Goal: Transaction & Acquisition: Obtain resource

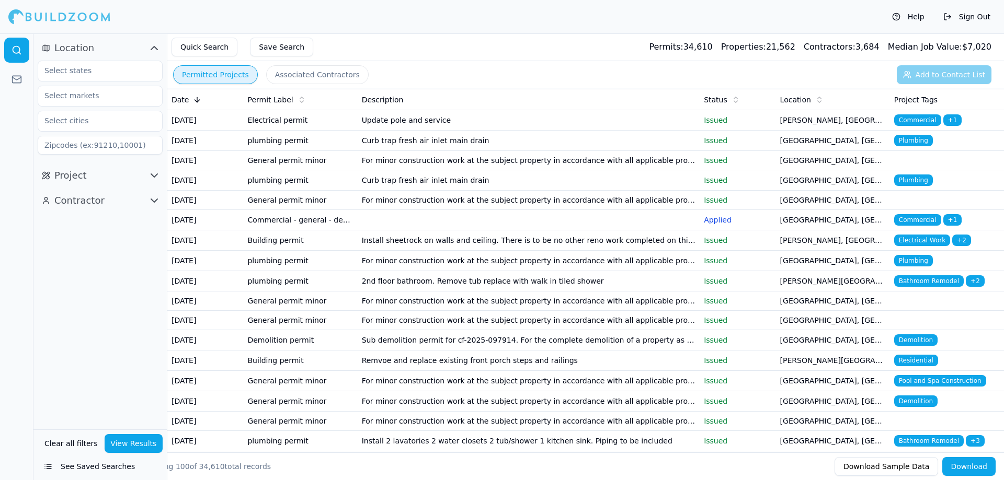
click at [652, 170] on td "For minor construction work at the subject property in accordance with all appl…" at bounding box center [529, 160] width 342 height 19
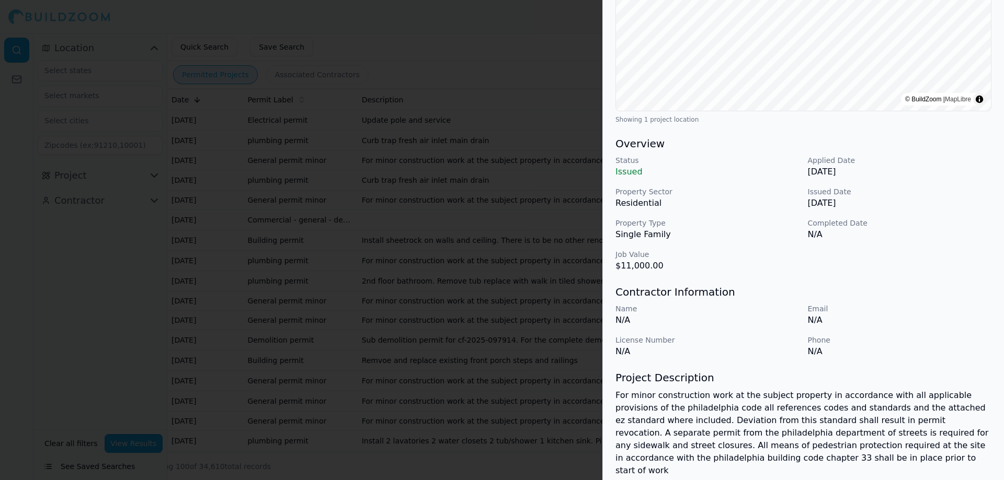
scroll to position [197, 0]
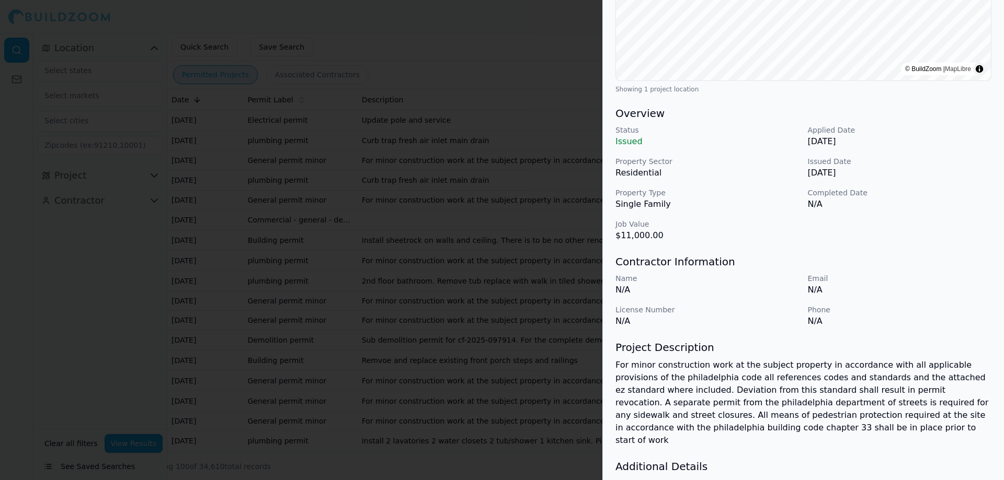
click at [511, 279] on div at bounding box center [502, 240] width 1004 height 480
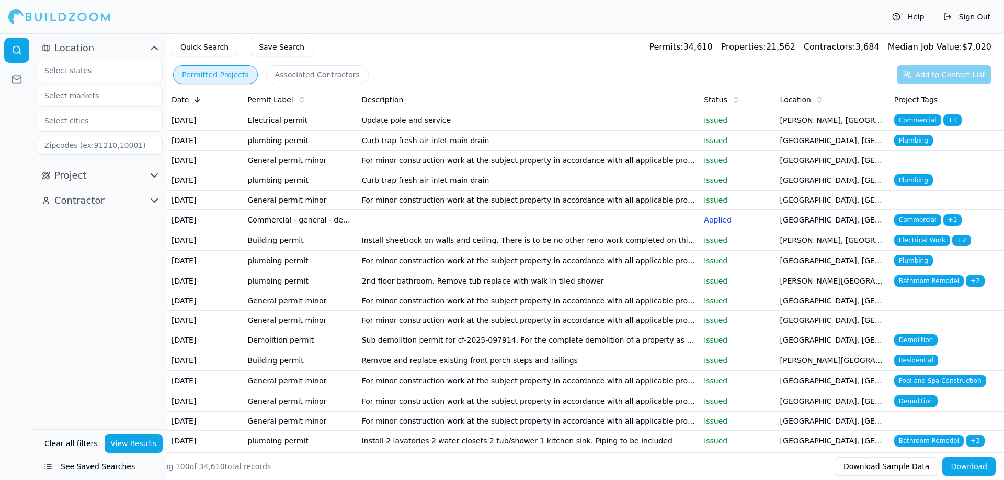
click at [377, 231] on td at bounding box center [529, 220] width 342 height 20
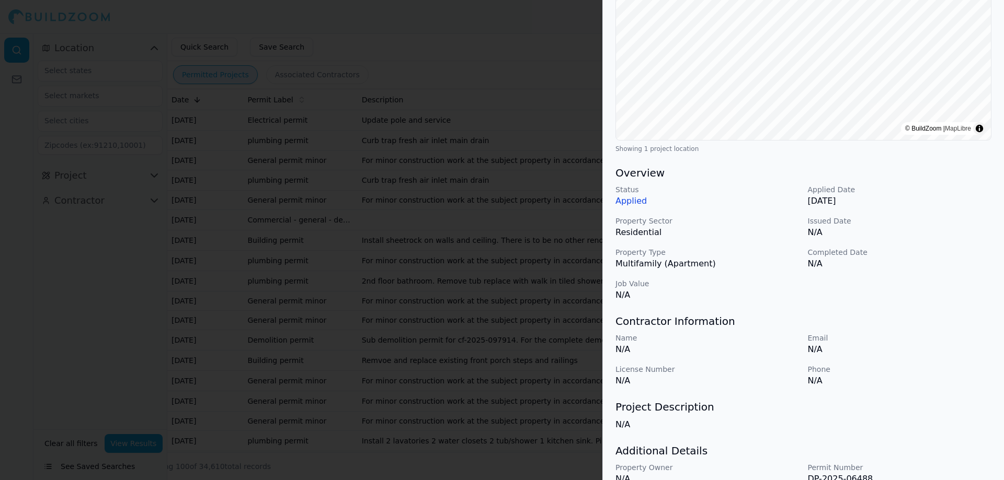
scroll to position [160, 0]
click at [370, 234] on div at bounding box center [502, 240] width 1004 height 480
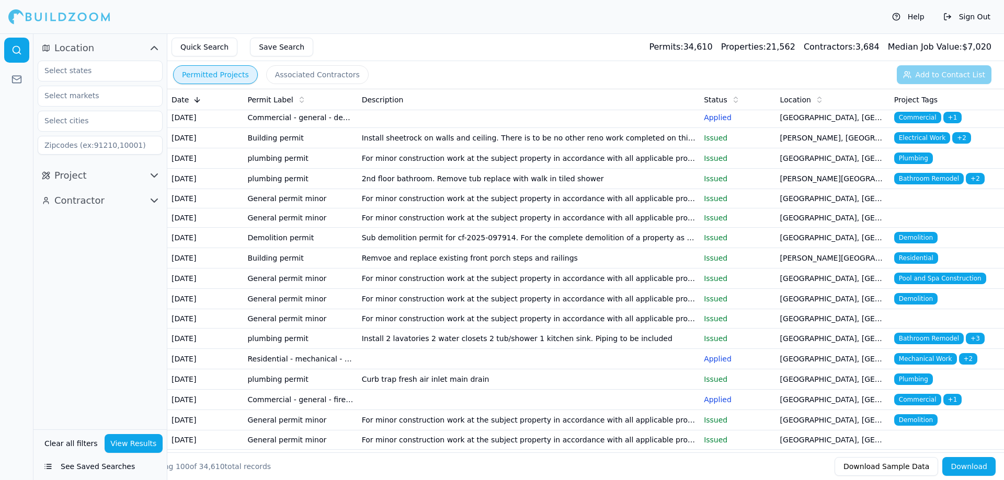
scroll to position [105, 0]
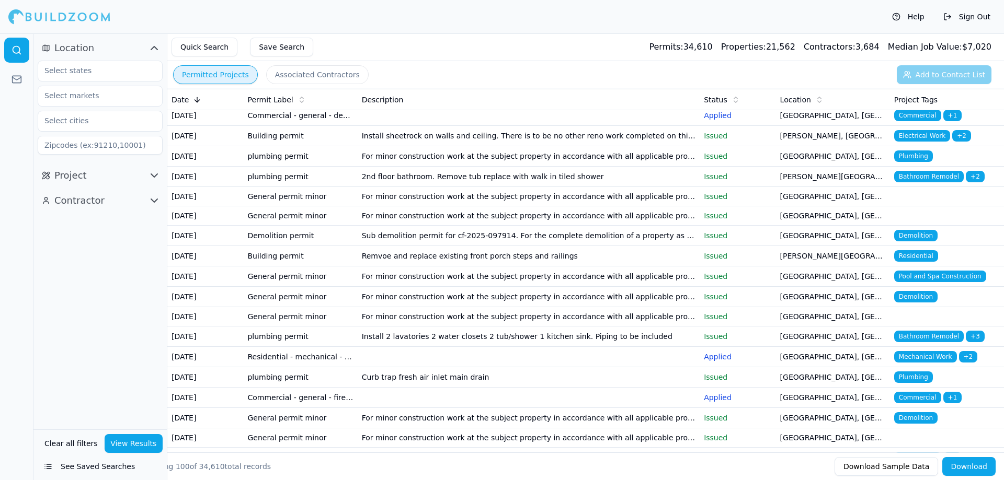
click at [453, 267] on td "Remvoe and replace existing front porch steps and railings" at bounding box center [529, 256] width 342 height 20
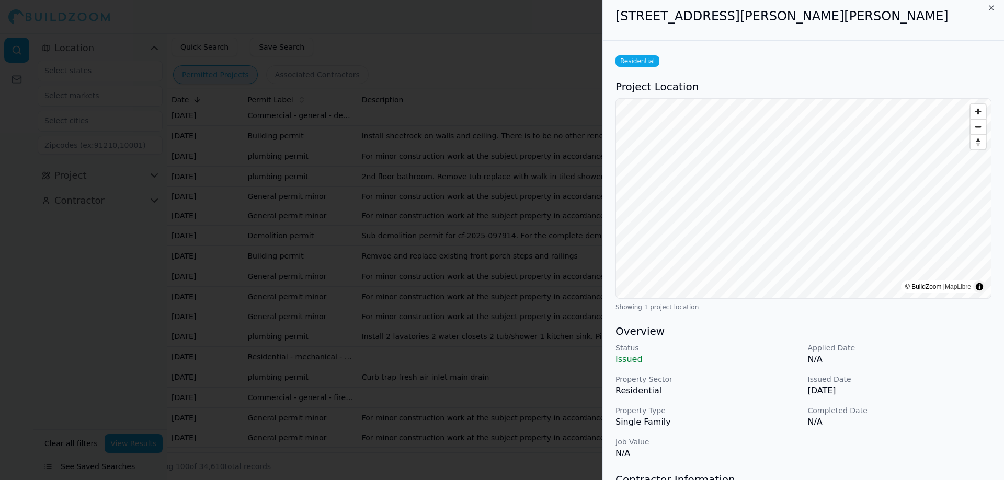
scroll to position [0, 0]
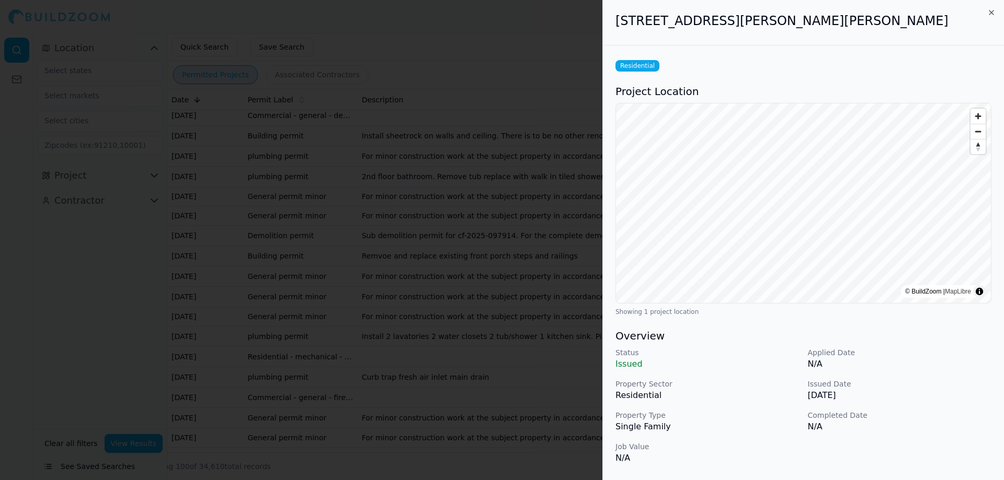
click at [516, 307] on div at bounding box center [502, 240] width 1004 height 480
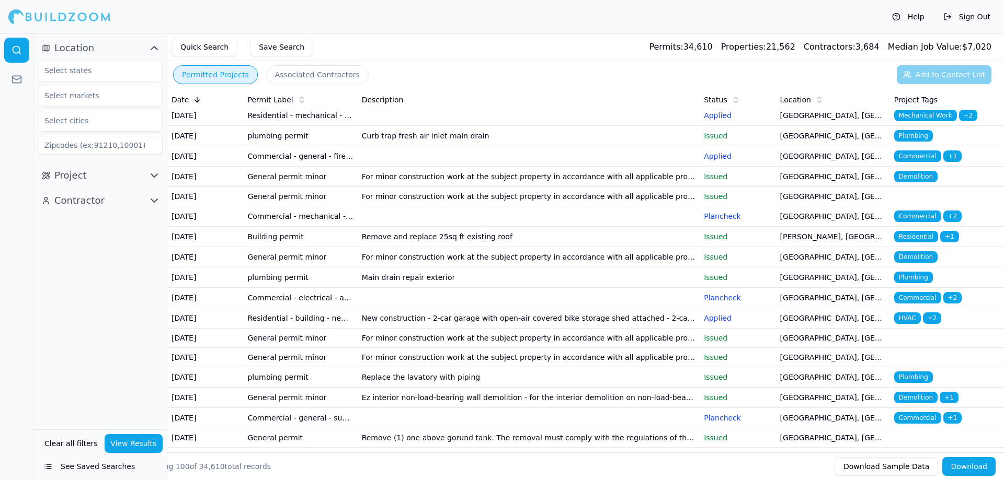
scroll to position [366, 0]
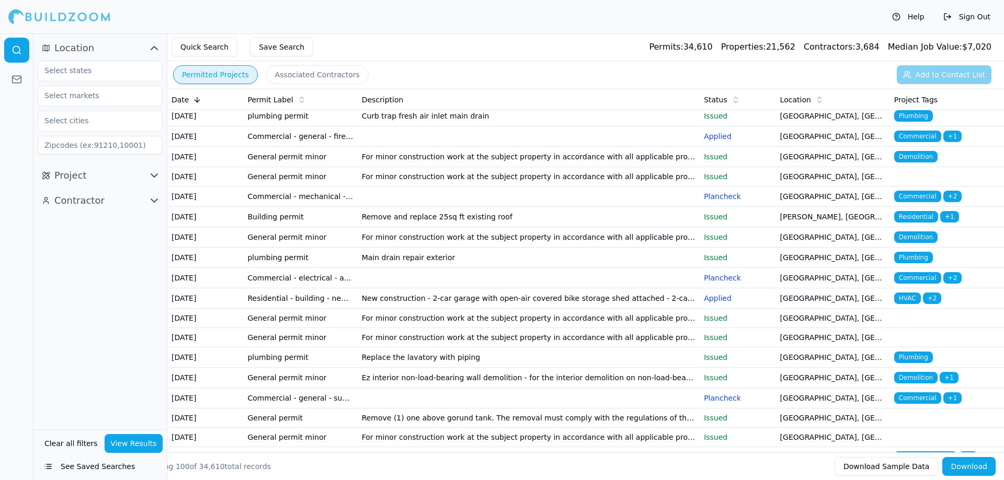
click at [152, 174] on icon "button" at bounding box center [154, 175] width 6 height 3
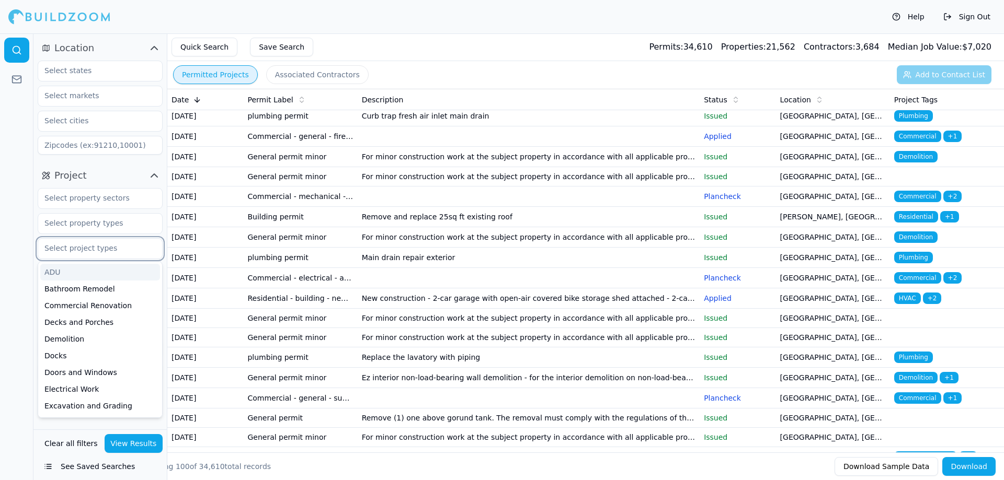
click at [118, 253] on input "text" at bounding box center [93, 248] width 111 height 19
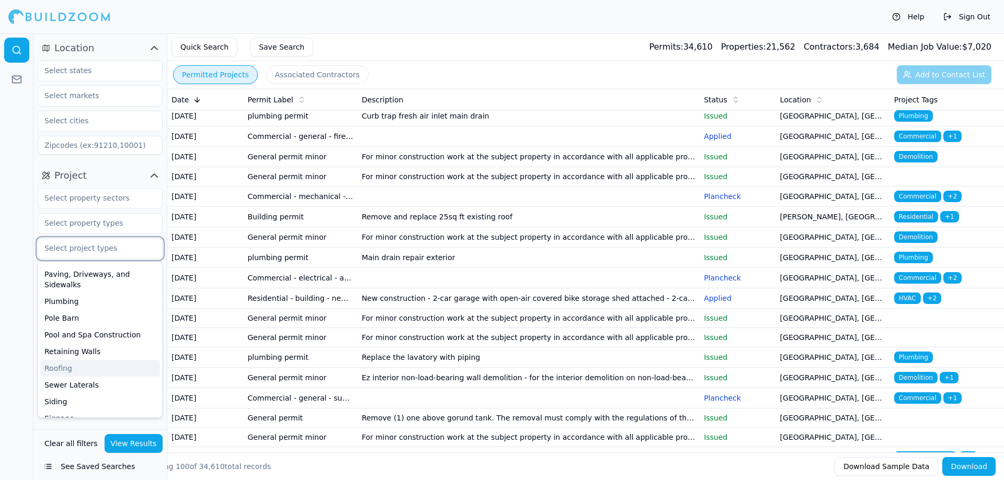
click at [100, 360] on div "Roofing" at bounding box center [100, 368] width 120 height 17
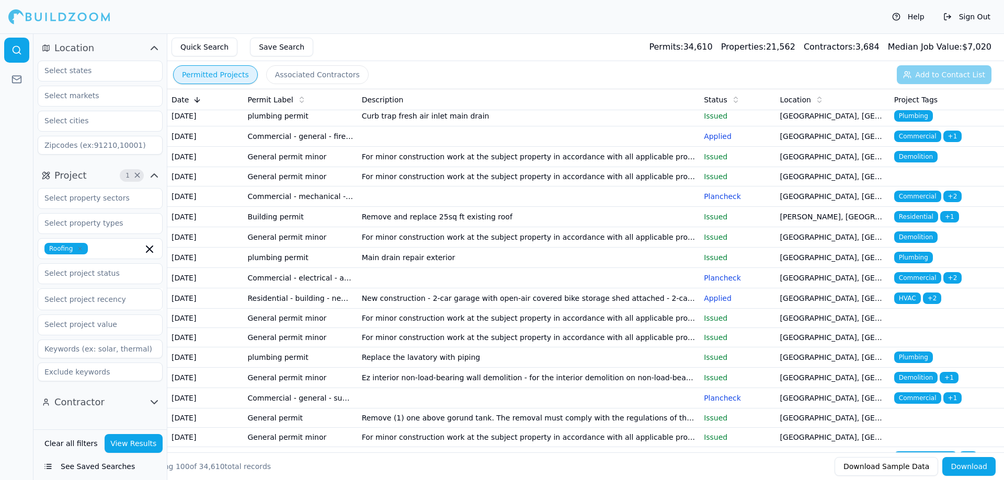
click at [126, 439] on button "View Results" at bounding box center [134, 443] width 59 height 19
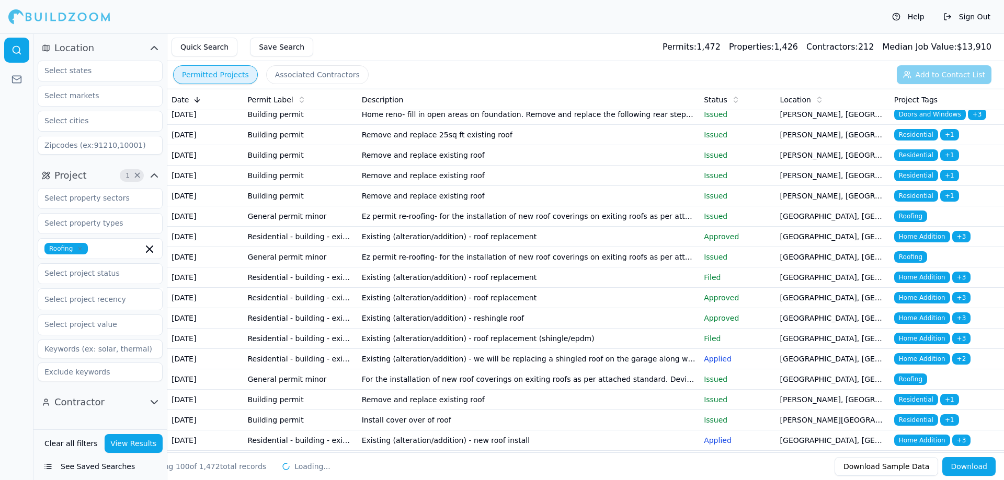
scroll to position [0, 0]
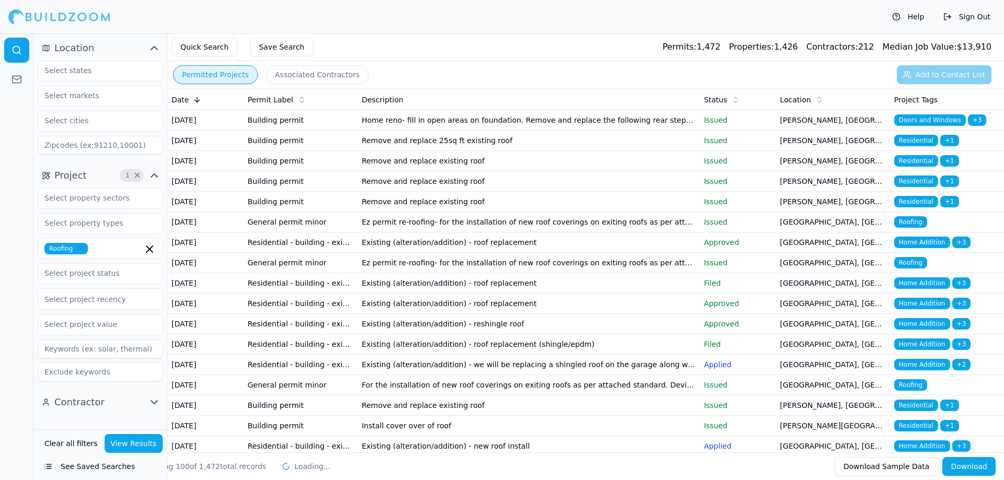
click at [440, 151] on td "Remove and replace 25sq ft existing roof" at bounding box center [529, 141] width 342 height 20
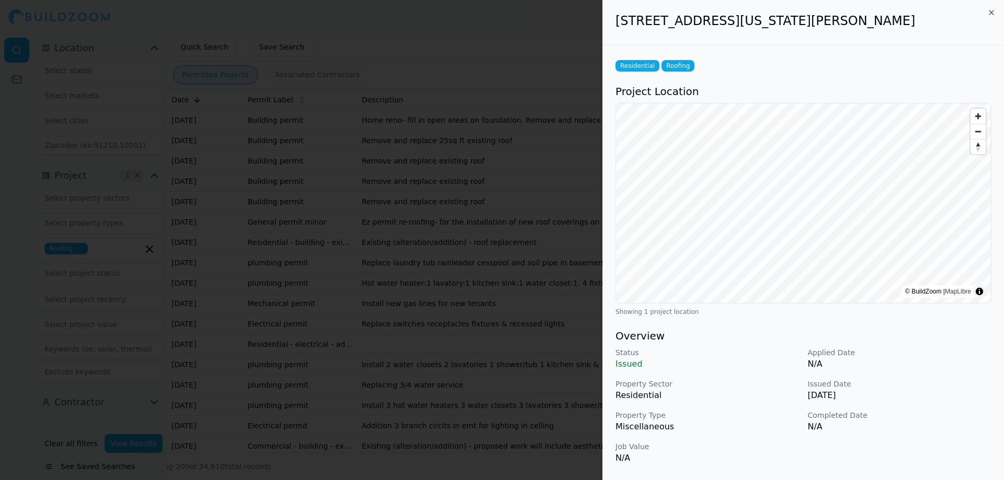
click at [617, 19] on h2 "[STREET_ADDRESS][US_STATE][PERSON_NAME]" at bounding box center [803, 21] width 376 height 17
drag, startPoint x: 617, startPoint y: 19, endPoint x: 887, endPoint y: 30, distance: 270.5
click at [887, 30] on div "[STREET_ADDRESS][US_STATE][PERSON_NAME]" at bounding box center [803, 22] width 401 height 45
copy h2 "[STREET_ADDRESS][US_STATE][PERSON_NAME]"
click at [406, 237] on div at bounding box center [502, 240] width 1004 height 480
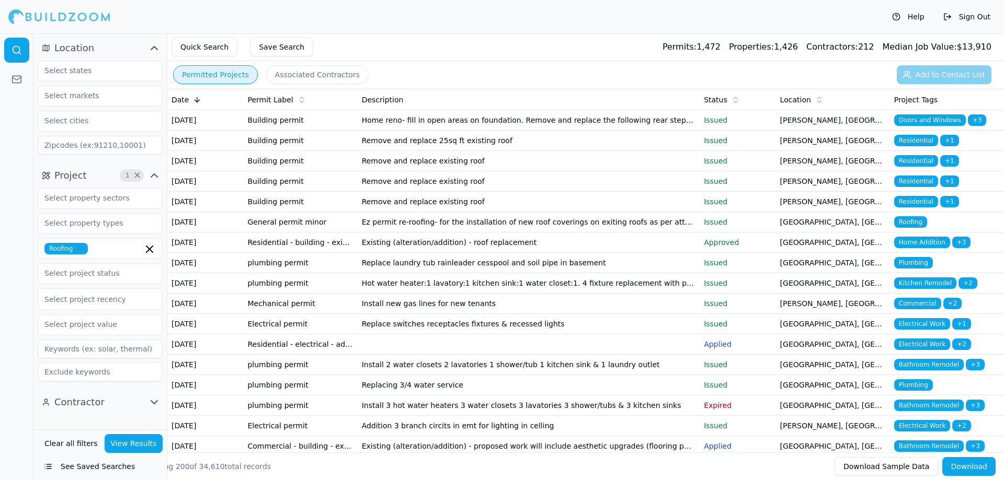
click at [333, 212] on td "Building permit" at bounding box center [300, 202] width 114 height 20
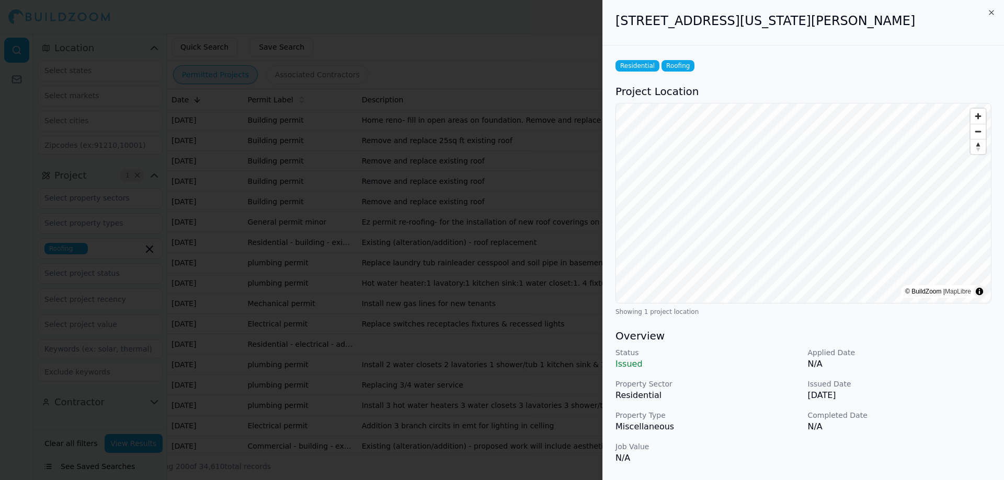
click at [333, 238] on div at bounding box center [502, 240] width 1004 height 480
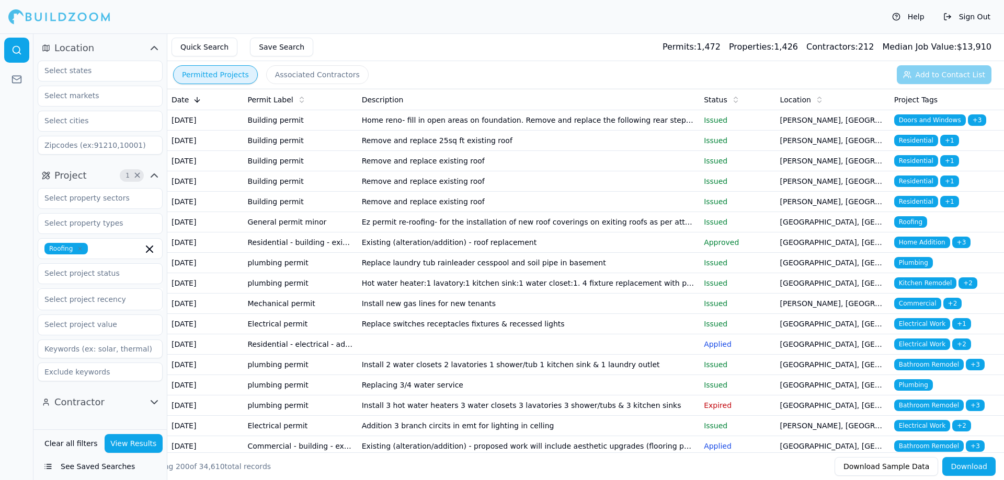
click at [325, 192] on td "Building permit" at bounding box center [300, 181] width 114 height 20
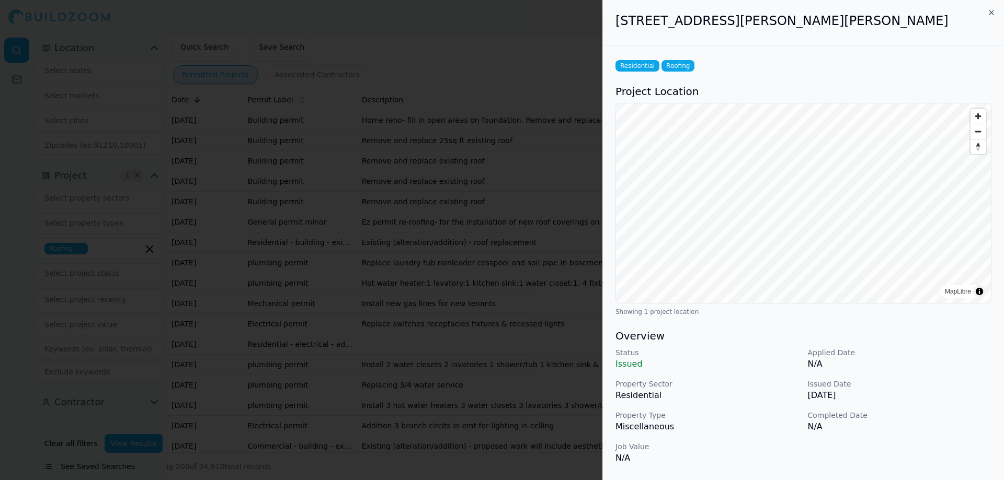
click at [325, 214] on div at bounding box center [502, 240] width 1004 height 480
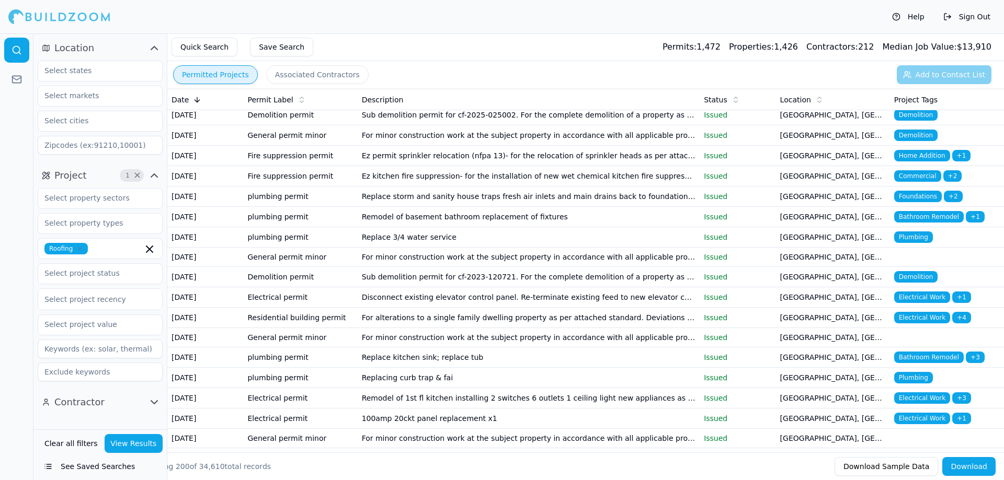
scroll to position [1673, 0]
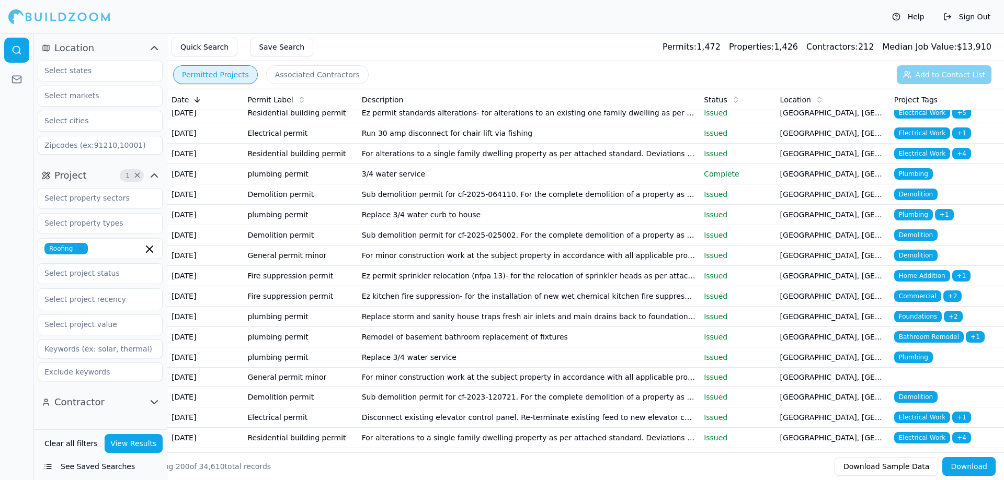
click at [81, 249] on icon "button" at bounding box center [80, 249] width 6 height 6
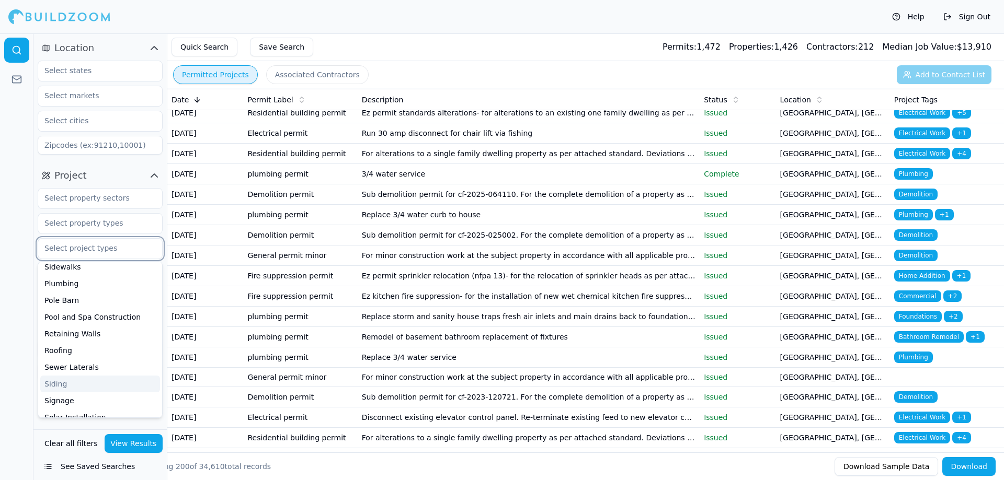
click at [72, 376] on div "Siding" at bounding box center [100, 384] width 120 height 17
click at [141, 444] on button "View Results" at bounding box center [134, 443] width 59 height 19
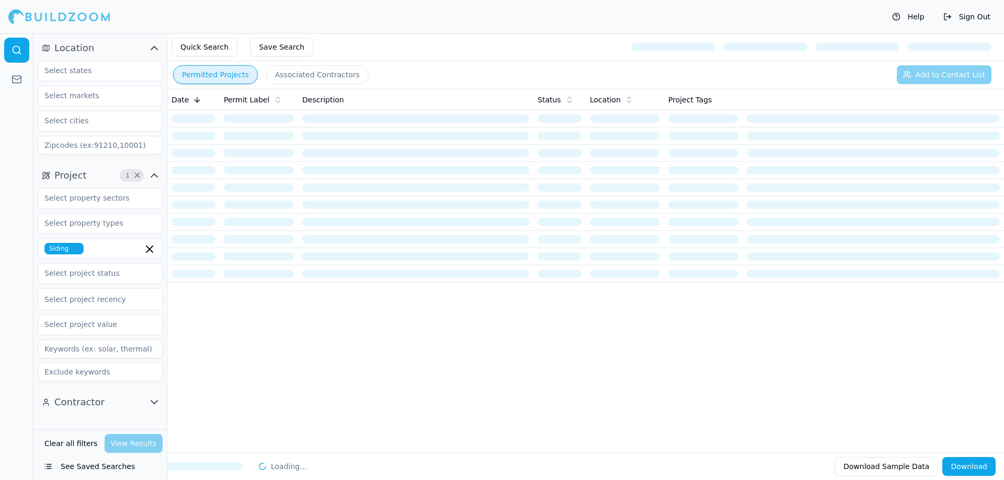
scroll to position [0, 0]
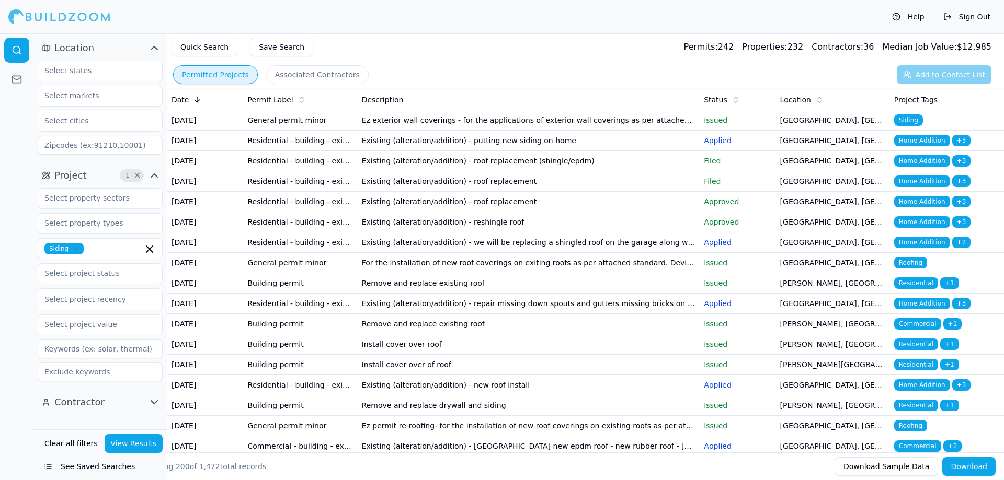
click at [509, 127] on td "Ez exterior wall coverings - for the applications of exterior wall coverings as…" at bounding box center [529, 120] width 342 height 20
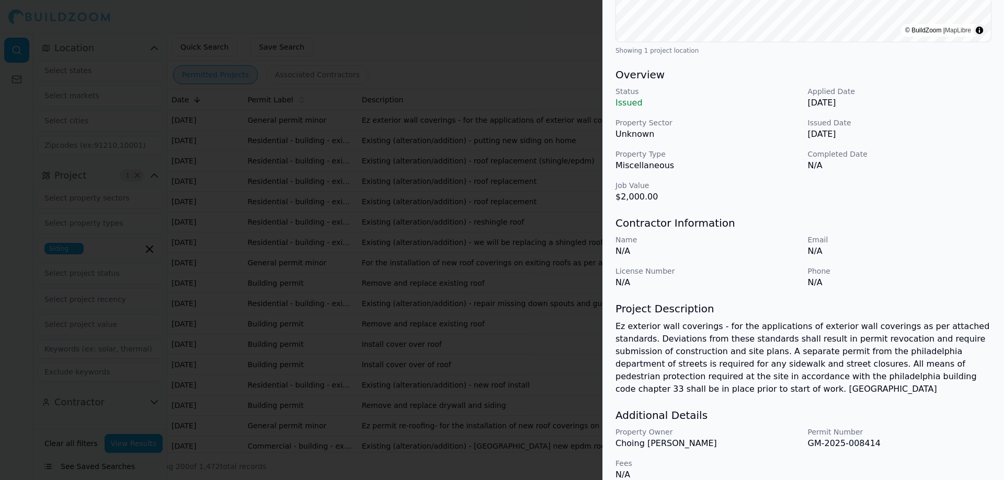
scroll to position [275, 0]
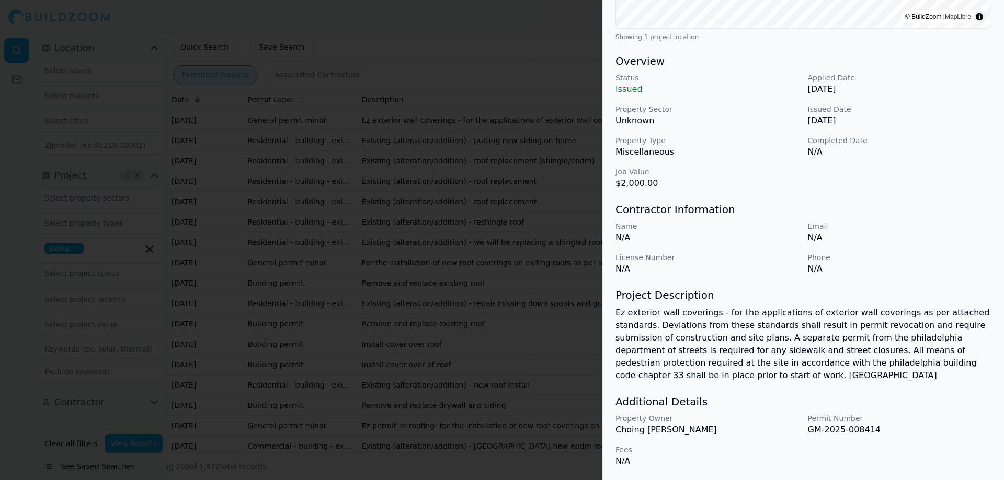
click at [476, 259] on div at bounding box center [502, 240] width 1004 height 480
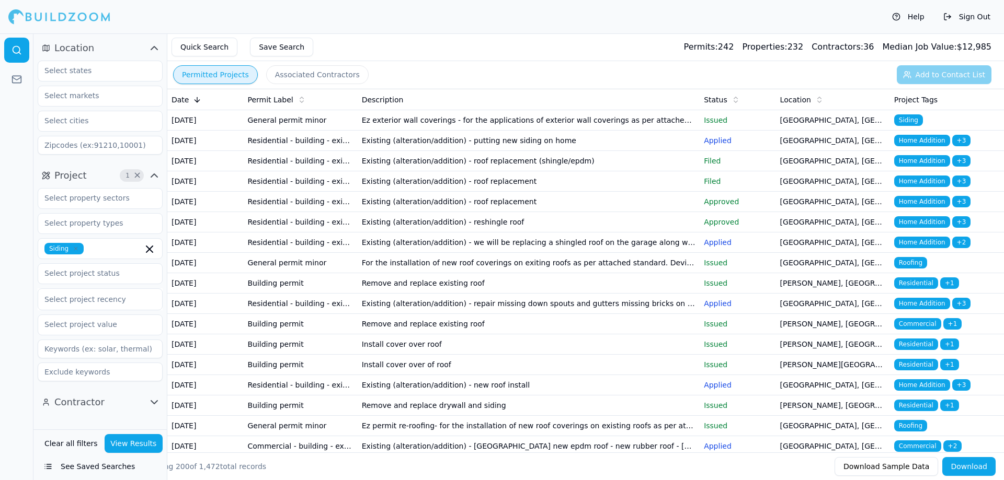
drag, startPoint x: 346, startPoint y: 153, endPoint x: 282, endPoint y: 147, distance: 64.1
click at [282, 147] on td "Residential - building - existing (addition/alteration)" at bounding box center [300, 141] width 114 height 20
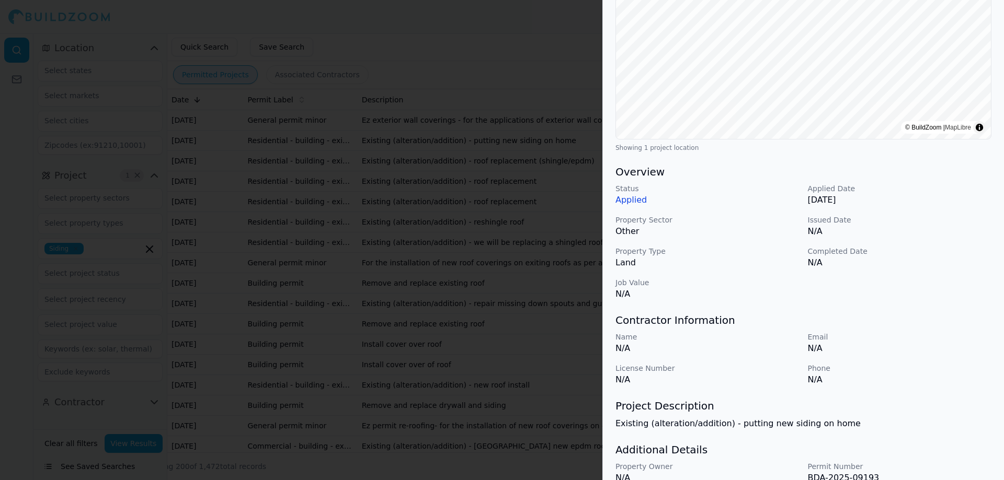
scroll to position [105, 0]
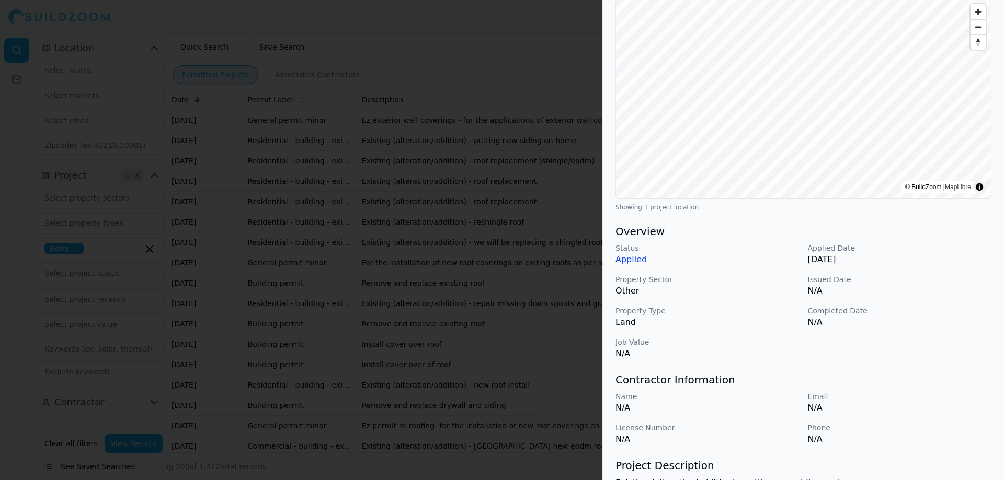
click at [978, 13] on span "Zoom in" at bounding box center [977, 11] width 15 height 15
click at [973, 188] on summary "Toggle attribution" at bounding box center [979, 187] width 13 height 13
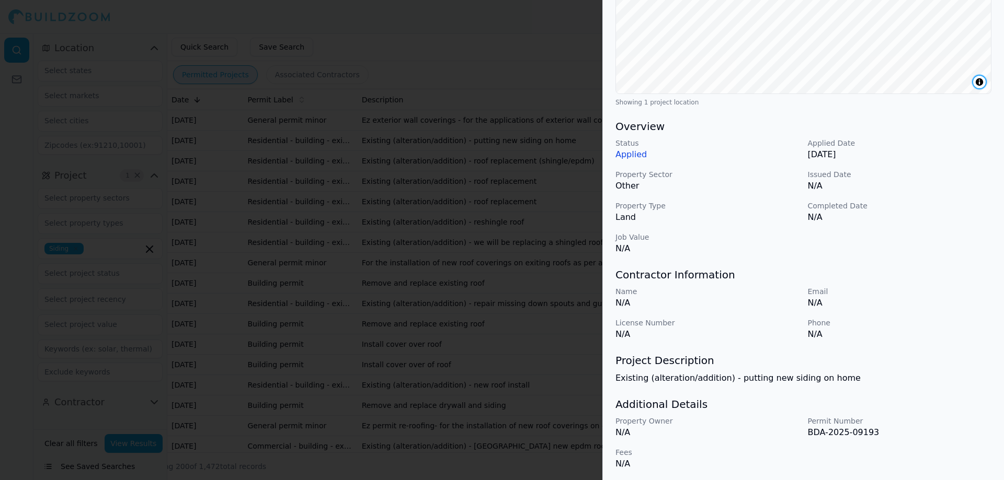
scroll to position [212, 0]
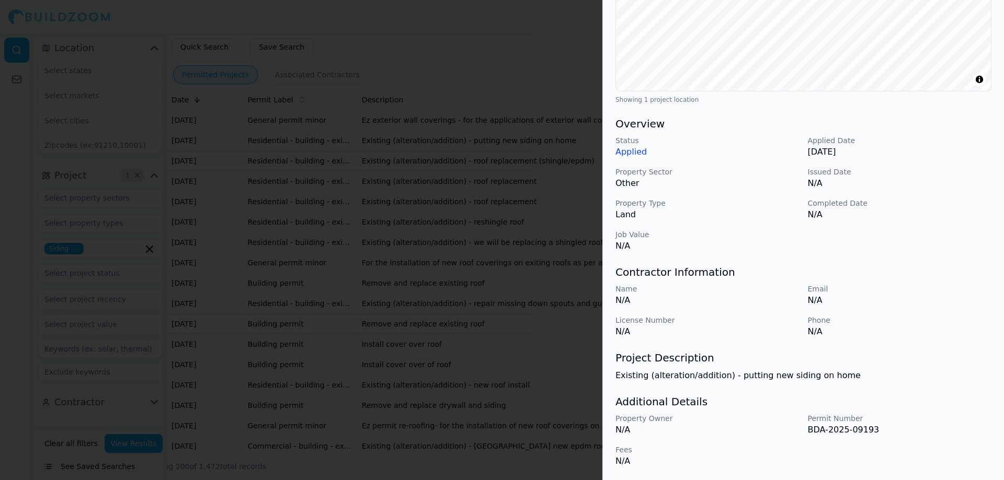
click at [495, 316] on div at bounding box center [502, 240] width 1004 height 480
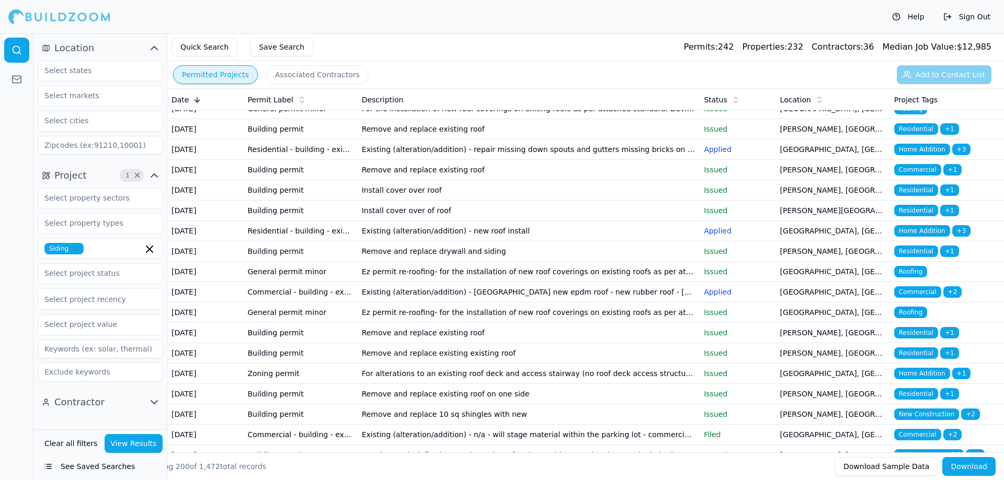
scroll to position [157, 0]
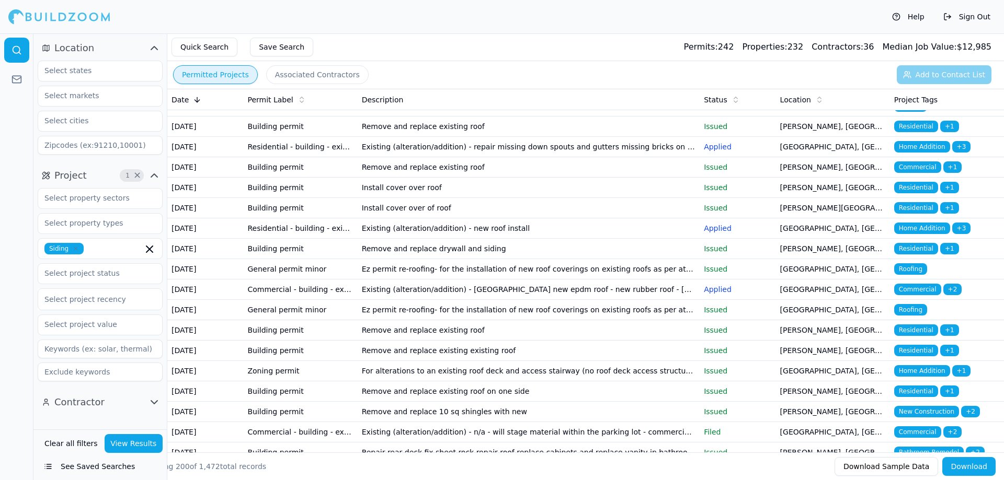
click at [531, 178] on td "Remove and replace existing roof" at bounding box center [529, 167] width 342 height 20
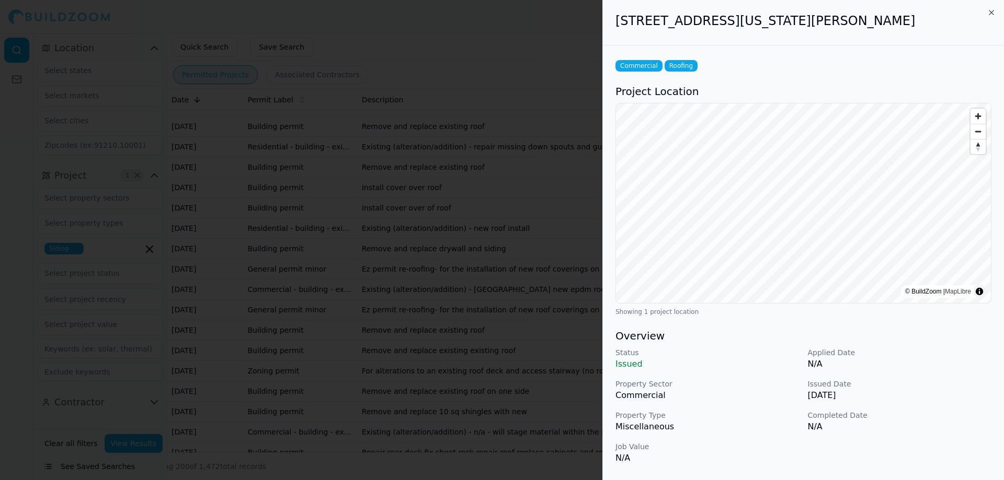
click at [620, 27] on h2 "[STREET_ADDRESS][US_STATE][PERSON_NAME]" at bounding box center [803, 21] width 376 height 17
drag, startPoint x: 620, startPoint y: 27, endPoint x: 855, endPoint y: 30, distance: 235.3
click at [855, 30] on div "[STREET_ADDRESS][US_STATE][PERSON_NAME]" at bounding box center [803, 22] width 401 height 45
copy h2 "[STREET_ADDRESS][US_STATE][PERSON_NAME]"
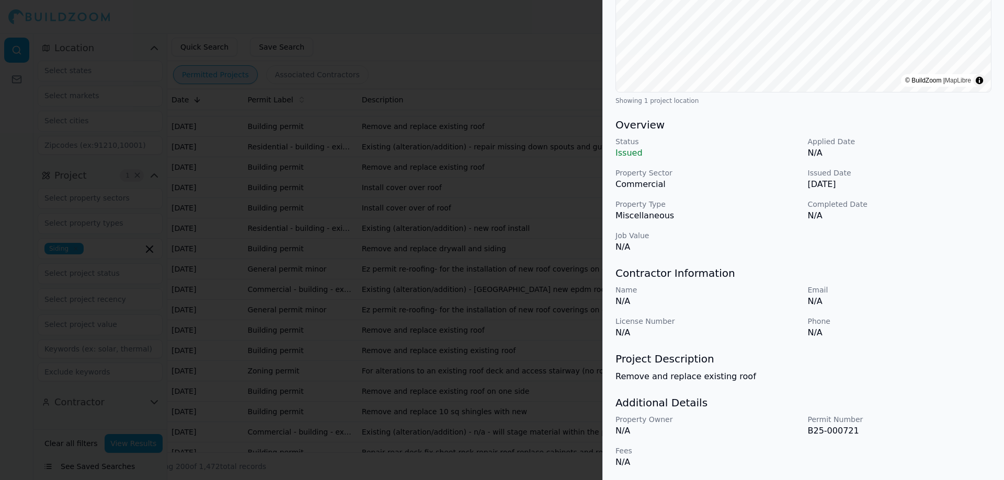
scroll to position [212, 0]
click at [542, 290] on div at bounding box center [502, 240] width 1004 height 480
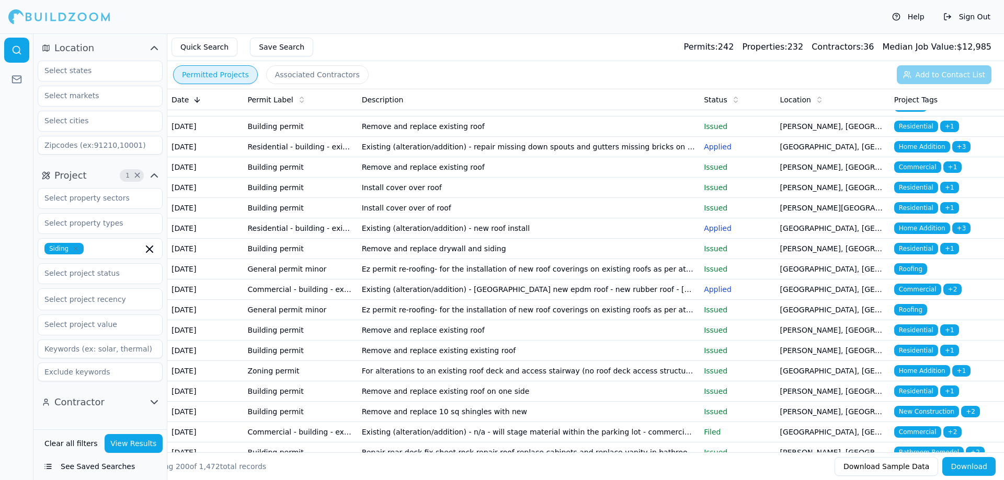
click at [119, 375] on input at bounding box center [100, 372] width 125 height 19
type input "c"
type input "x"
type input "commercial"
click at [129, 444] on button "View Results" at bounding box center [134, 443] width 59 height 19
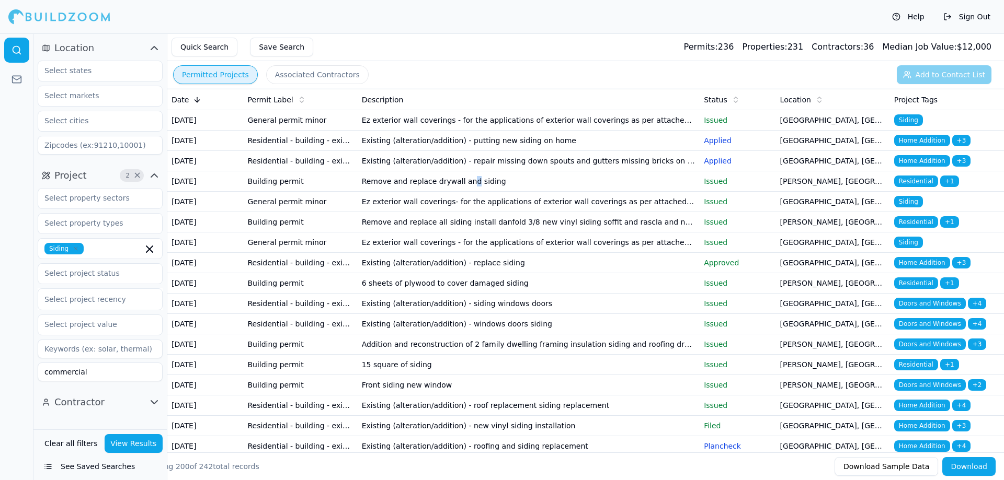
click at [462, 192] on td "Remove and replace drywall and siding" at bounding box center [529, 181] width 342 height 20
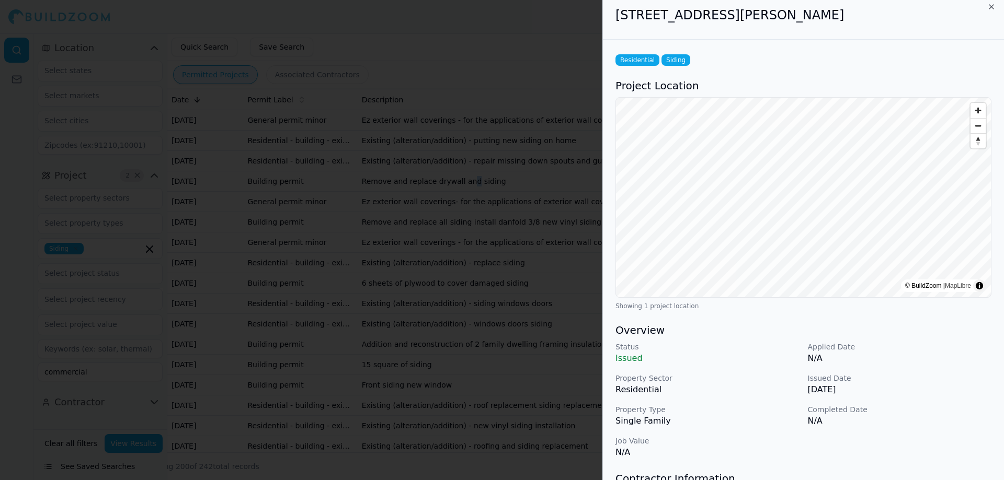
scroll to position [3, 0]
click at [622, 21] on h2 "[STREET_ADDRESS][PERSON_NAME]" at bounding box center [803, 17] width 376 height 17
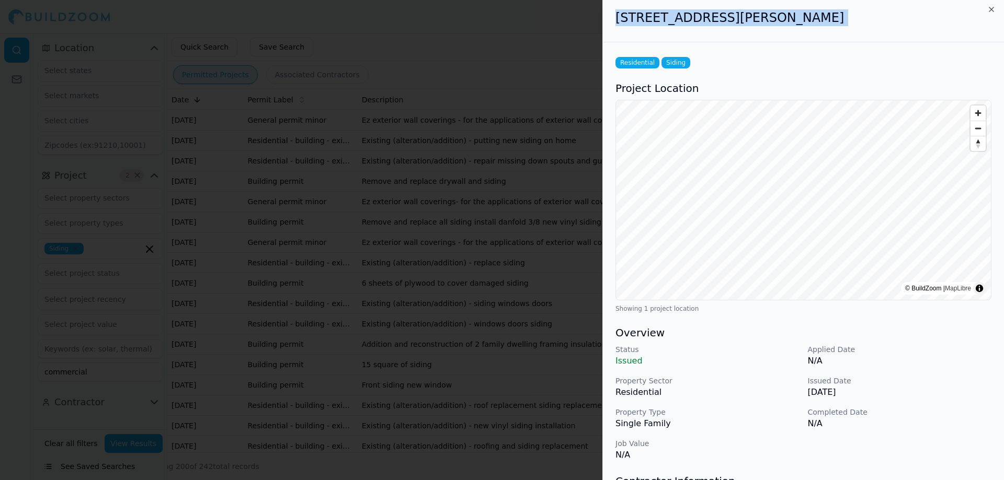
drag, startPoint x: 622, startPoint y: 21, endPoint x: 940, endPoint y: 13, distance: 318.5
click at [940, 13] on h2 "[STREET_ADDRESS][PERSON_NAME]" at bounding box center [803, 17] width 376 height 17
copy div "[STREET_ADDRESS][PERSON_NAME]"
click at [391, 294] on div at bounding box center [502, 240] width 1004 height 480
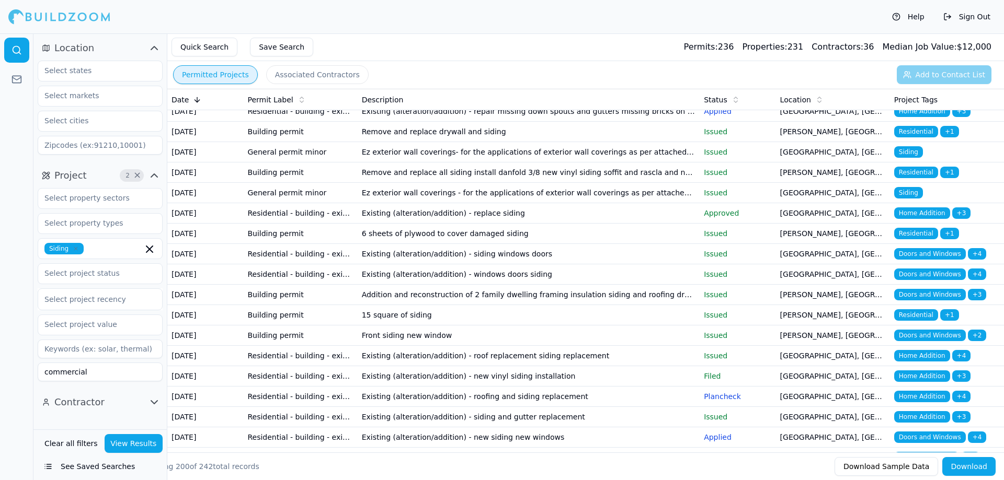
scroll to position [52, 0]
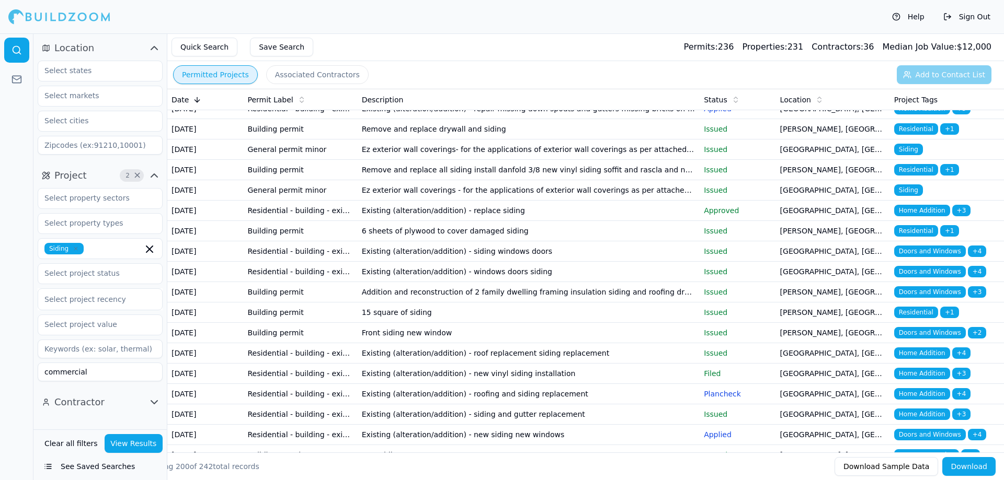
click at [449, 242] on td "6 sheets of plywood to cover damaged siding" at bounding box center [529, 231] width 342 height 20
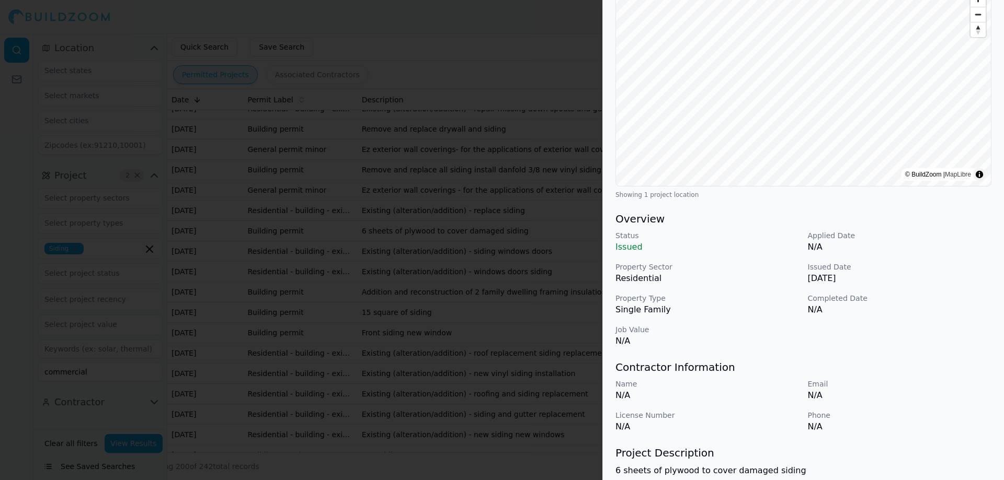
scroll to position [3, 0]
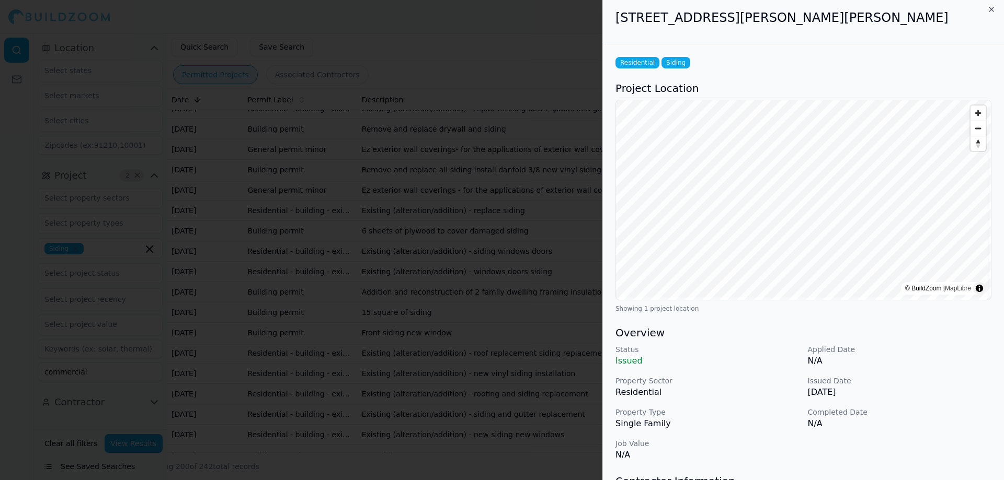
click at [382, 337] on div at bounding box center [502, 240] width 1004 height 480
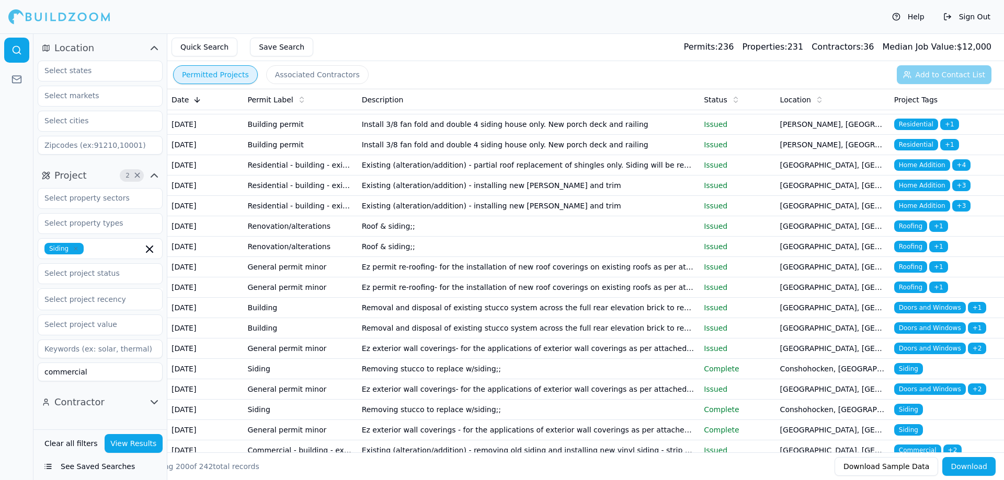
scroll to position [1202, 0]
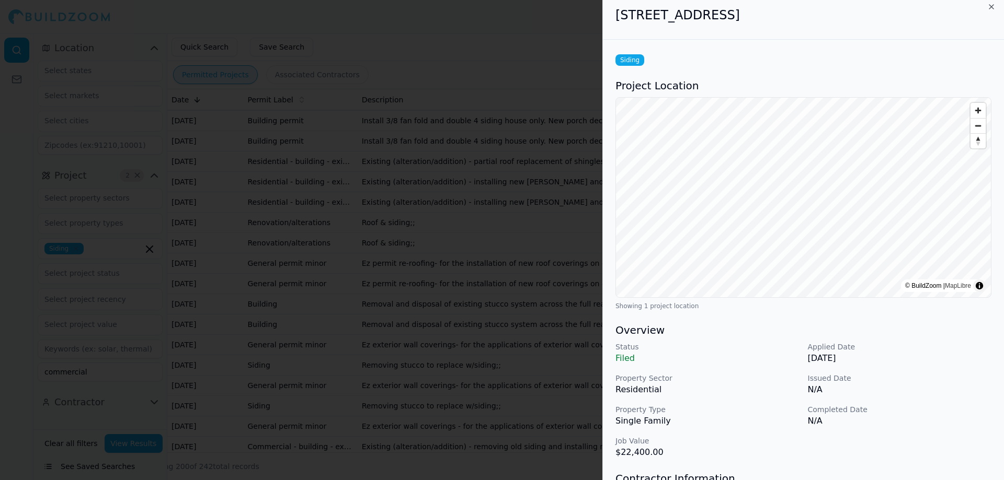
scroll to position [0, 0]
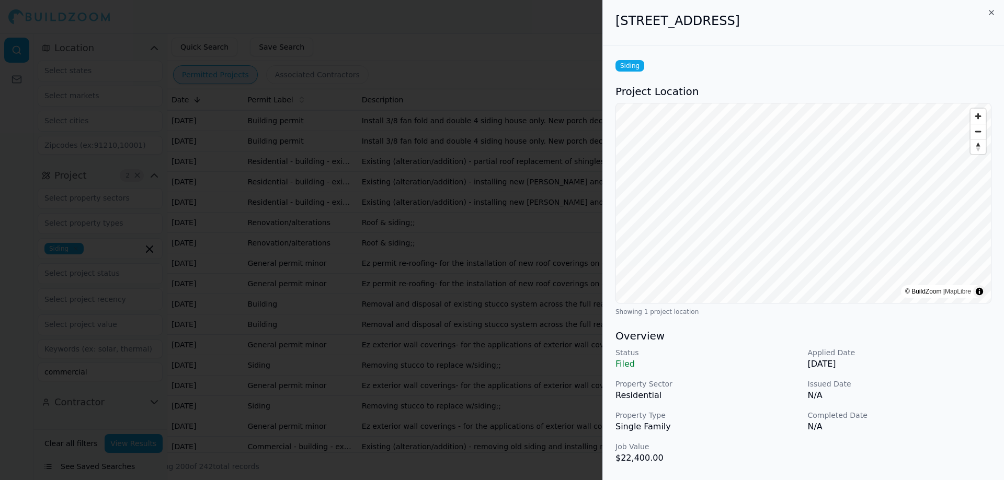
click at [627, 21] on h2 "[STREET_ADDRESS]" at bounding box center [803, 21] width 376 height 17
drag, startPoint x: 627, startPoint y: 21, endPoint x: 893, endPoint y: 55, distance: 268.3
click at [893, 55] on div "[STREET_ADDRESS] Siding Project Location © BuildZoom | MapLibre Showing 1 proje…" at bounding box center [803, 347] width 401 height 695
click at [625, 21] on h2 "[STREET_ADDRESS]" at bounding box center [803, 21] width 376 height 17
drag, startPoint x: 625, startPoint y: 21, endPoint x: 842, endPoint y: 22, distance: 217.0
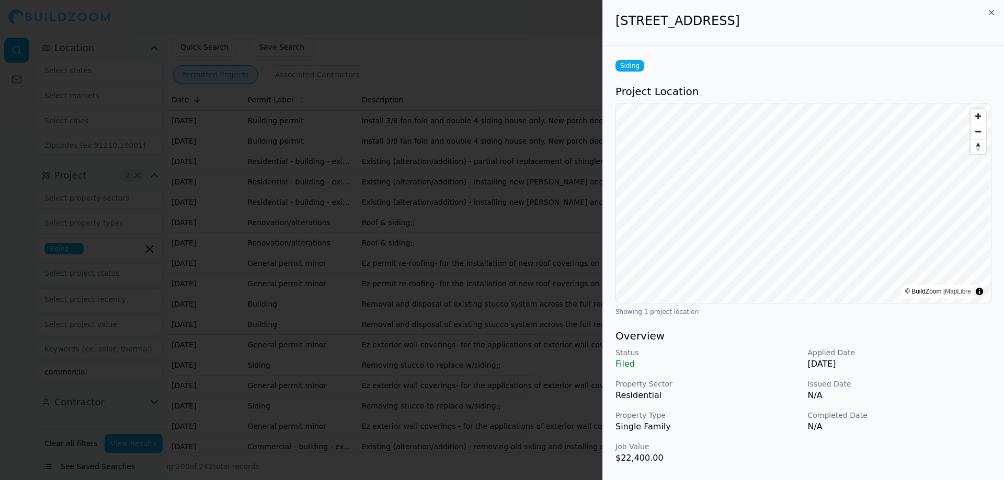
click at [842, 22] on h2 "[STREET_ADDRESS]" at bounding box center [803, 21] width 376 height 17
click at [473, 199] on div at bounding box center [502, 240] width 1004 height 480
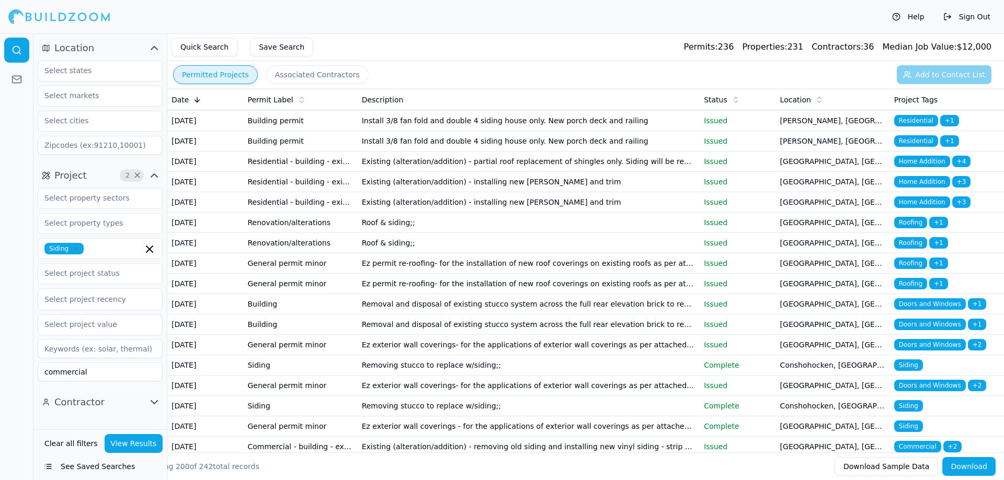
click at [797, 97] on div "Location" at bounding box center [833, 100] width 106 height 10
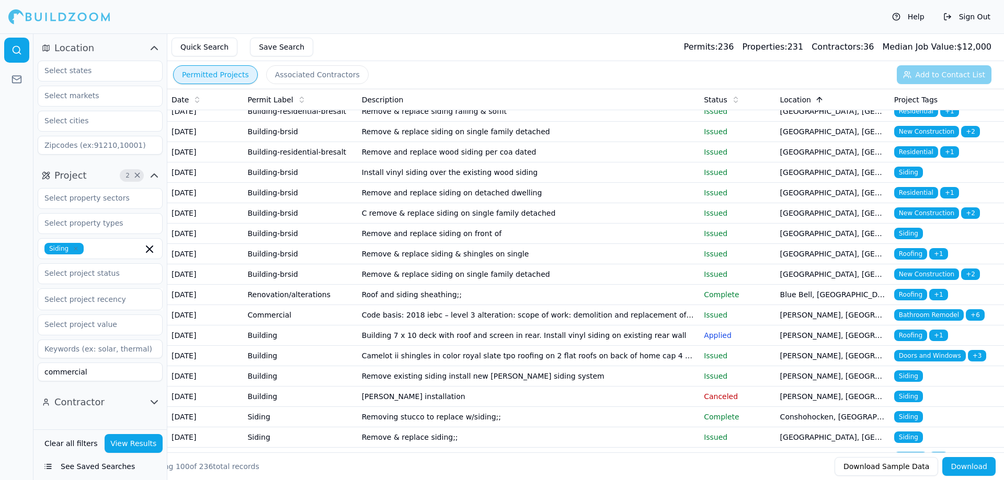
scroll to position [209, 0]
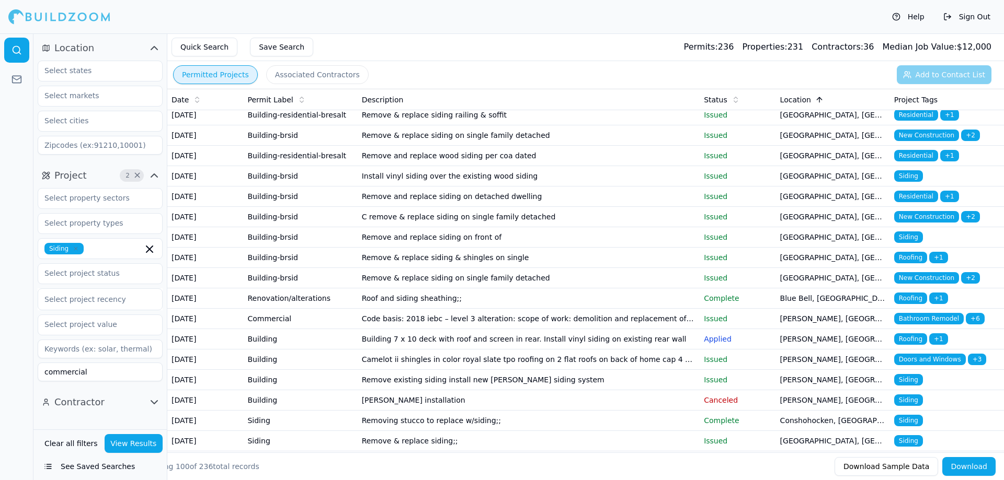
click at [801, 105] on th "Location" at bounding box center [833, 99] width 114 height 21
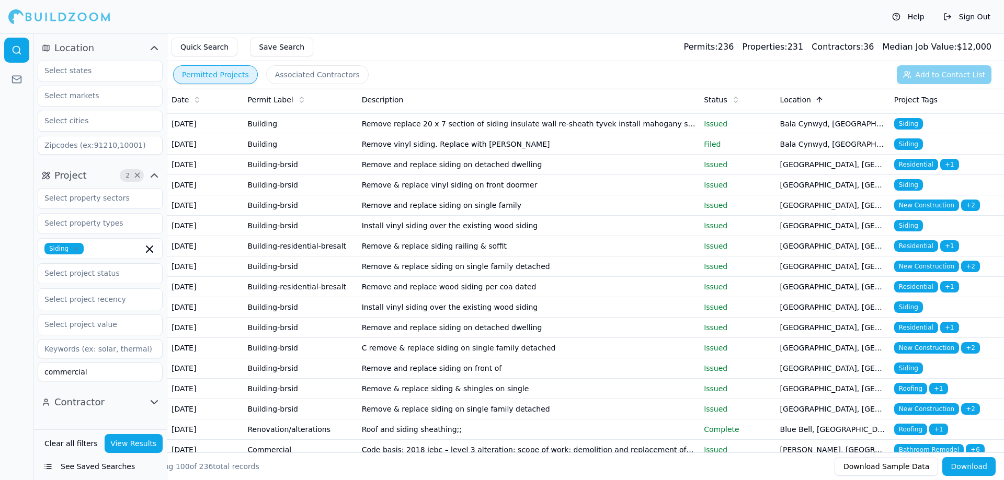
scroll to position [0, 0]
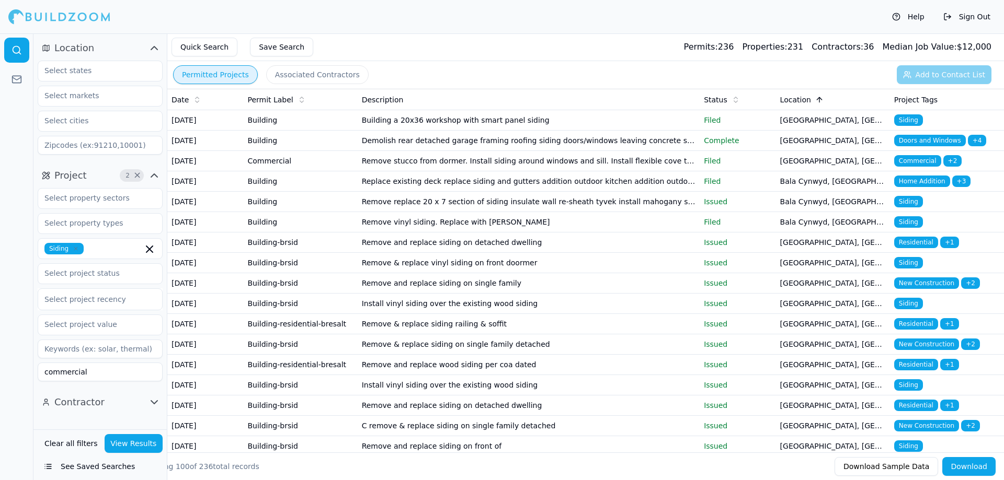
click at [806, 95] on span "Location" at bounding box center [795, 100] width 31 height 10
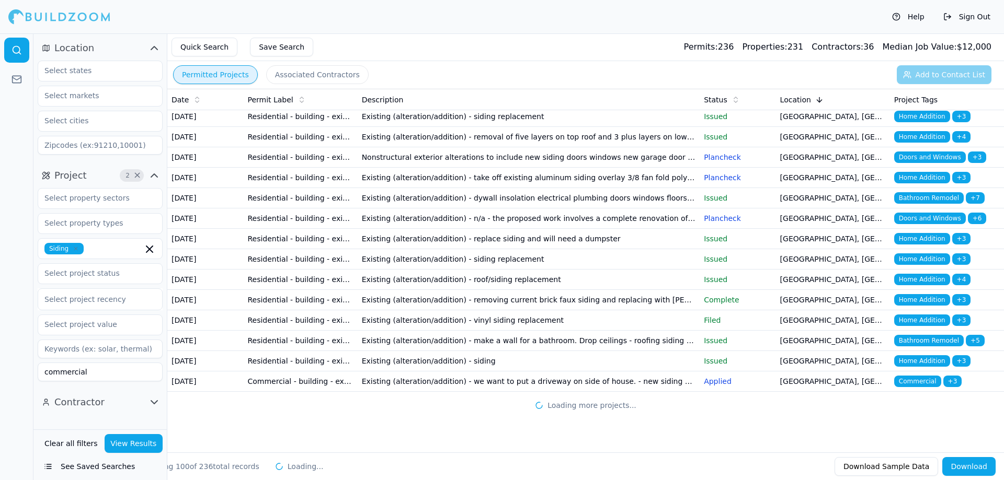
scroll to position [2196, 0]
click at [152, 251] on icon "button" at bounding box center [149, 249] width 6 height 6
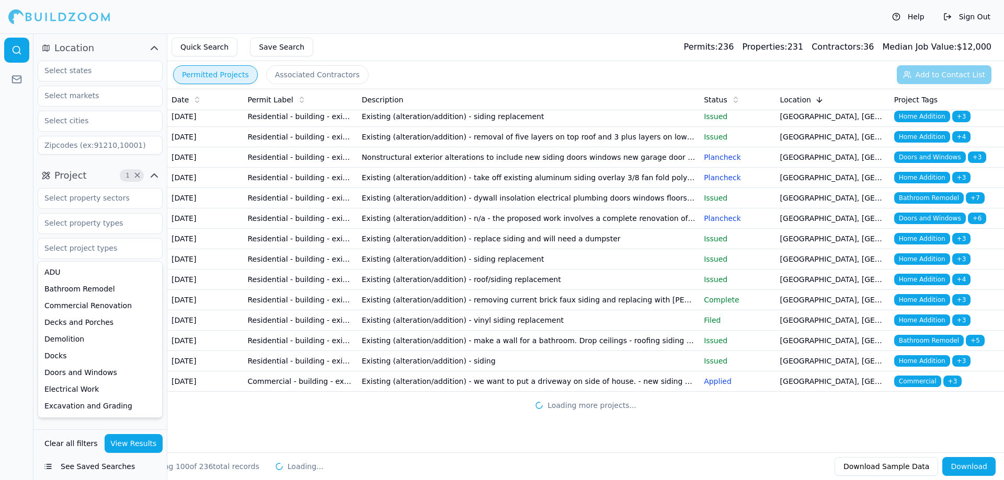
click at [84, 146] on input at bounding box center [100, 145] width 125 height 19
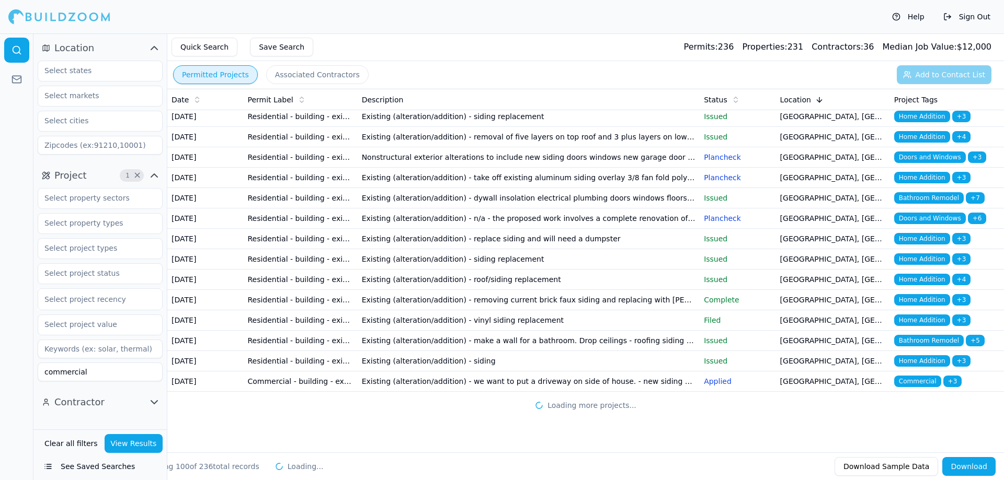
click at [95, 134] on div at bounding box center [100, 108] width 125 height 94
click at [95, 128] on input "text" at bounding box center [93, 120] width 111 height 19
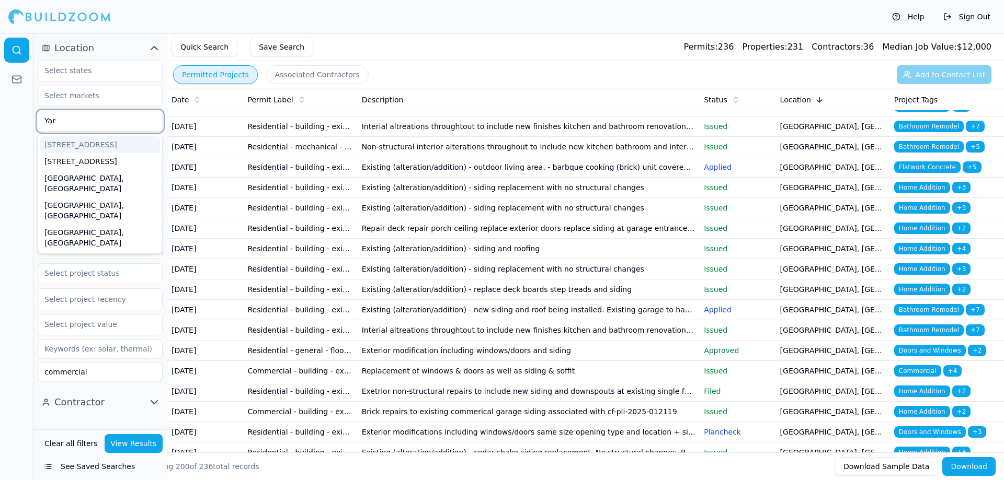
type input "Yard"
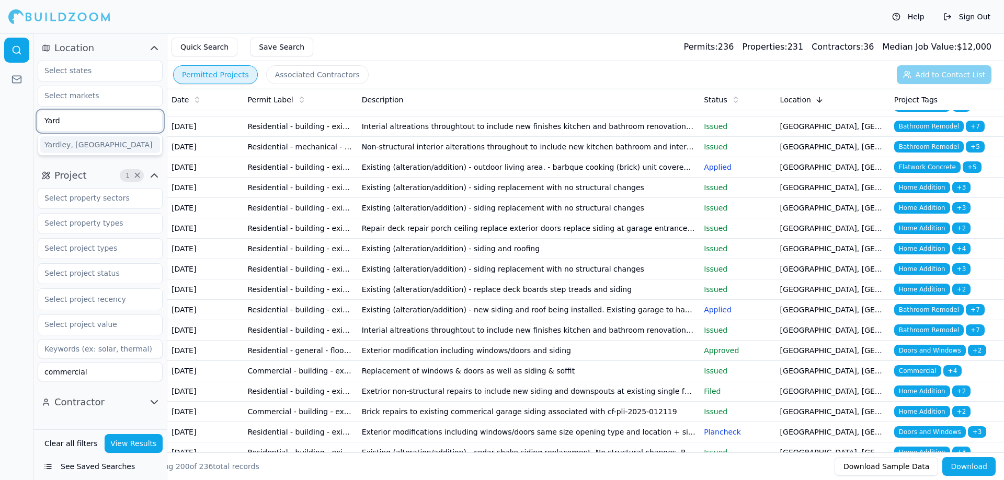
click at [67, 140] on div "Yardley, [GEOGRAPHIC_DATA]" at bounding box center [100, 144] width 120 height 17
click at [0, 273] on div at bounding box center [16, 256] width 33 height 447
click at [94, 114] on input "text" at bounding box center [93, 120] width 111 height 19
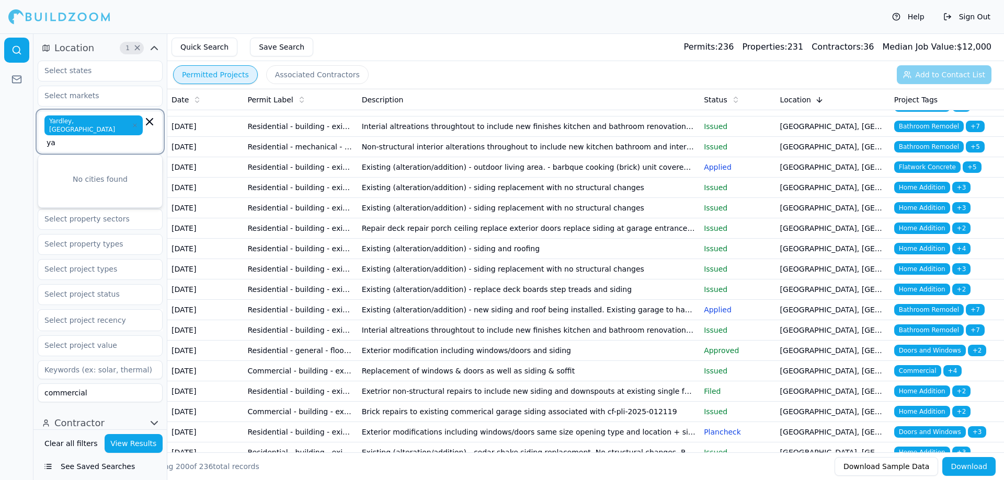
type input "y"
click at [0, 216] on div at bounding box center [16, 256] width 33 height 447
click at [147, 443] on button "View Results" at bounding box center [134, 443] width 59 height 19
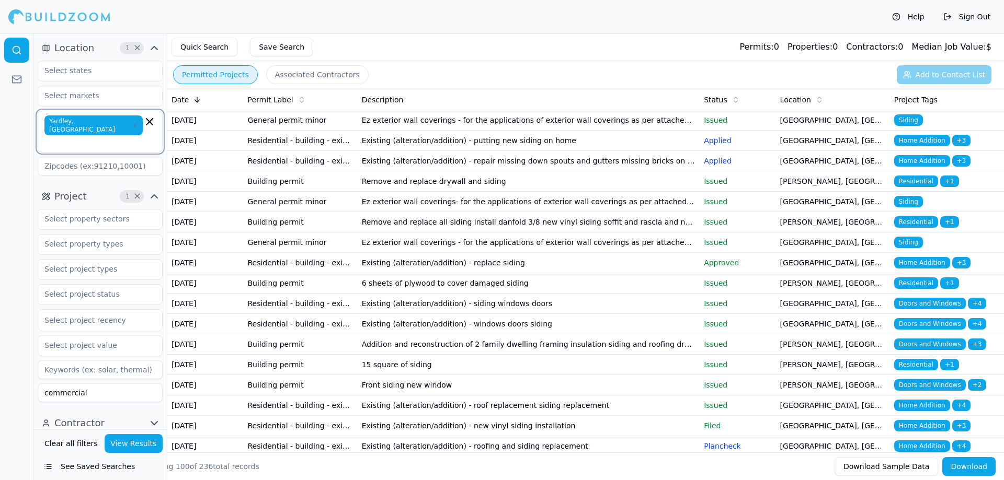
click at [125, 137] on input "text" at bounding box center [95, 142] width 96 height 10
type input "o"
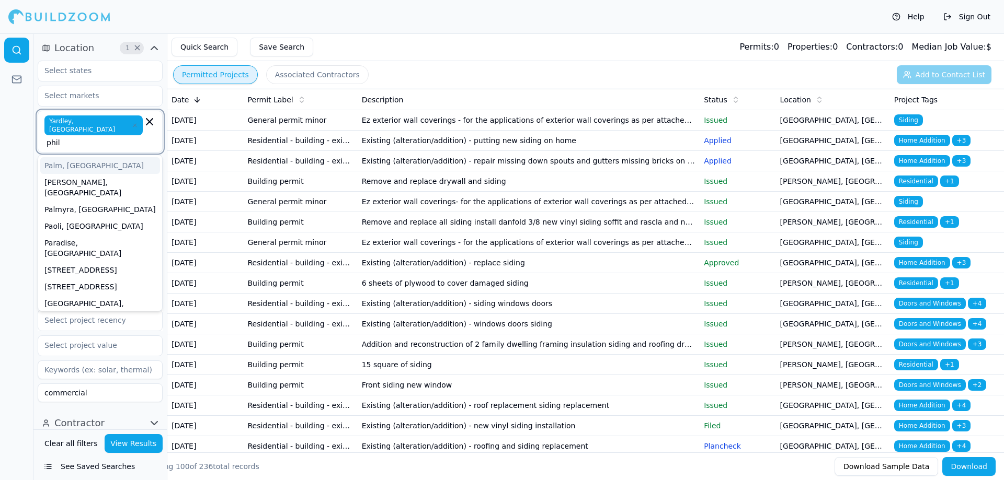
type input "phila"
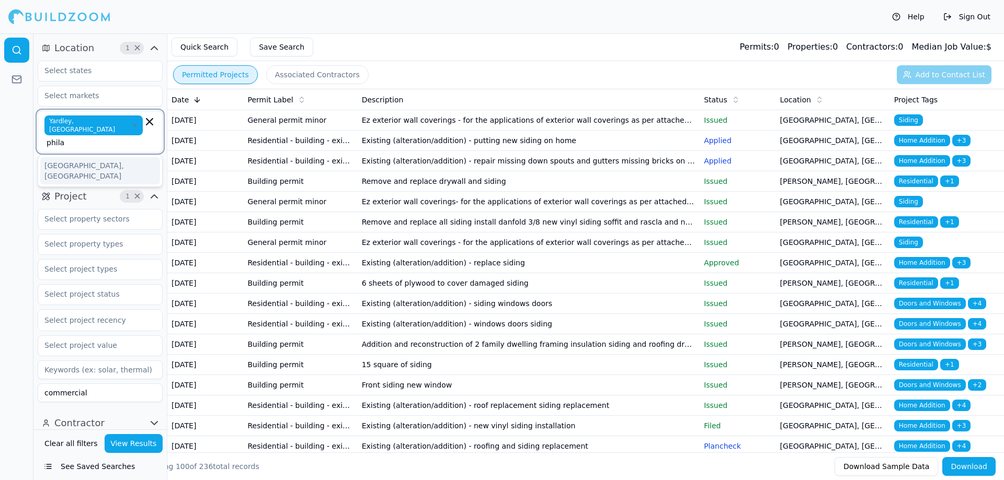
click at [118, 157] on div "[GEOGRAPHIC_DATA], [GEOGRAPHIC_DATA]" at bounding box center [100, 170] width 120 height 27
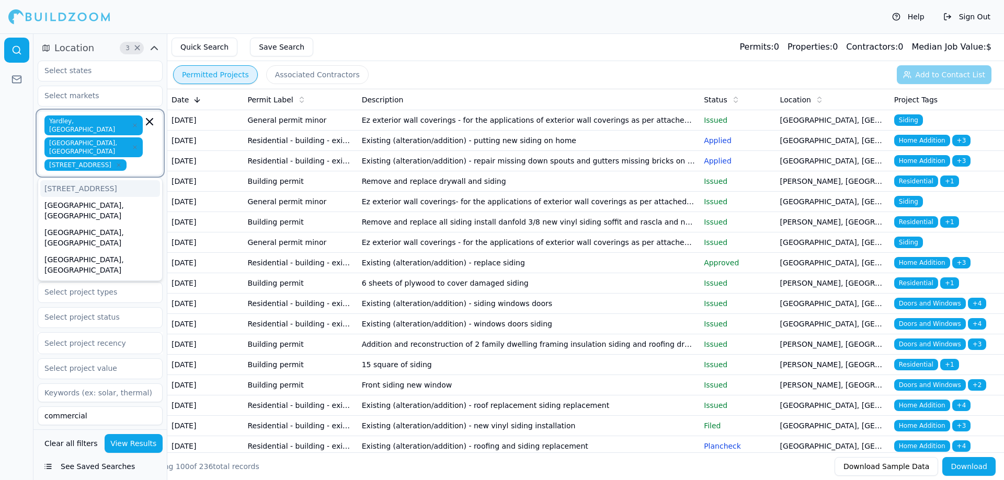
click at [116, 162] on icon "button" at bounding box center [119, 165] width 6 height 6
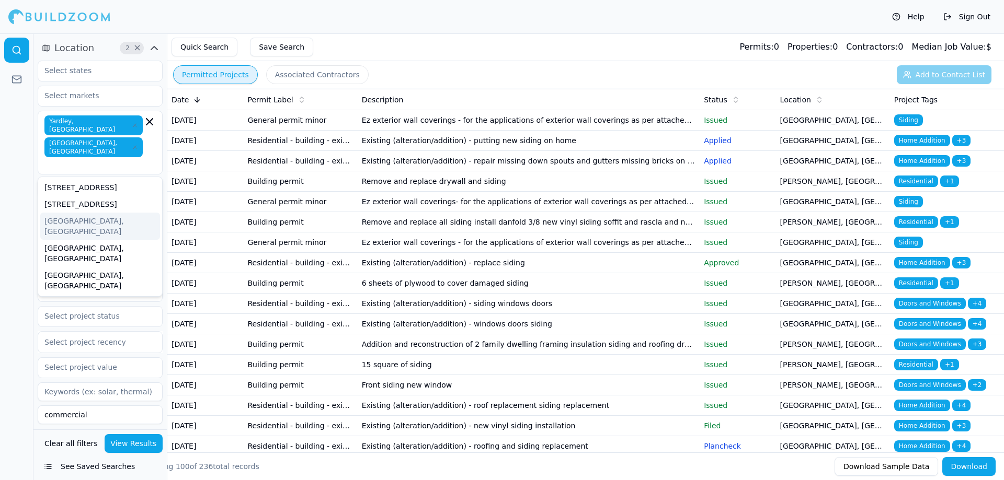
click at [0, 235] on div at bounding box center [16, 256] width 33 height 447
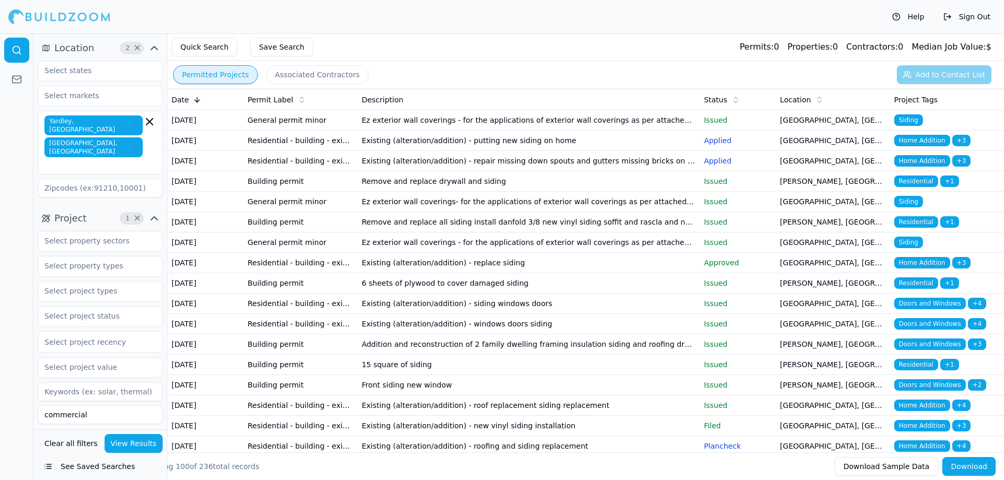
click at [151, 217] on icon "button" at bounding box center [154, 218] width 6 height 3
click at [131, 100] on input "text" at bounding box center [93, 95] width 111 height 19
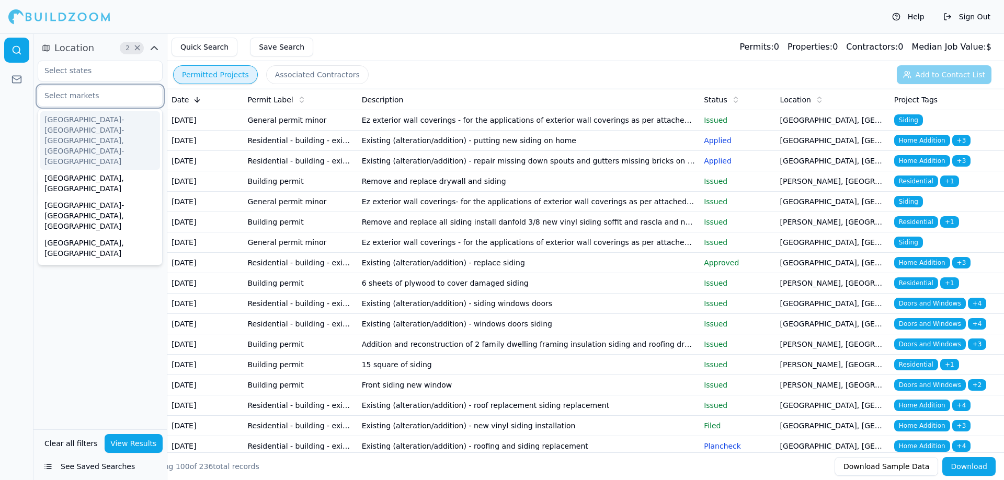
click at [131, 100] on input "text" at bounding box center [93, 95] width 111 height 19
click at [119, 73] on input "text" at bounding box center [93, 70] width 111 height 19
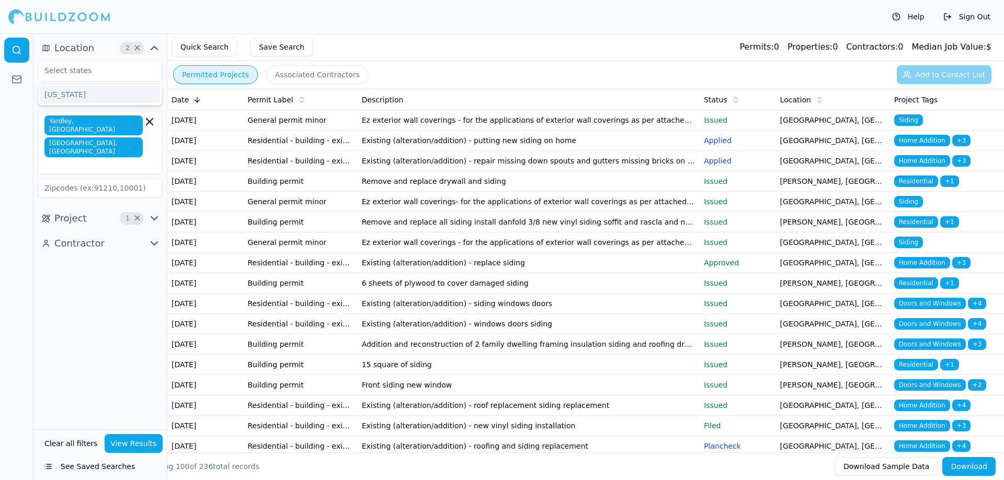
click at [0, 174] on div at bounding box center [16, 256] width 33 height 447
click at [151, 210] on button "Project 1 ×" at bounding box center [100, 218] width 125 height 17
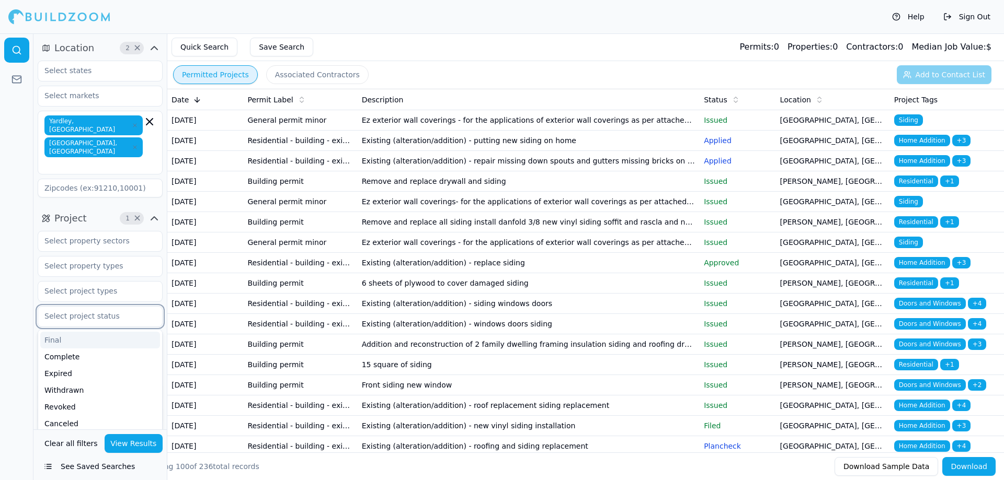
click at [134, 307] on input "text" at bounding box center [93, 316] width 111 height 19
click at [4, 327] on div at bounding box center [16, 256] width 33 height 447
click at [122, 442] on button "View Results" at bounding box center [134, 443] width 59 height 19
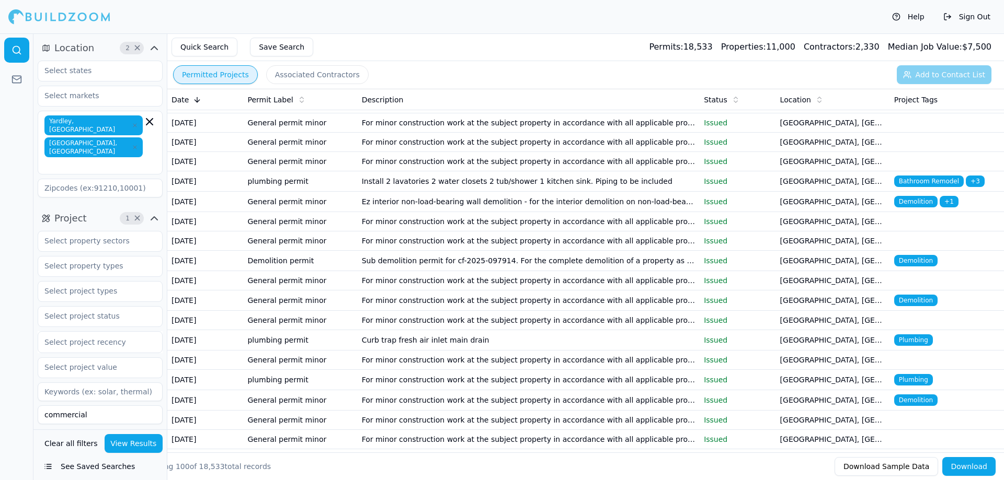
scroll to position [52, 0]
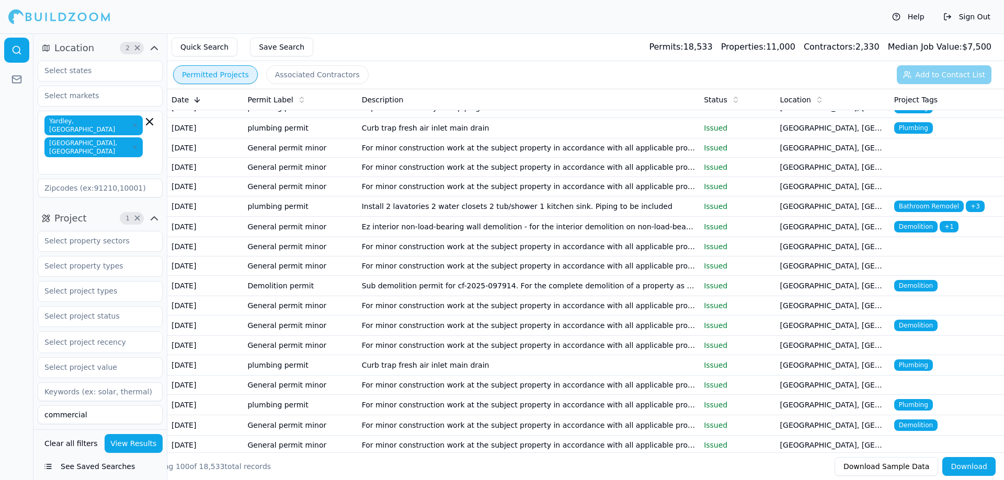
click at [808, 95] on div "Location" at bounding box center [833, 100] width 106 height 10
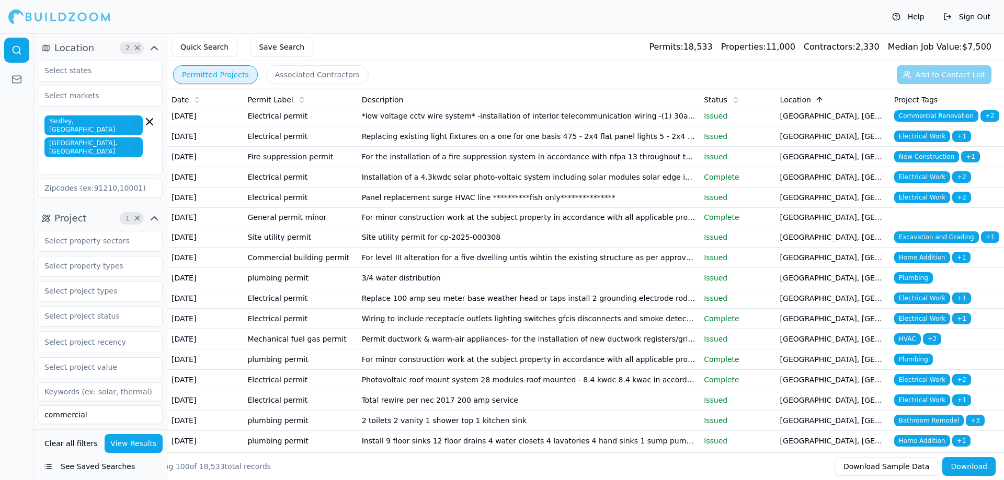
scroll to position [0, 0]
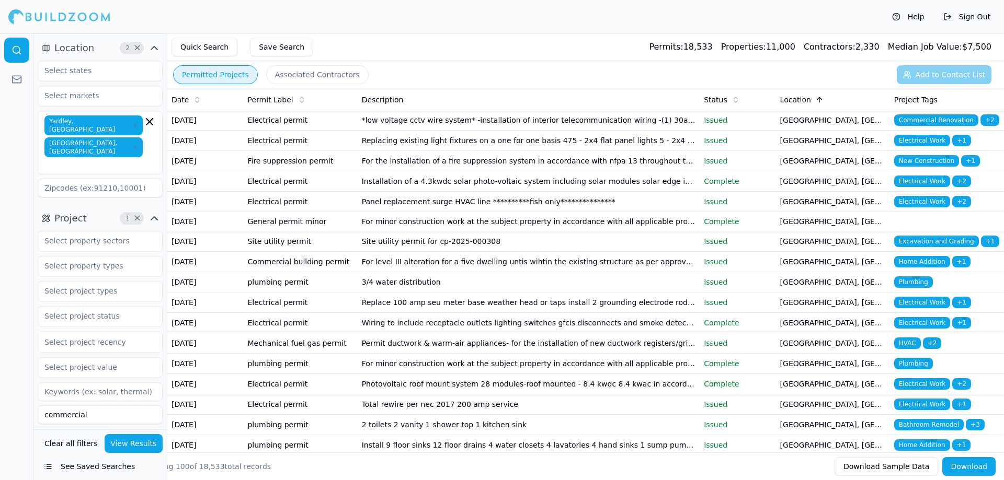
click at [101, 383] on input at bounding box center [100, 392] width 125 height 19
type input "siding"
click at [127, 442] on button "View Results" at bounding box center [134, 443] width 59 height 19
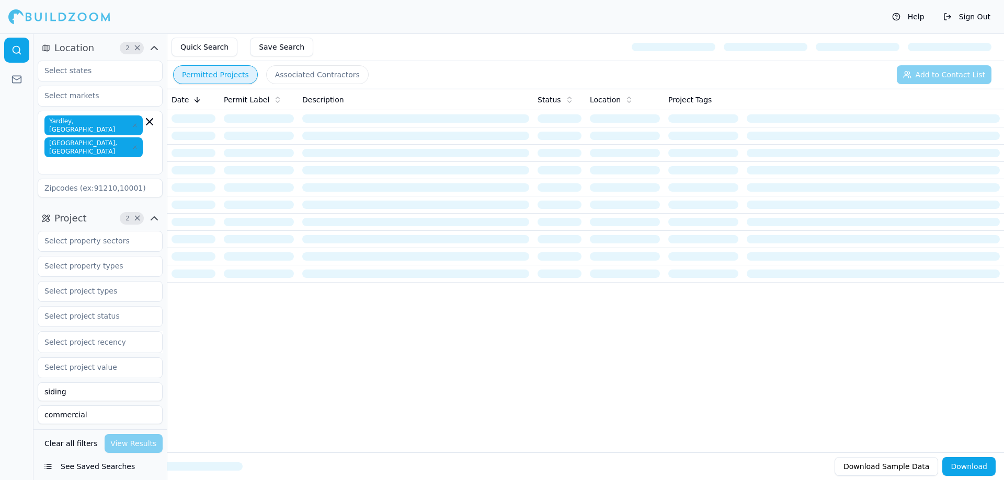
click at [156, 212] on icon "button" at bounding box center [154, 218] width 13 height 13
click at [150, 237] on icon "button" at bounding box center [154, 243] width 13 height 13
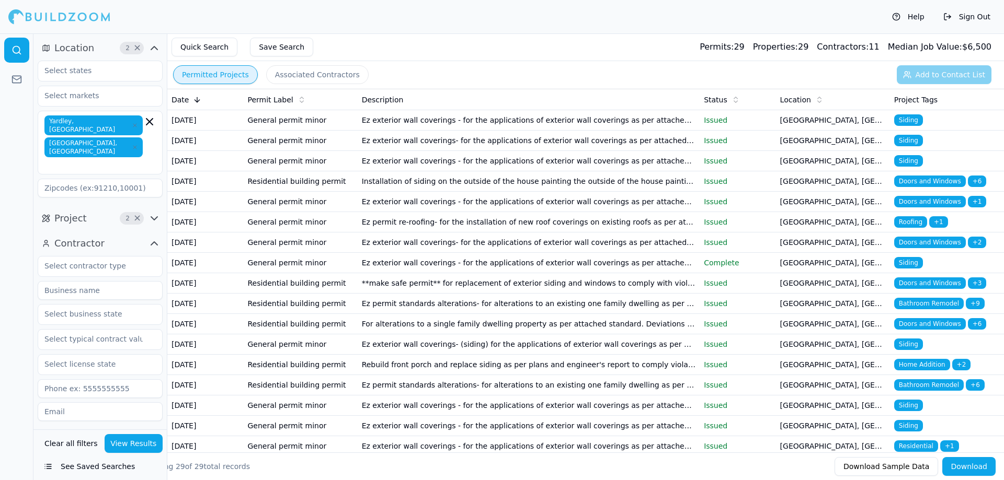
click at [150, 237] on icon "button" at bounding box center [154, 243] width 13 height 13
click at [195, 103] on icon at bounding box center [197, 100] width 8 height 8
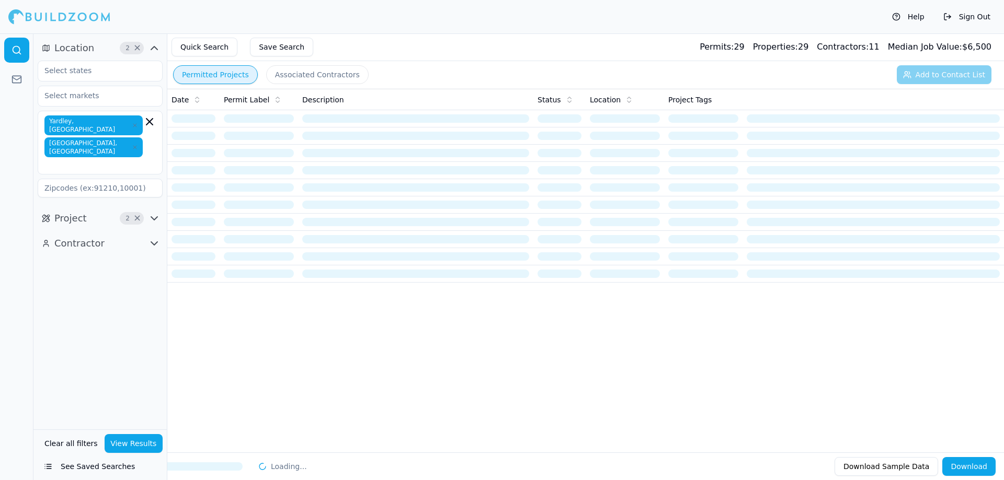
click at [195, 103] on icon at bounding box center [197, 100] width 8 height 8
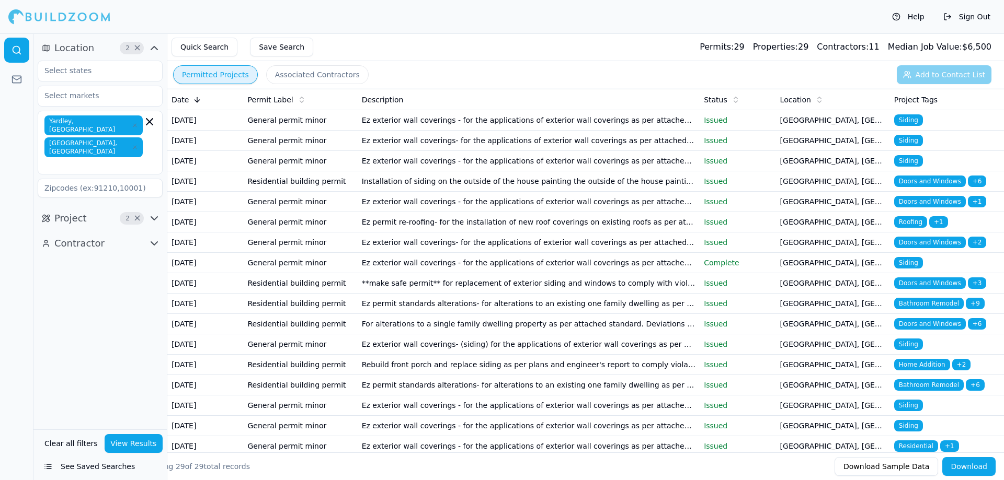
click at [727, 121] on p "Issued" at bounding box center [737, 120] width 67 height 10
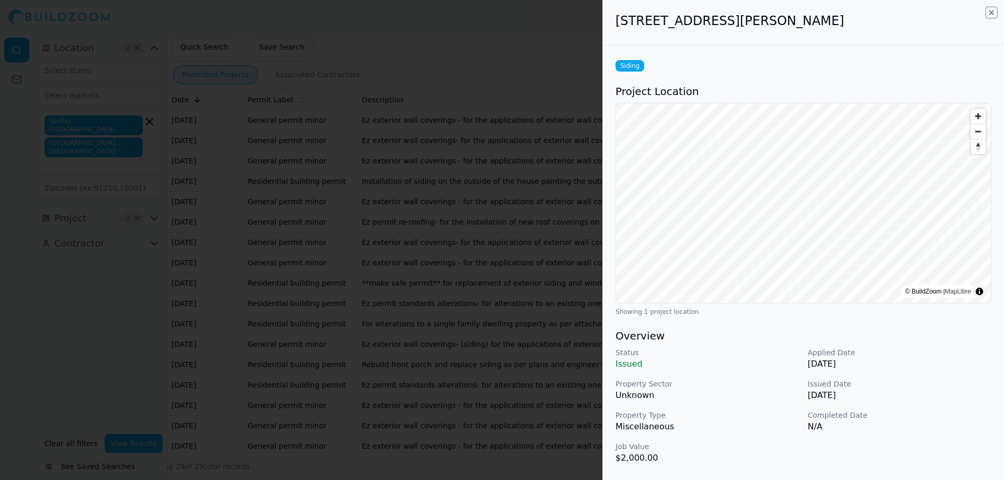
click at [991, 15] on icon "button" at bounding box center [991, 12] width 8 height 8
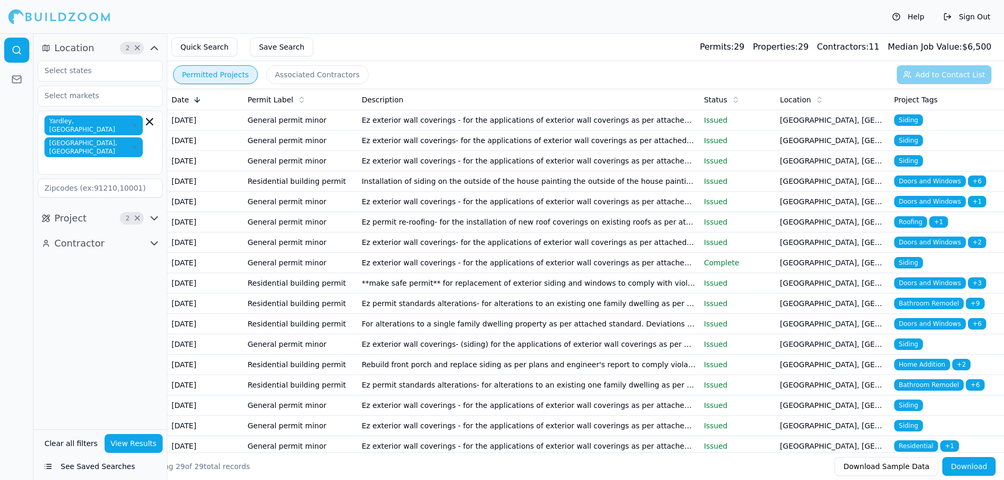
click at [450, 151] on td "Ez exterior wall coverings- for the applications of exterior wall coverings as …" at bounding box center [529, 141] width 342 height 20
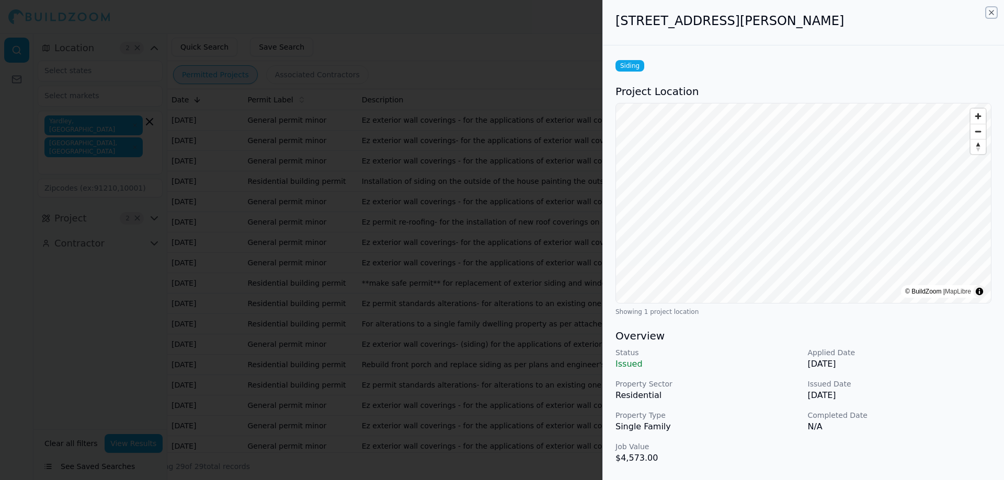
click at [995, 11] on icon "button" at bounding box center [991, 12] width 8 height 8
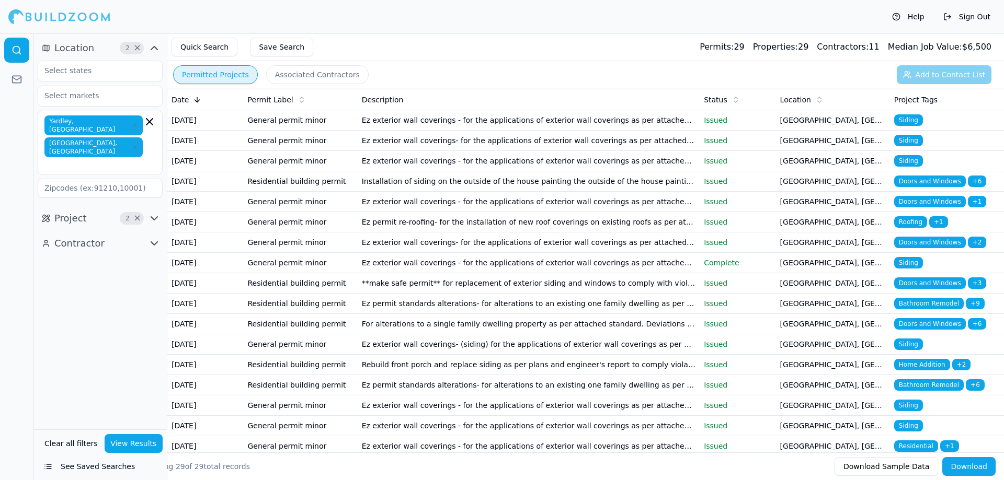
click at [582, 124] on td "Ez exterior wall coverings - for the applications of exterior wall coverings as…" at bounding box center [529, 120] width 342 height 20
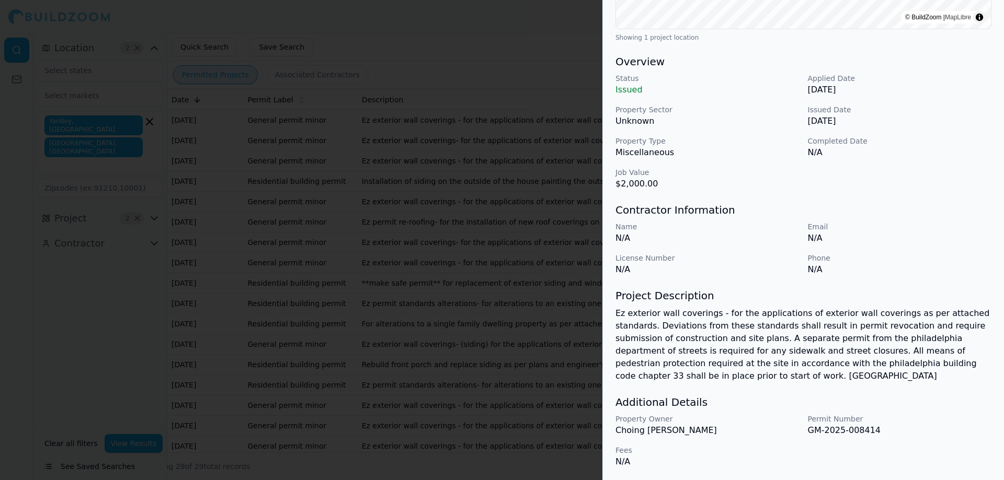
scroll to position [275, 0]
click at [540, 285] on div at bounding box center [502, 240] width 1004 height 480
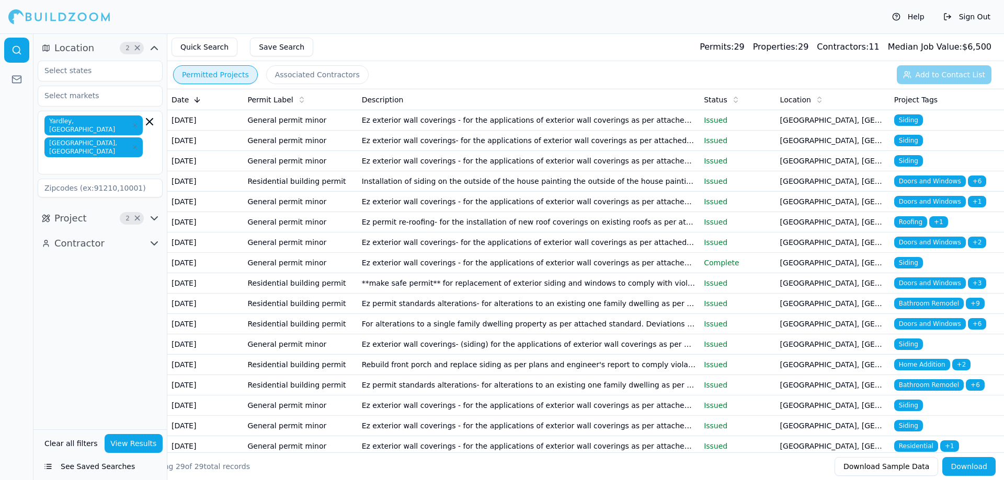
click at [570, 192] on td "Installation of siding on the outside of the house painting the outside of the …" at bounding box center [529, 181] width 342 height 20
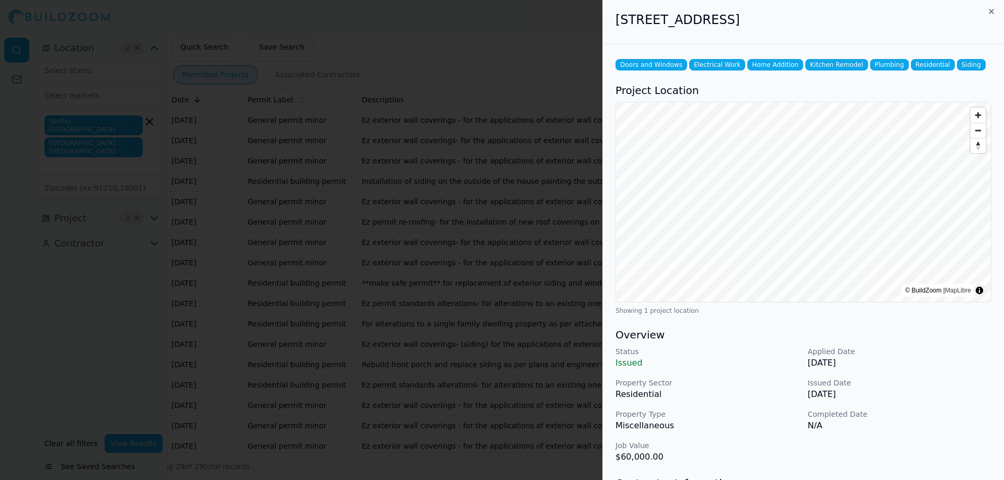
scroll to position [0, 0]
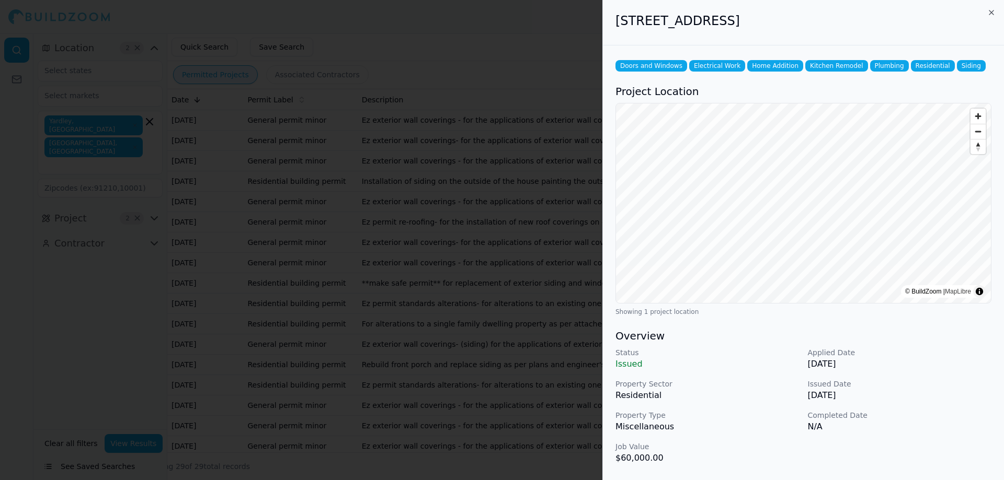
click at [630, 18] on h2 "[STREET_ADDRESS]" at bounding box center [803, 21] width 376 height 17
drag, startPoint x: 630, startPoint y: 18, endPoint x: 831, endPoint y: 33, distance: 201.3
click at [831, 33] on div "[STREET_ADDRESS]" at bounding box center [803, 22] width 401 height 45
copy h2 "[STREET_ADDRESS]"
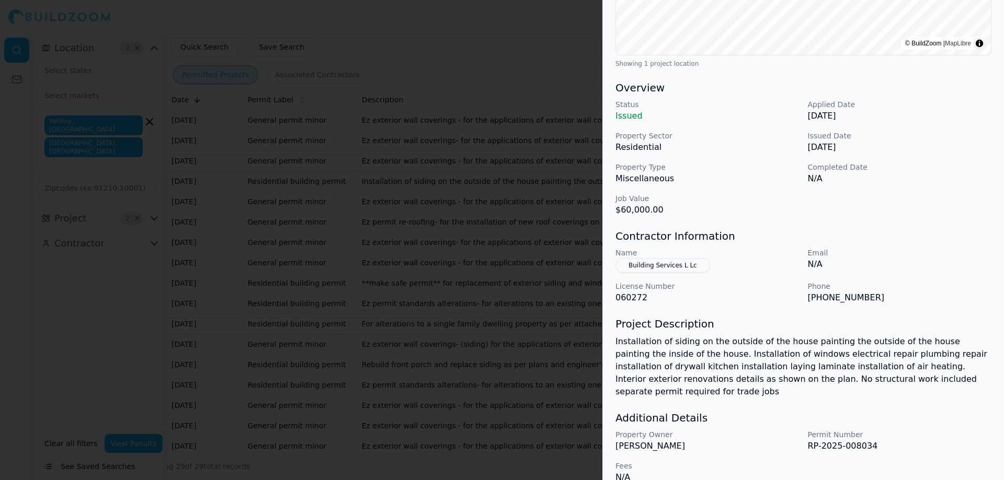
scroll to position [252, 0]
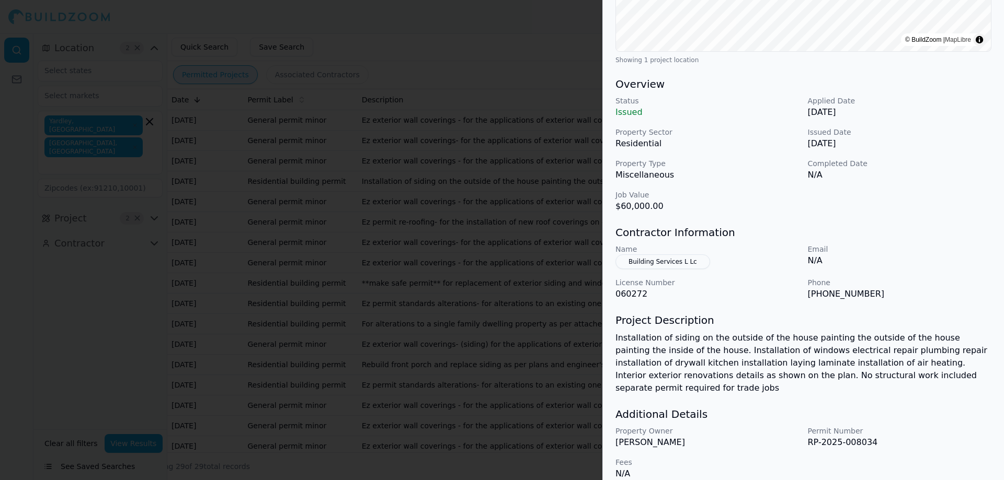
click at [433, 251] on div at bounding box center [502, 240] width 1004 height 480
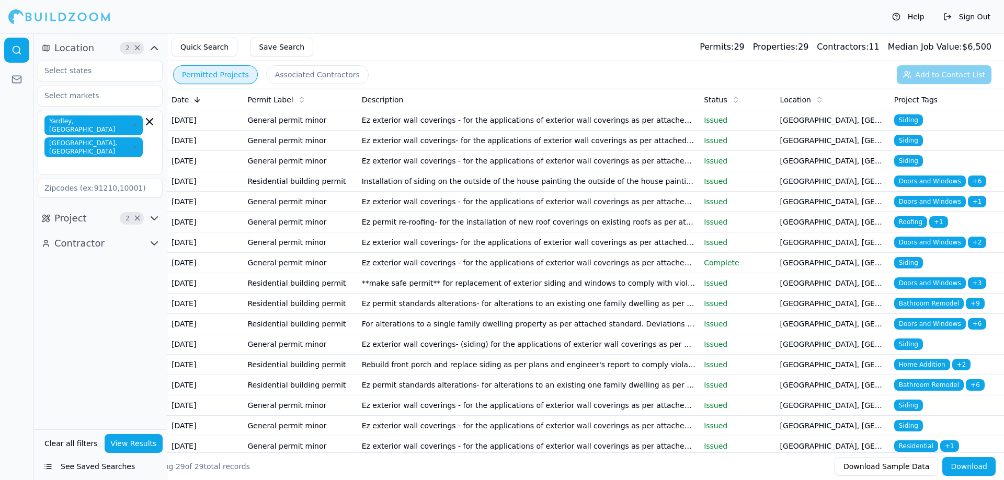
click at [484, 192] on td "Installation of siding on the outside of the house painting the outside of the …" at bounding box center [529, 181] width 342 height 20
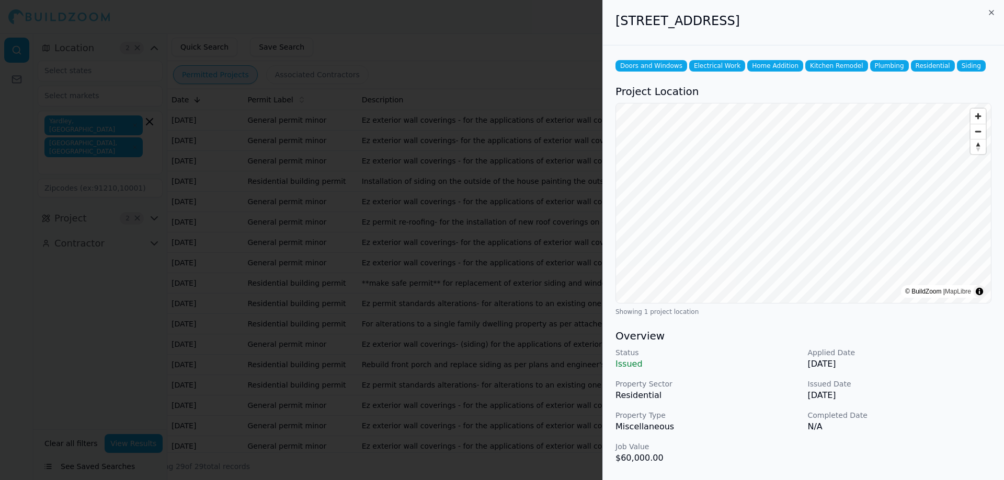
drag, startPoint x: 484, startPoint y: 197, endPoint x: 423, endPoint y: 192, distance: 60.3
click at [424, 192] on div at bounding box center [502, 240] width 1004 height 480
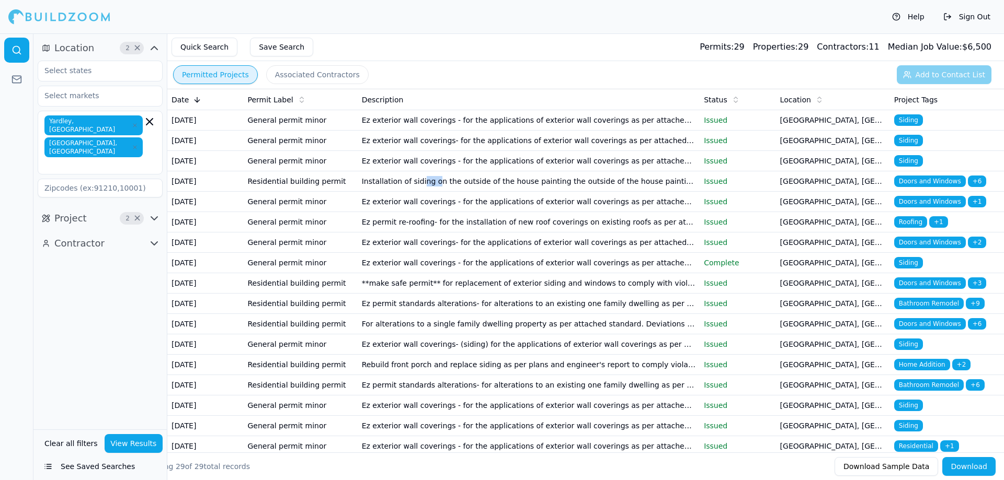
drag, startPoint x: 419, startPoint y: 204, endPoint x: 433, endPoint y: 215, distance: 17.9
click at [433, 192] on td "Installation of siding on the outside of the house painting the outside of the …" at bounding box center [529, 181] width 342 height 20
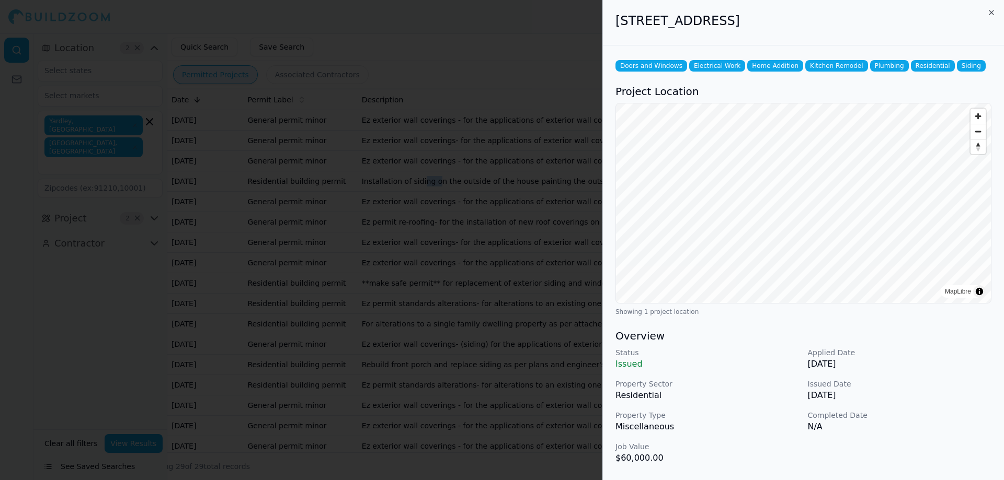
click at [353, 160] on div at bounding box center [502, 240] width 1004 height 480
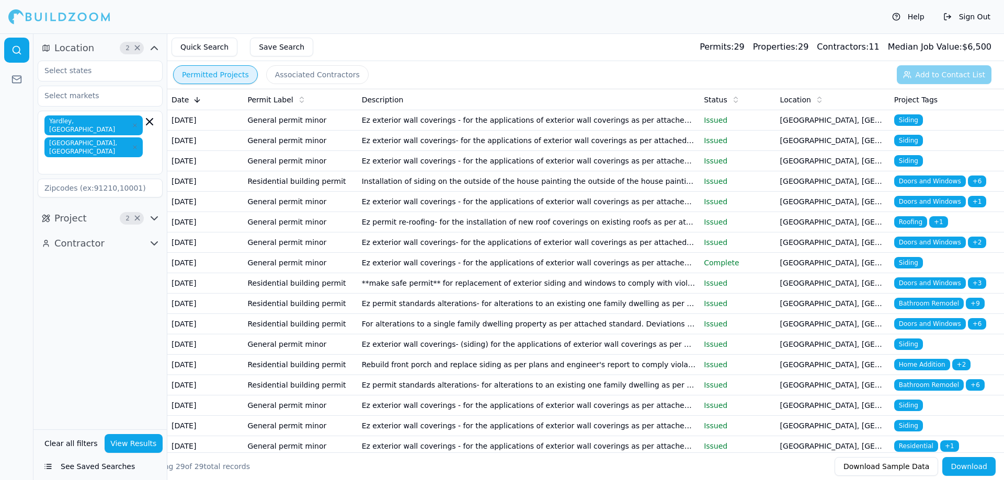
click at [239, 73] on button "Permitted Projects" at bounding box center [215, 74] width 85 height 19
click at [479, 233] on td "Ez permit re-roofing- for the installation of new roof coverings on existing ro…" at bounding box center [529, 222] width 342 height 20
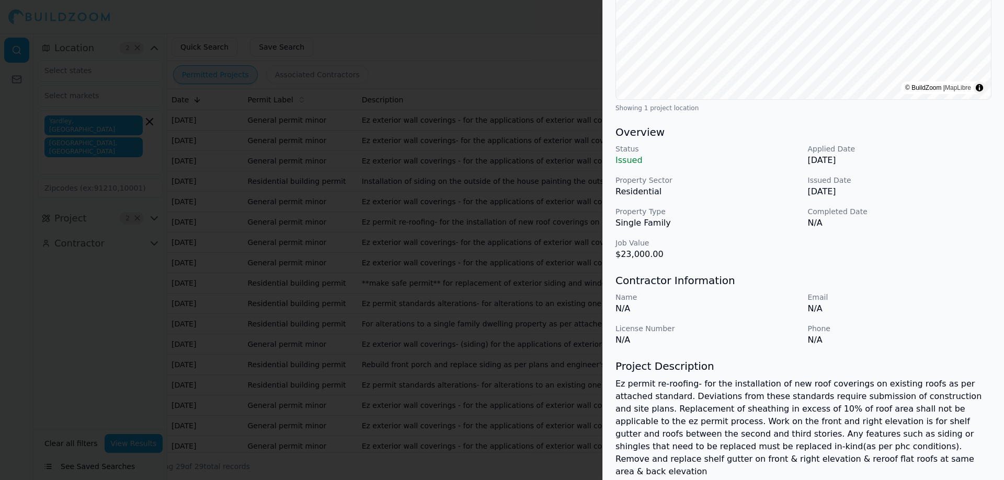
scroll to position [209, 0]
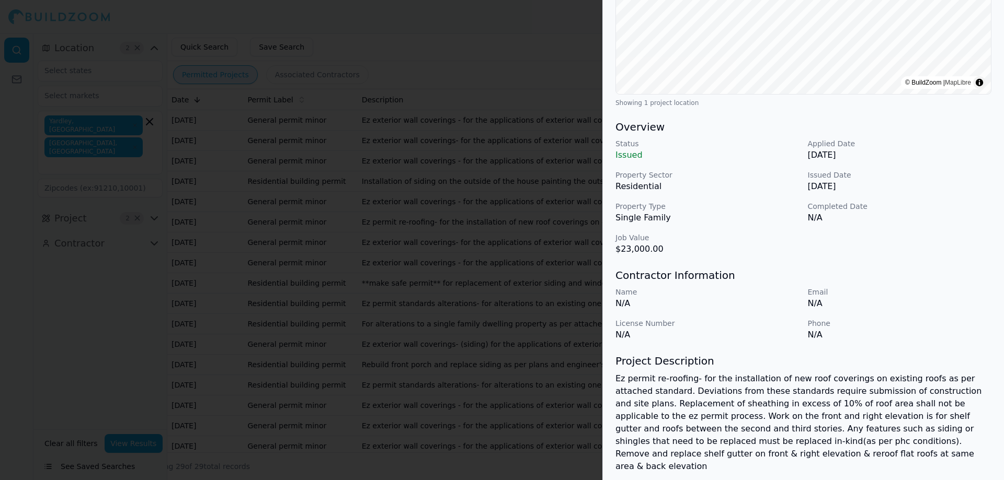
click at [701, 382] on p "Ez permit re-roofing- for the installation of new roof coverings on existing ro…" at bounding box center [803, 423] width 376 height 100
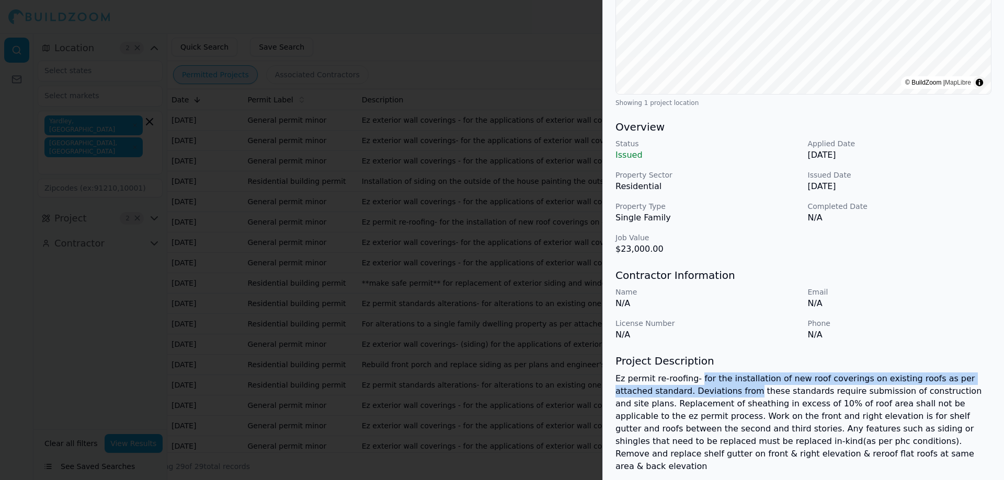
drag, startPoint x: 701, startPoint y: 382, endPoint x: 701, endPoint y: 388, distance: 6.8
click at [701, 388] on p "Ez permit re-roofing- for the installation of new roof coverings on existing ro…" at bounding box center [803, 423] width 376 height 100
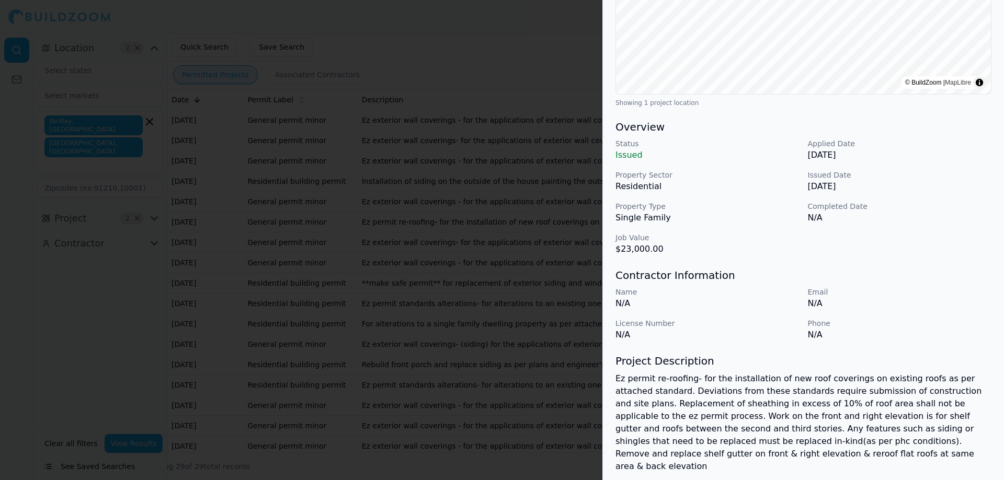
click at [649, 406] on p "Ez permit re-roofing- for the installation of new roof coverings on existing ro…" at bounding box center [803, 423] width 376 height 100
drag, startPoint x: 649, startPoint y: 406, endPoint x: 839, endPoint y: 401, distance: 190.3
click at [839, 401] on p "Ez permit re-roofing- for the installation of new roof coverings on existing ro…" at bounding box center [803, 423] width 376 height 100
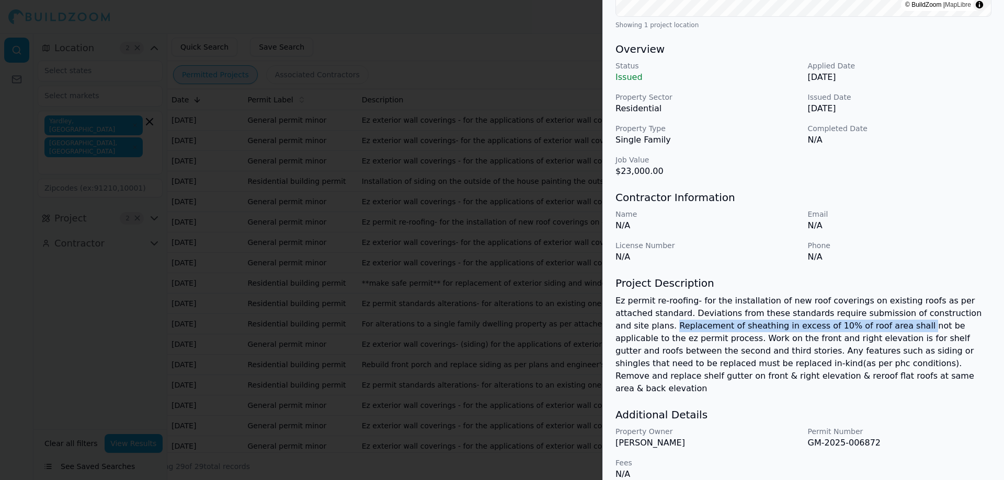
scroll to position [288, 0]
click at [478, 348] on div at bounding box center [502, 240] width 1004 height 480
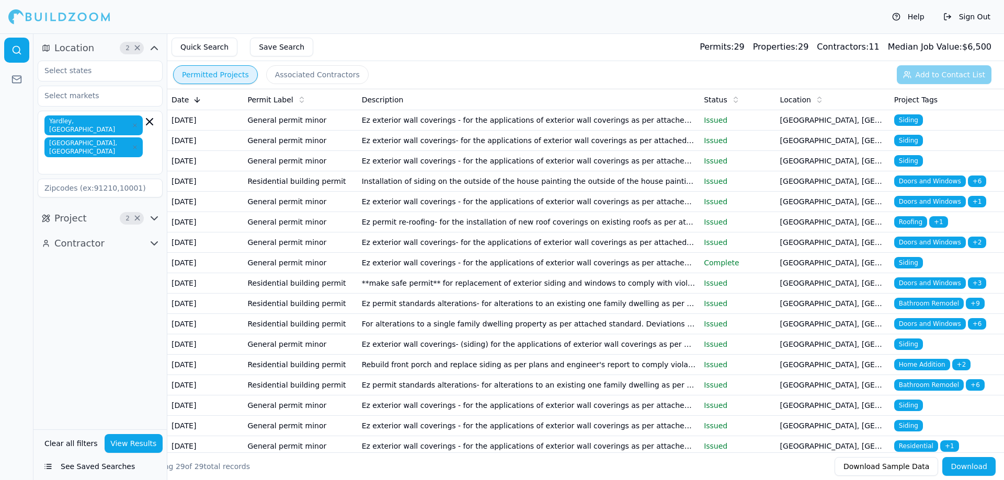
click at [480, 273] on td "Ez exterior wall coverings - for the applications of exterior wall coverings as…" at bounding box center [529, 263] width 342 height 20
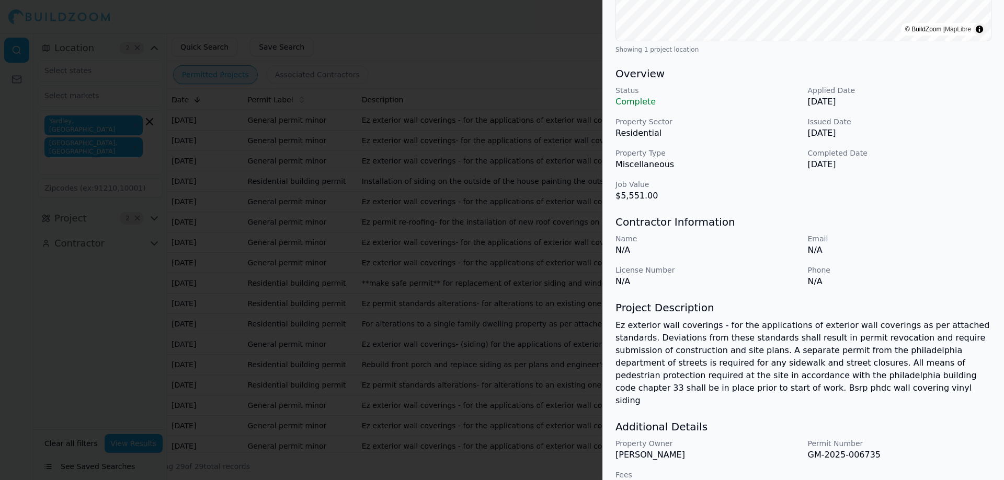
scroll to position [275, 0]
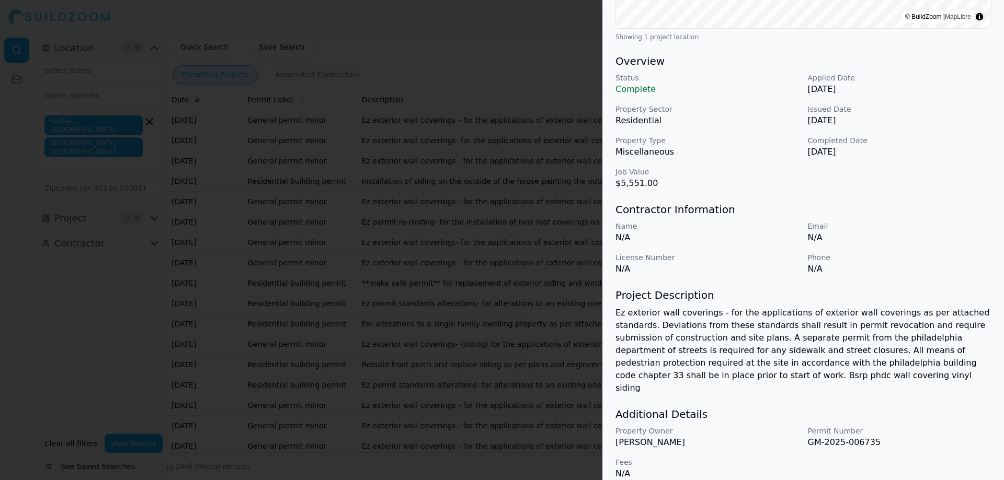
click at [470, 285] on div at bounding box center [502, 240] width 1004 height 480
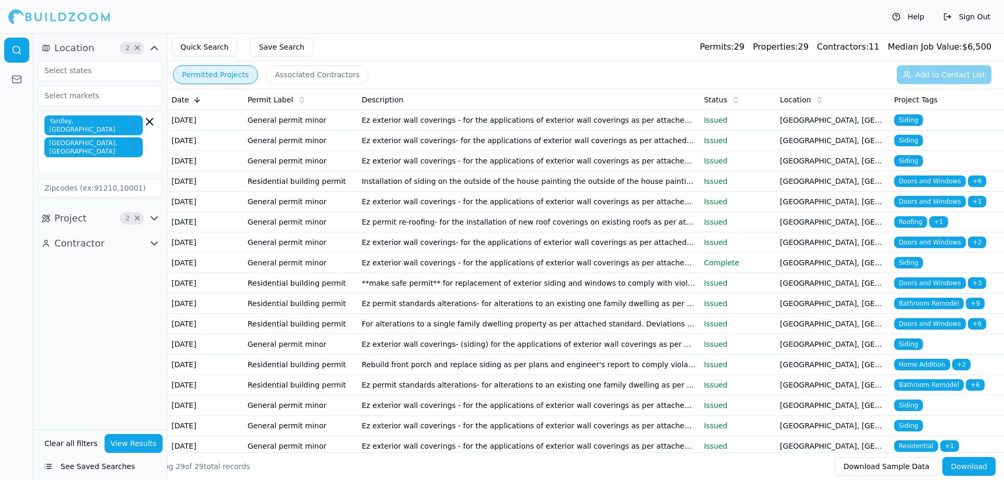
click at [431, 233] on td "Ez permit re-roofing- for the installation of new roof coverings on existing ro…" at bounding box center [529, 222] width 342 height 20
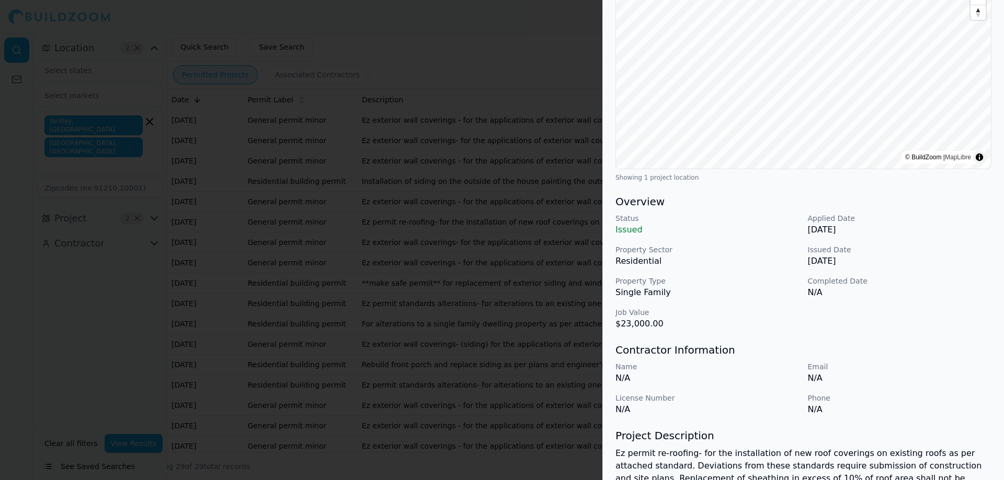
scroll to position [288, 0]
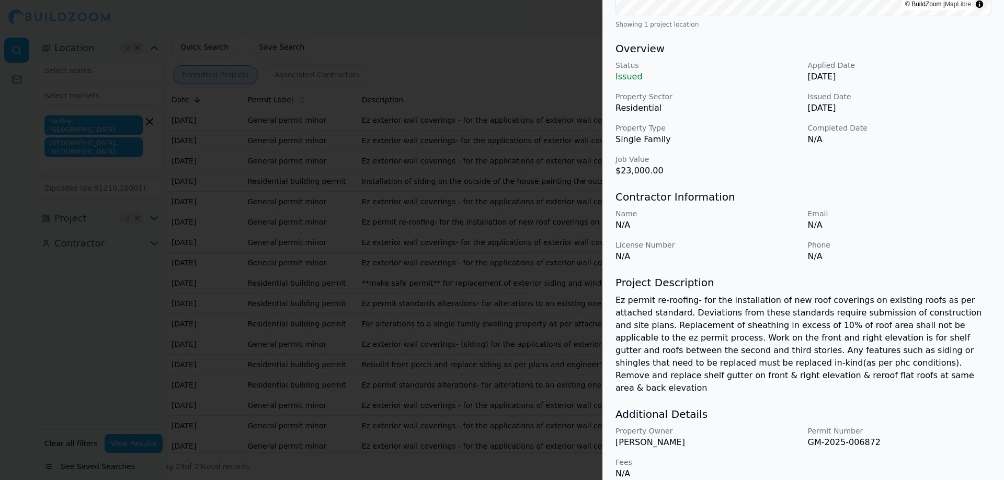
click at [474, 292] on div at bounding box center [502, 240] width 1004 height 480
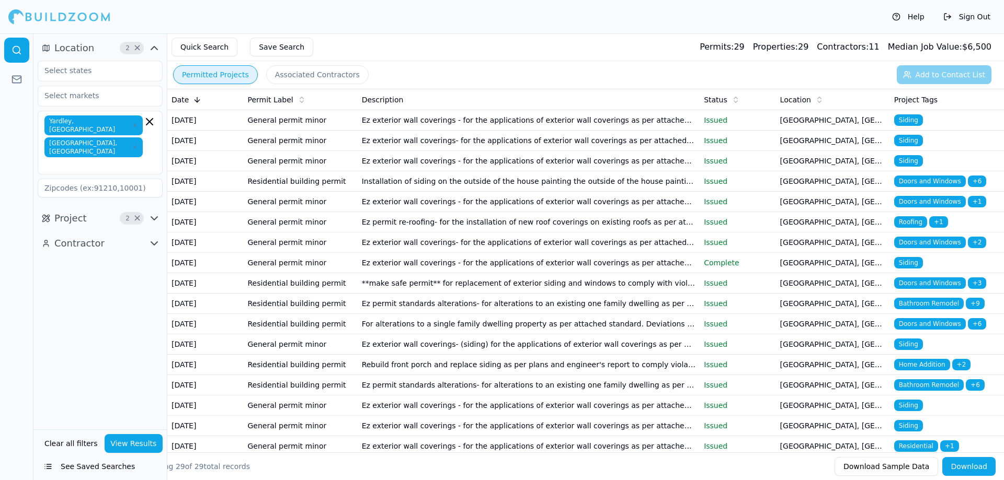
click at [417, 171] on td "Ez exterior wall coverings - for the applications of exterior wall coverings as…" at bounding box center [529, 161] width 342 height 20
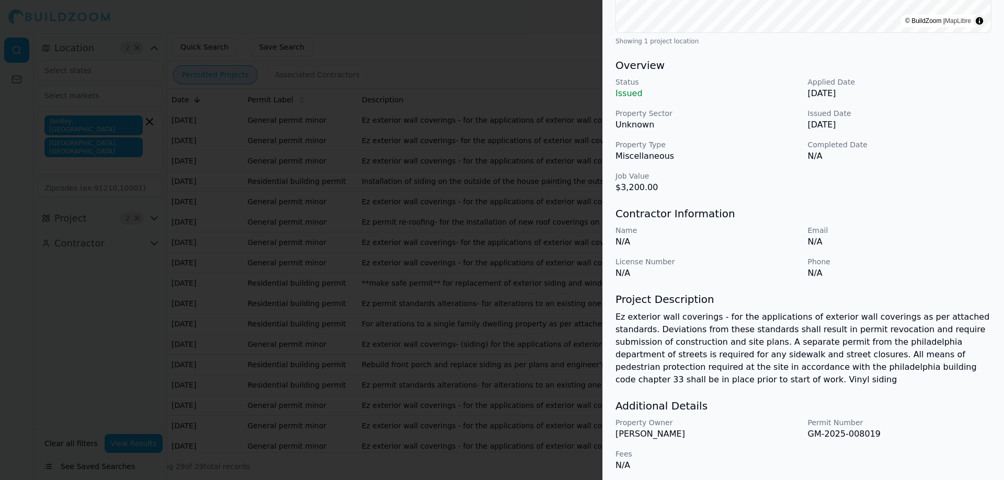
scroll to position [275, 0]
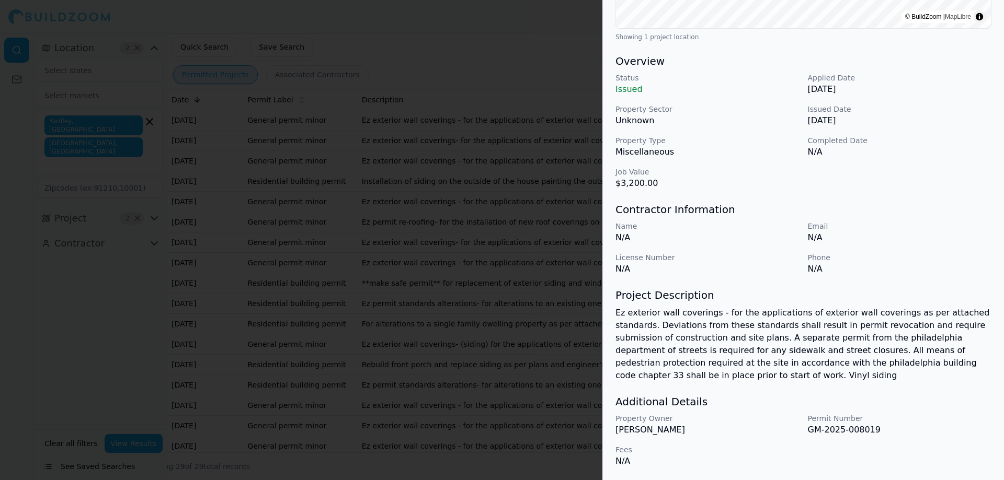
click at [474, 241] on div at bounding box center [502, 240] width 1004 height 480
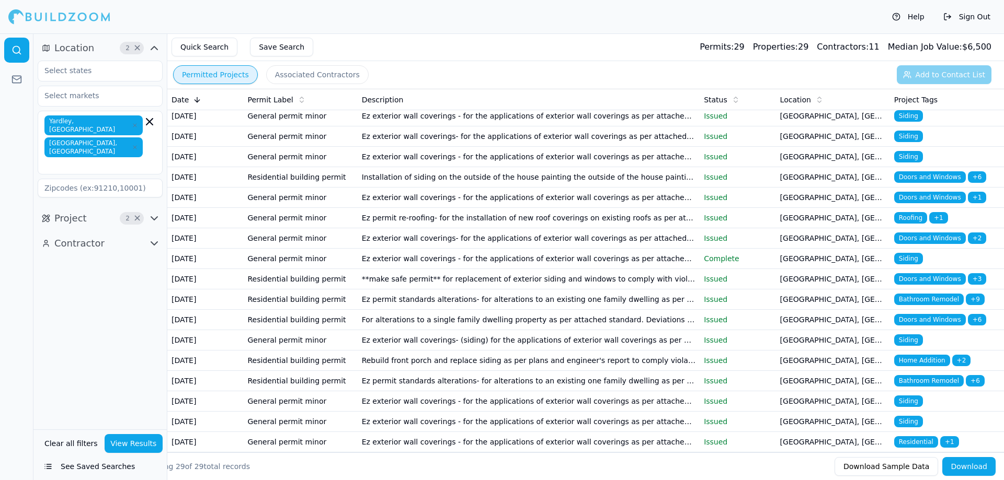
scroll to position [0, 0]
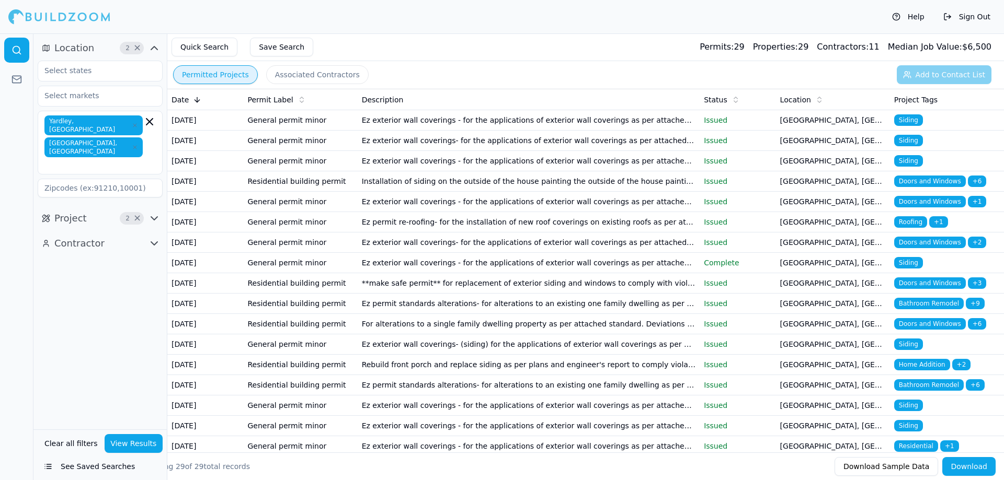
click at [132, 122] on icon "button" at bounding box center [135, 125] width 6 height 6
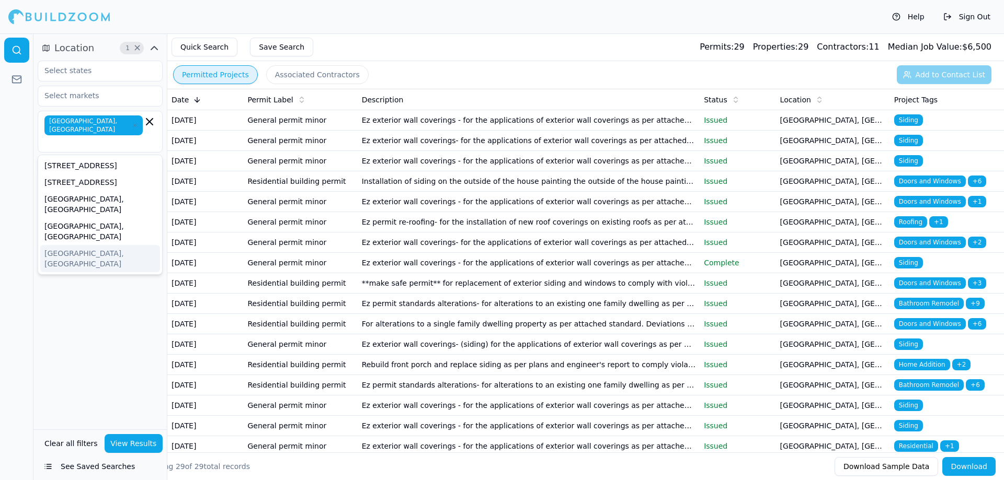
click at [145, 438] on button "View Results" at bounding box center [134, 443] width 59 height 19
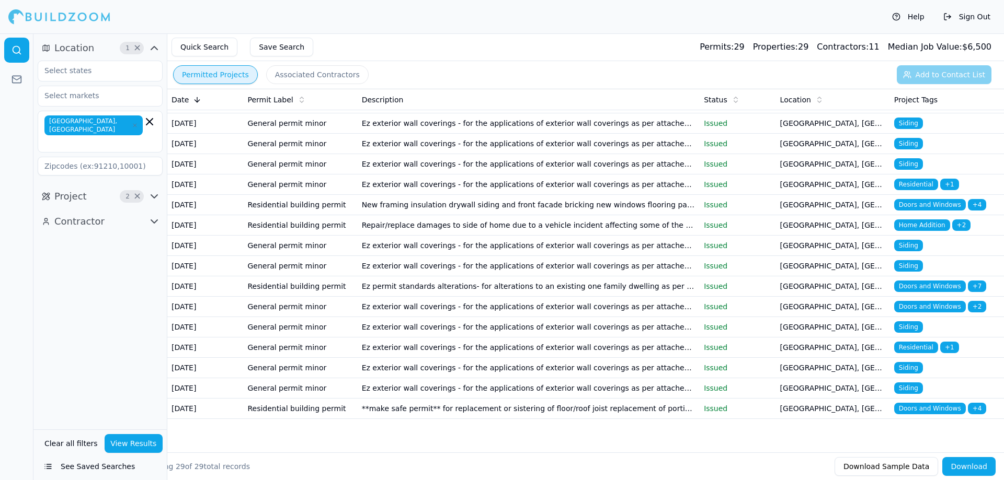
scroll to position [510, 0]
click at [332, 67] on button "Associated Contractors" at bounding box center [317, 74] width 102 height 19
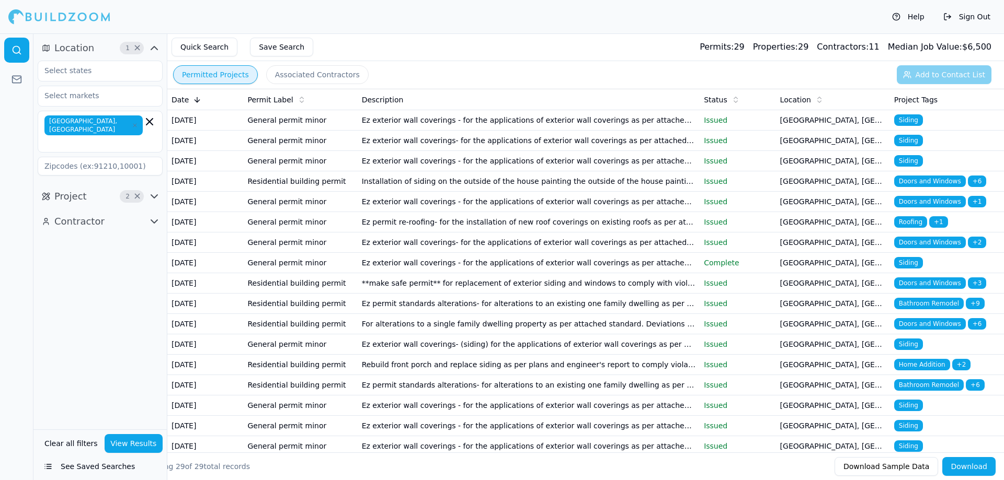
click at [228, 79] on button "Permitted Projects" at bounding box center [215, 74] width 85 height 19
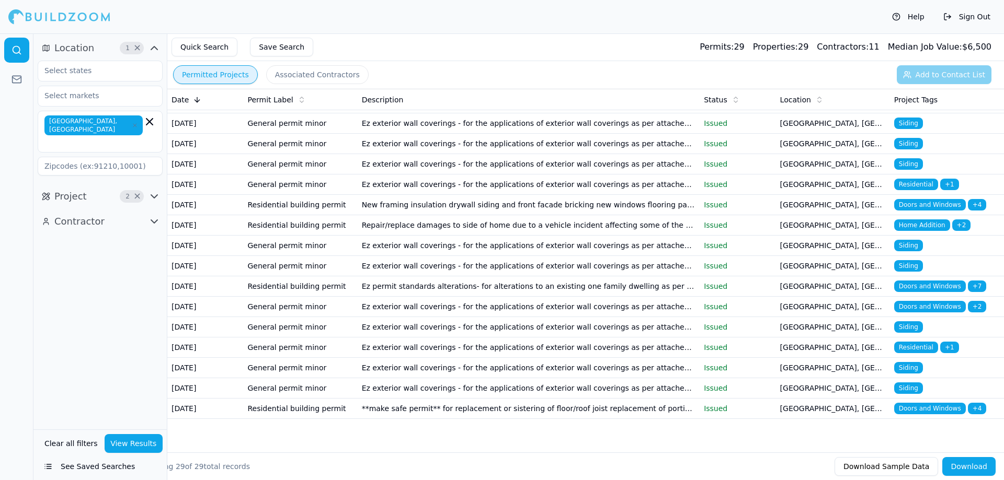
scroll to position [353, 0]
click at [534, 236] on td "Repair/replace damages to side of home due to a vehicle incident affecting some…" at bounding box center [529, 225] width 342 height 20
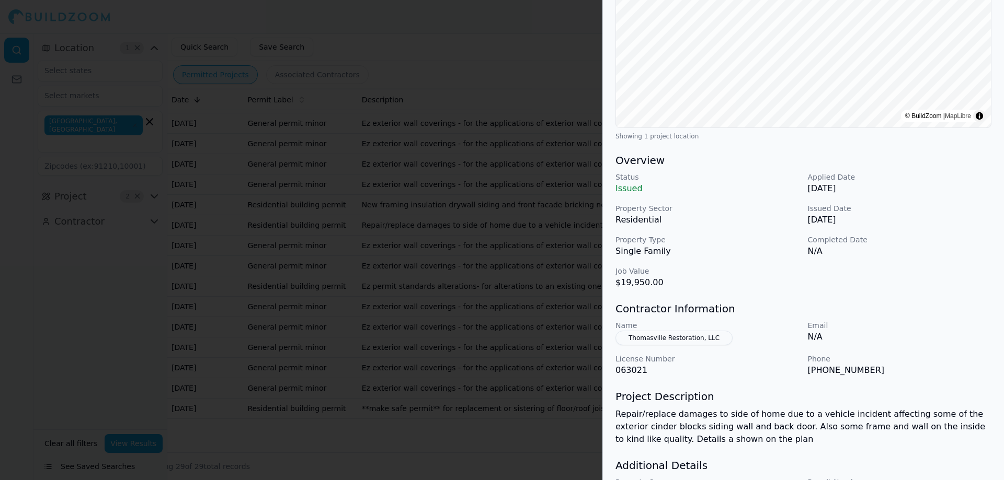
scroll to position [209, 0]
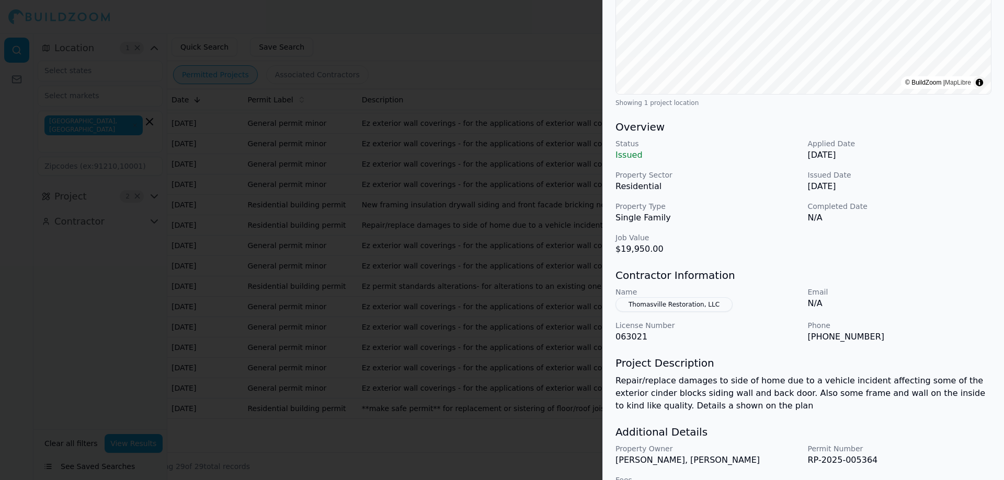
click at [429, 259] on div at bounding box center [502, 240] width 1004 height 480
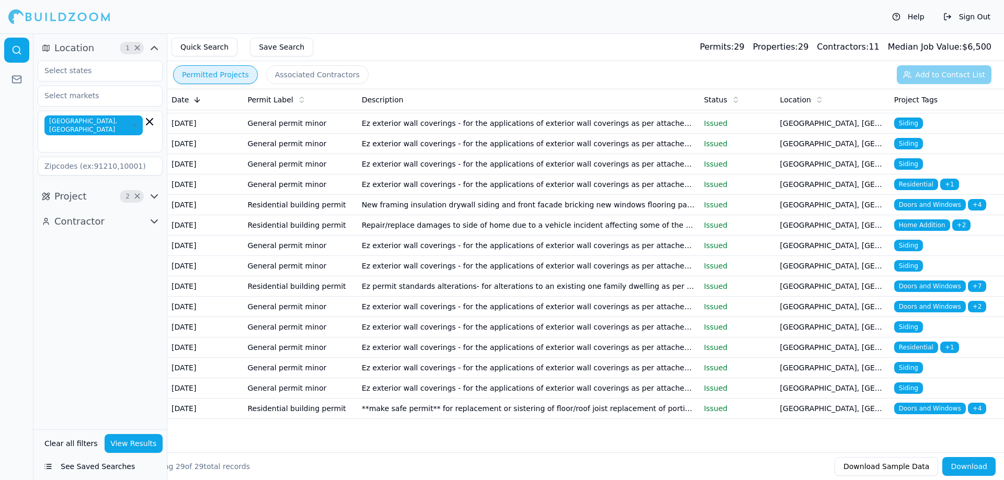
click at [788, 215] on td "[GEOGRAPHIC_DATA], [GEOGRAPHIC_DATA]" at bounding box center [833, 205] width 114 height 20
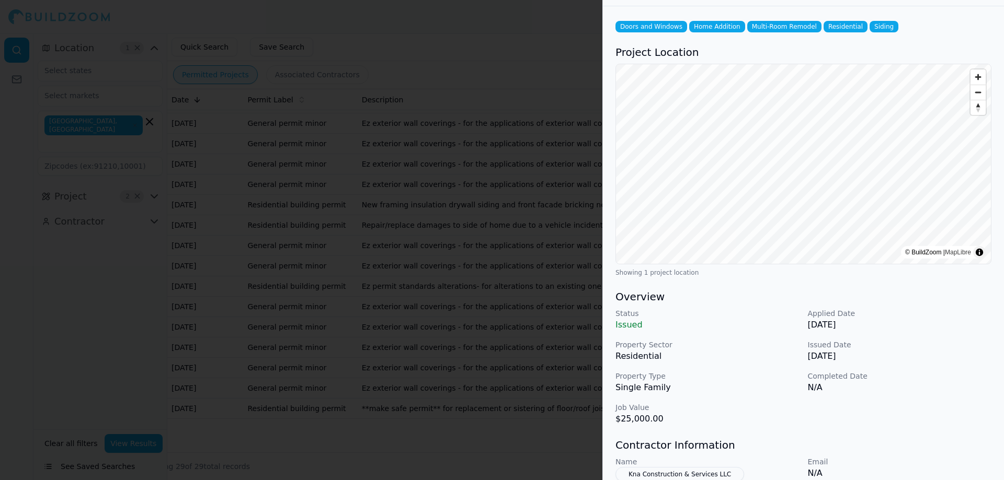
scroll to position [0, 0]
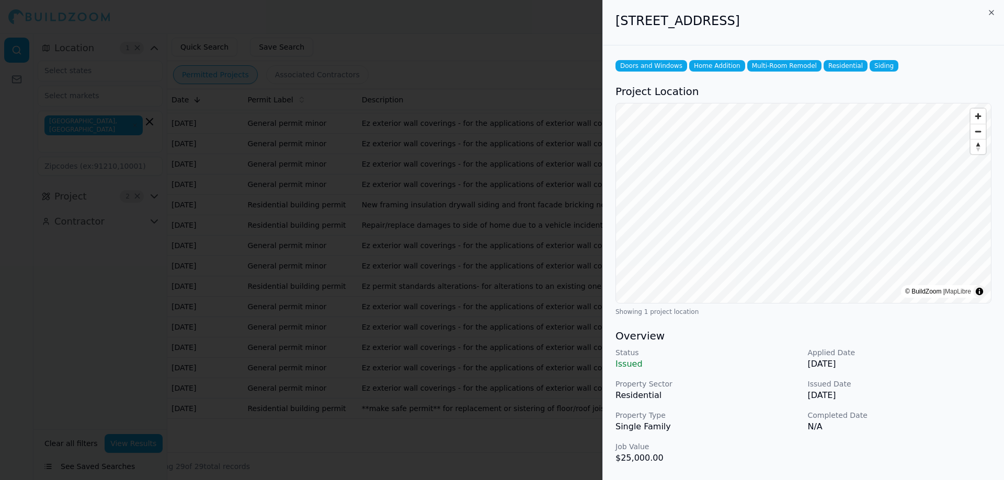
click at [626, 26] on h2 "[STREET_ADDRESS]" at bounding box center [803, 21] width 376 height 17
drag, startPoint x: 626, startPoint y: 26, endPoint x: 816, endPoint y: 39, distance: 190.2
click at [816, 39] on div "[STREET_ADDRESS]" at bounding box center [803, 22] width 401 height 45
copy h2 "[STREET_ADDRESS]"
click at [499, 254] on div at bounding box center [502, 240] width 1004 height 480
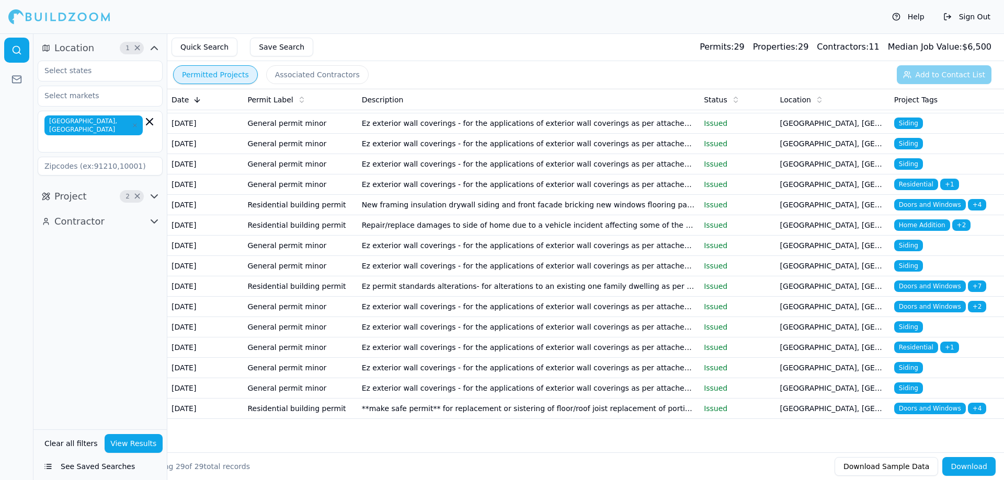
scroll to position [510, 0]
click at [511, 408] on td "**make safe permit** for replacement or sistering of floor/roof joist replaceme…" at bounding box center [529, 409] width 342 height 20
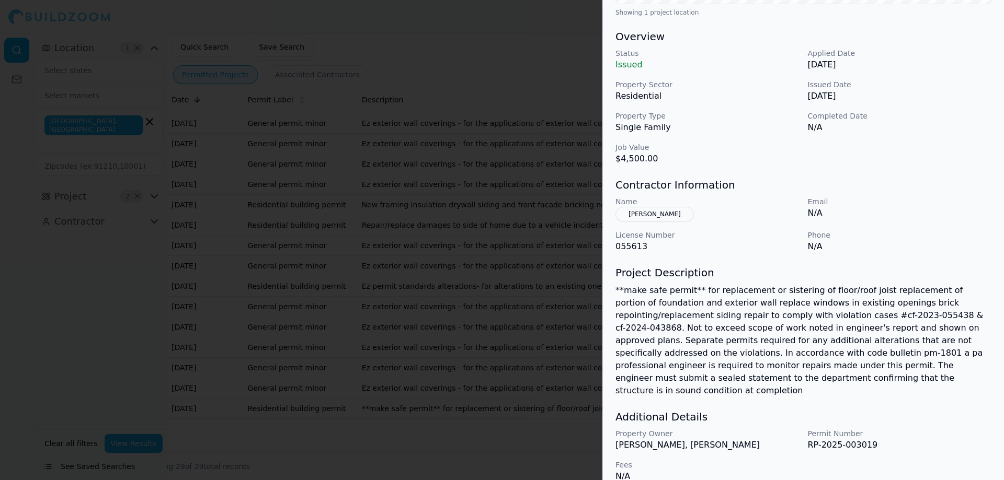
scroll to position [302, 0]
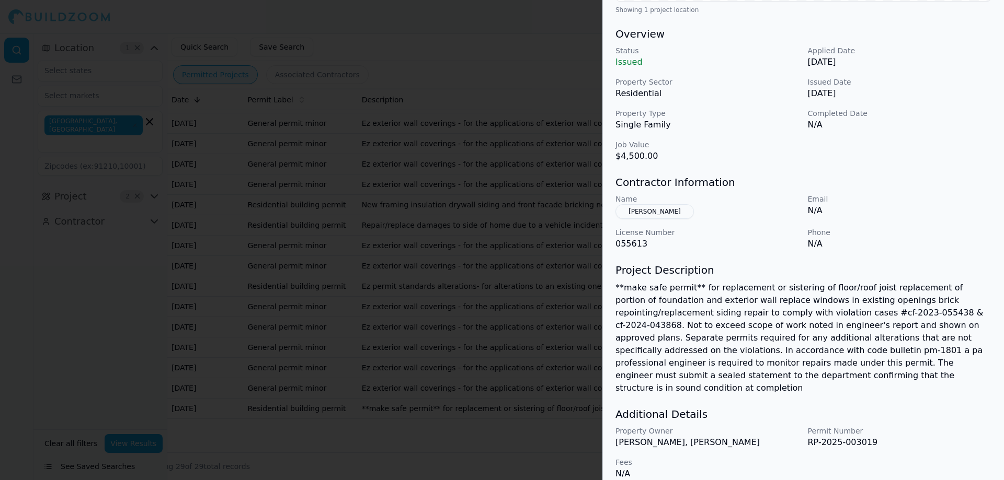
click at [522, 373] on div at bounding box center [502, 240] width 1004 height 480
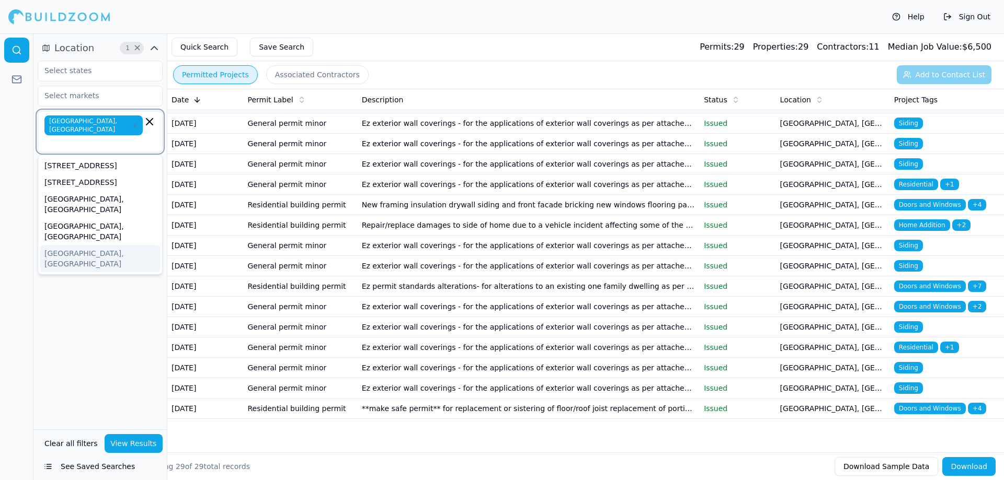
click at [130, 137] on input "text" at bounding box center [95, 142] width 96 height 10
type input "new ca"
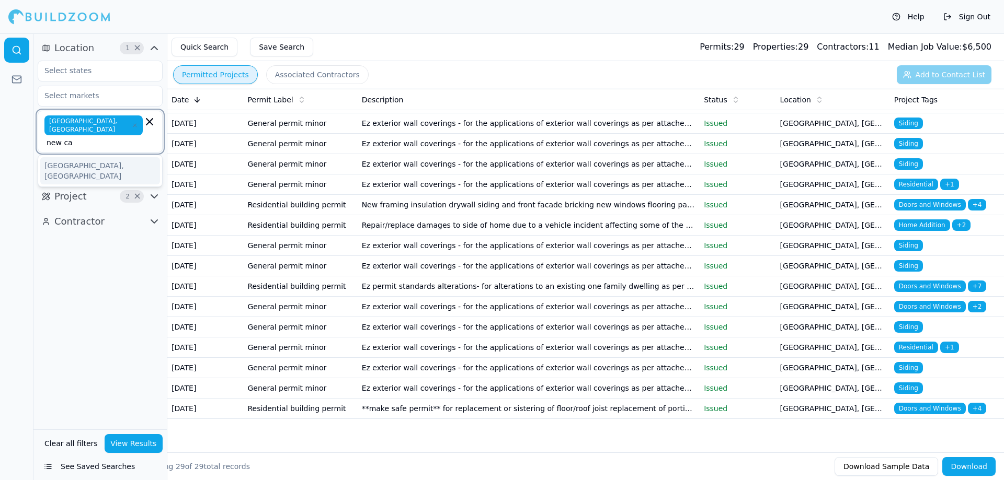
click at [113, 157] on div "[GEOGRAPHIC_DATA], [GEOGRAPHIC_DATA]" at bounding box center [100, 170] width 120 height 27
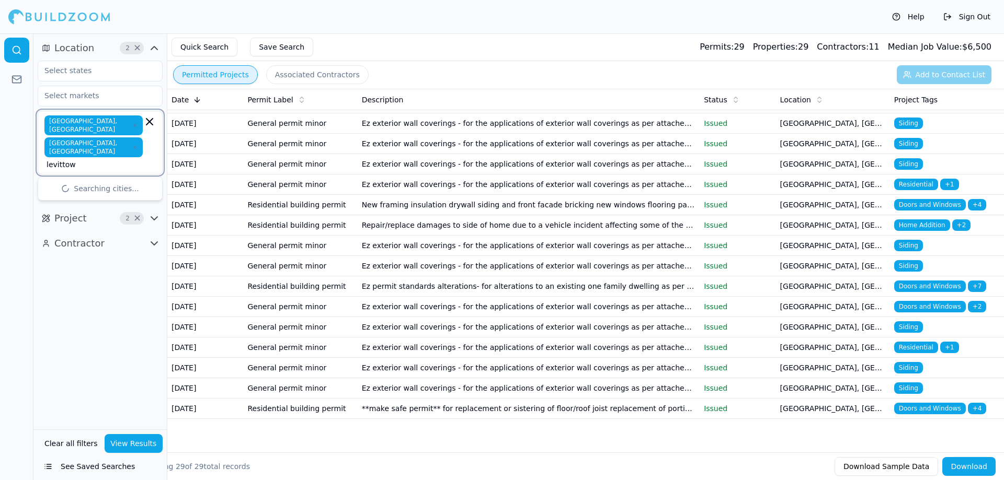
type input "levittown"
click at [141, 179] on div "Levittown, [GEOGRAPHIC_DATA]" at bounding box center [100, 192] width 120 height 27
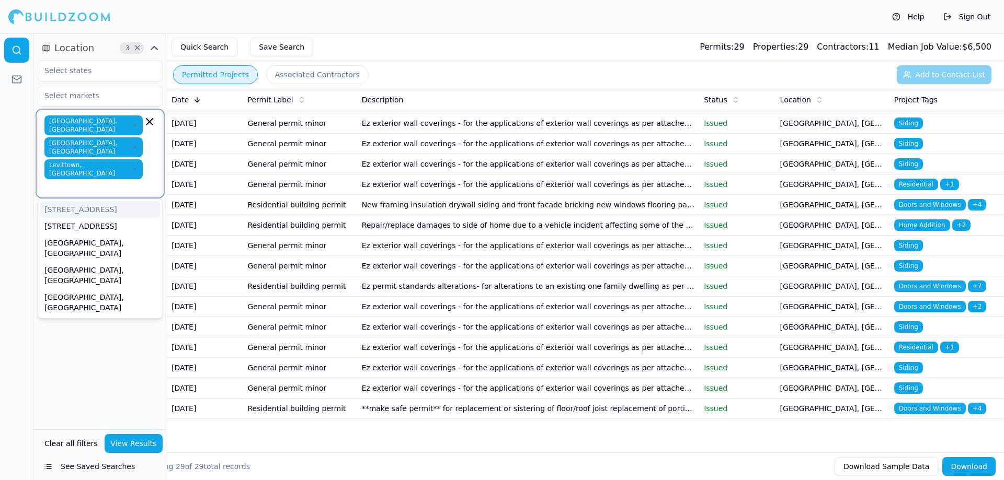
click at [132, 144] on icon "button" at bounding box center [135, 147] width 6 height 6
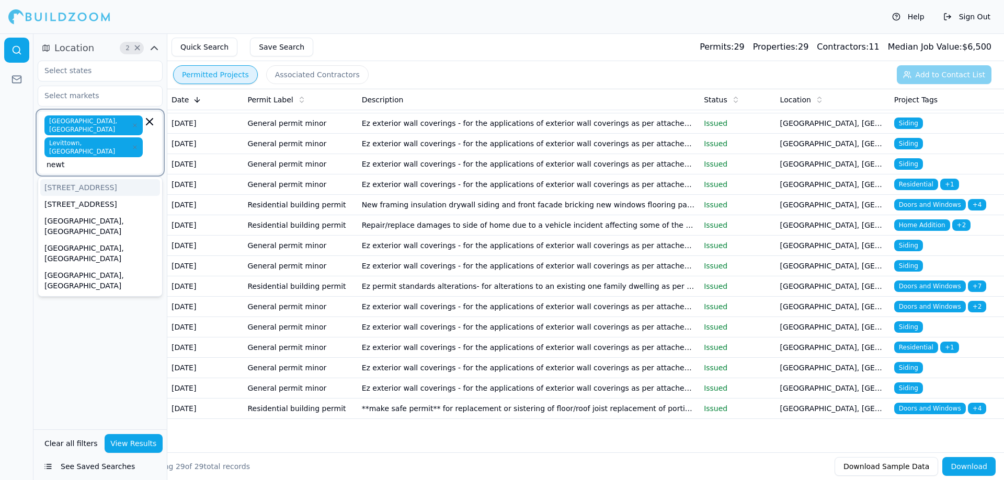
type input "newto"
click at [100, 217] on div "[GEOGRAPHIC_DATA], [GEOGRAPHIC_DATA]" at bounding box center [100, 230] width 120 height 27
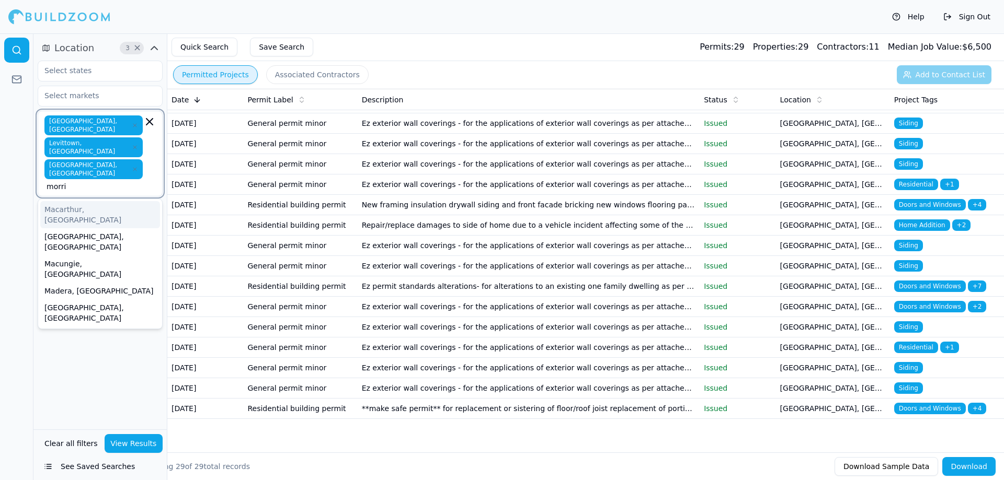
type input "[PERSON_NAME]"
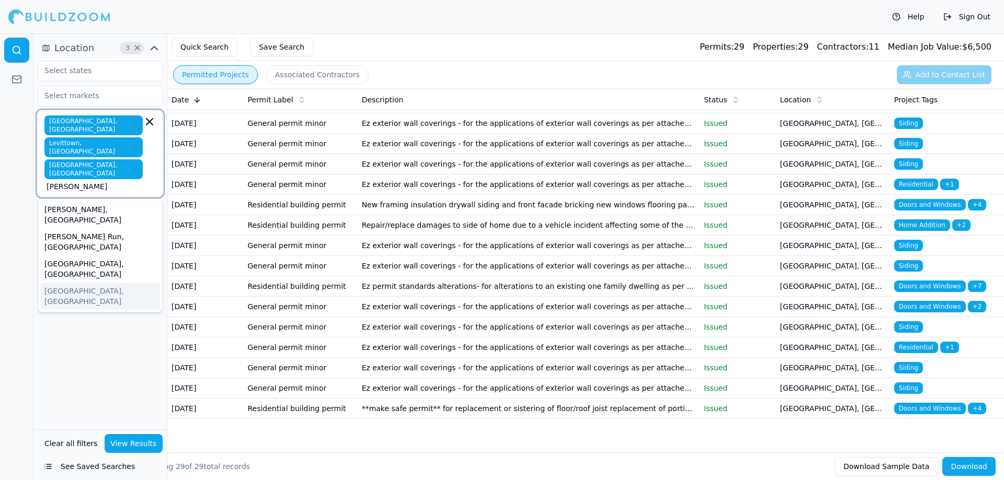
click at [99, 283] on div "[GEOGRAPHIC_DATA], [GEOGRAPHIC_DATA]" at bounding box center [100, 296] width 120 height 27
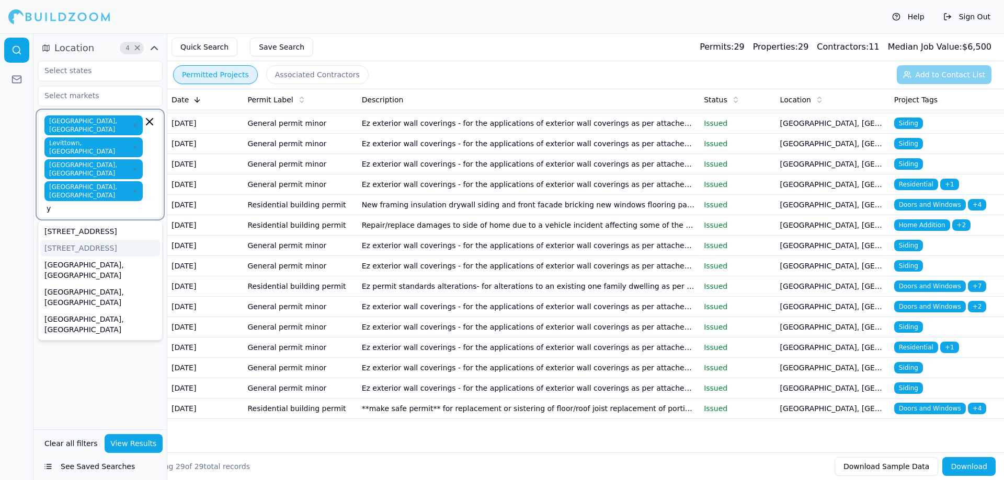
type input "ya"
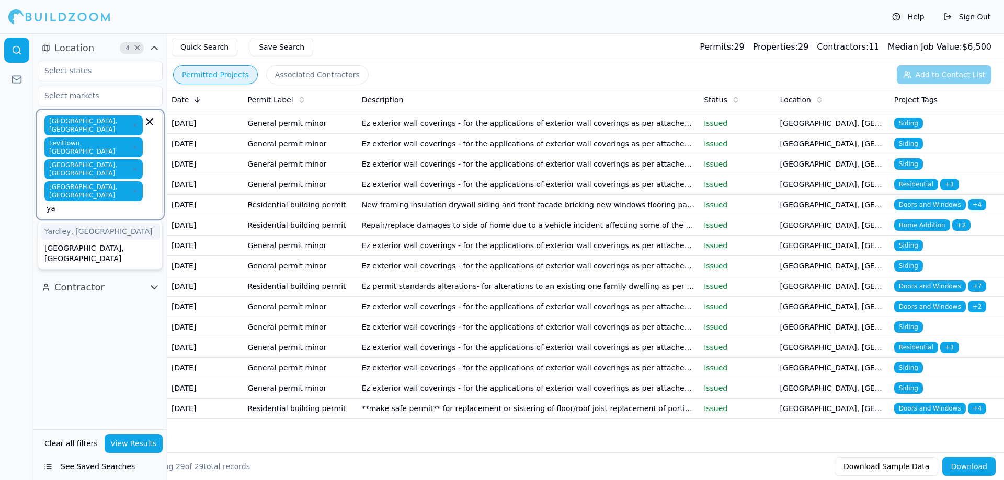
click at [117, 223] on div "Yardley, [GEOGRAPHIC_DATA]" at bounding box center [100, 231] width 120 height 17
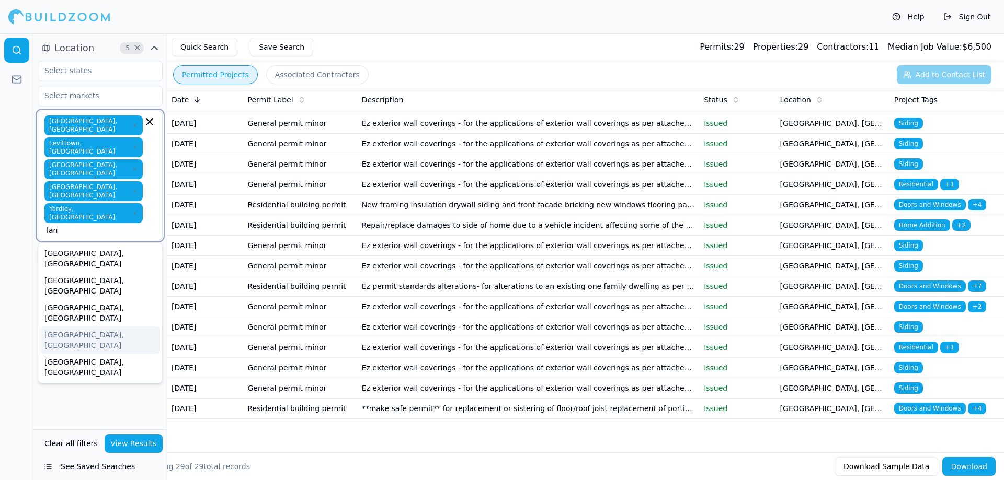
type input "lang"
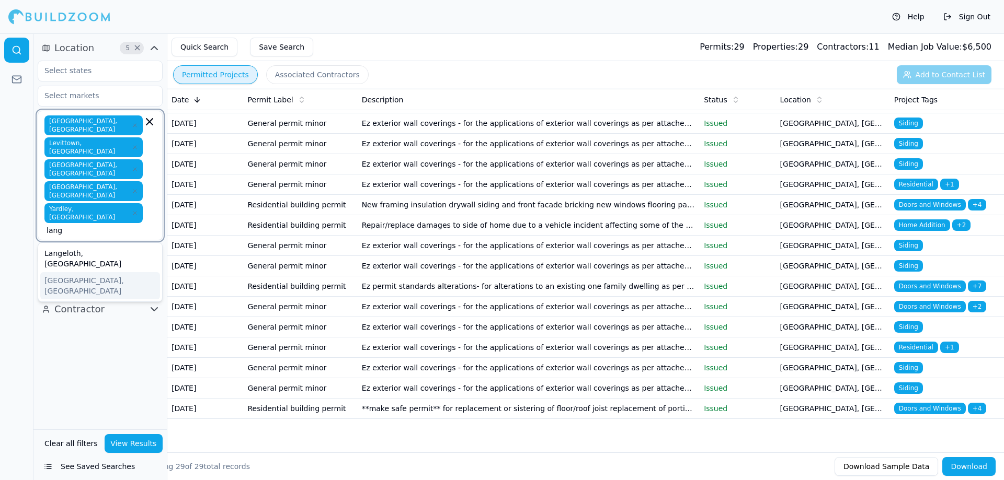
click at [85, 272] on div "[GEOGRAPHIC_DATA], [GEOGRAPHIC_DATA]" at bounding box center [100, 285] width 120 height 27
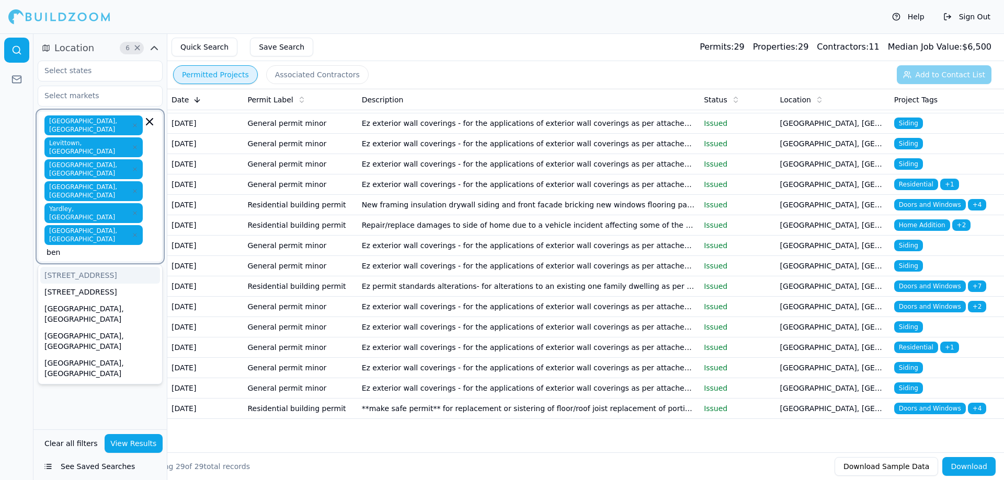
type input "bens"
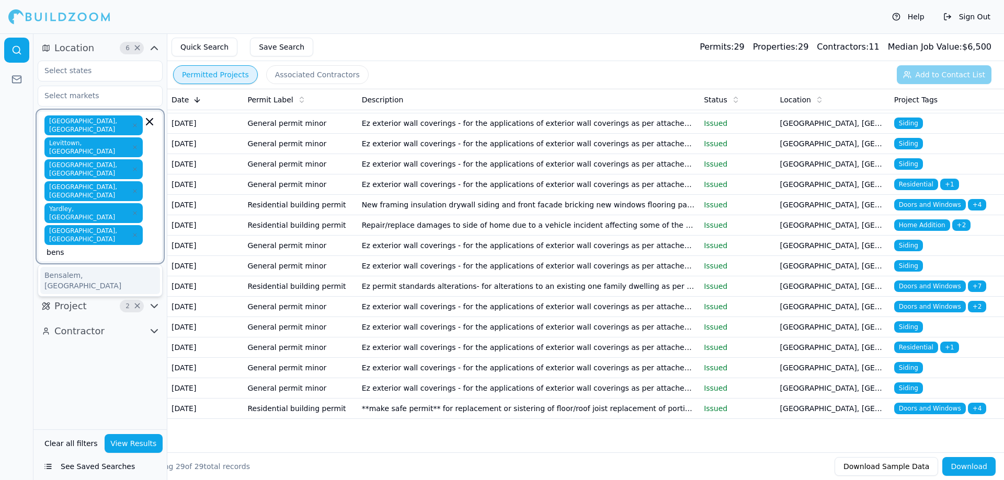
click at [98, 267] on div "Bensalem, [GEOGRAPHIC_DATA]" at bounding box center [100, 280] width 120 height 27
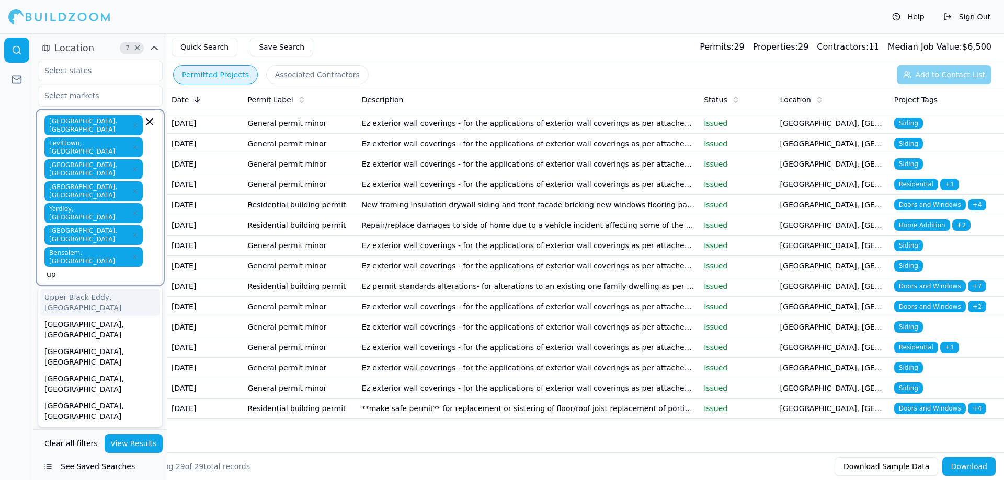
type input "u"
type input "n"
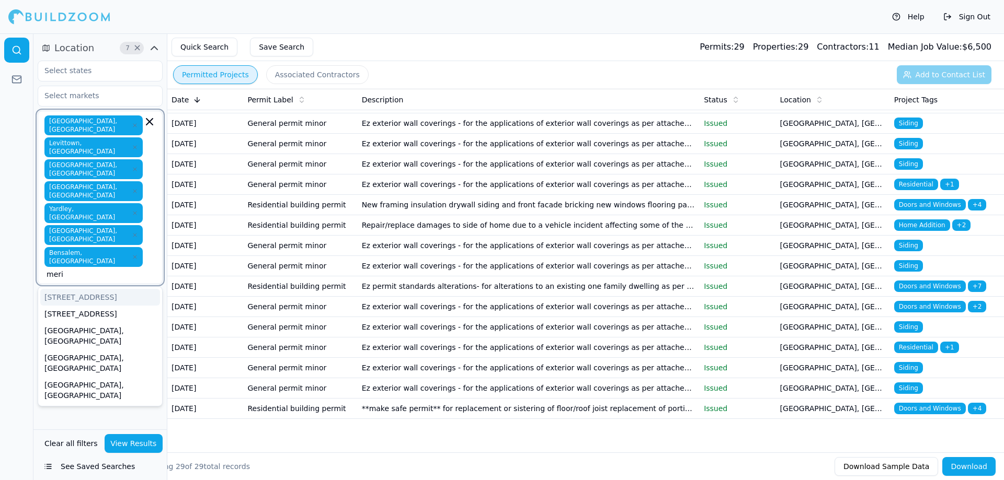
type input "merio"
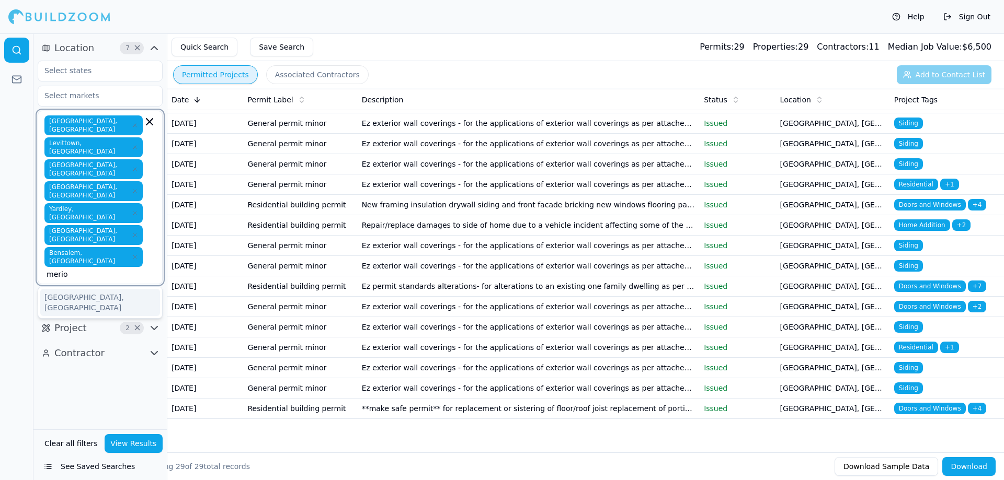
click at [101, 289] on div "[GEOGRAPHIC_DATA], [GEOGRAPHIC_DATA]" at bounding box center [100, 302] width 120 height 27
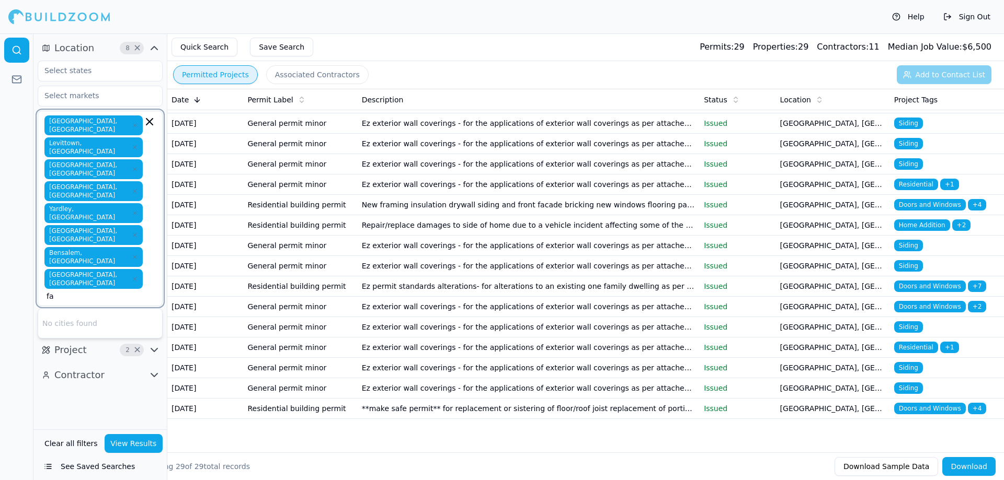
type input "f"
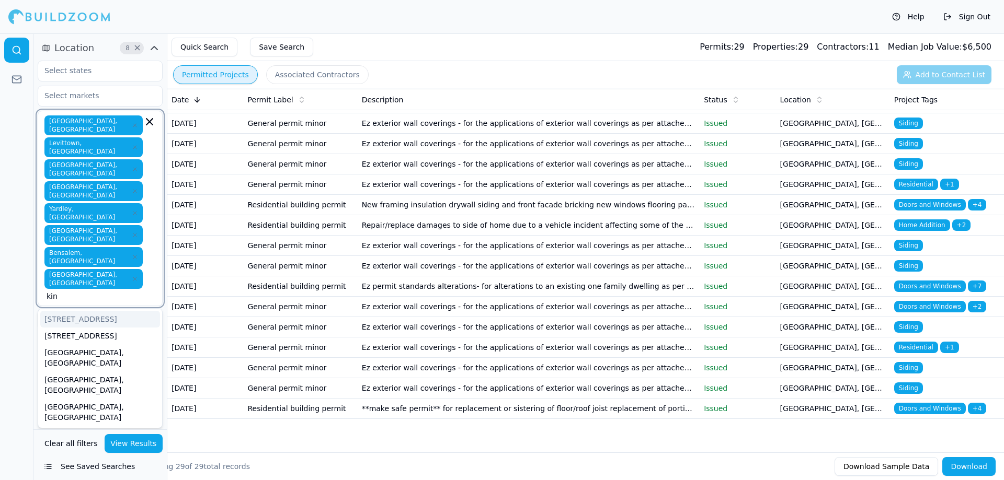
type input "king"
click at [153, 311] on div "King Of Prussia, [GEOGRAPHIC_DATA]" at bounding box center [100, 324] width 120 height 27
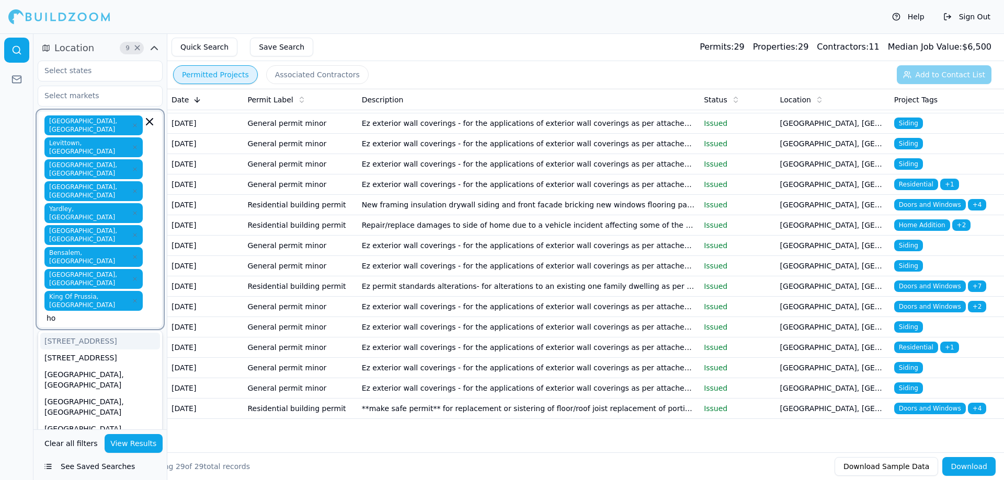
type input "hor"
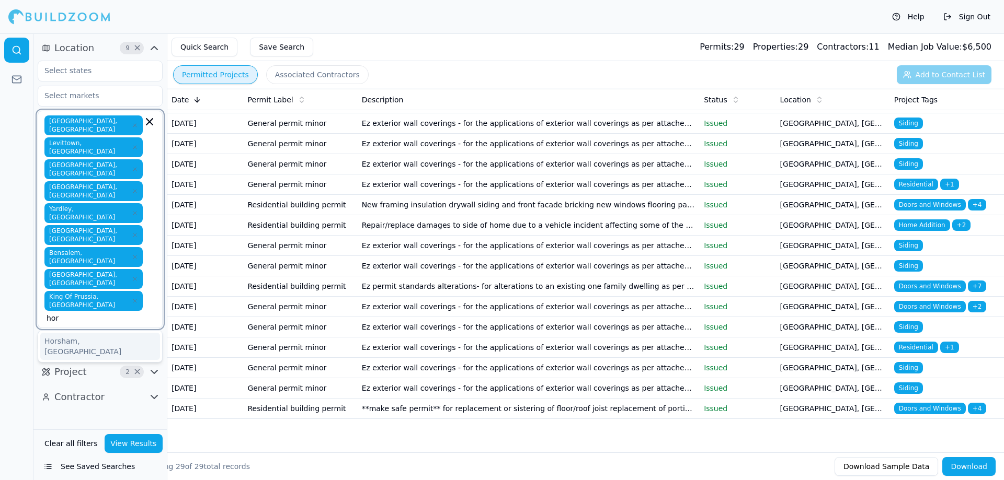
click at [136, 333] on div "Horsham, [GEOGRAPHIC_DATA]" at bounding box center [100, 346] width 120 height 27
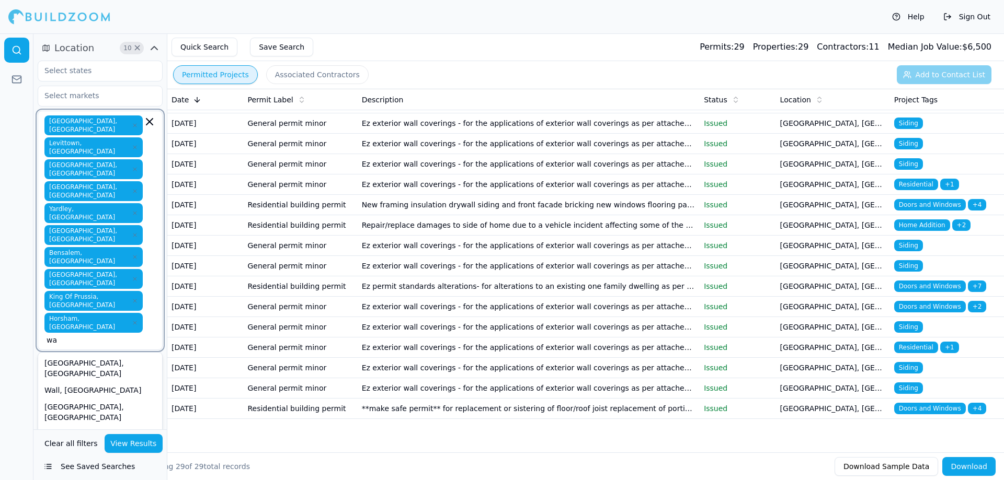
type input "war"
click at [93, 382] on div "Warminster, [GEOGRAPHIC_DATA]" at bounding box center [100, 395] width 120 height 27
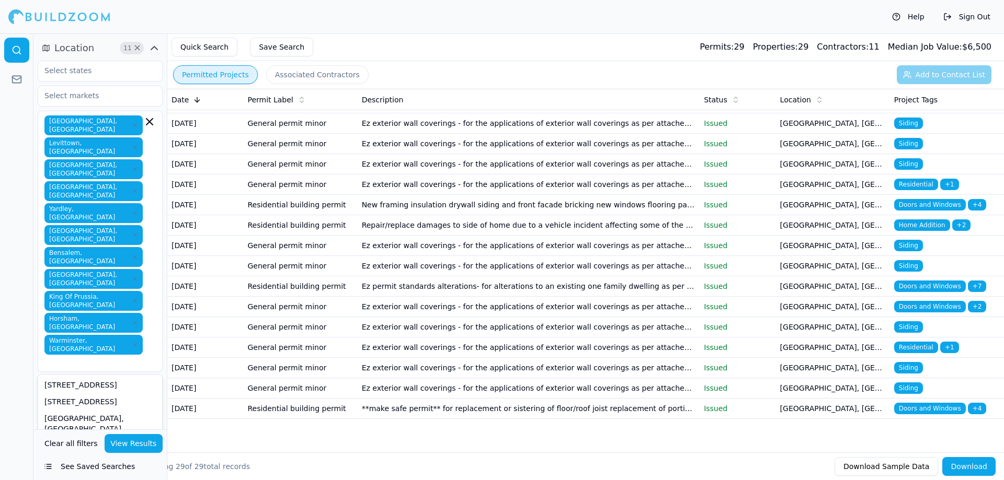
click at [125, 440] on button "View Results" at bounding box center [134, 443] width 59 height 19
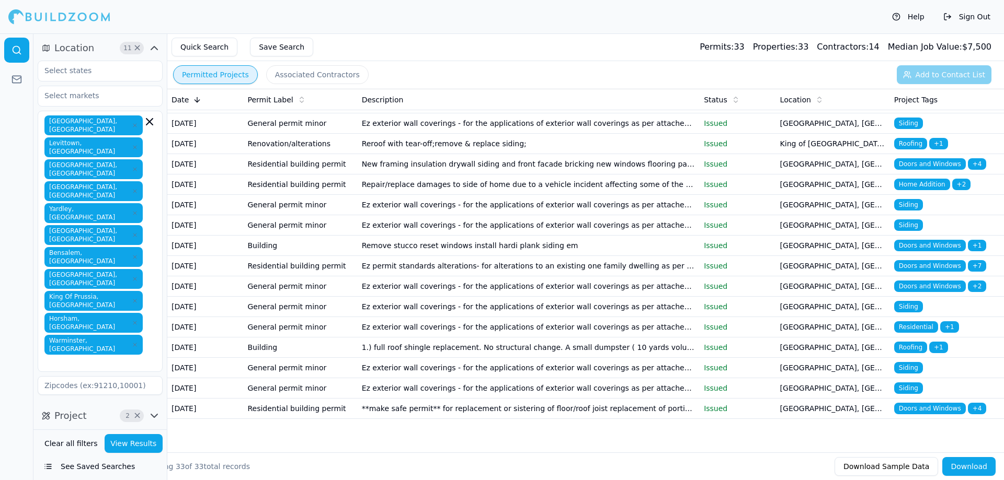
scroll to position [623, 0]
click at [154, 415] on icon "button" at bounding box center [154, 416] width 6 height 3
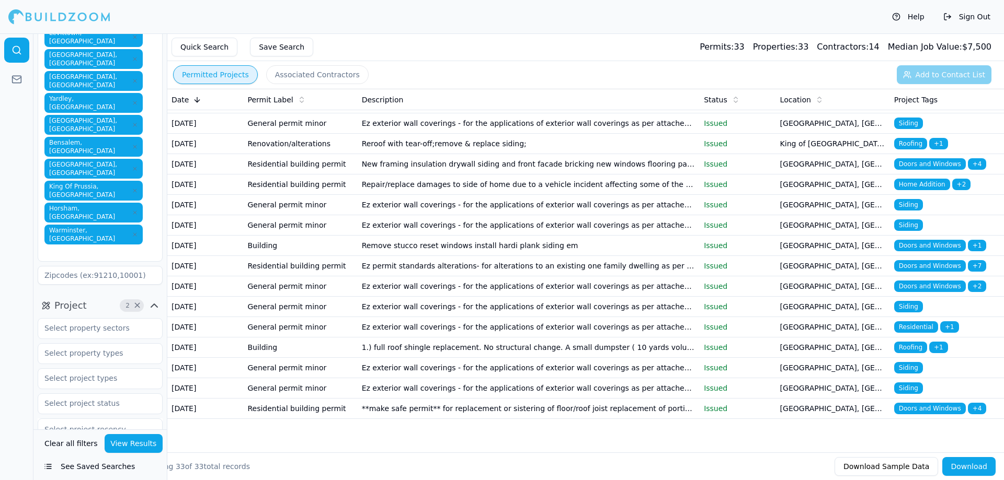
scroll to position [121, 0]
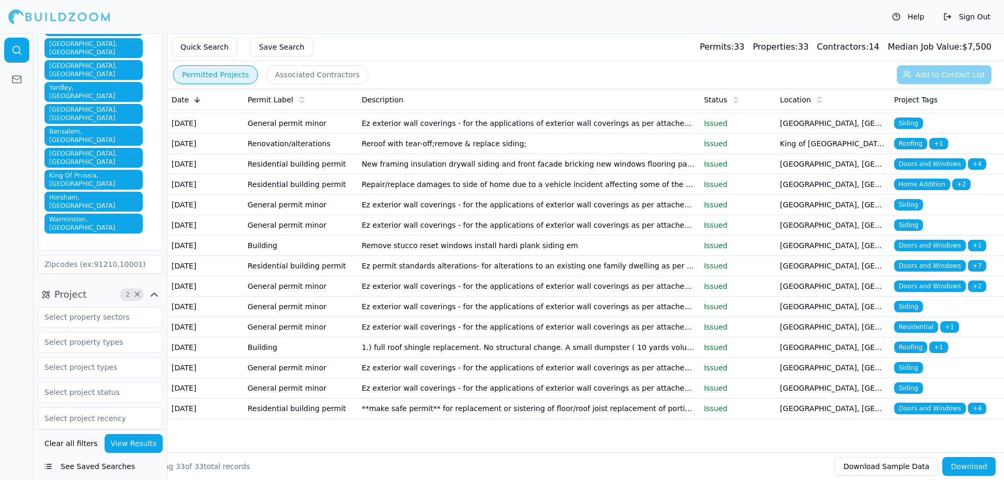
type input "commercial, interior"
click at [141, 443] on button "View Results" at bounding box center [134, 443] width 59 height 19
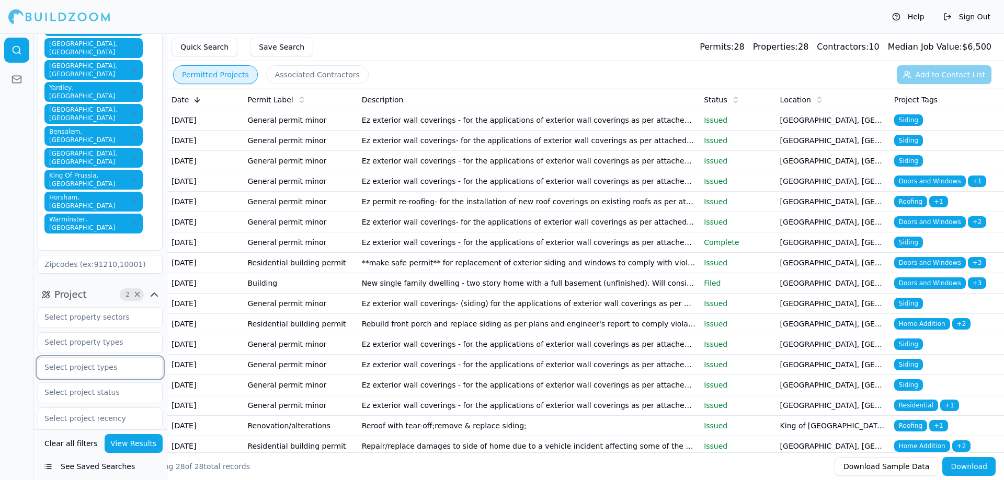
click at [118, 358] on input "text" at bounding box center [93, 367] width 111 height 19
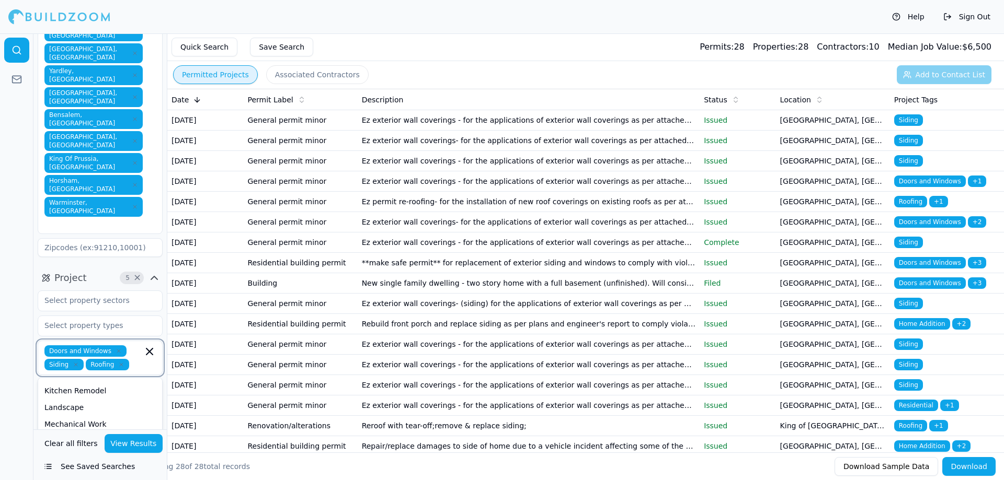
scroll to position [229, 0]
click at [114, 469] on div "New Construction" at bounding box center [100, 477] width 120 height 17
click at [108, 470] on div "Home Addition" at bounding box center [100, 478] width 120 height 17
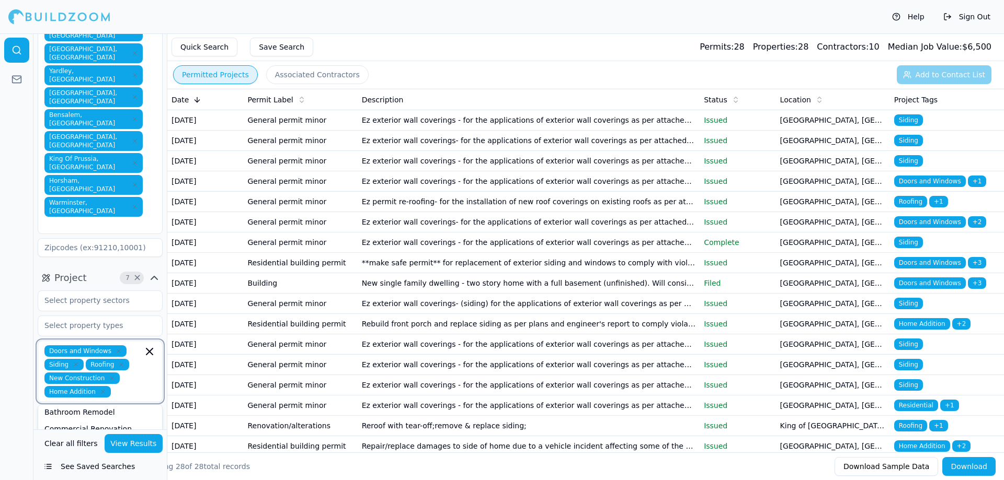
click at [117, 438] on div "Decks and Porches" at bounding box center [100, 446] width 120 height 17
click at [125, 446] on button "View Results" at bounding box center [134, 443] width 59 height 19
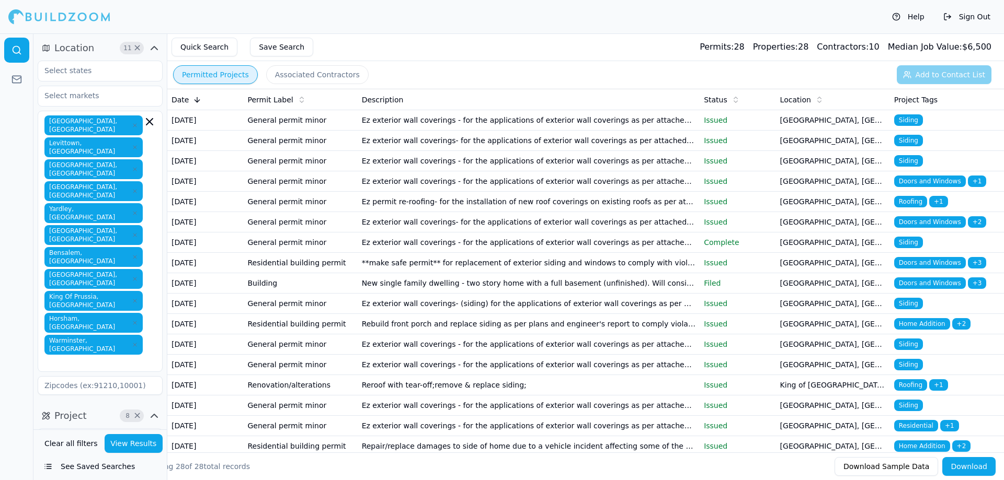
click at [142, 265] on div "[GEOGRAPHIC_DATA], [GEOGRAPHIC_DATA] [GEOGRAPHIC_DATA], [GEOGRAPHIC_DATA] [GEOG…" at bounding box center [100, 241] width 125 height 261
type input "[PERSON_NAME]"
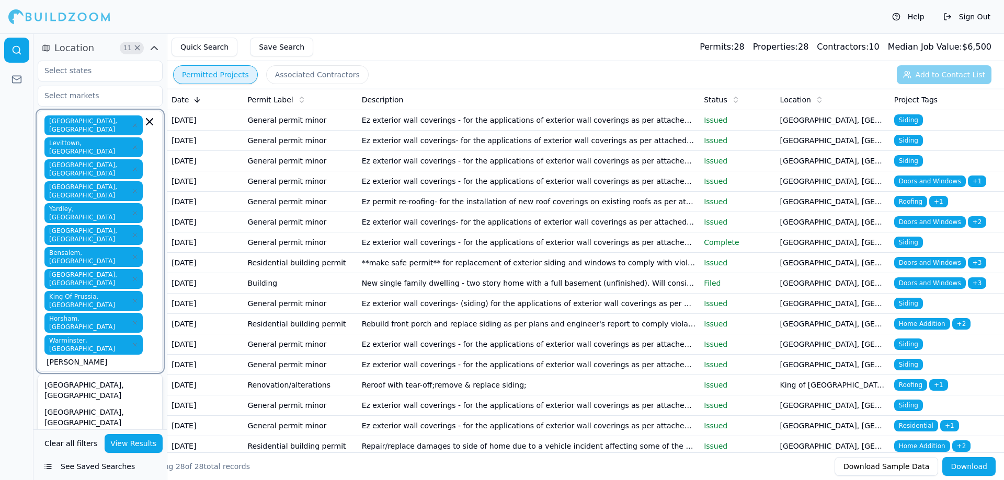
type input "doy"
click at [107, 426] on div "[GEOGRAPHIC_DATA], [GEOGRAPHIC_DATA]" at bounding box center [100, 439] width 120 height 27
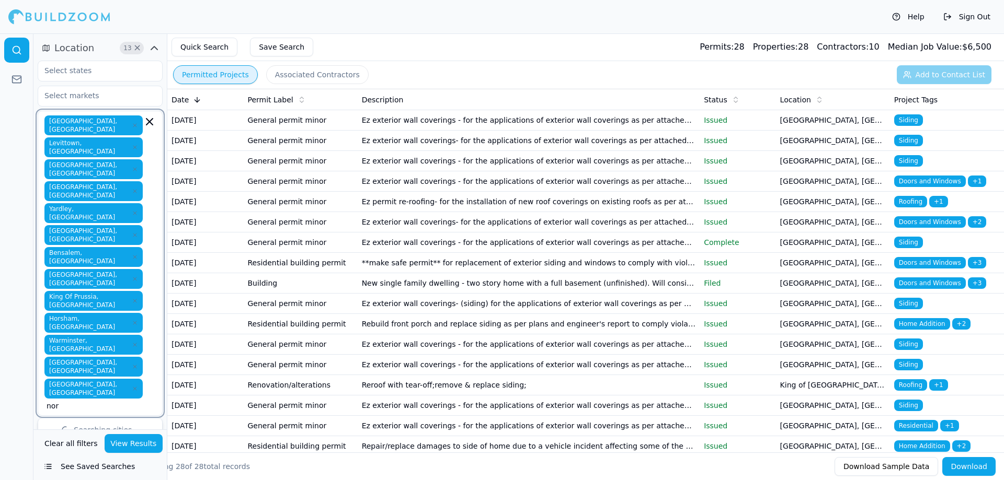
type input "[PERSON_NAME]"
click at [107, 421] on div "[GEOGRAPHIC_DATA], [GEOGRAPHIC_DATA]" at bounding box center [100, 434] width 120 height 27
type input "lansd"
click at [106, 443] on div "[GEOGRAPHIC_DATA], [GEOGRAPHIC_DATA]" at bounding box center [100, 456] width 120 height 27
type input "bris"
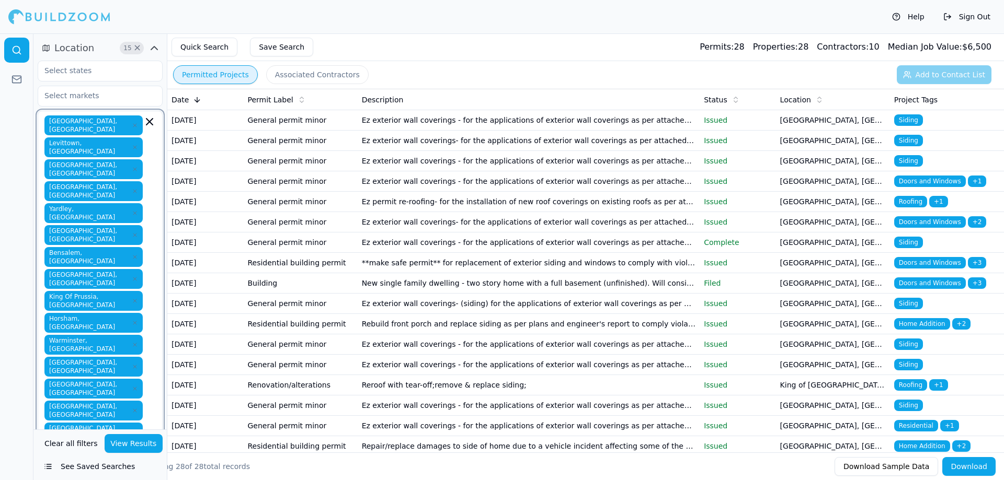
type input "glens"
type input "fairl"
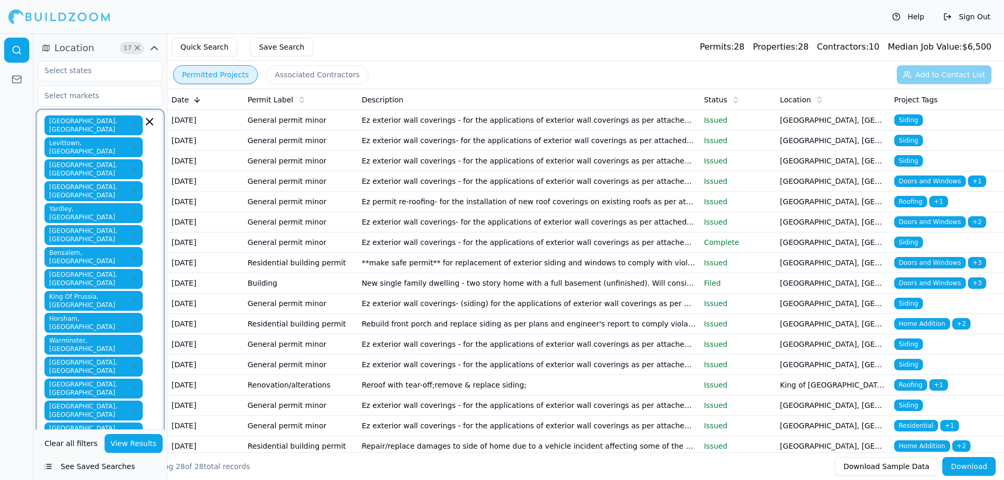
type input "ivyla"
type input "buck"
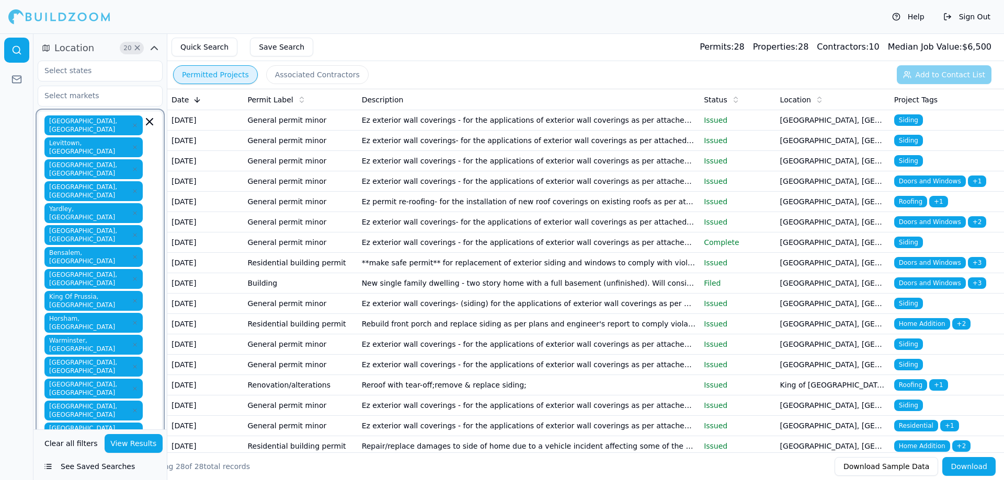
type input "b"
click at [134, 440] on button "View Results" at bounding box center [134, 443] width 59 height 19
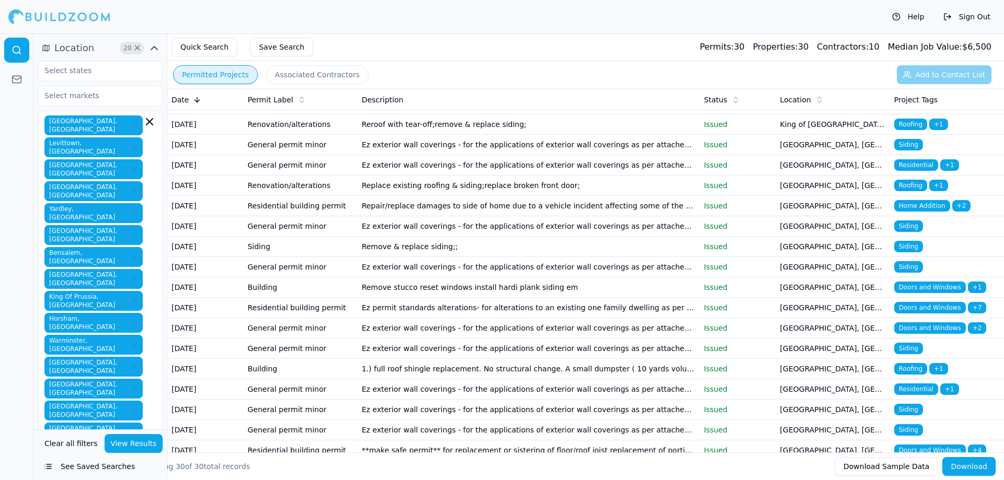
scroll to position [261, 0]
click at [587, 134] on td "Reroof with tear-off;remove & replace siding;" at bounding box center [529, 124] width 342 height 20
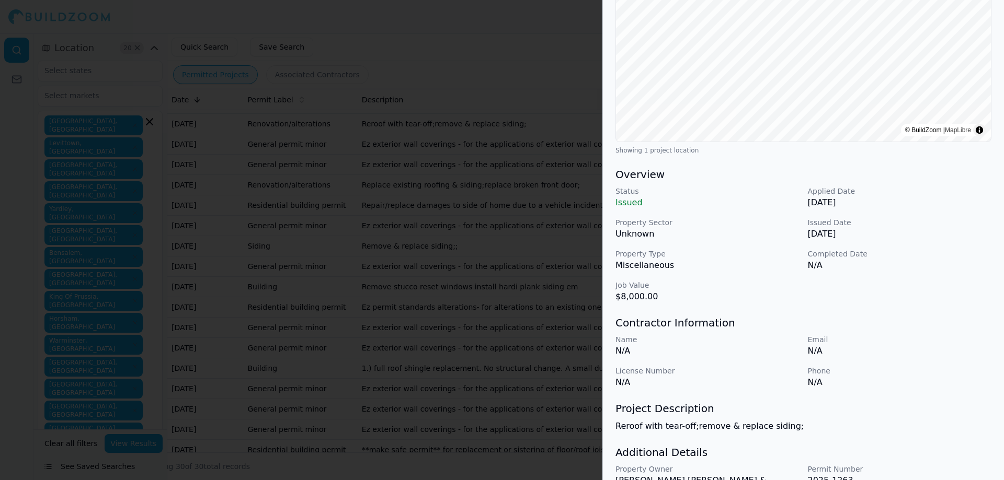
scroll to position [160, 0]
click at [431, 301] on div at bounding box center [502, 240] width 1004 height 480
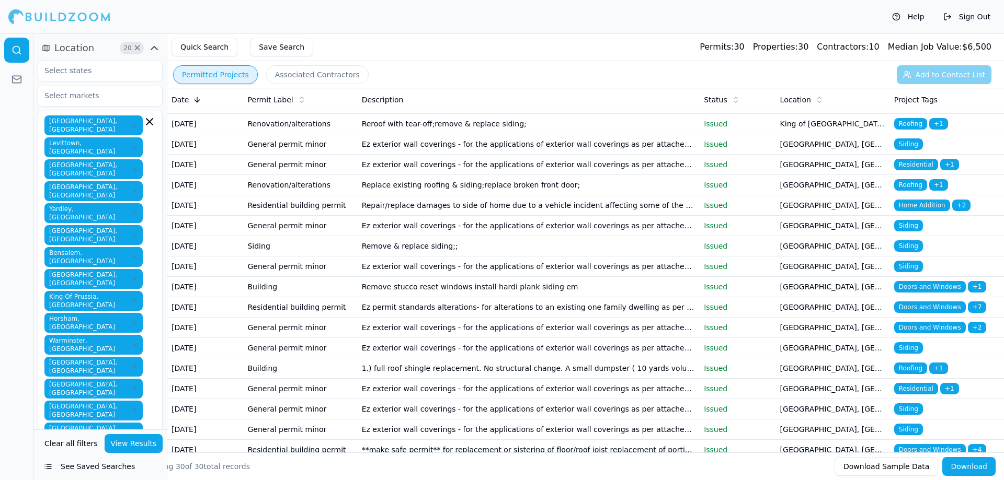
click at [636, 257] on td "Remove & replace siding;;" at bounding box center [529, 246] width 342 height 20
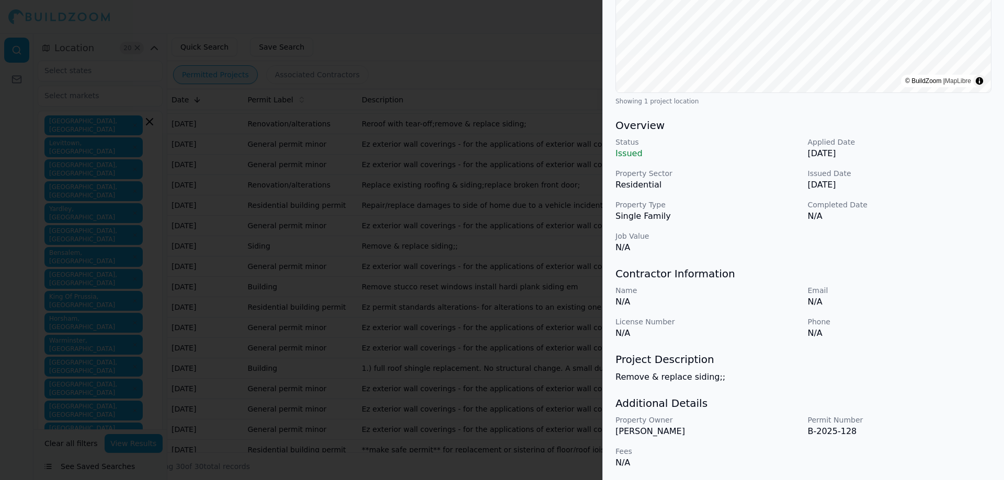
scroll to position [212, 0]
click at [454, 319] on div at bounding box center [502, 240] width 1004 height 480
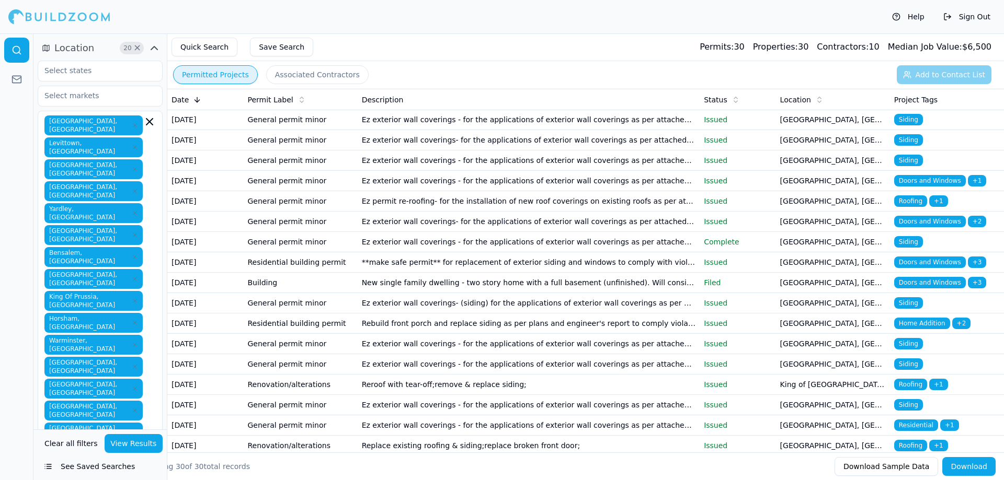
scroll to position [0, 0]
click at [14, 395] on div at bounding box center [16, 256] width 33 height 447
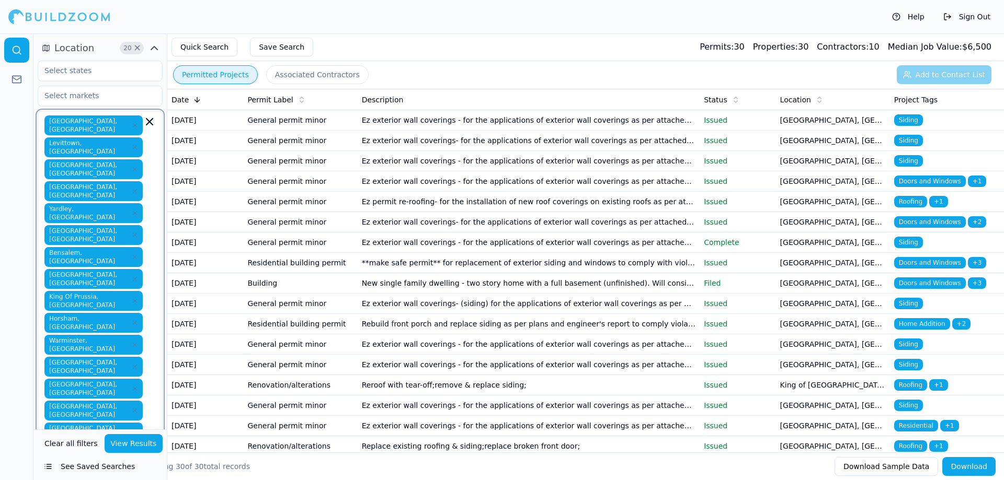
scroll to position [15, 0]
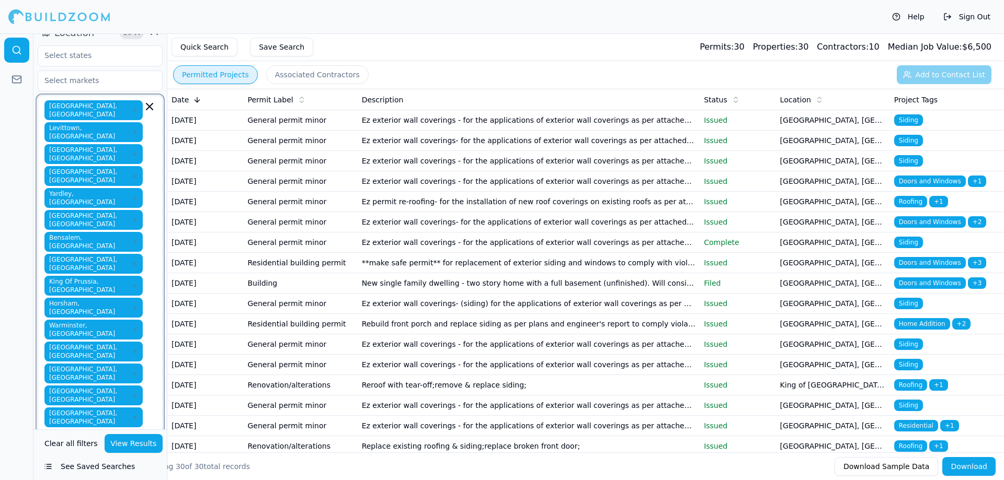
type input "alle"
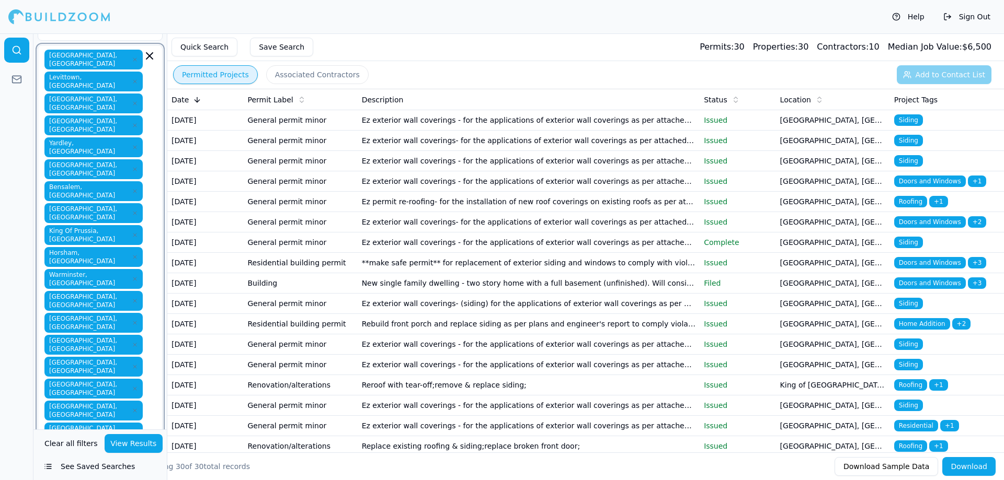
scroll to position [67, 0]
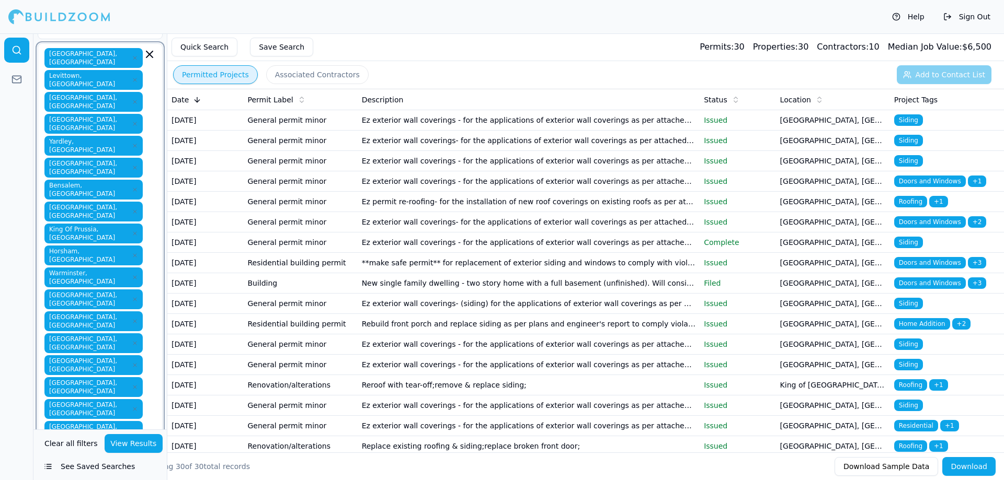
type input "quak"
click at [139, 439] on button "View Results" at bounding box center [134, 443] width 59 height 19
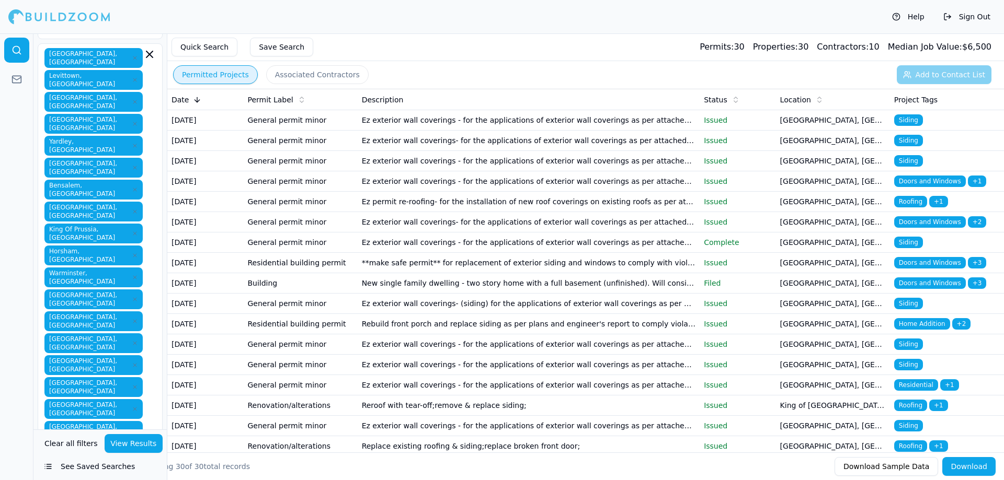
click at [146, 337] on div "[GEOGRAPHIC_DATA], [GEOGRAPHIC_DATA] [GEOGRAPHIC_DATA], [GEOGRAPHIC_DATA] [GEOG…" at bounding box center [99, 294] width 111 height 493
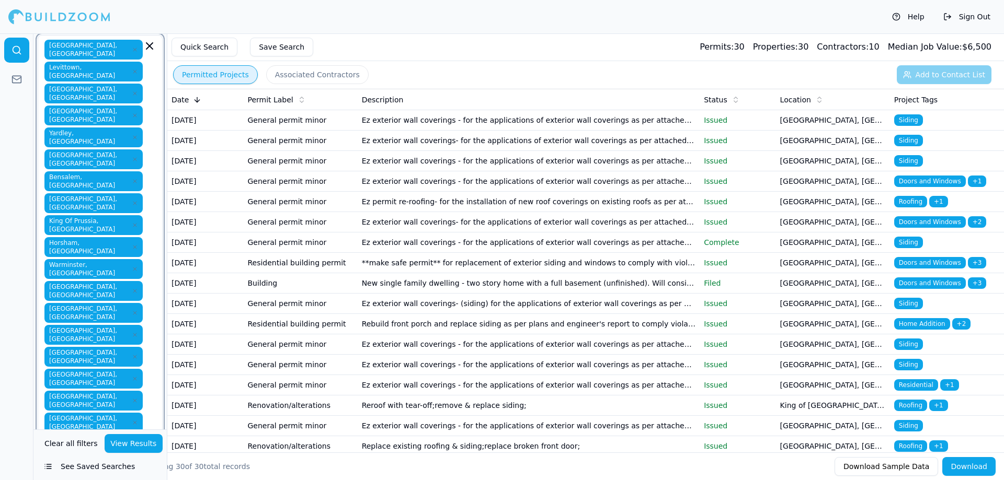
type input "lanca"
type input "b"
type input "warr"
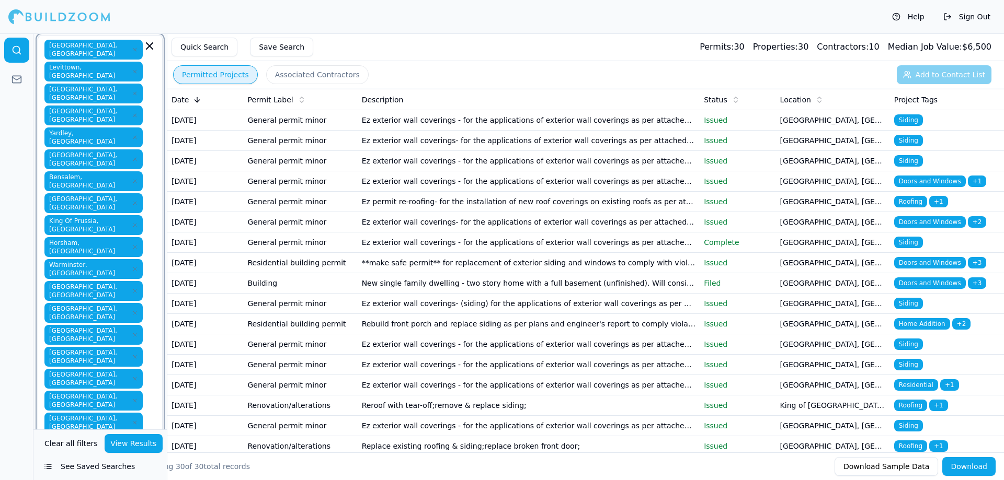
type input "dar"
type input "upper"
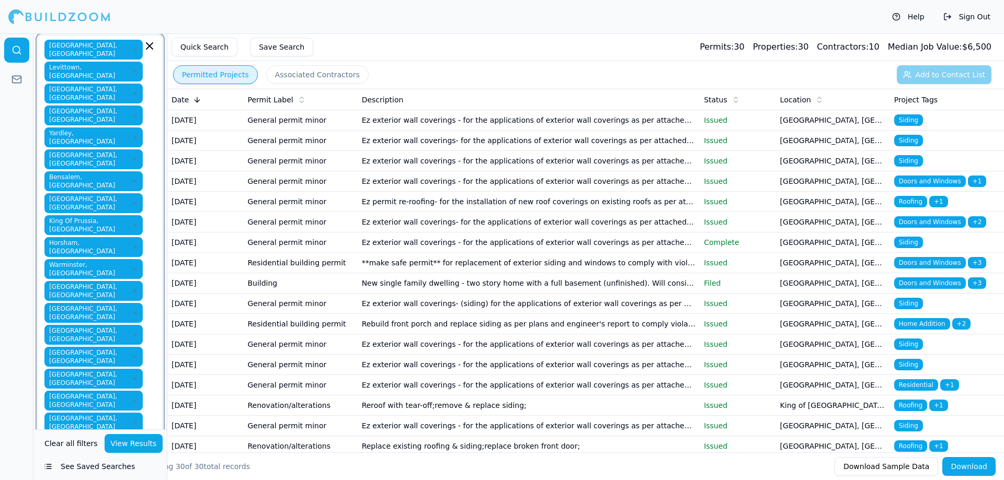
type input "[US_STATE] c"
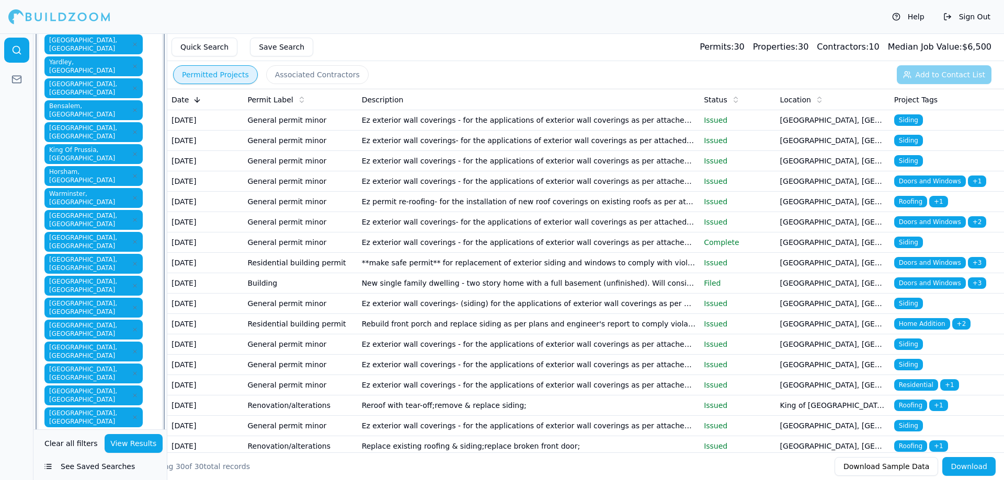
scroll to position [0, 8]
type input "a"
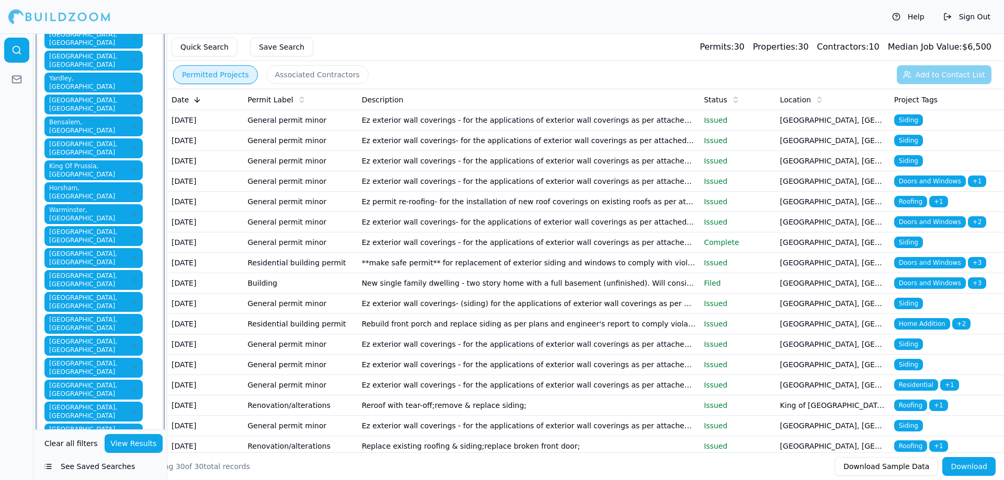
scroll to position [157, 0]
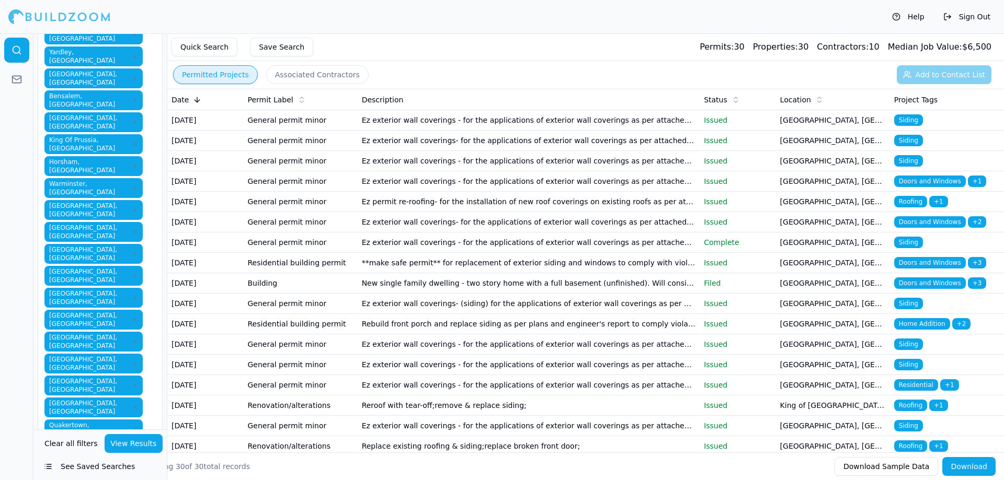
click at [137, 444] on button "View Results" at bounding box center [134, 443] width 59 height 19
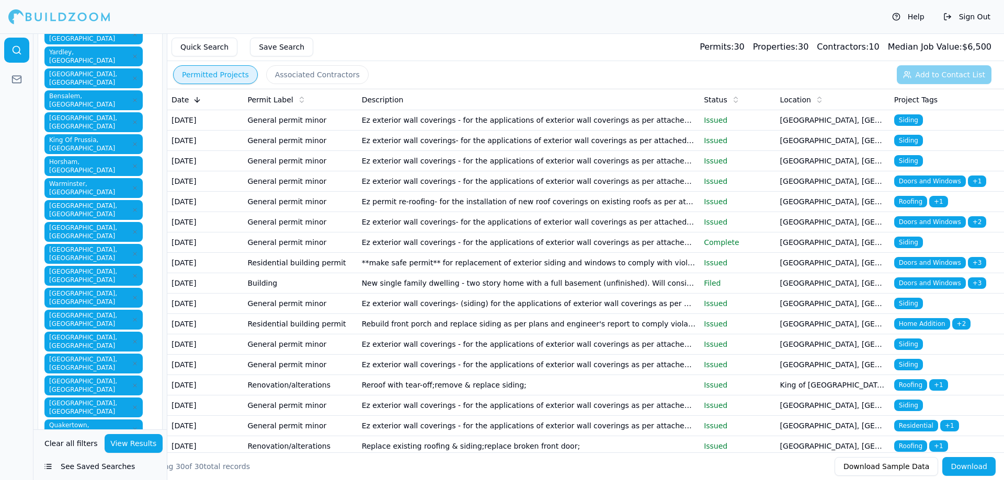
click at [644, 472] on div "Showing 30 of 30 total records" at bounding box center [484, 467] width 684 height 10
click at [973, 464] on button "Download" at bounding box center [968, 466] width 53 height 19
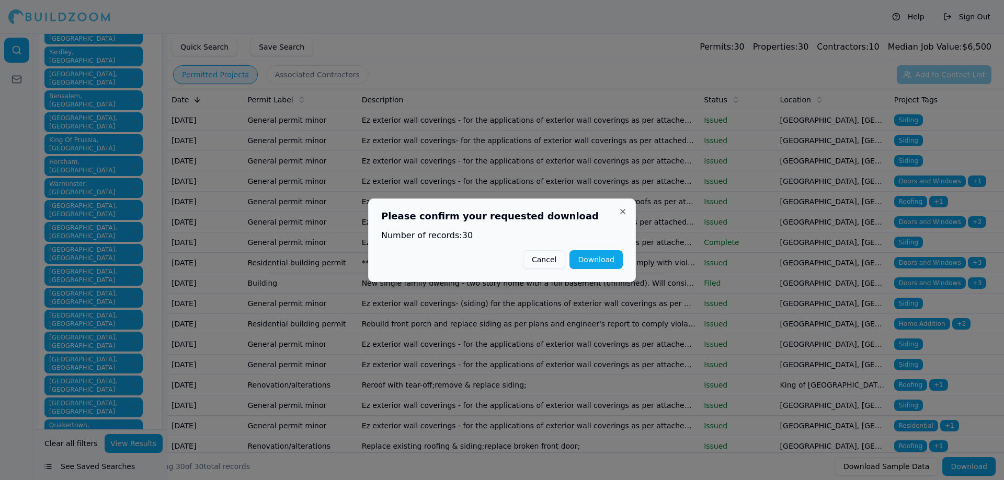
click at [555, 258] on button "Cancel" at bounding box center [544, 259] width 42 height 19
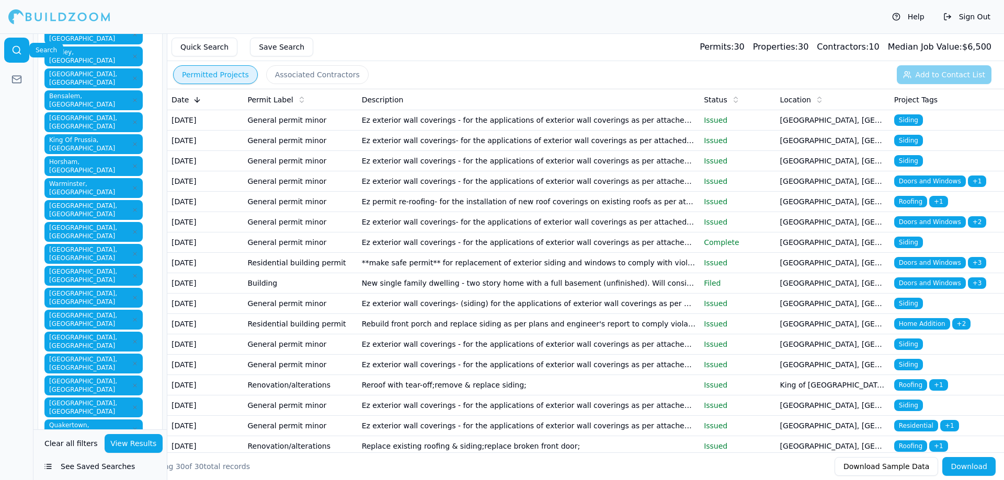
click at [15, 43] on link at bounding box center [16, 50] width 25 height 25
click at [58, 466] on button "See Saved Searches" at bounding box center [100, 466] width 125 height 19
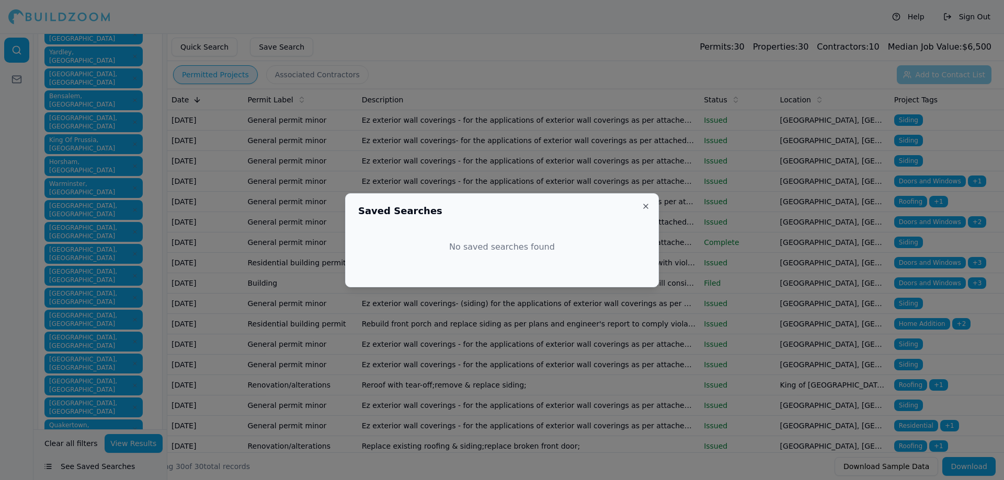
click at [644, 203] on button "Close" at bounding box center [645, 206] width 8 height 8
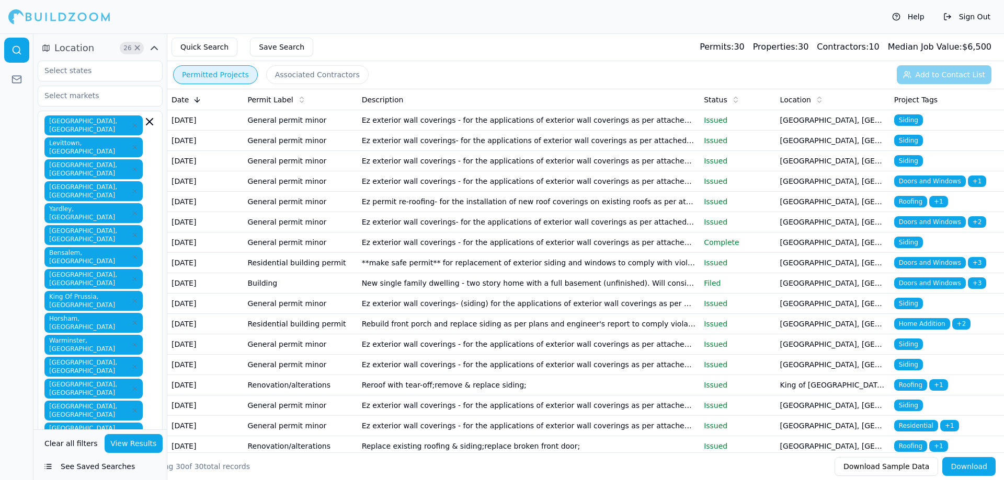
click at [153, 52] on icon "button" at bounding box center [154, 48] width 13 height 13
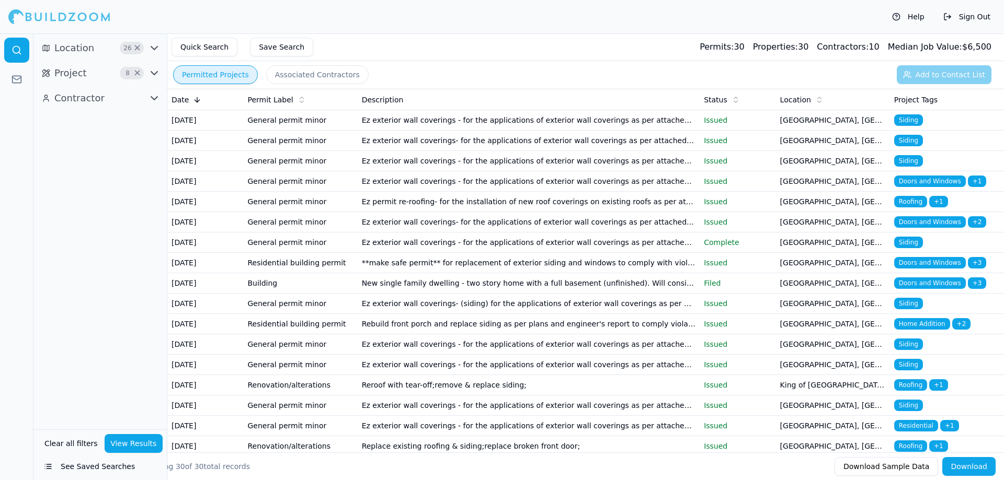
click at [567, 124] on td "Ez exterior wall coverings - for the applications of exterior wall coverings as…" at bounding box center [529, 120] width 342 height 20
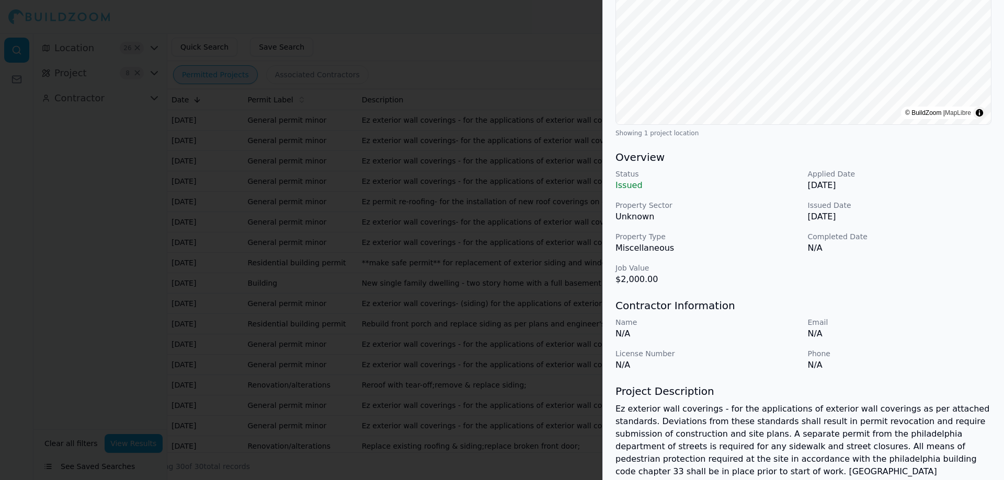
scroll to position [275, 0]
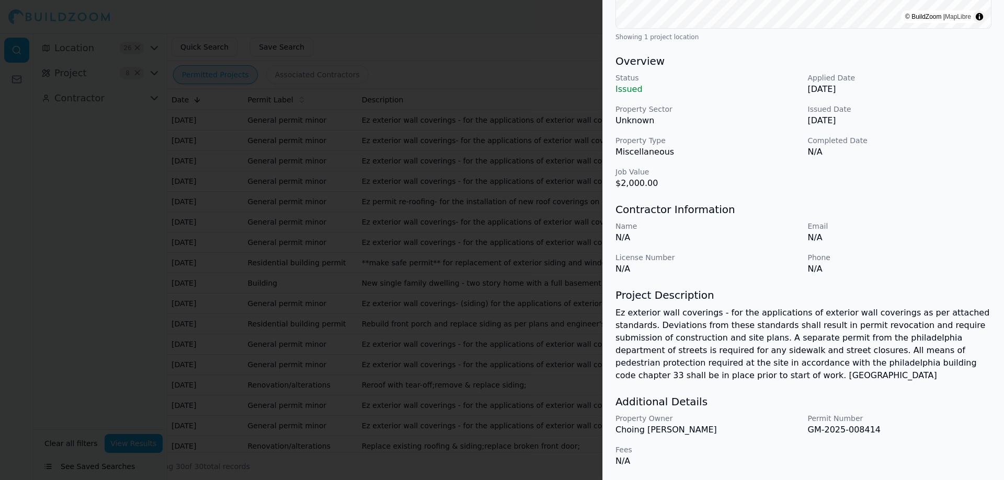
click at [625, 435] on p "Choing [PERSON_NAME]" at bounding box center [707, 430] width 184 height 13
drag, startPoint x: 625, startPoint y: 435, endPoint x: 666, endPoint y: 433, distance: 40.9
click at [666, 433] on p "Choing [PERSON_NAME]" at bounding box center [707, 430] width 184 height 13
copy p "Choing [PERSON_NAME]"
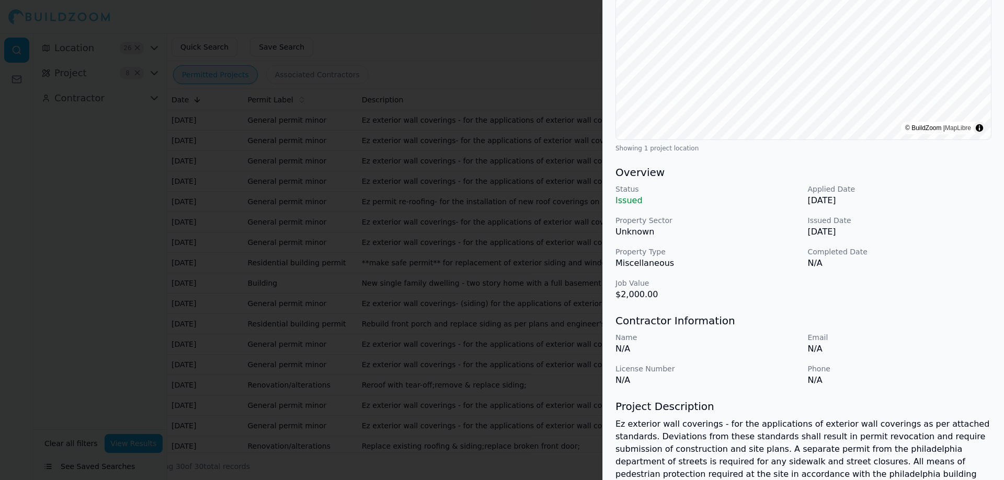
scroll to position [0, 0]
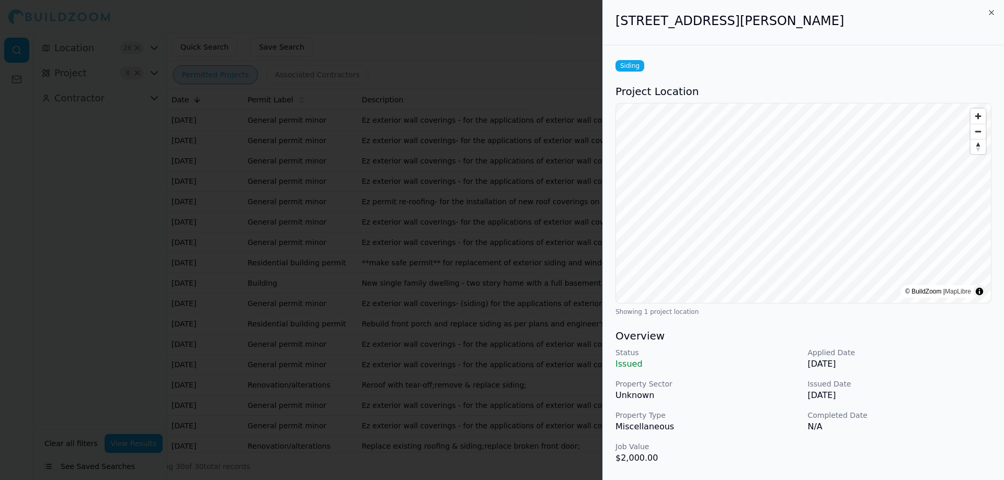
click at [270, 188] on div at bounding box center [502, 240] width 1004 height 480
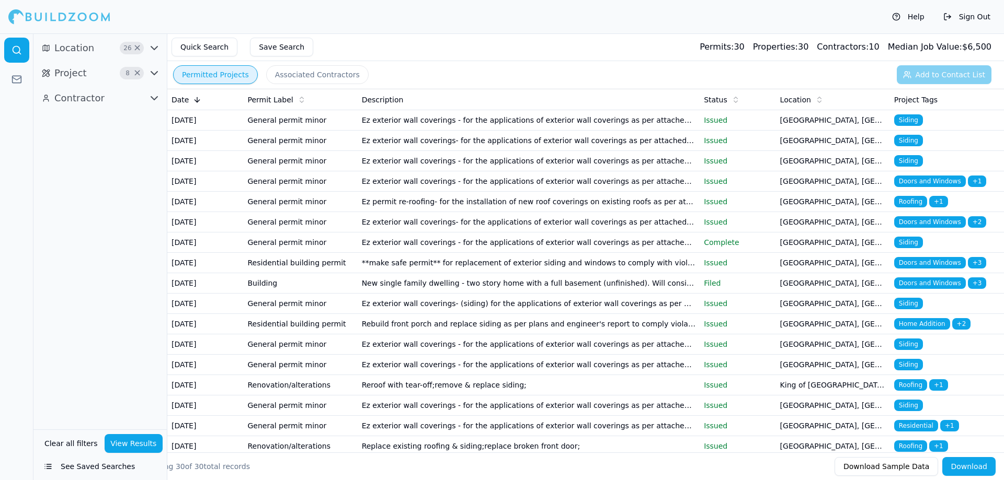
click at [150, 50] on icon "button" at bounding box center [154, 48] width 13 height 13
click at [113, 120] on input "text" at bounding box center [93, 120] width 111 height 19
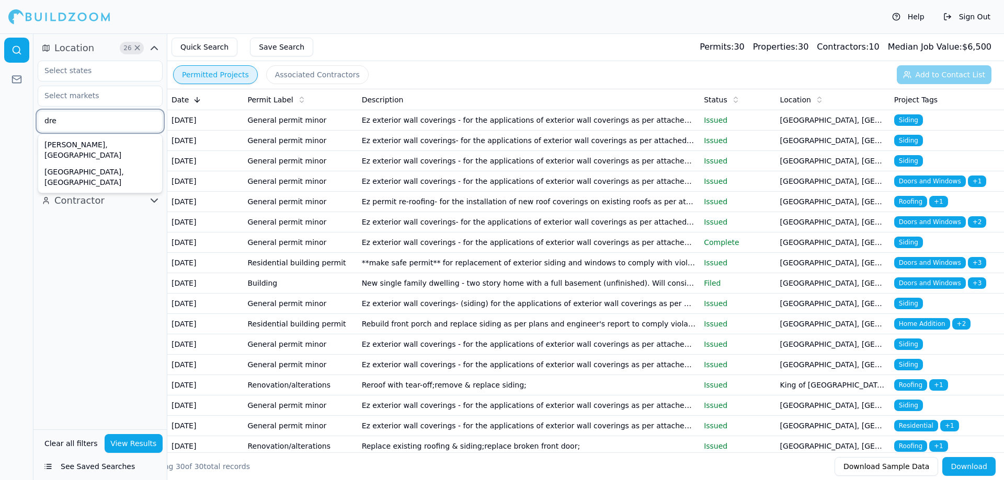
type input "drex"
click at [101, 141] on div "[GEOGRAPHIC_DATA], [GEOGRAPHIC_DATA]" at bounding box center [100, 149] width 120 height 27
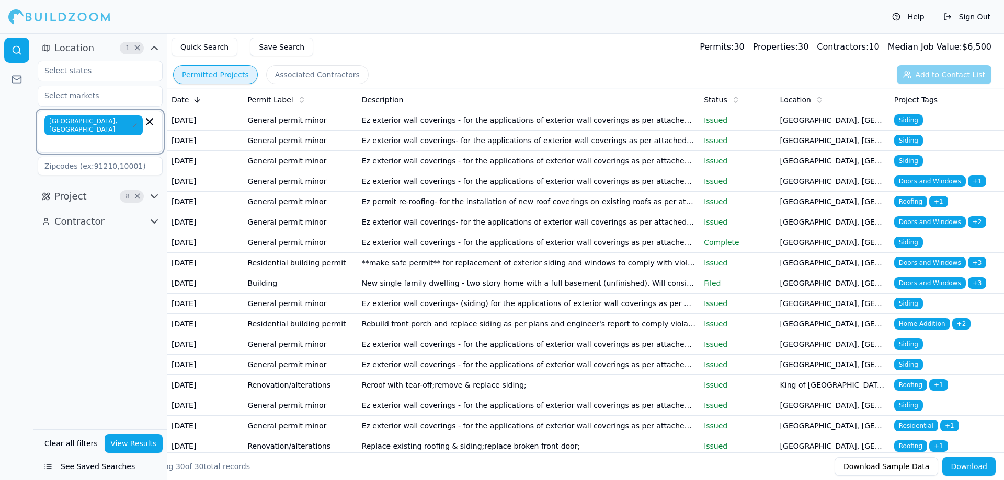
click at [146, 122] on icon "button" at bounding box center [149, 122] width 13 height 13
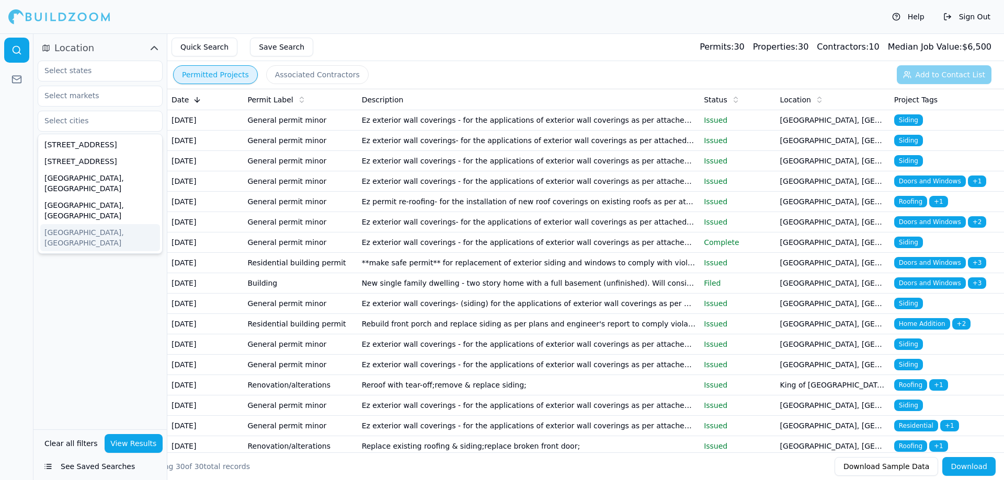
click at [107, 279] on div "Location [STREET_ADDRESS] Project 8 × Contractor" at bounding box center [99, 231] width 133 height 396
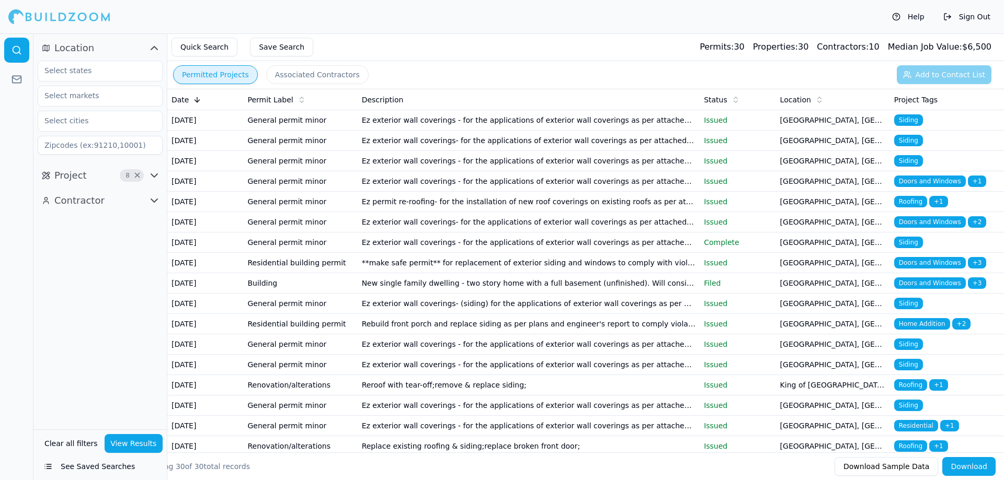
click at [148, 46] on icon "button" at bounding box center [154, 48] width 13 height 13
click at [150, 43] on icon "button" at bounding box center [154, 48] width 13 height 13
click at [143, 46] on button "Location" at bounding box center [100, 48] width 125 height 17
click at [256, 47] on button "Save Search" at bounding box center [281, 47] width 63 height 19
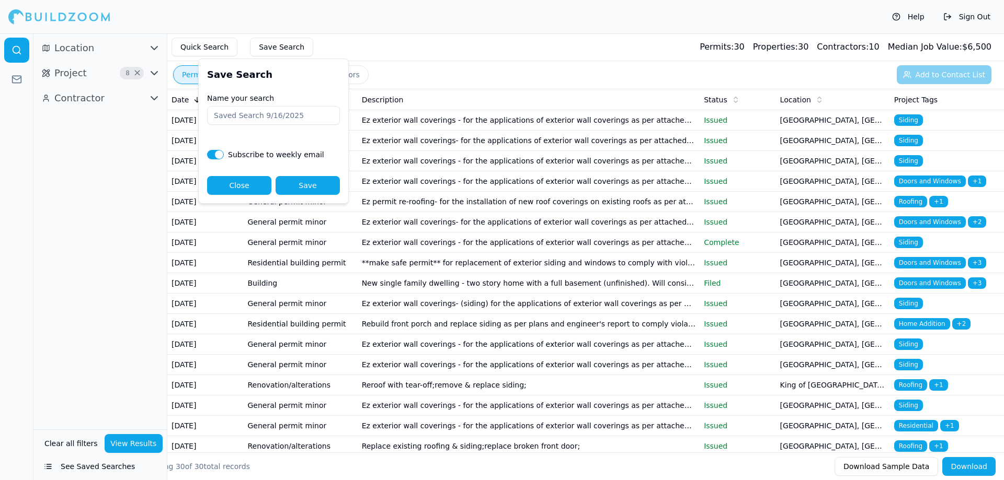
click at [221, 153] on button "button" at bounding box center [215, 154] width 17 height 9
checkbox input "false"
click at [294, 180] on button "Save" at bounding box center [308, 185] width 64 height 19
type input "T1"
click at [299, 180] on button "Save" at bounding box center [308, 185] width 64 height 19
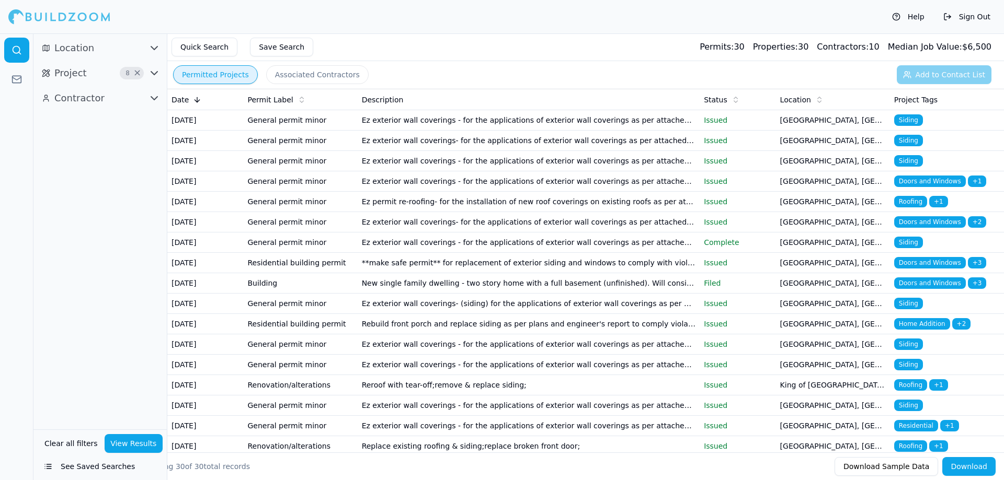
click at [428, 45] on div "Quick Search Save Search Permits: 30 Properties: 30 Contractors: 10 Median Job …" at bounding box center [585, 47] width 836 height 28
click at [215, 45] on button "Quick Search" at bounding box center [204, 47] width 66 height 19
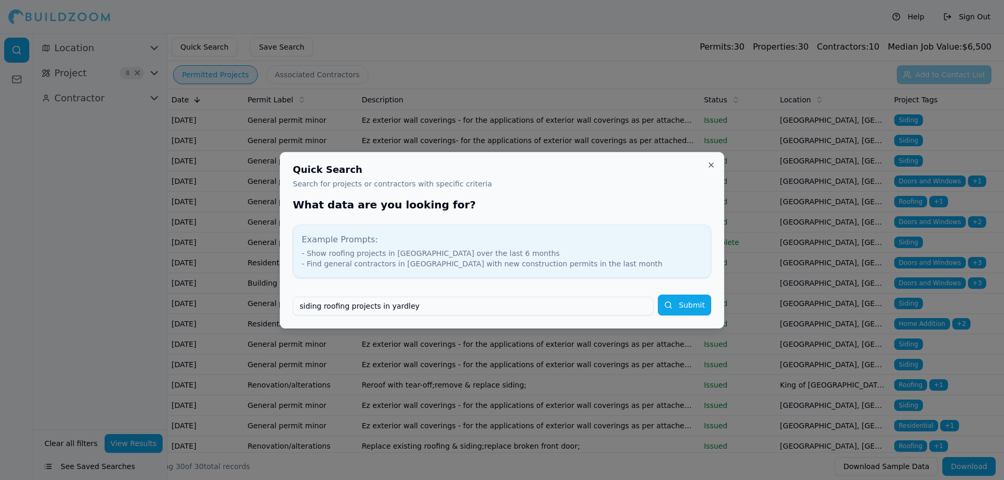
type input "siding roofing projects in yardley"
click at [699, 308] on button "Submit" at bounding box center [684, 305] width 53 height 21
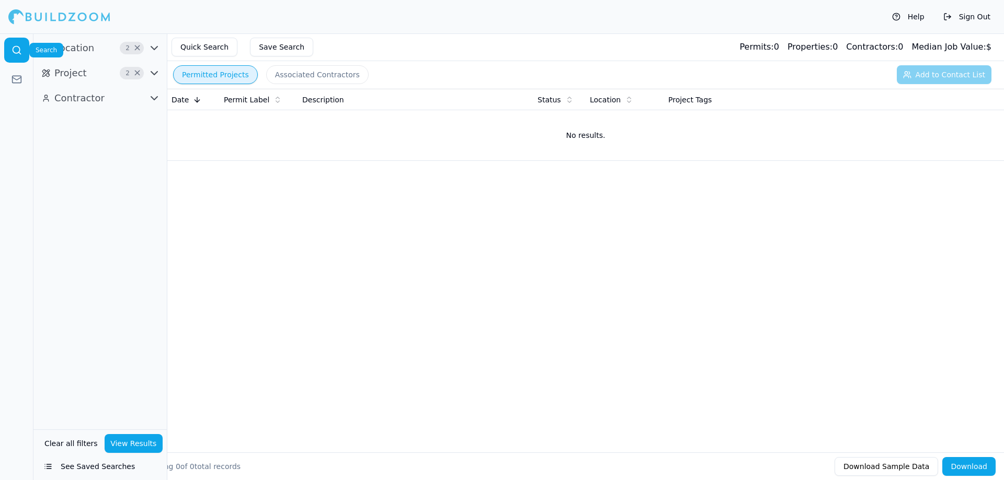
click at [7, 48] on link at bounding box center [16, 50] width 25 height 25
click at [88, 443] on button "Clear all filters" at bounding box center [71, 443] width 59 height 19
click at [79, 468] on button "See Saved Searches" at bounding box center [100, 466] width 125 height 19
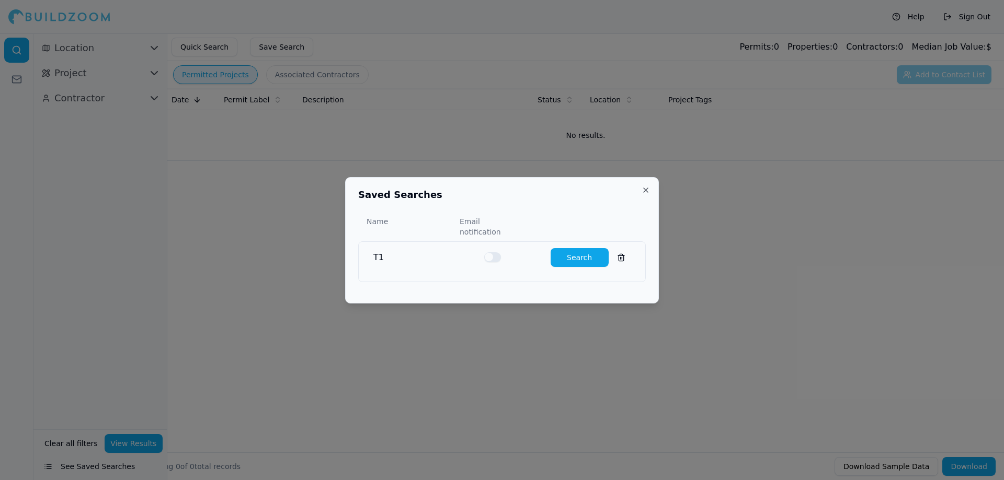
click at [561, 255] on button "Search" at bounding box center [579, 257] width 58 height 19
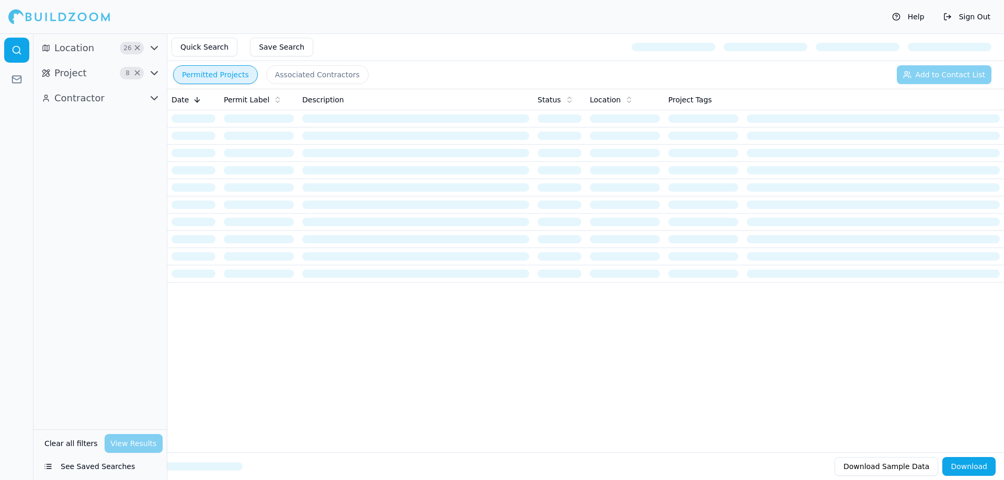
click at [160, 48] on button "Location 26 ×" at bounding box center [100, 48] width 125 height 17
click at [125, 115] on input "text" at bounding box center [93, 120] width 111 height 19
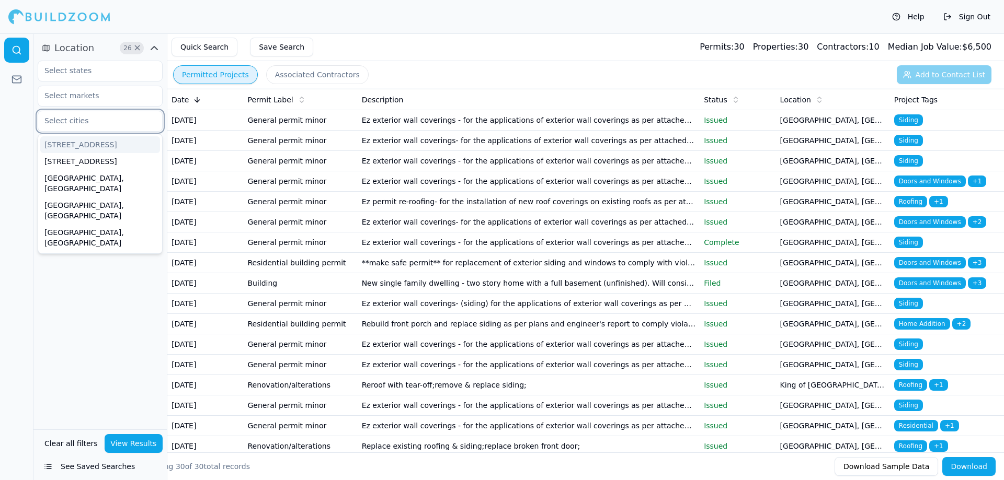
click at [125, 115] on input "text" at bounding box center [93, 120] width 111 height 19
click at [126, 114] on input "text" at bounding box center [93, 120] width 111 height 19
click at [122, 97] on input "text" at bounding box center [93, 95] width 111 height 19
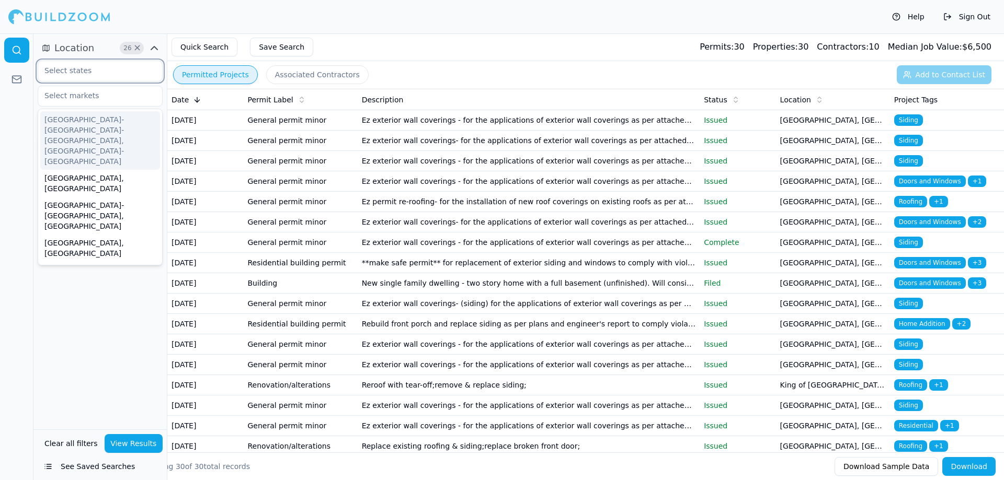
click at [129, 76] on input "text" at bounding box center [93, 70] width 111 height 19
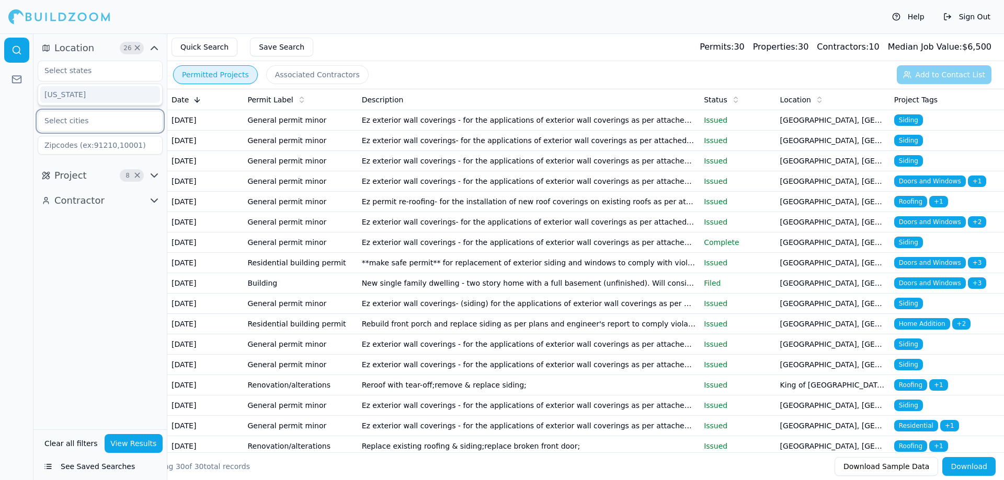
click at [123, 124] on input "text" at bounding box center [93, 120] width 111 height 19
click at [127, 50] on span "26" at bounding box center [127, 48] width 10 height 10
click at [133, 49] on span "×" at bounding box center [137, 47] width 8 height 5
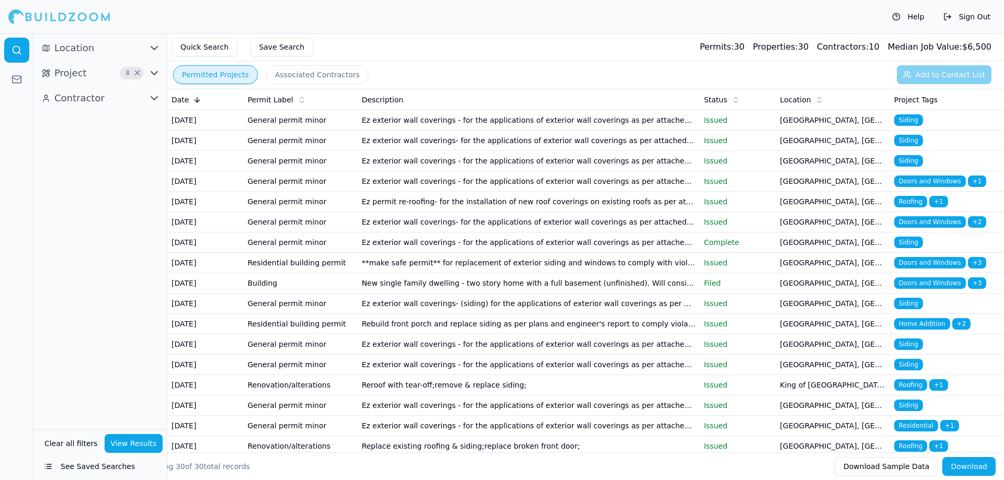
click at [85, 468] on button "See Saved Searches" at bounding box center [100, 466] width 125 height 19
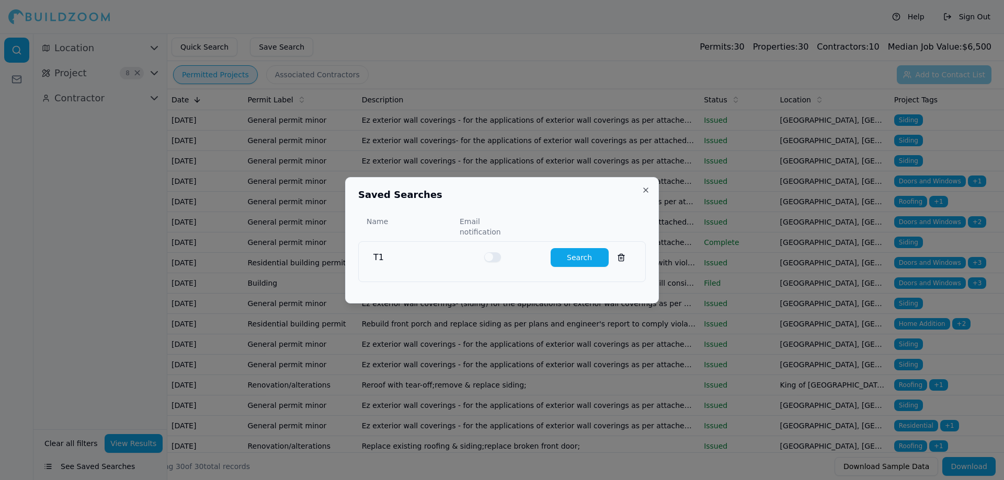
click at [561, 253] on button "Search" at bounding box center [579, 257] width 58 height 19
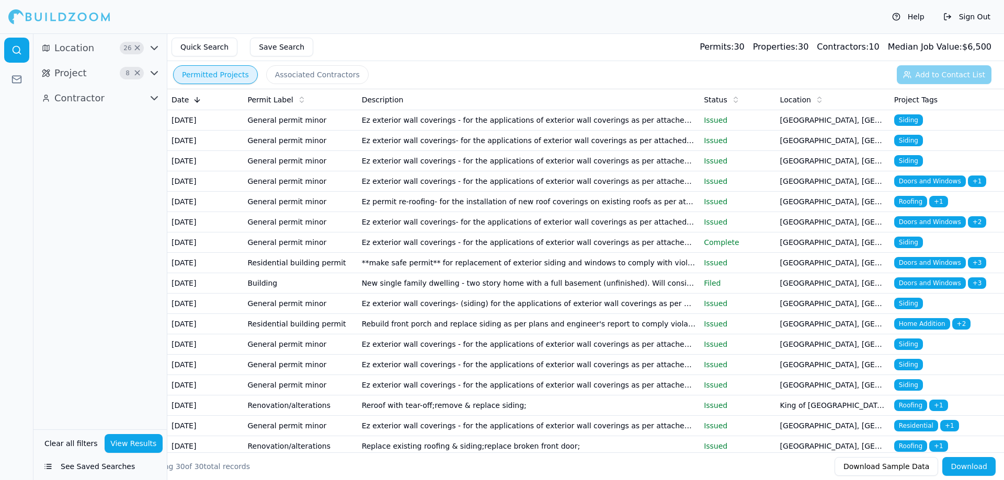
click at [862, 126] on td "[GEOGRAPHIC_DATA], [GEOGRAPHIC_DATA]" at bounding box center [833, 120] width 114 height 20
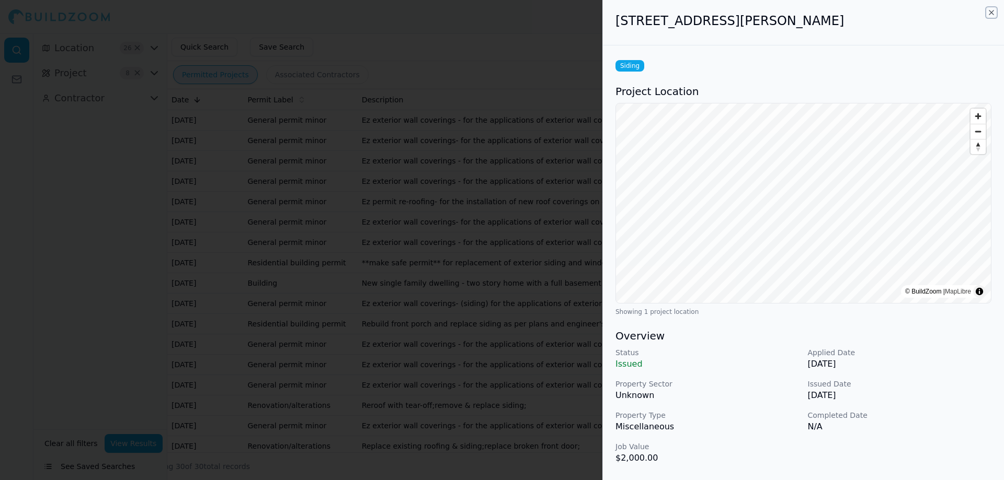
click at [990, 15] on icon "button" at bounding box center [991, 12] width 8 height 8
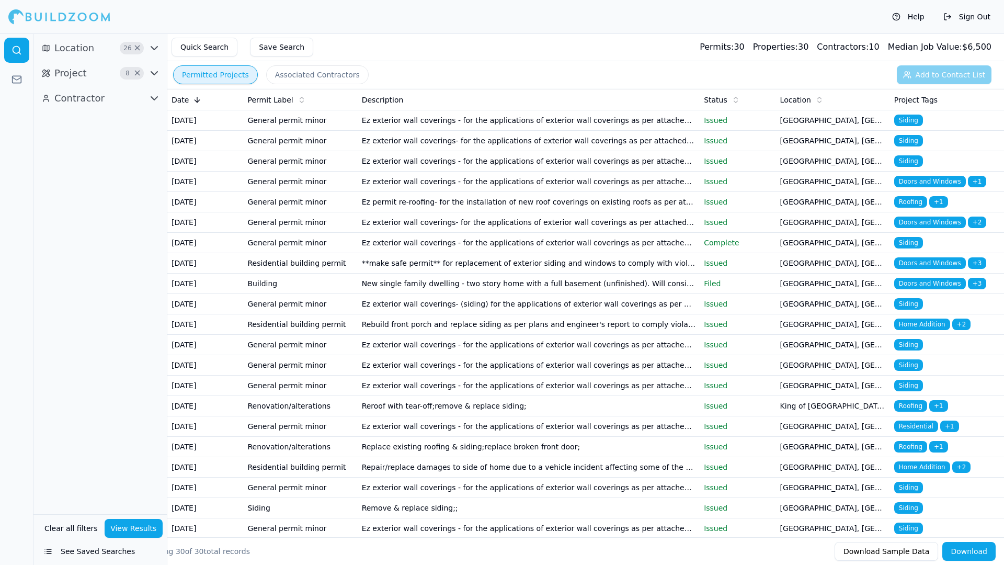
click at [950, 74] on div "Permitted Projects Associated Contractors Add to Contact List" at bounding box center [585, 74] width 836 height 27
click at [72, 480] on button "Clear all filters" at bounding box center [71, 528] width 59 height 19
click at [144, 480] on button "View Results" at bounding box center [134, 528] width 59 height 19
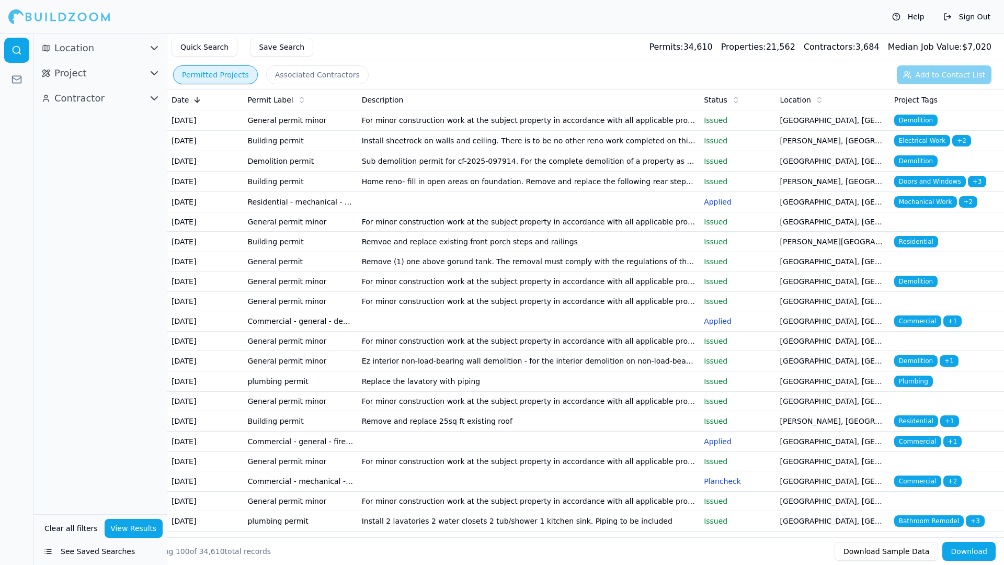
click at [912, 15] on button "Help" at bounding box center [908, 16] width 43 height 17
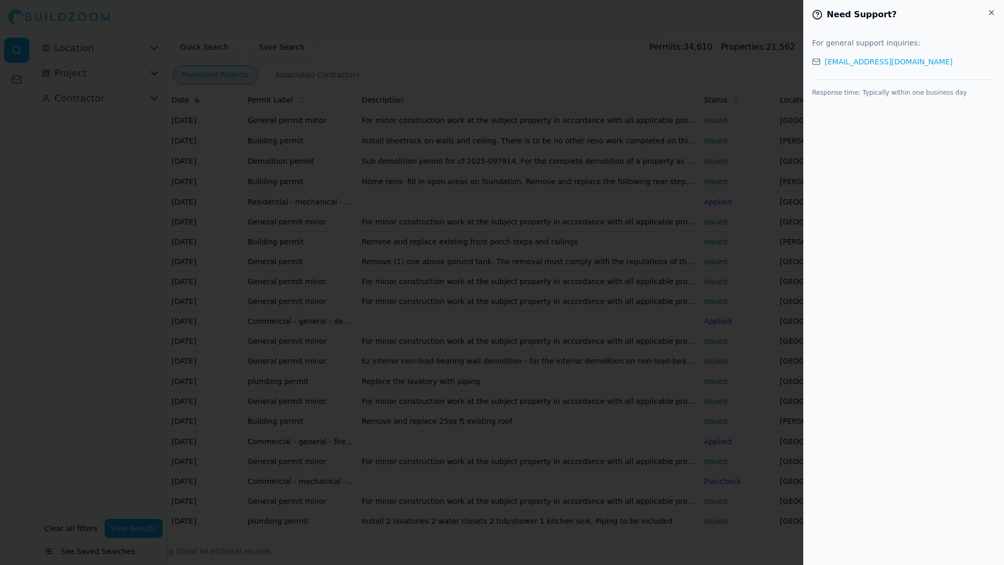
click at [752, 128] on div at bounding box center [502, 282] width 1004 height 565
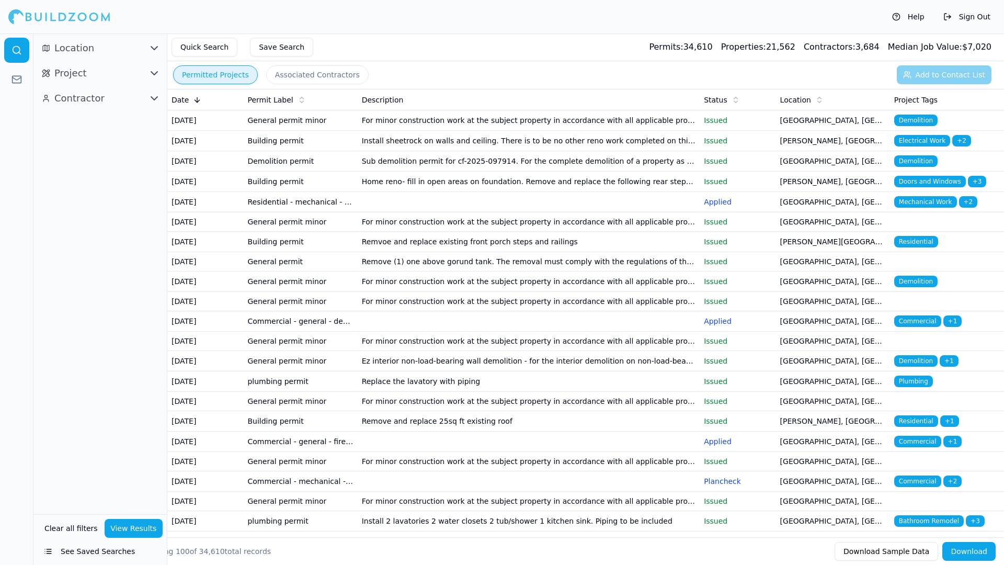
click at [288, 71] on button "Associated Contractors" at bounding box center [317, 74] width 102 height 19
click at [226, 74] on button "Permitted Projects" at bounding box center [215, 74] width 85 height 19
click at [293, 80] on button "Associated Contractors" at bounding box center [317, 74] width 102 height 19
click at [232, 77] on button "Permitted Projects" at bounding box center [215, 74] width 85 height 19
click at [276, 77] on button "Associated Contractors" at bounding box center [317, 74] width 102 height 19
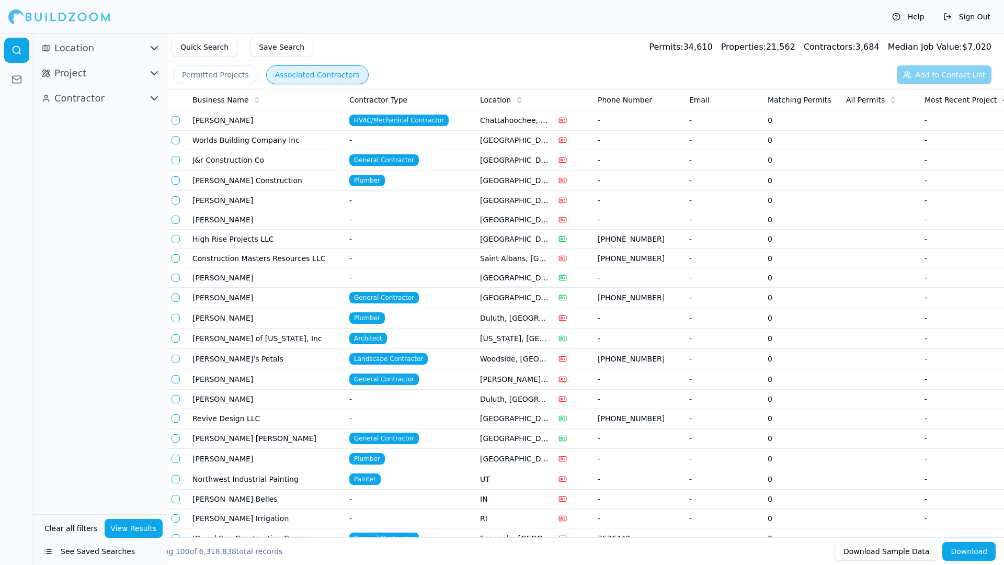
click at [233, 75] on button "Permitted Projects" at bounding box center [215, 74] width 85 height 19
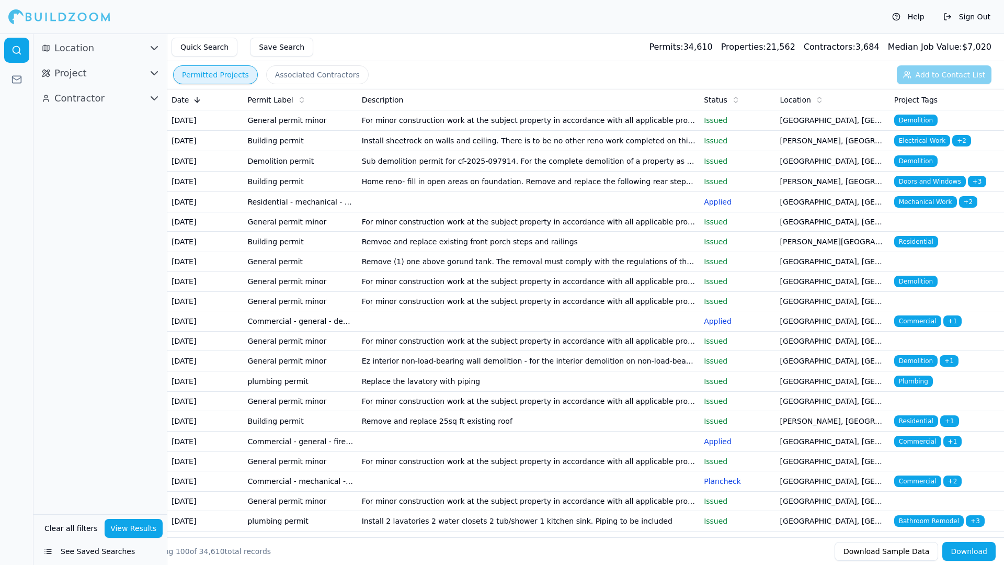
click at [308, 112] on td "General permit minor" at bounding box center [300, 120] width 114 height 20
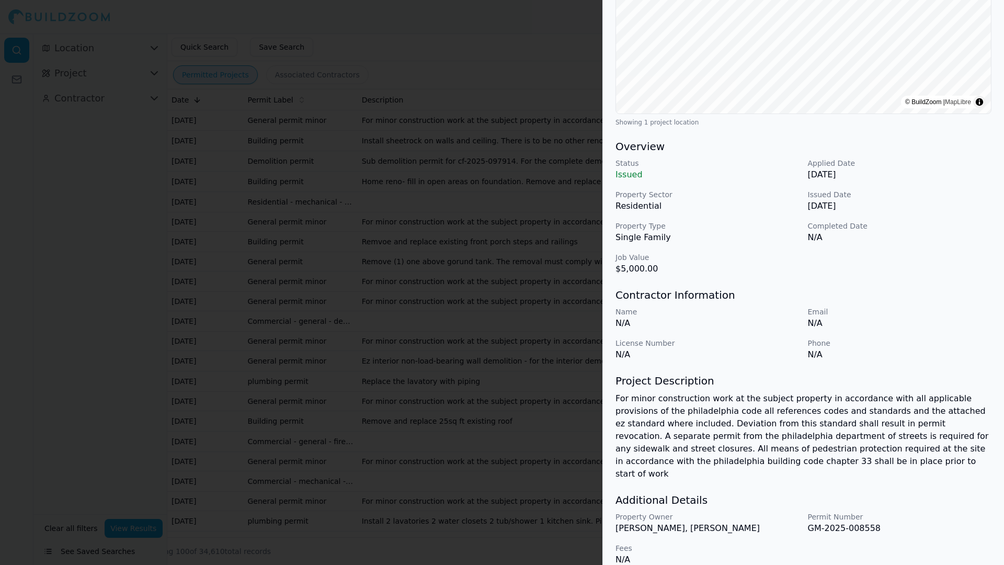
scroll to position [191, 0]
click at [467, 276] on div at bounding box center [502, 282] width 1004 height 565
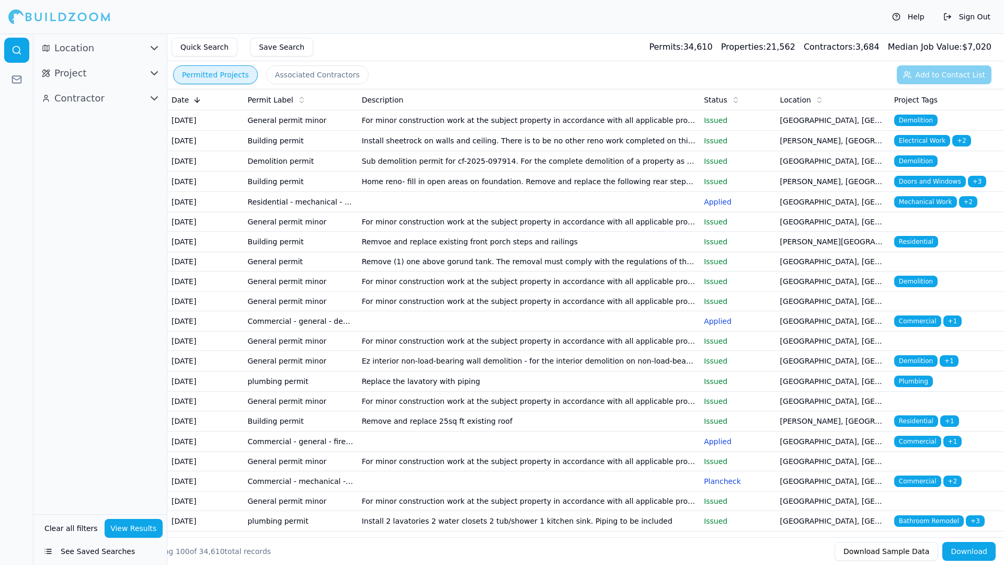
click at [279, 62] on div "Permitted Projects Associated Contractors Add to Contact List" at bounding box center [585, 74] width 836 height 27
click at [288, 77] on button "Associated Contractors" at bounding box center [317, 74] width 102 height 19
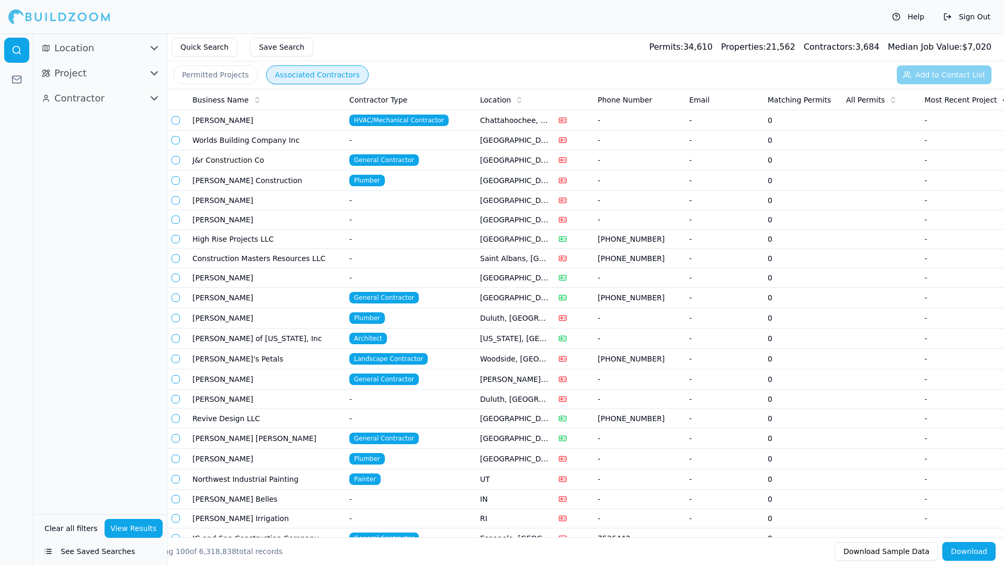
click at [100, 480] on button "See Saved Searches" at bounding box center [100, 551] width 125 height 19
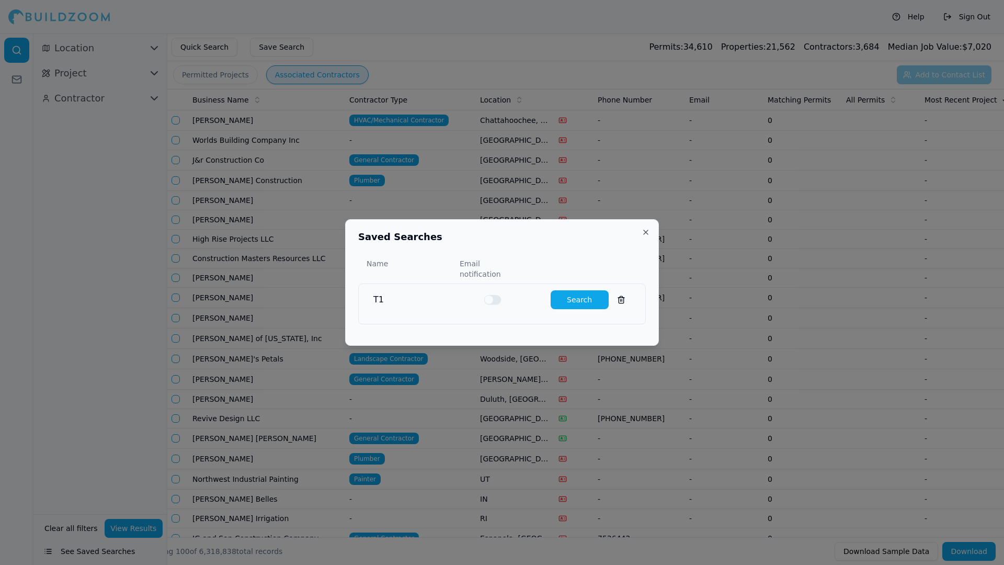
click at [574, 293] on button "Search" at bounding box center [579, 299] width 58 height 19
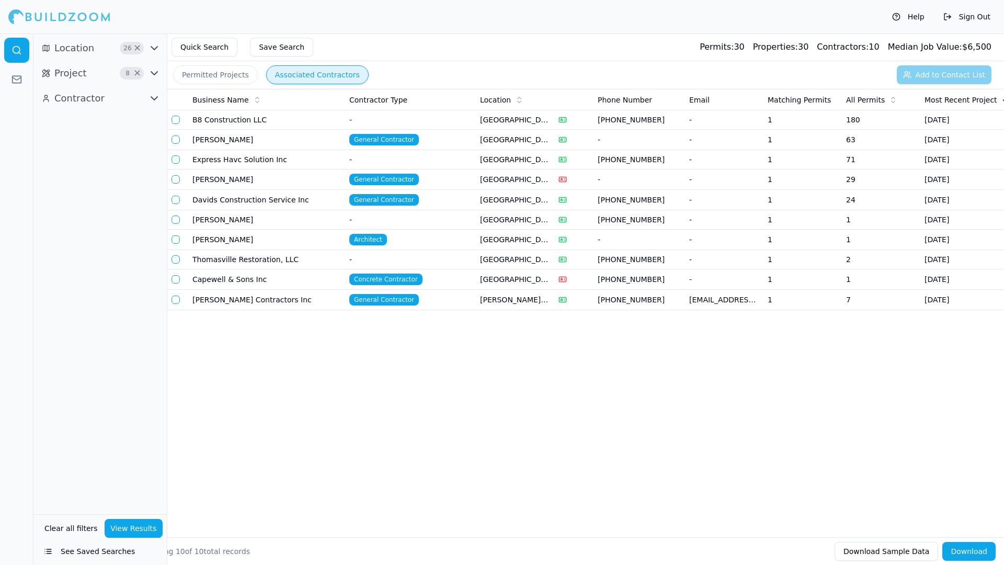
click at [178, 305] on td at bounding box center [177, 300] width 21 height 20
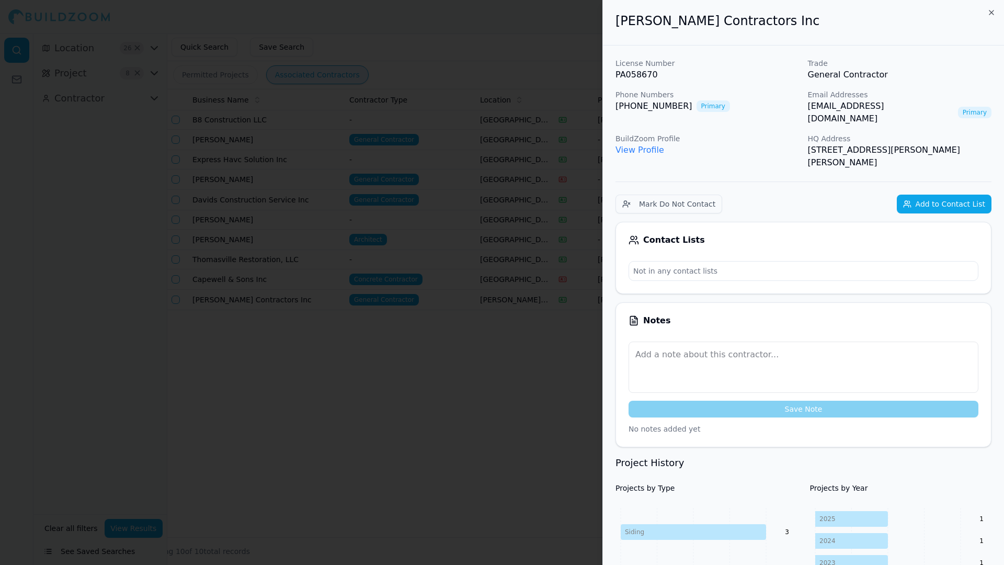
click at [261, 377] on div at bounding box center [502, 282] width 1004 height 565
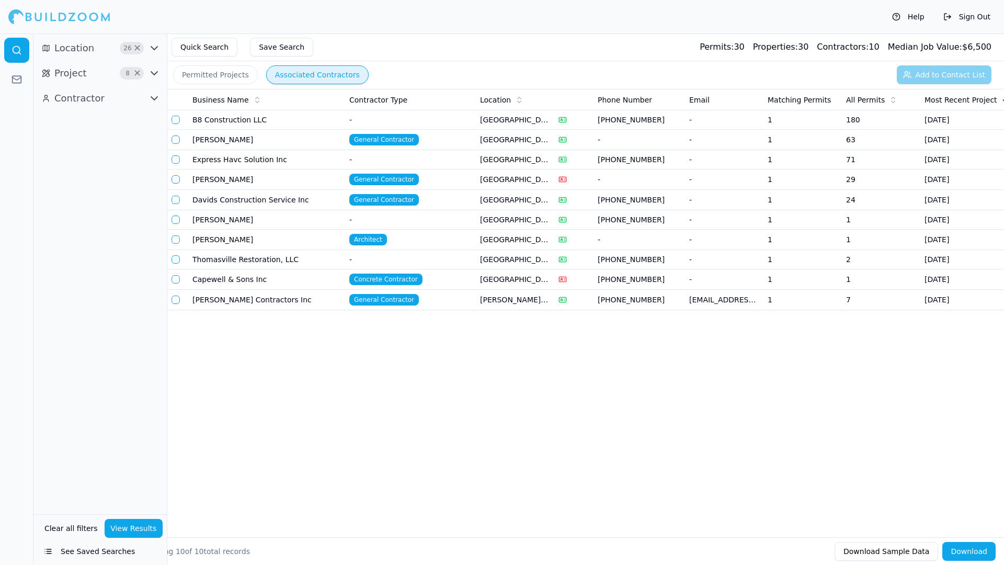
click at [175, 301] on button "button" at bounding box center [175, 299] width 8 height 8
click at [176, 200] on button "button" at bounding box center [175, 200] width 8 height 8
click at [203, 178] on td "[PERSON_NAME]" at bounding box center [266, 179] width 157 height 20
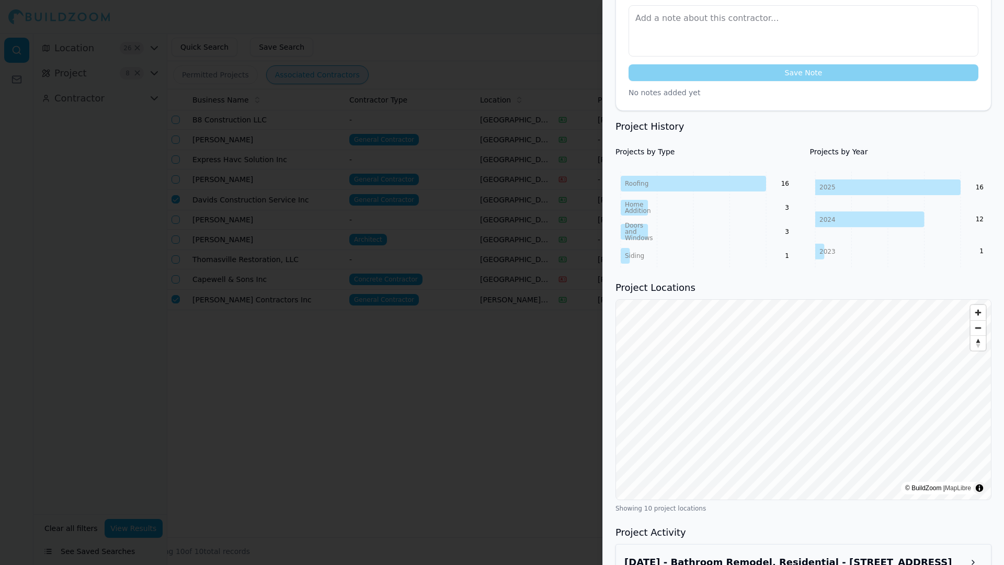
scroll to position [314, 0]
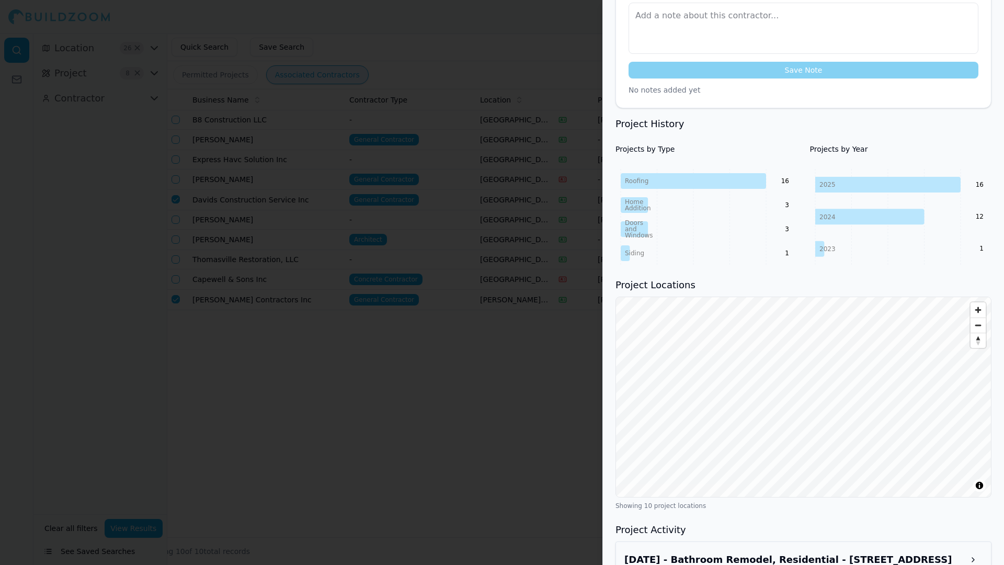
click at [521, 372] on div at bounding box center [502, 282] width 1004 height 565
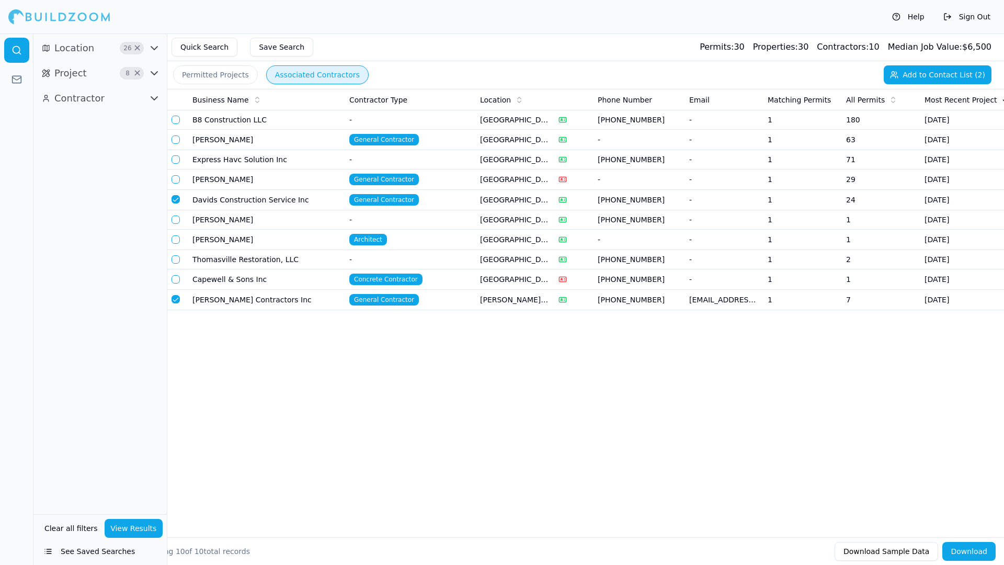
click at [277, 307] on td "[PERSON_NAME] Contractors Inc" at bounding box center [266, 300] width 157 height 20
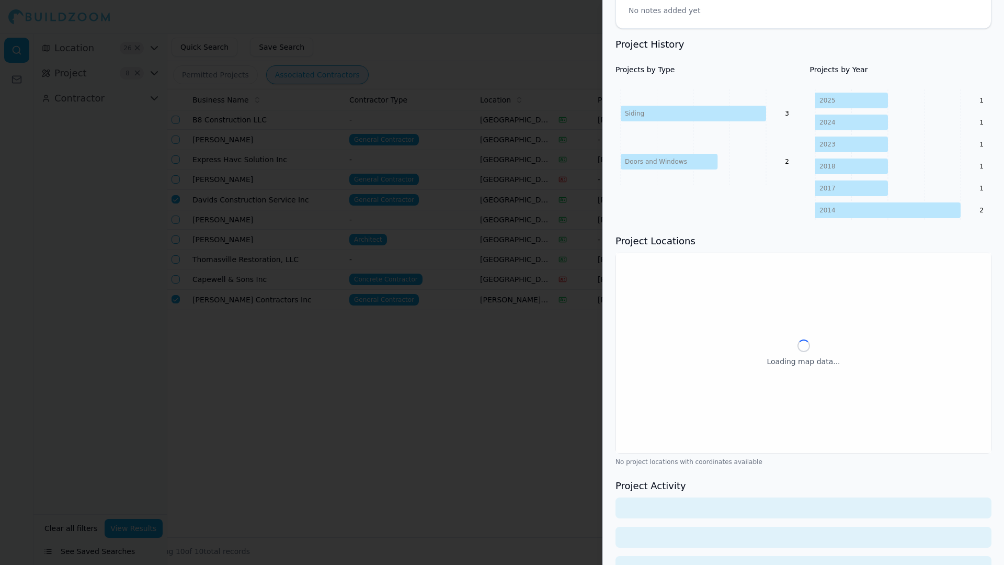
scroll to position [374, 0]
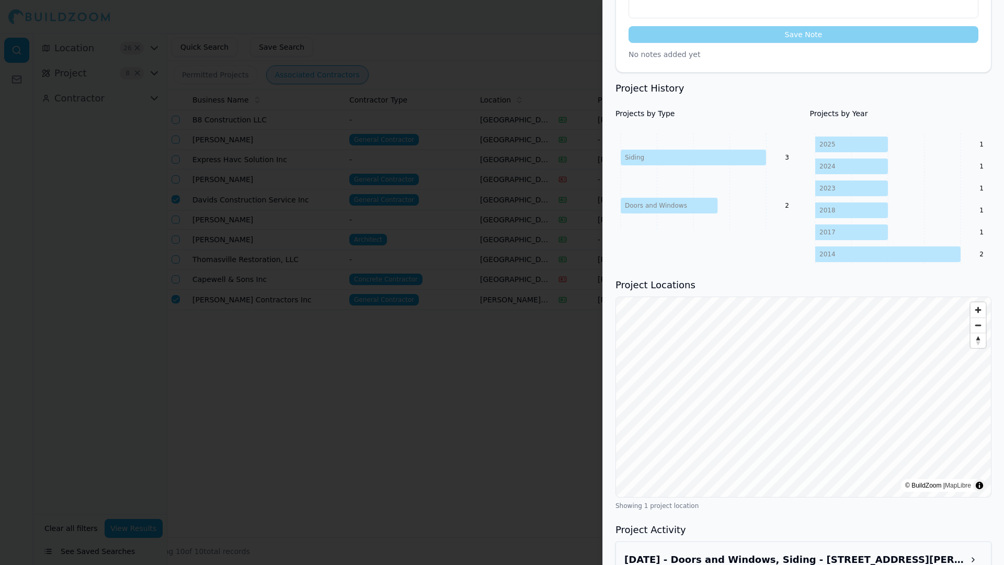
click at [980, 318] on span "Zoom out" at bounding box center [977, 325] width 15 height 15
click at [983, 302] on span "Zoom in" at bounding box center [977, 309] width 15 height 15
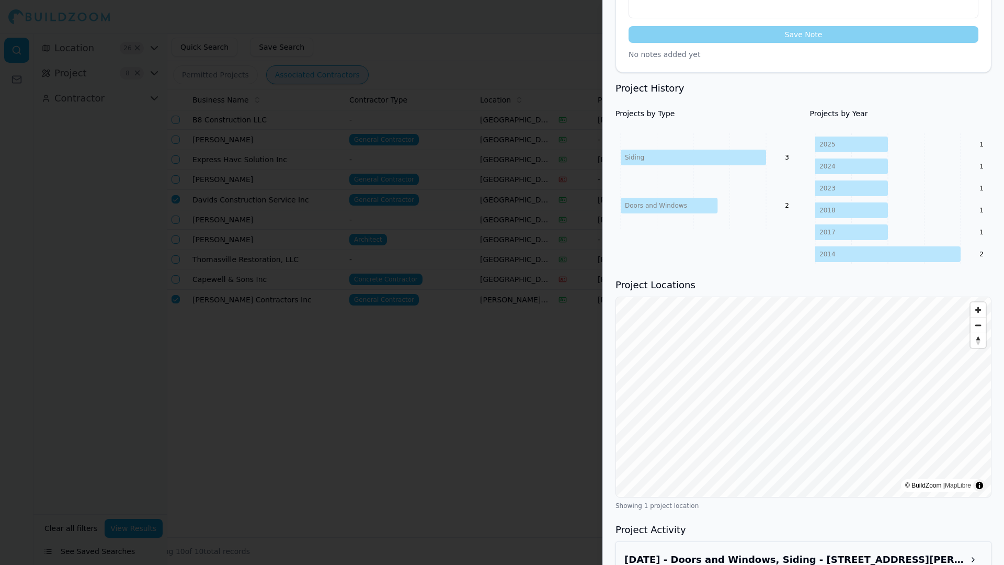
click at [983, 302] on span "Zoom in" at bounding box center [977, 309] width 15 height 15
click at [978, 318] on span "Zoom out" at bounding box center [977, 325] width 15 height 15
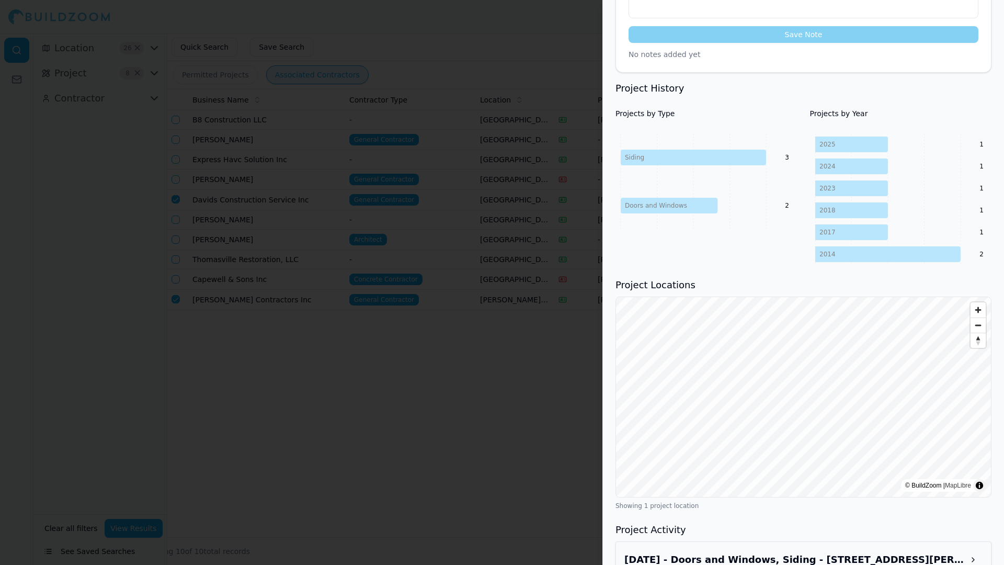
click at [978, 318] on span "Zoom out" at bounding box center [977, 325] width 15 height 15
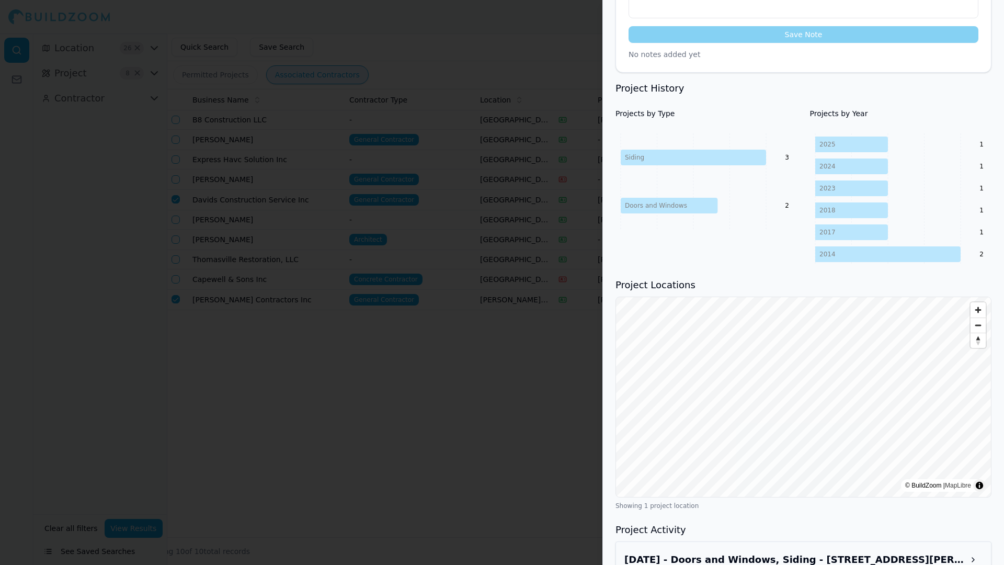
click at [978, 318] on span "Zoom out" at bounding box center [977, 325] width 15 height 15
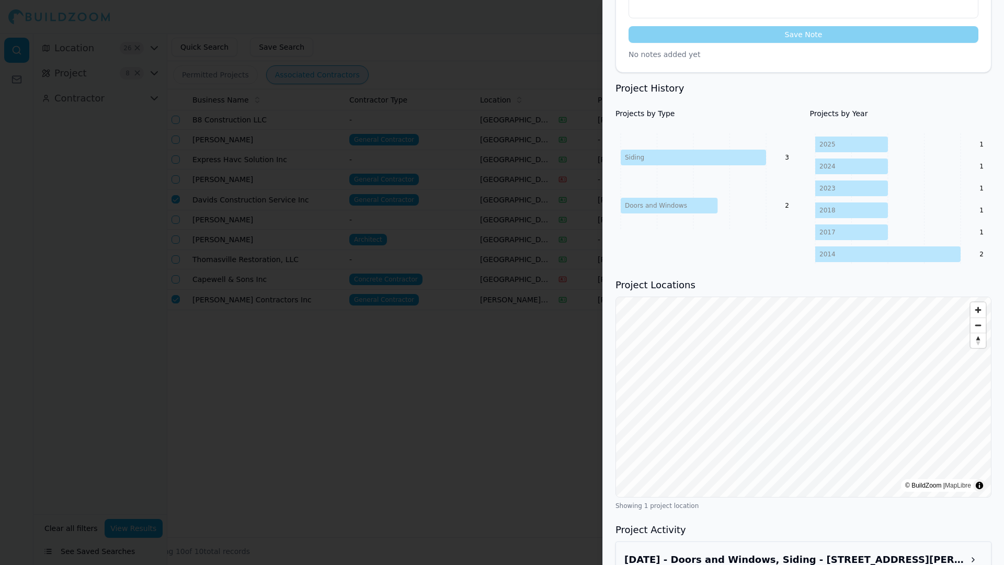
click at [978, 318] on span "Zoom out" at bounding box center [977, 325] width 15 height 15
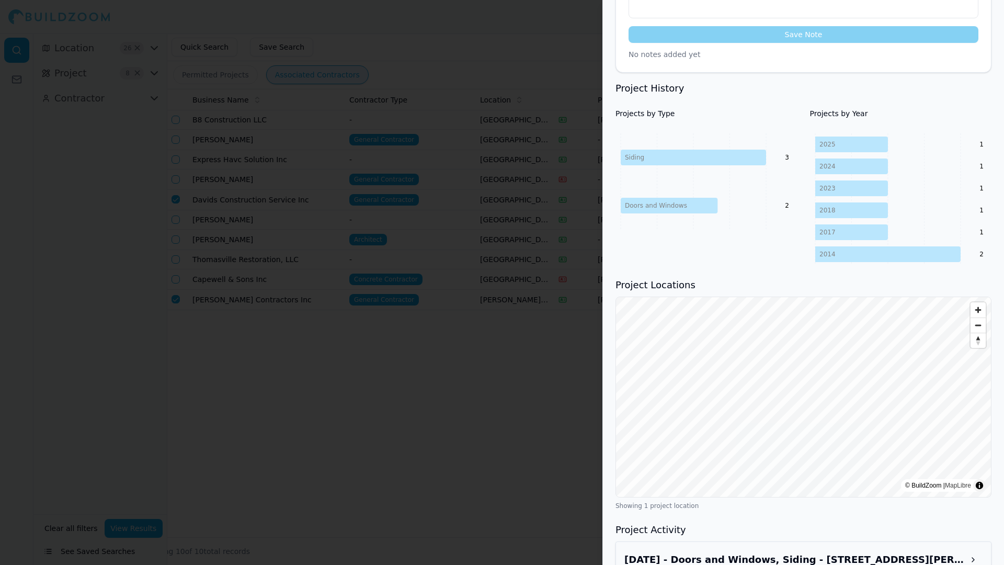
click at [978, 318] on span "Zoom out" at bounding box center [977, 325] width 15 height 15
click at [981, 302] on span "Zoom in" at bounding box center [977, 309] width 15 height 15
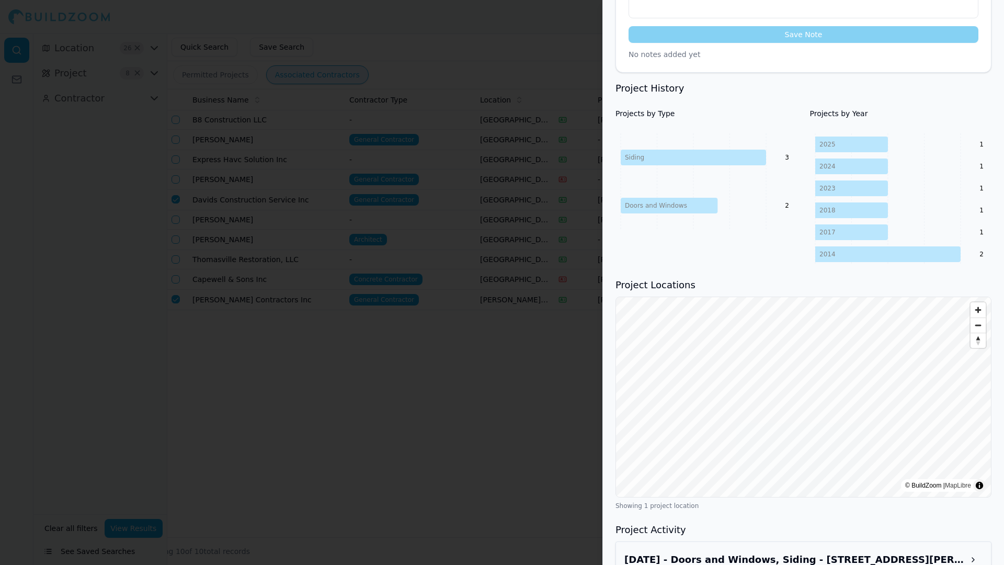
click at [430, 385] on div at bounding box center [502, 282] width 1004 height 565
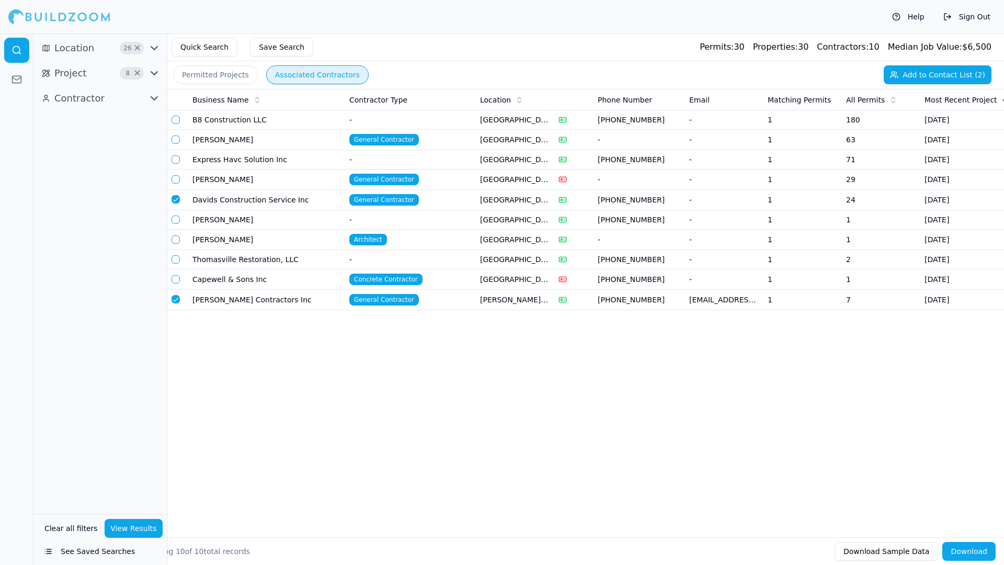
click at [175, 178] on button "button" at bounding box center [175, 179] width 8 height 8
click at [177, 143] on button "button" at bounding box center [175, 139] width 8 height 8
click at [200, 122] on td "B8 Construction LLC" at bounding box center [266, 119] width 157 height 19
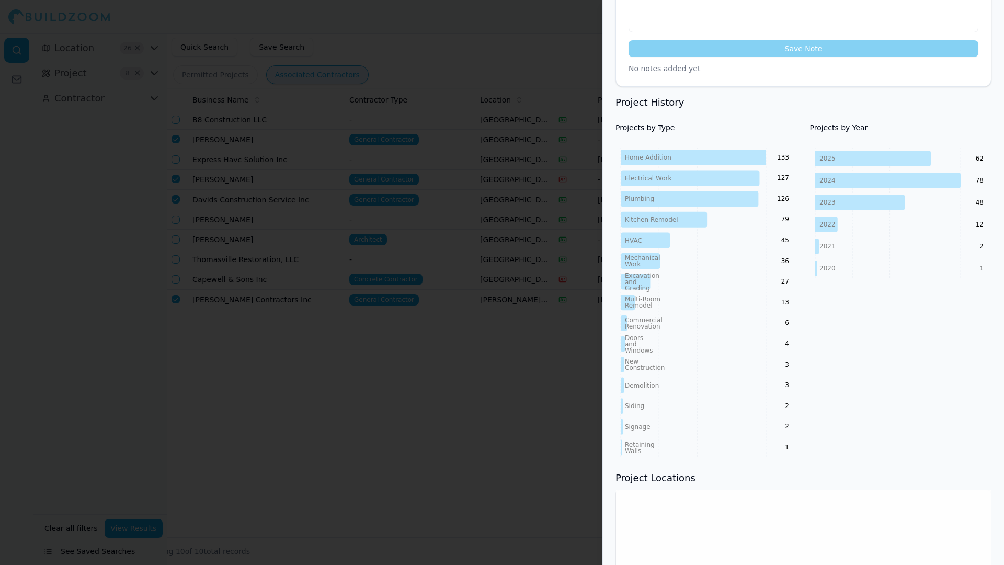
scroll to position [314, 0]
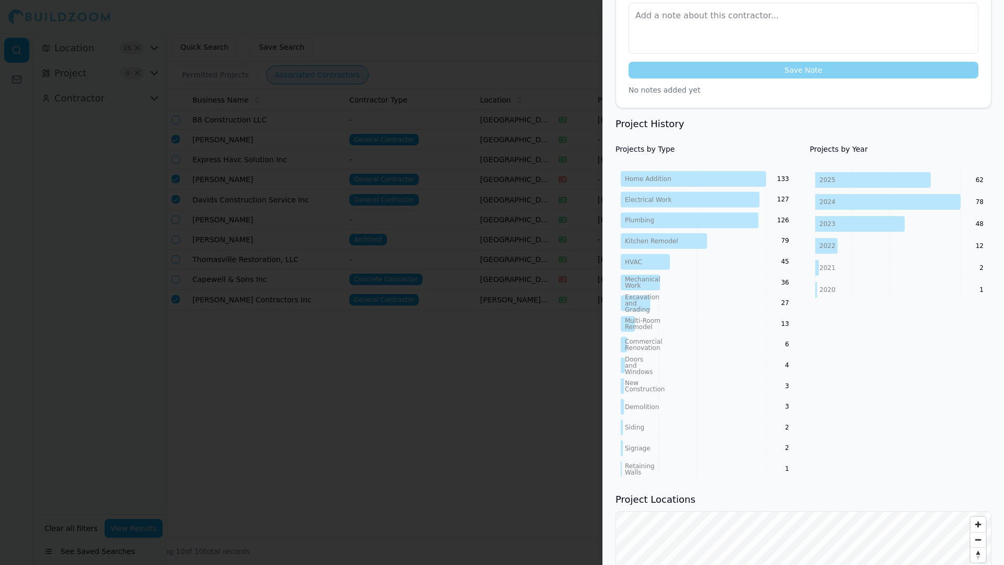
click at [521, 282] on div at bounding box center [502, 282] width 1004 height 565
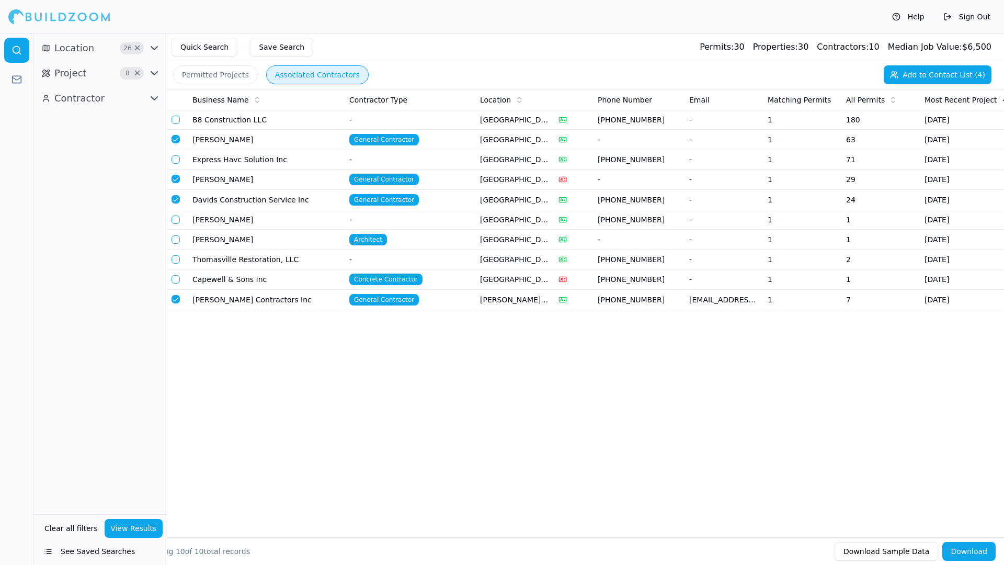
click at [302, 139] on td "[PERSON_NAME]" at bounding box center [266, 140] width 157 height 20
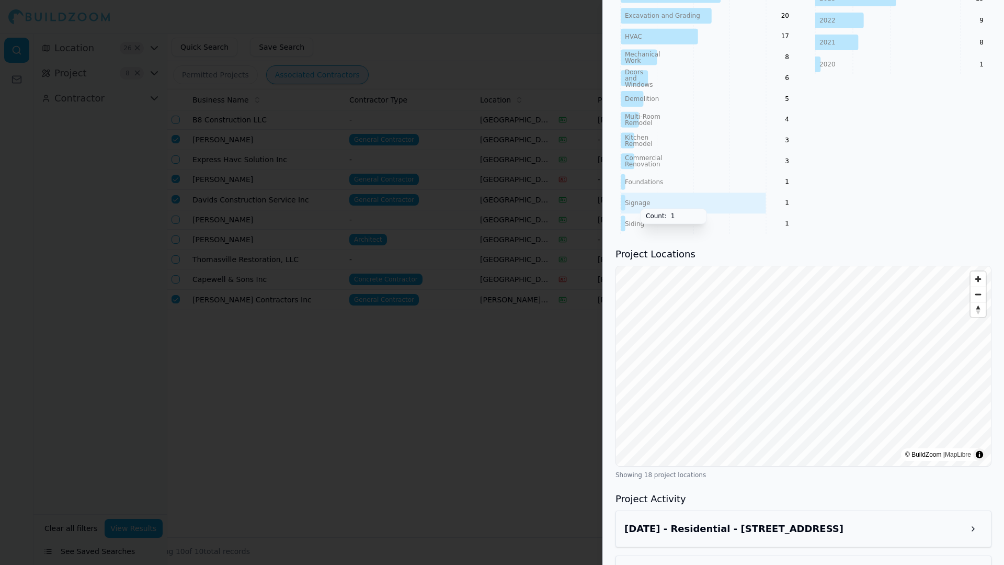
scroll to position [575, 0]
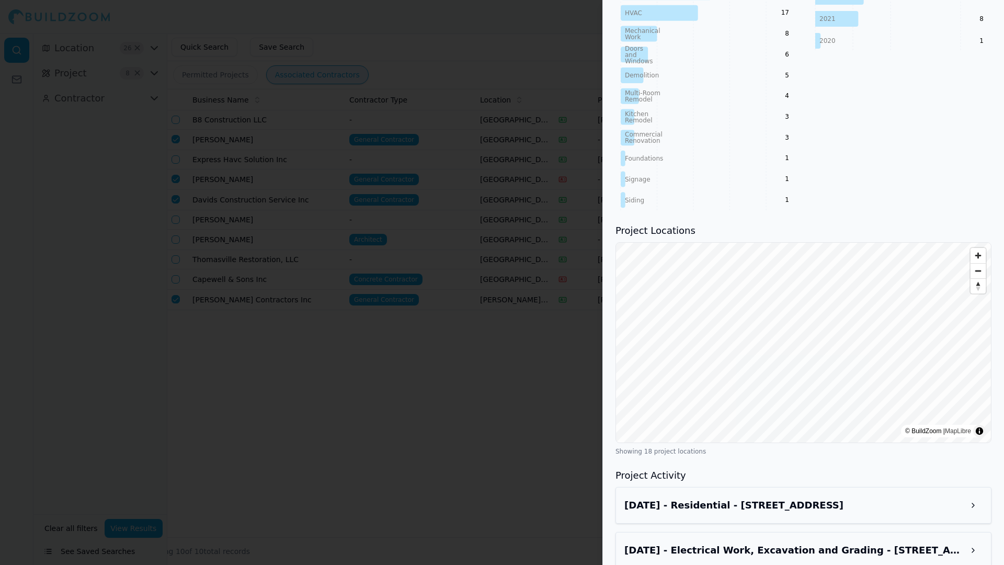
click at [500, 315] on div at bounding box center [502, 282] width 1004 height 565
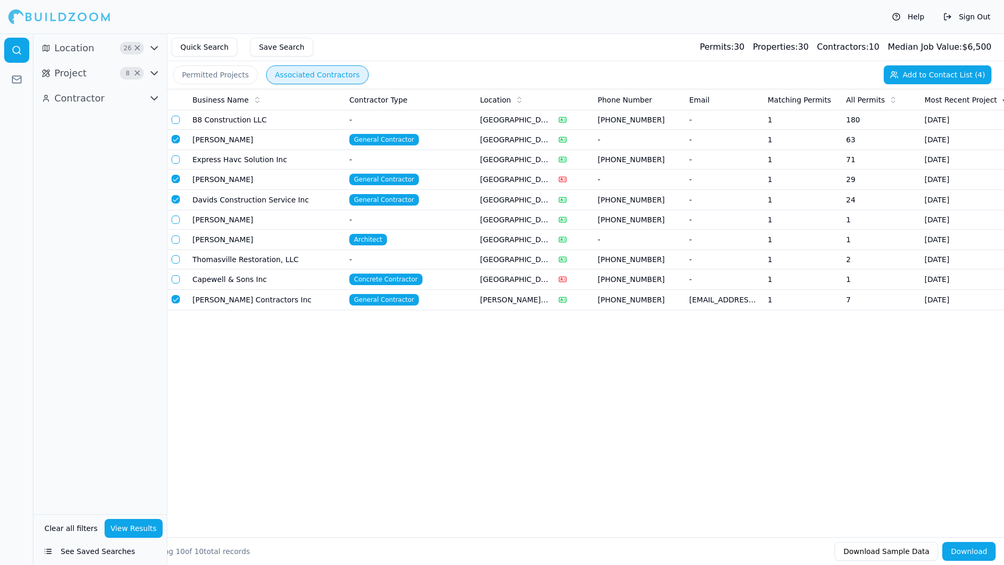
click at [177, 137] on button "button" at bounding box center [175, 139] width 8 height 8
click at [228, 157] on td "Express Havc Solution Inc" at bounding box center [266, 159] width 157 height 19
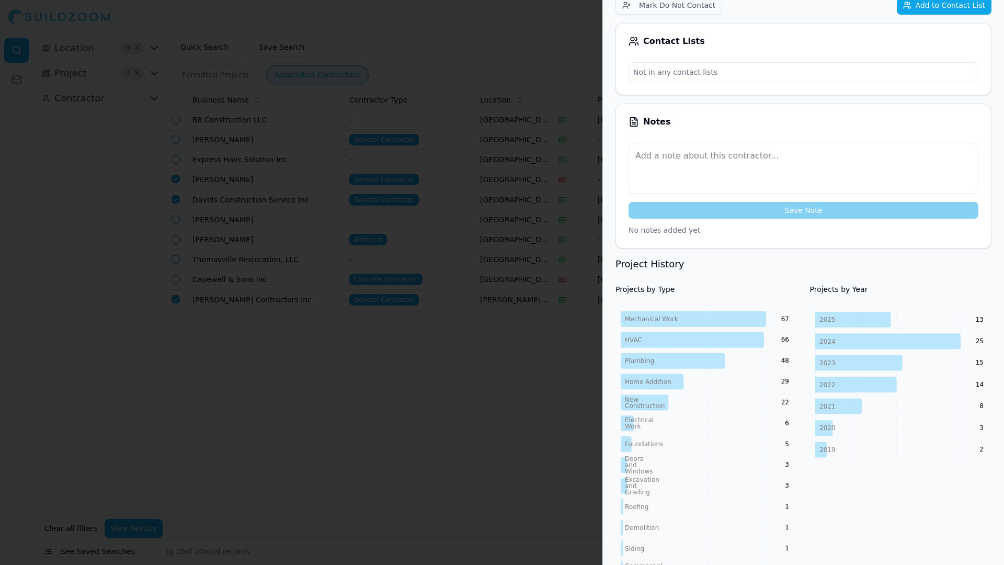
scroll to position [209, 0]
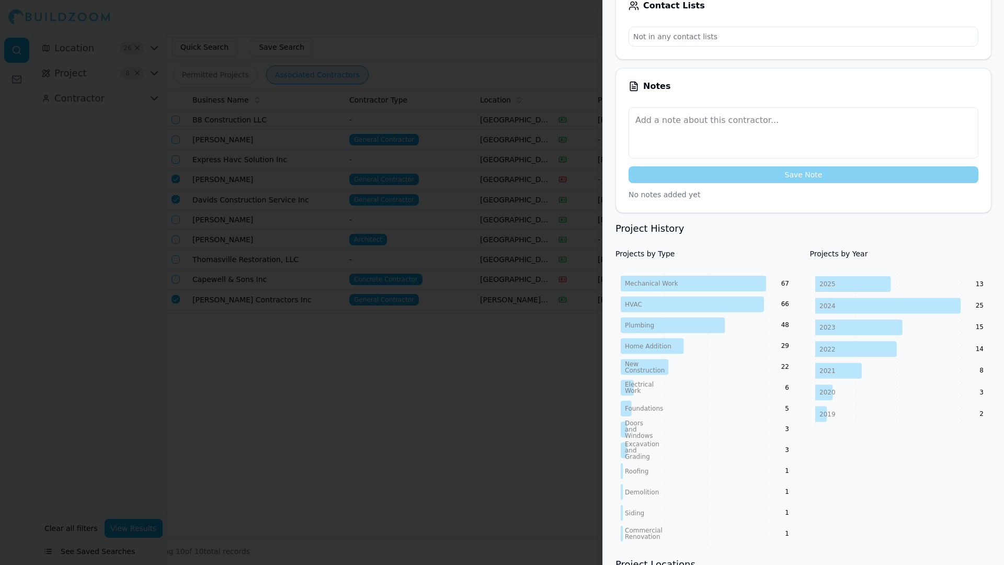
click at [492, 346] on div at bounding box center [502, 282] width 1004 height 565
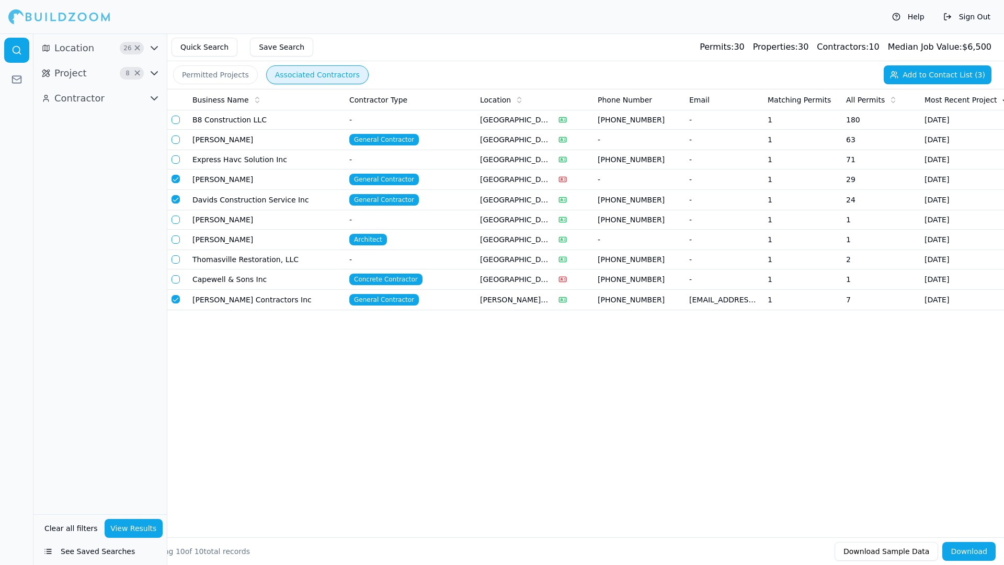
click at [229, 171] on td "[PERSON_NAME]" at bounding box center [266, 179] width 157 height 20
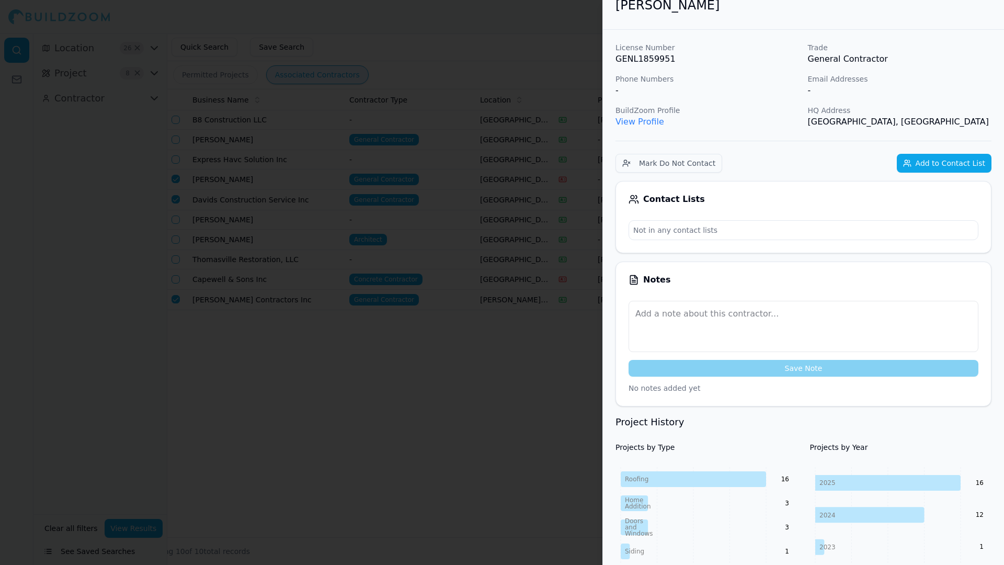
scroll to position [0, 0]
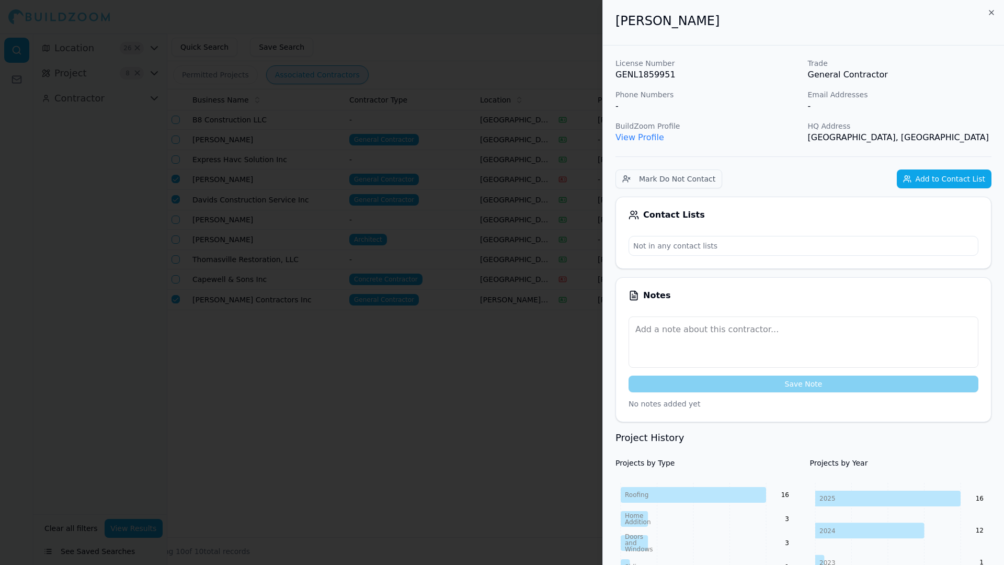
click at [323, 232] on div at bounding box center [502, 282] width 1004 height 565
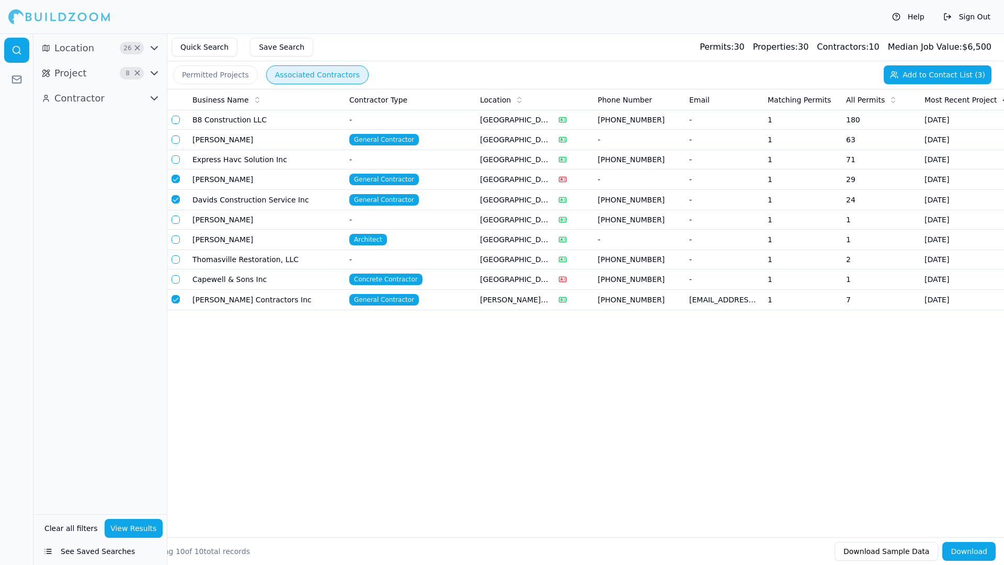
click at [265, 218] on td "[PERSON_NAME]" at bounding box center [266, 219] width 157 height 19
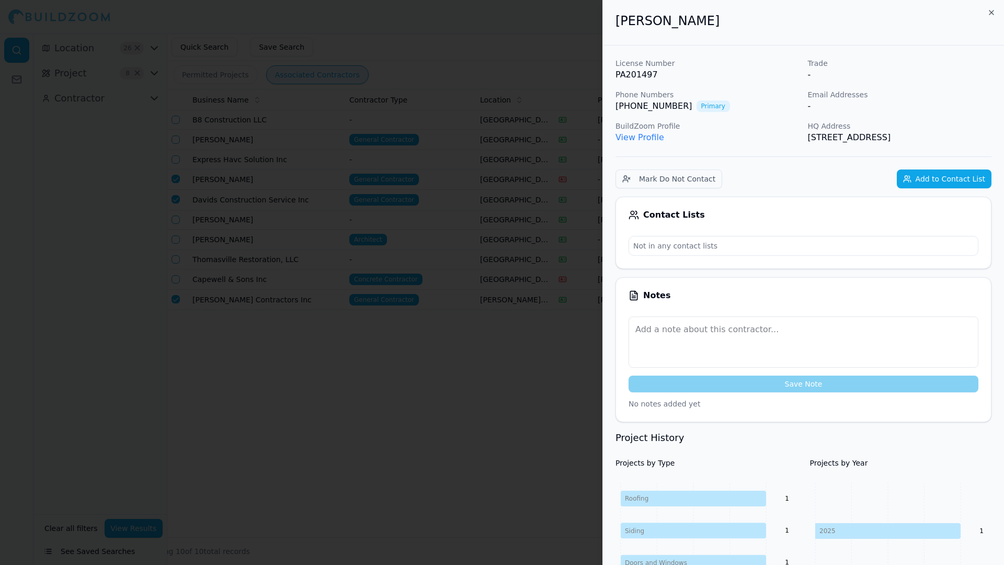
click at [641, 139] on link "View Profile" at bounding box center [639, 137] width 49 height 10
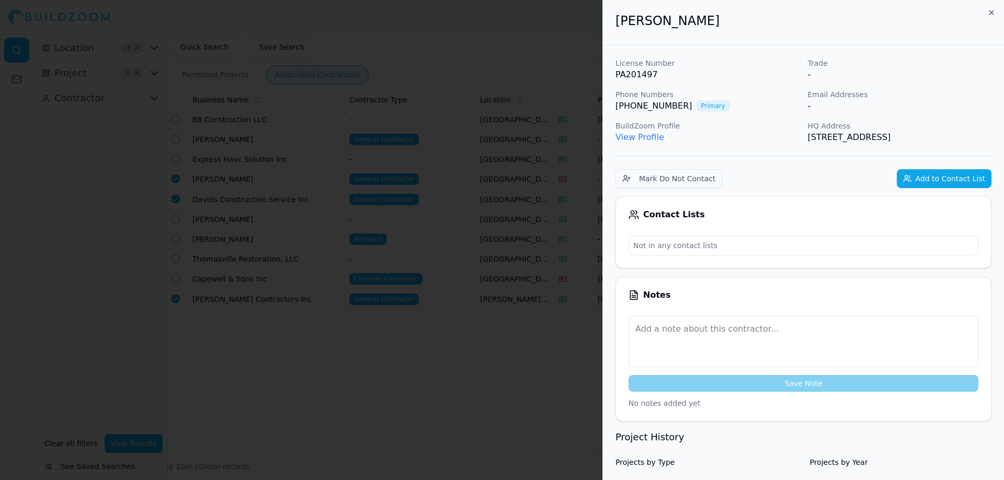
click at [487, 65] on div at bounding box center [502, 240] width 1004 height 480
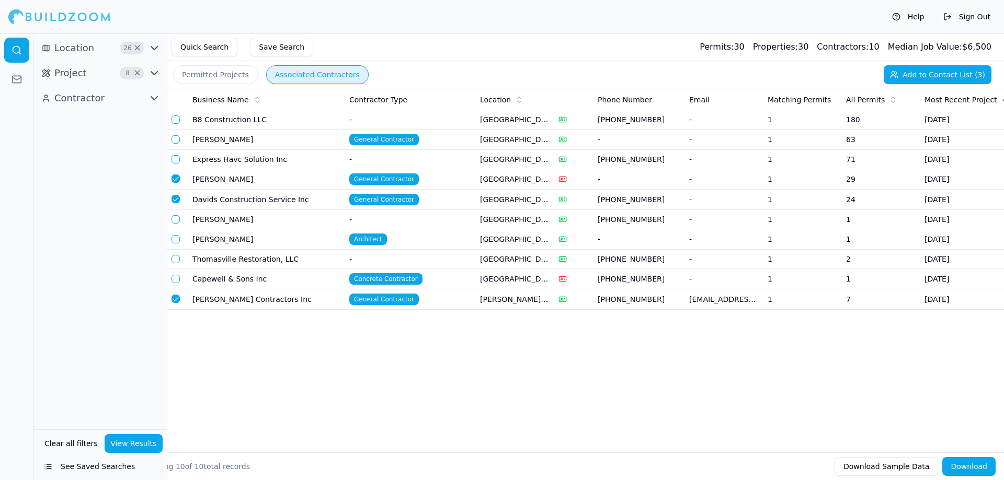
click at [239, 206] on td "Davids Construction Service Inc" at bounding box center [266, 200] width 157 height 20
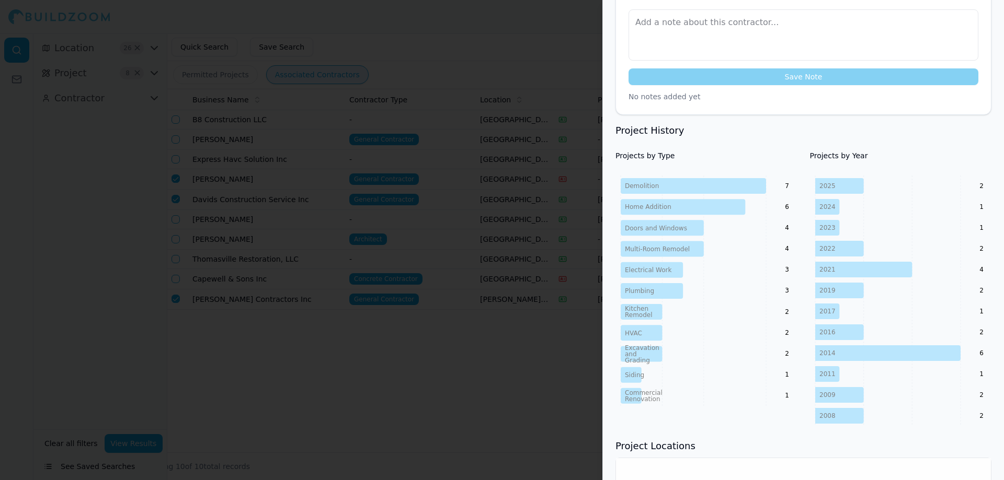
scroll to position [314, 0]
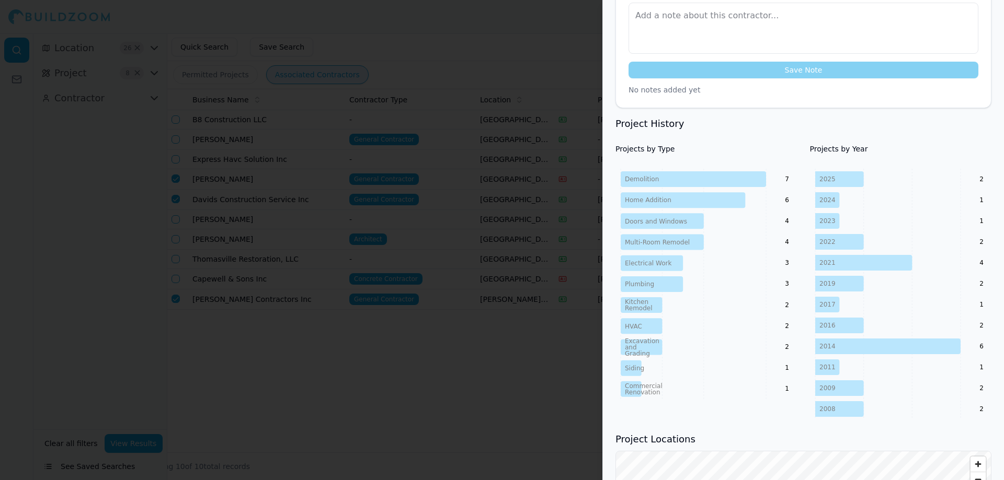
drag, startPoint x: 408, startPoint y: 355, endPoint x: 417, endPoint y: 358, distance: 9.6
click at [416, 357] on div at bounding box center [502, 240] width 1004 height 480
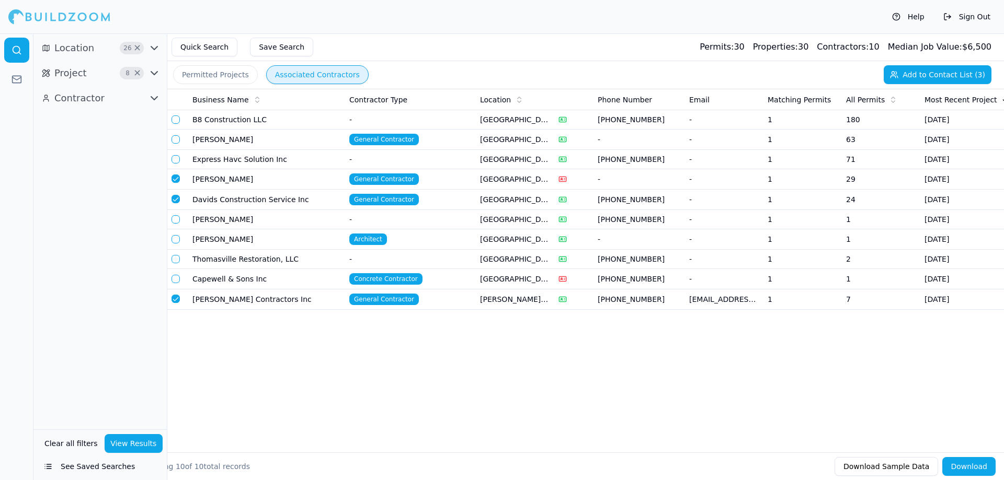
click at [152, 93] on icon "button" at bounding box center [154, 98] width 13 height 13
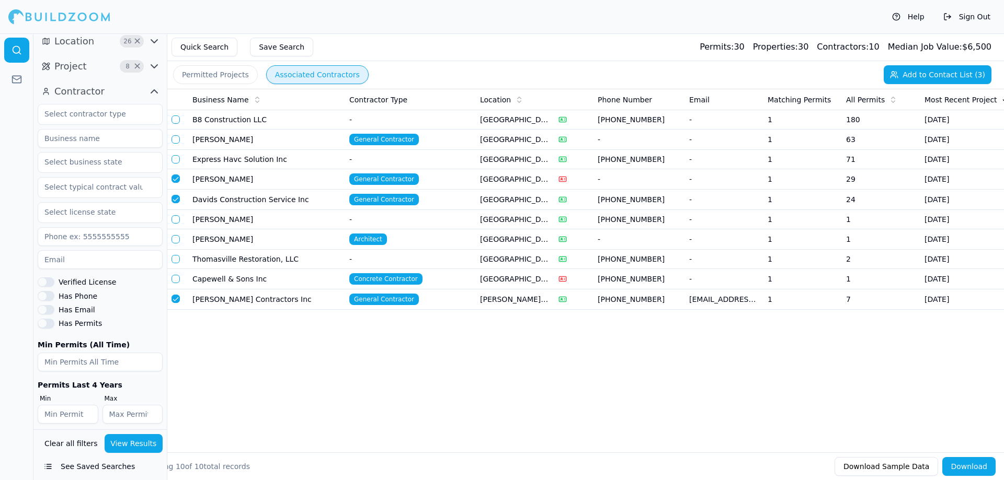
scroll to position [0, 0]
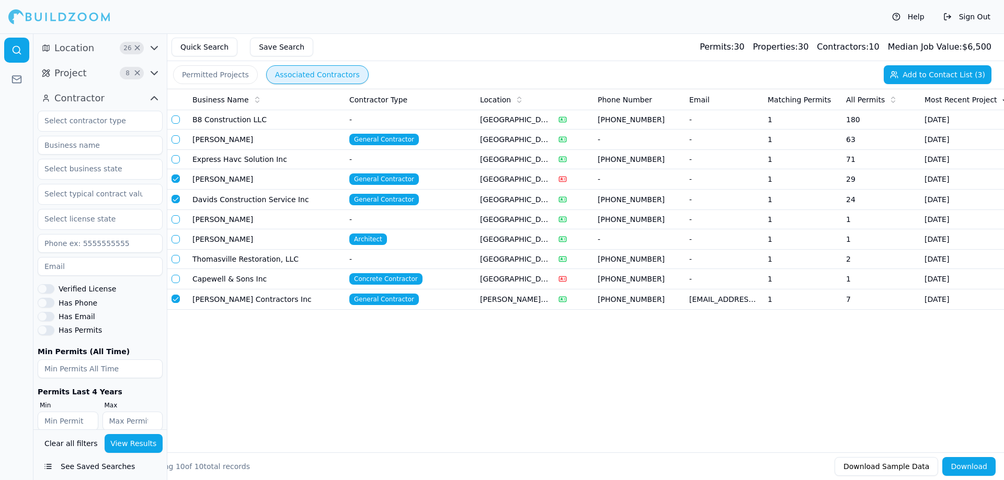
click at [158, 104] on icon "button" at bounding box center [154, 98] width 13 height 13
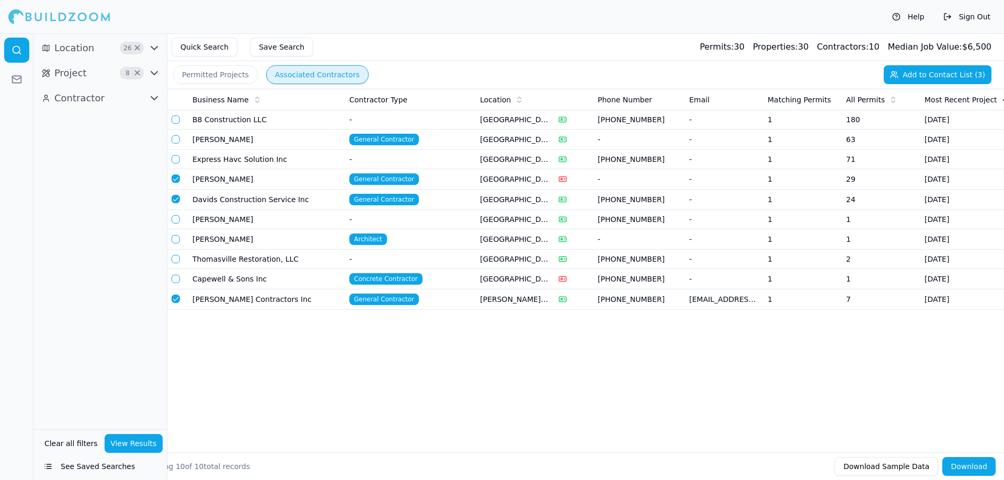
click at [251, 303] on td "[PERSON_NAME] Contractors Inc" at bounding box center [266, 300] width 157 height 20
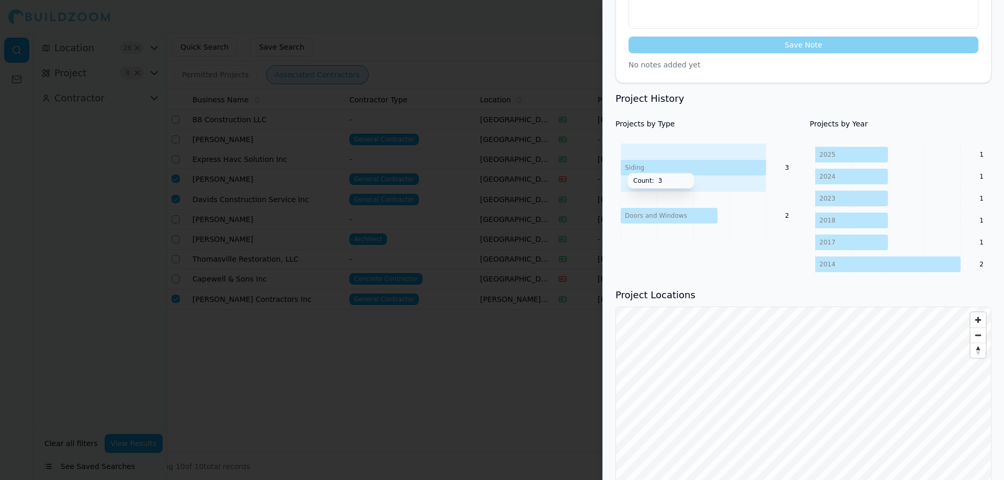
scroll to position [366, 0]
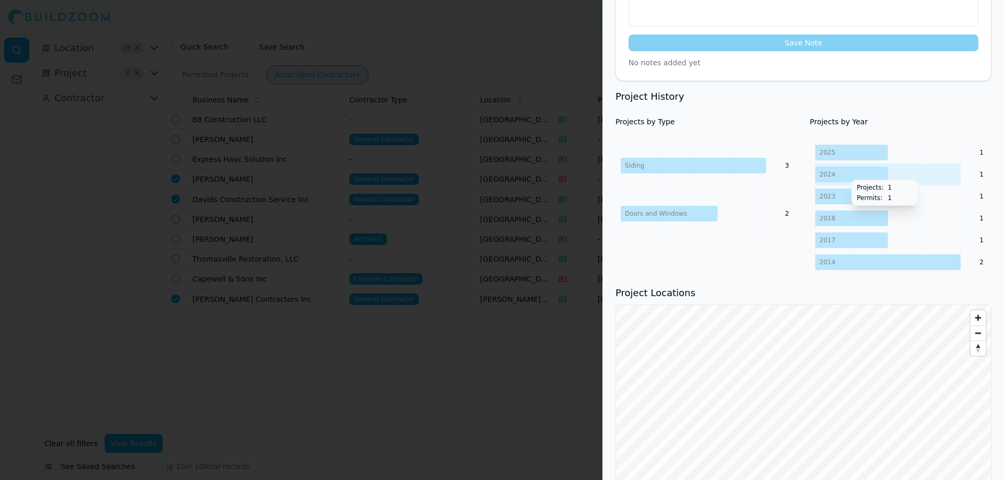
click at [845, 167] on icon at bounding box center [851, 175] width 73 height 16
click at [845, 189] on icon at bounding box center [851, 197] width 73 height 16
click at [857, 203] on icon "2025 2024 2023 2018 2017 2014 1 1 1 1 1 2" at bounding box center [901, 208] width 182 height 132
click at [865, 255] on icon at bounding box center [887, 263] width 145 height 16
click at [497, 390] on div at bounding box center [502, 240] width 1004 height 480
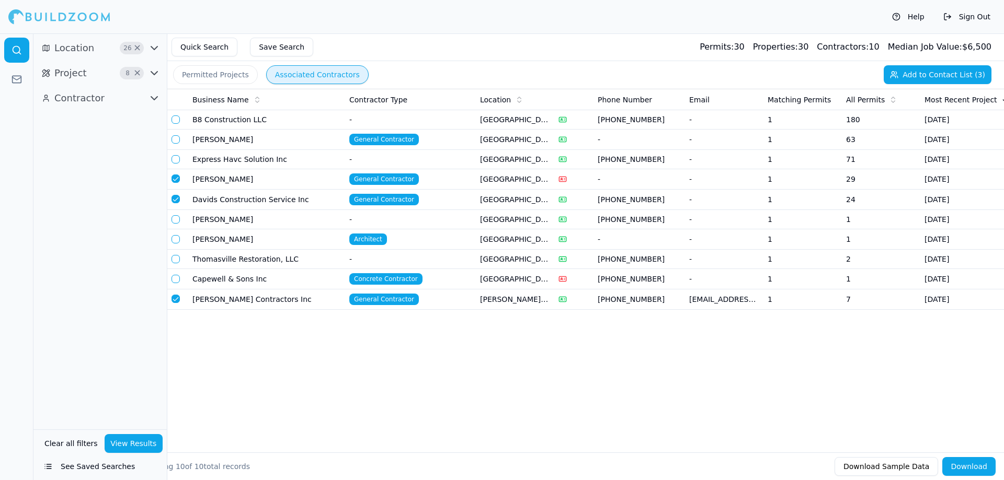
click at [233, 284] on td "Capewell & Sons Inc" at bounding box center [266, 279] width 157 height 20
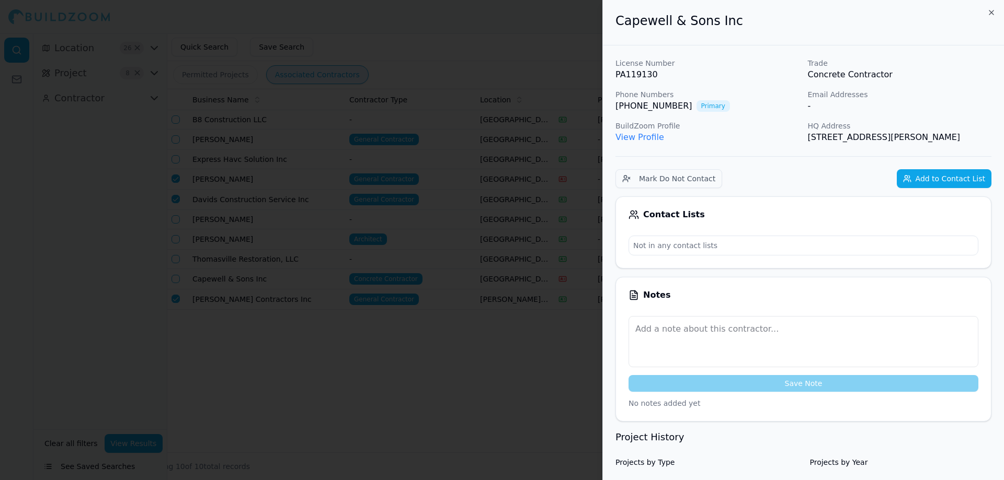
click at [255, 282] on div at bounding box center [502, 240] width 1004 height 480
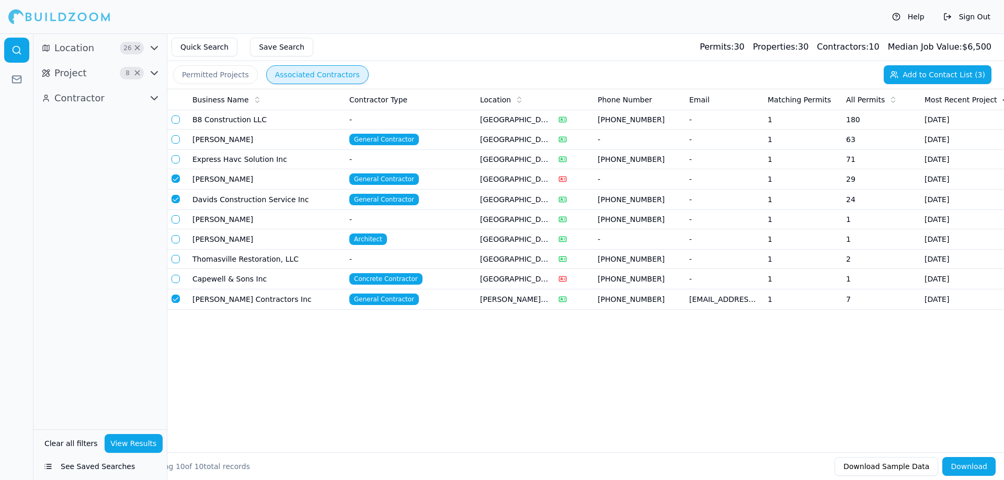
click at [249, 276] on td "Capewell & Sons Inc" at bounding box center [266, 279] width 157 height 20
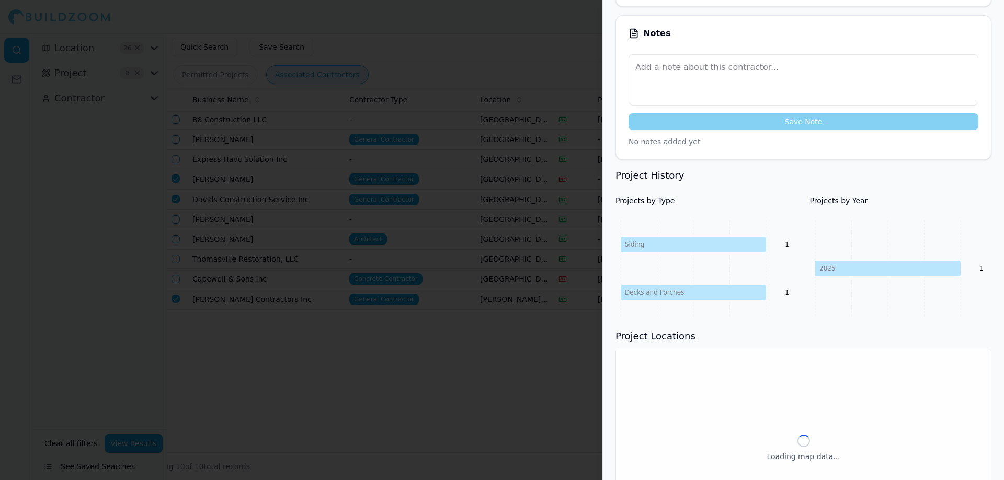
scroll to position [314, 0]
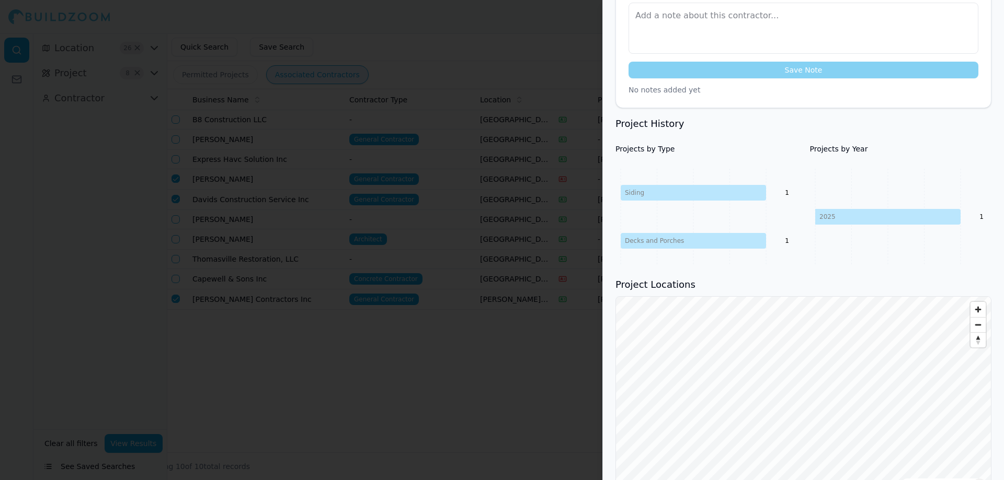
click at [479, 279] on div at bounding box center [502, 240] width 1004 height 480
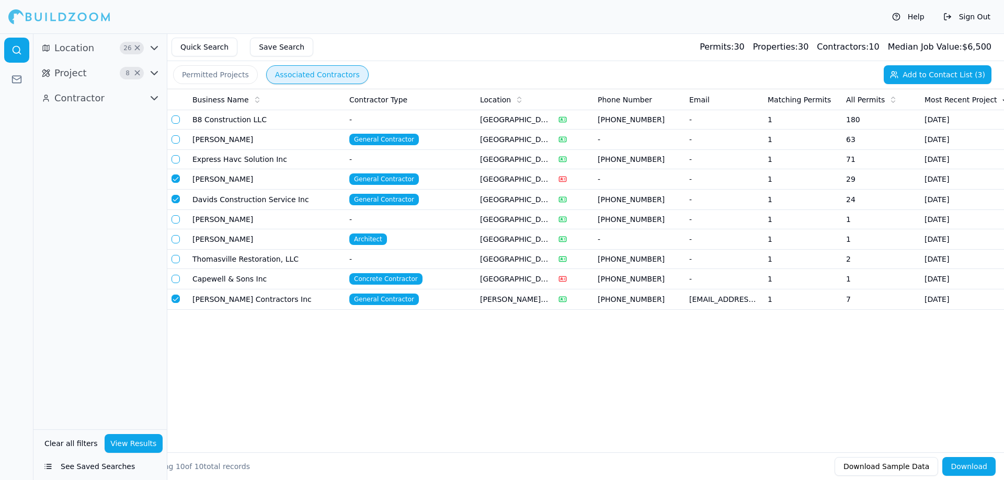
click at [231, 259] on td "Thomasville Restoration, LLC" at bounding box center [266, 259] width 157 height 19
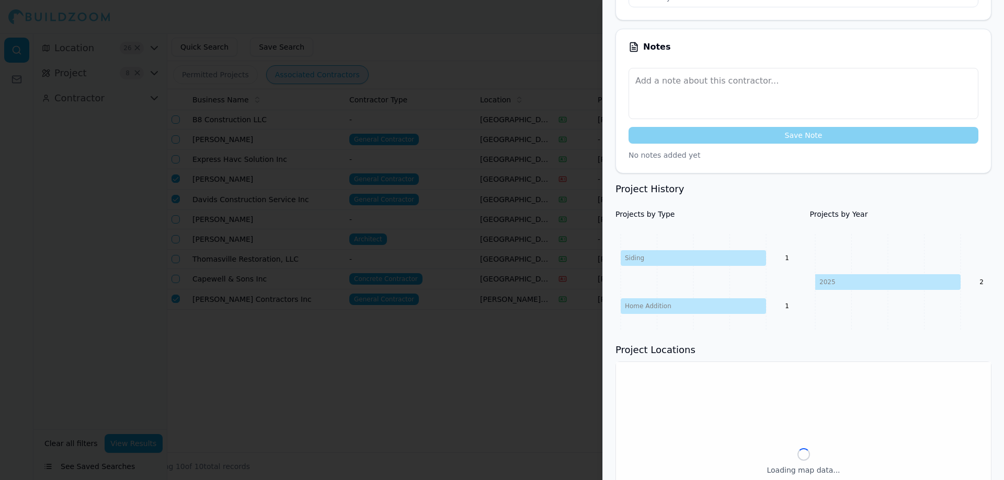
scroll to position [261, 0]
click at [435, 266] on div at bounding box center [502, 240] width 1004 height 480
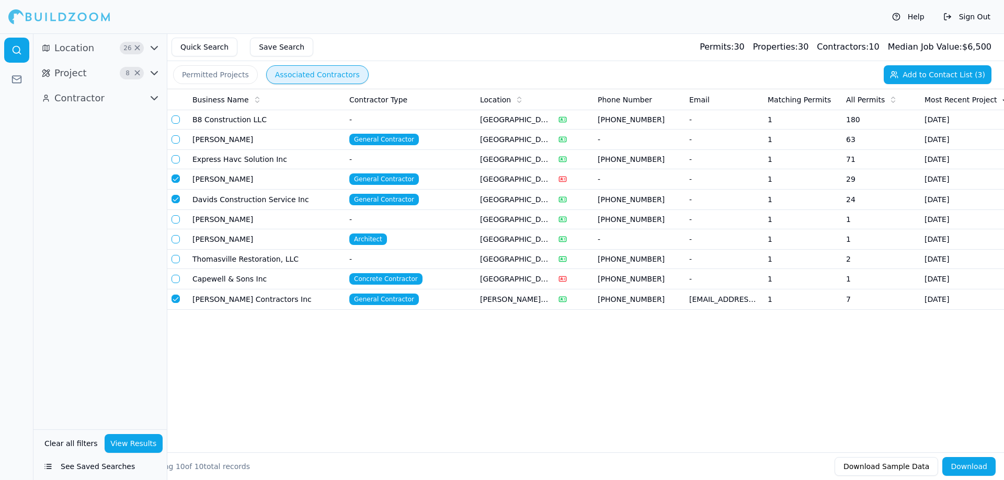
click at [217, 244] on td "[PERSON_NAME]" at bounding box center [266, 239] width 157 height 20
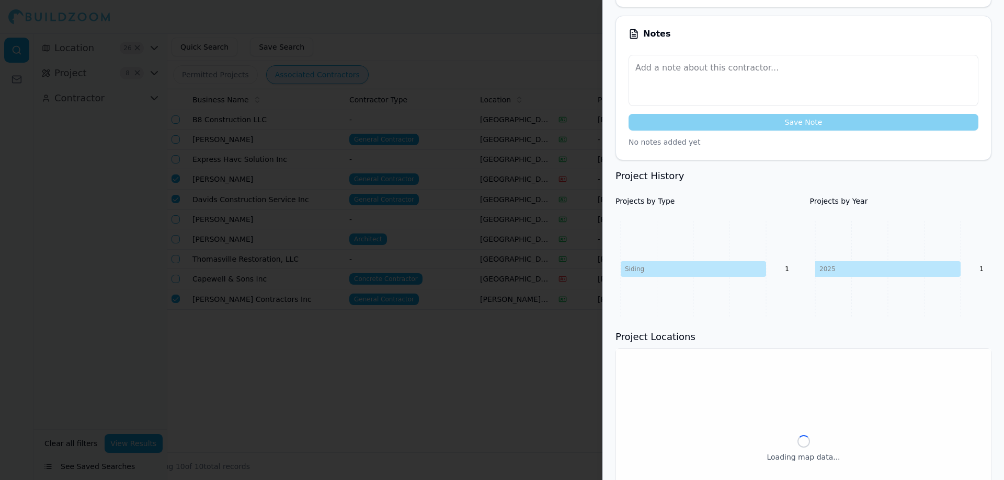
click at [437, 267] on div at bounding box center [502, 240] width 1004 height 480
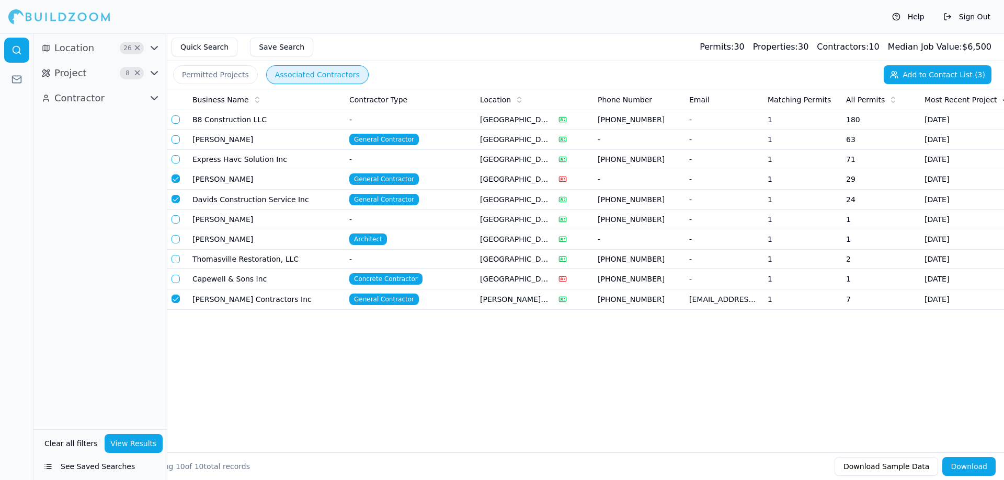
click at [217, 226] on td "[PERSON_NAME]" at bounding box center [266, 219] width 157 height 19
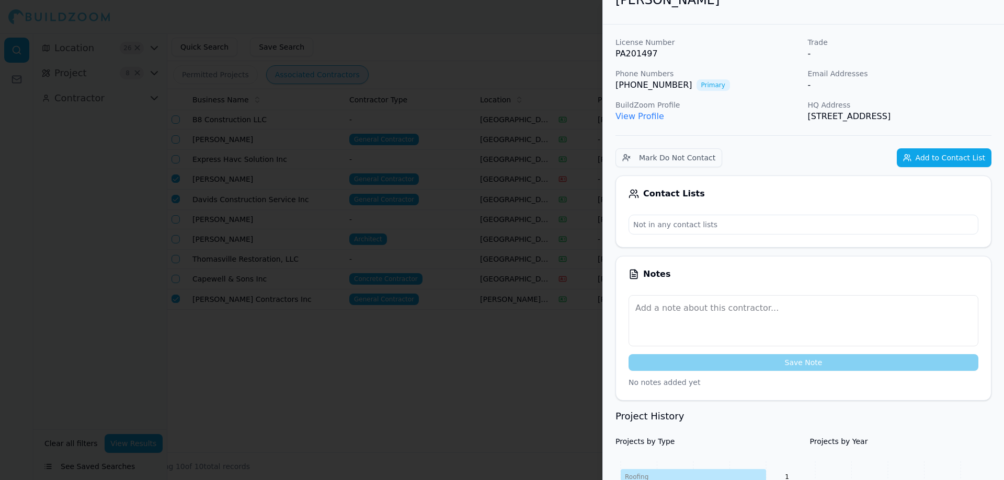
scroll to position [0, 0]
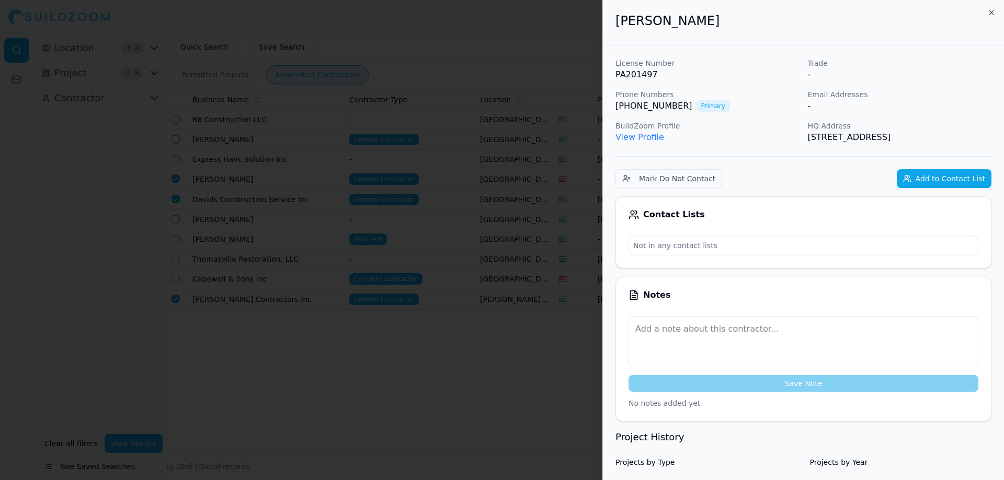
click at [336, 158] on div at bounding box center [502, 240] width 1004 height 480
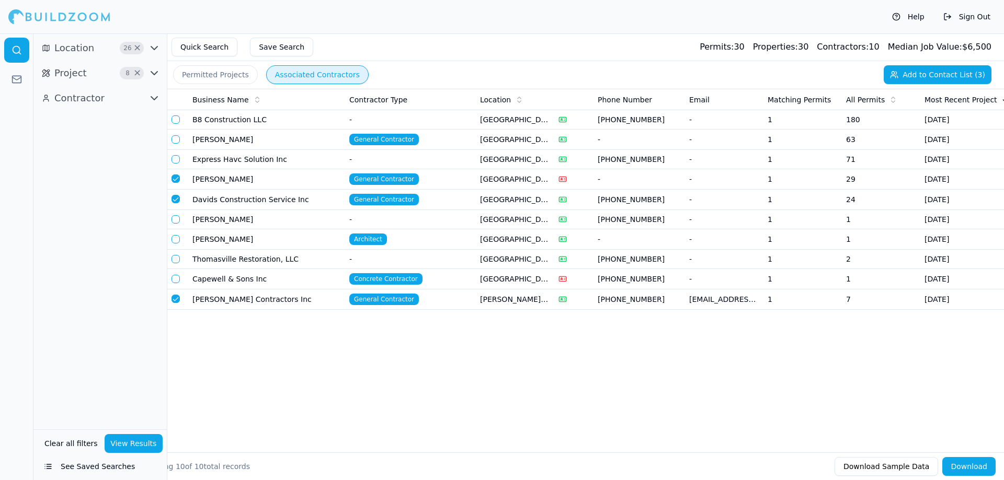
click at [212, 117] on td "B8 Construction LLC" at bounding box center [266, 119] width 157 height 19
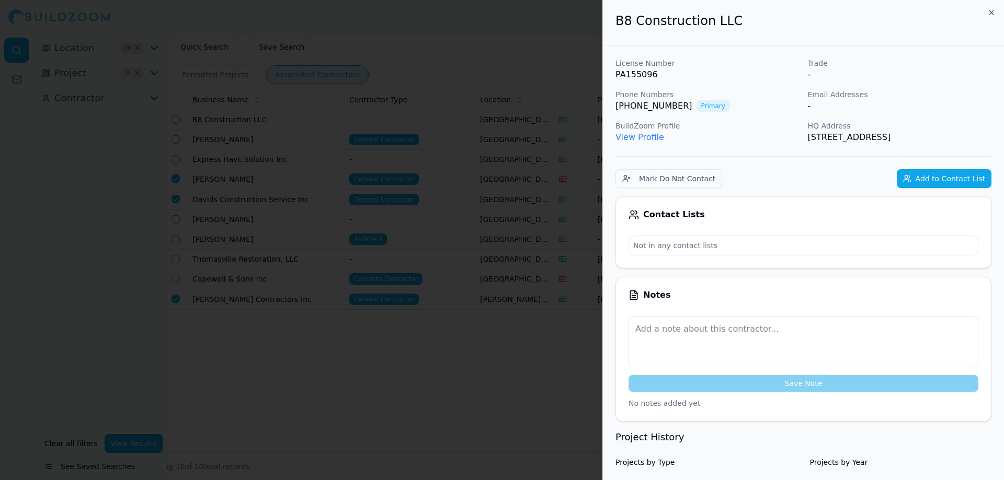
click at [212, 117] on div at bounding box center [502, 240] width 1004 height 480
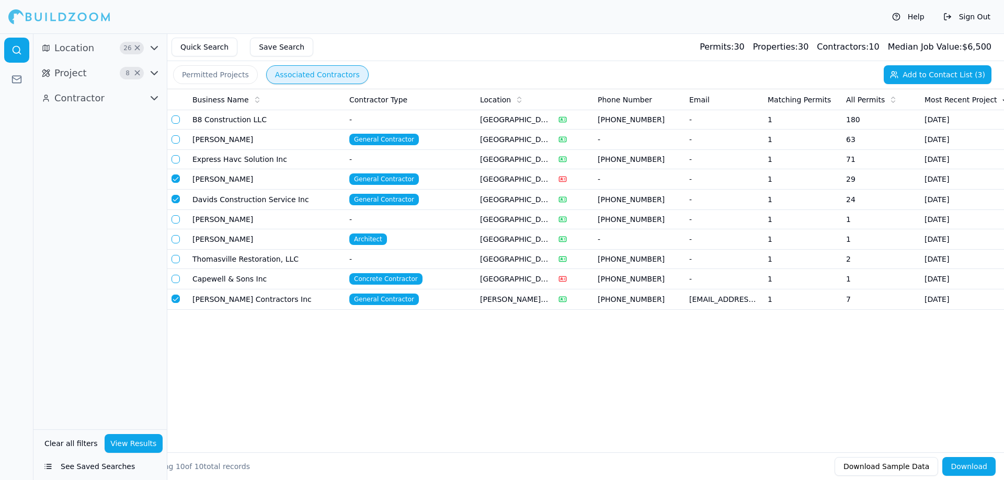
click at [173, 180] on button "button" at bounding box center [175, 179] width 8 height 8
click at [171, 201] on button "button" at bounding box center [175, 199] width 8 height 8
click at [173, 299] on button "button" at bounding box center [175, 299] width 8 height 8
click at [214, 71] on button "Permitted Projects" at bounding box center [215, 74] width 85 height 19
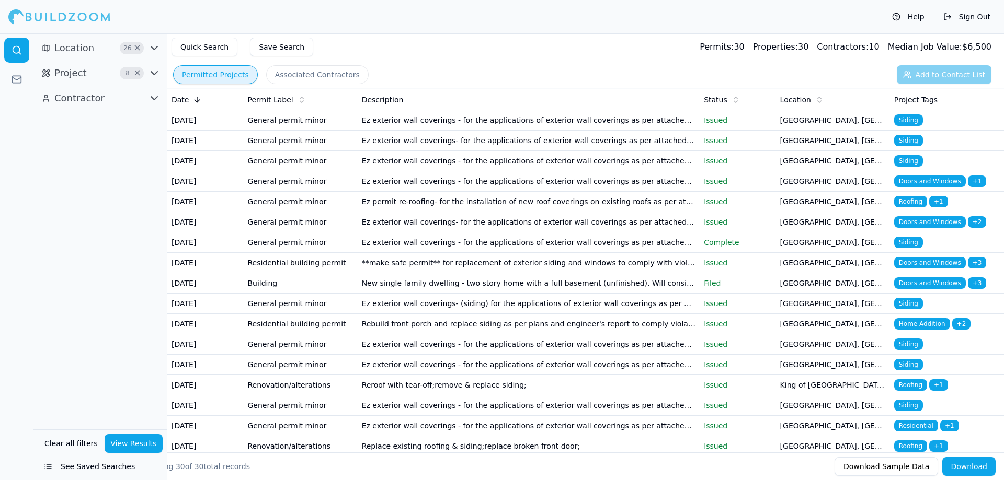
click at [578, 131] on td "Ez exterior wall coverings - for the applications of exterior wall coverings as…" at bounding box center [529, 120] width 342 height 20
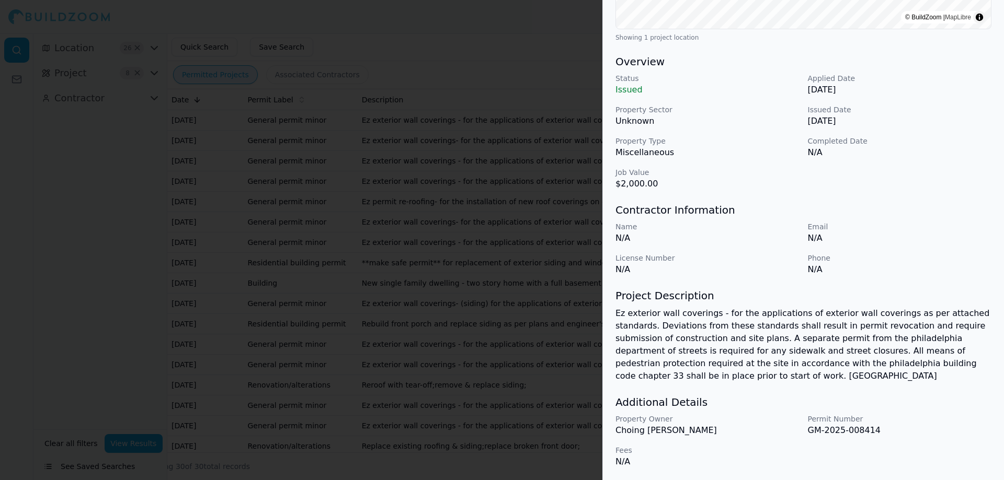
scroll to position [275, 0]
click at [526, 312] on div at bounding box center [502, 240] width 1004 height 480
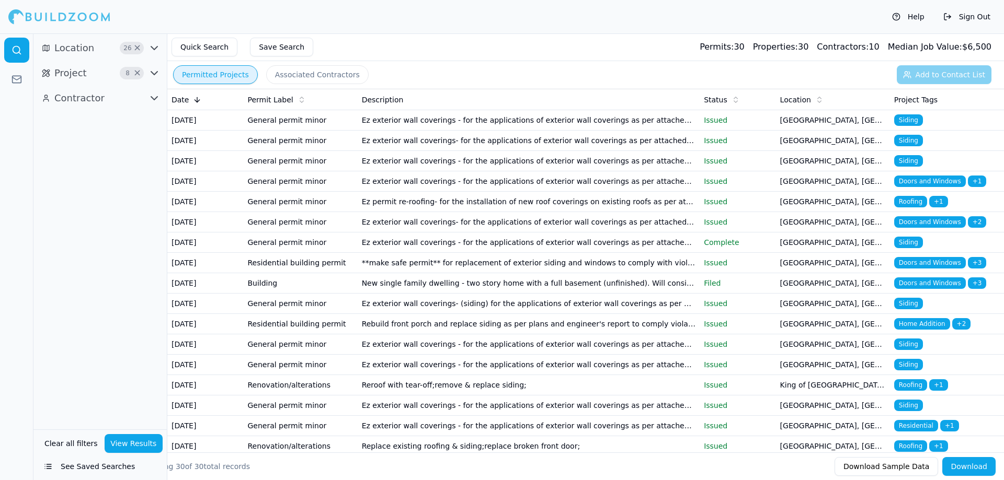
click at [480, 212] on td "Ez permit re-roofing- for the installation of new roof coverings on existing ro…" at bounding box center [529, 202] width 342 height 20
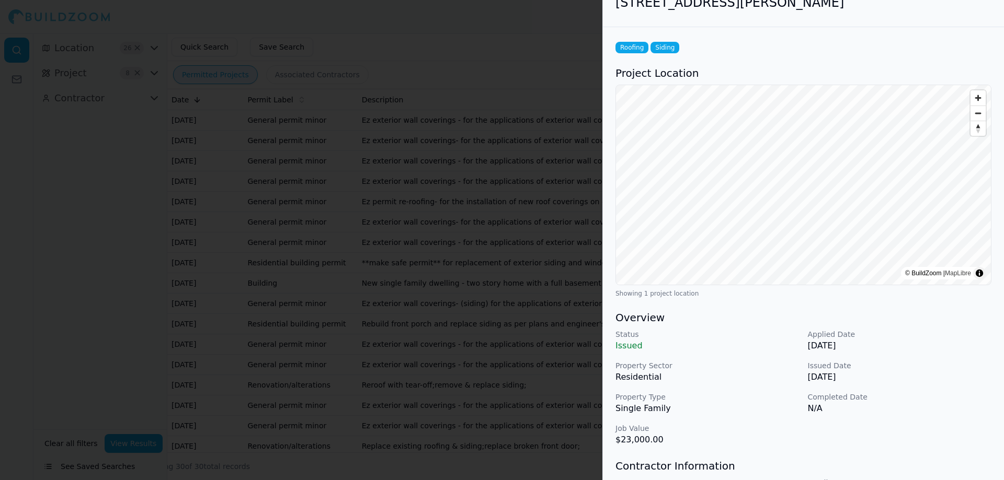
scroll to position [0, 0]
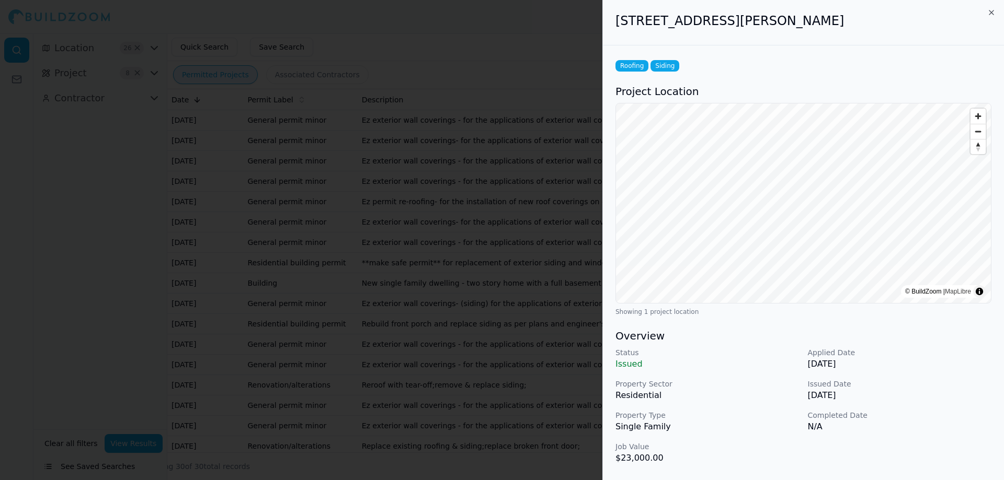
click at [630, 25] on h2 "[STREET_ADDRESS][PERSON_NAME]" at bounding box center [803, 21] width 376 height 17
drag, startPoint x: 629, startPoint y: 22, endPoint x: 735, endPoint y: 14, distance: 105.9
click at [735, 14] on h2 "[STREET_ADDRESS][PERSON_NAME]" at bounding box center [803, 21] width 376 height 17
click at [624, 20] on h2 "[STREET_ADDRESS][PERSON_NAME]" at bounding box center [803, 21] width 376 height 17
drag, startPoint x: 624, startPoint y: 20, endPoint x: 858, endPoint y: 33, distance: 234.6
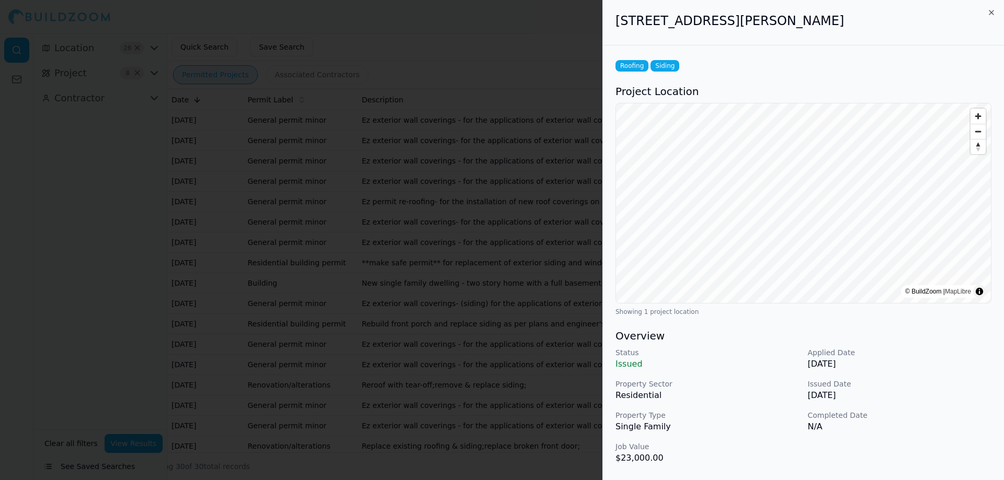
click at [858, 33] on div "[STREET_ADDRESS][PERSON_NAME]" at bounding box center [803, 22] width 401 height 45
copy h2 "[STREET_ADDRESS][PERSON_NAME]"
click at [789, 373] on div "Status Issued Applied Date [DATE] Property Sector Residential Issued Date [DATE…" at bounding box center [803, 406] width 376 height 117
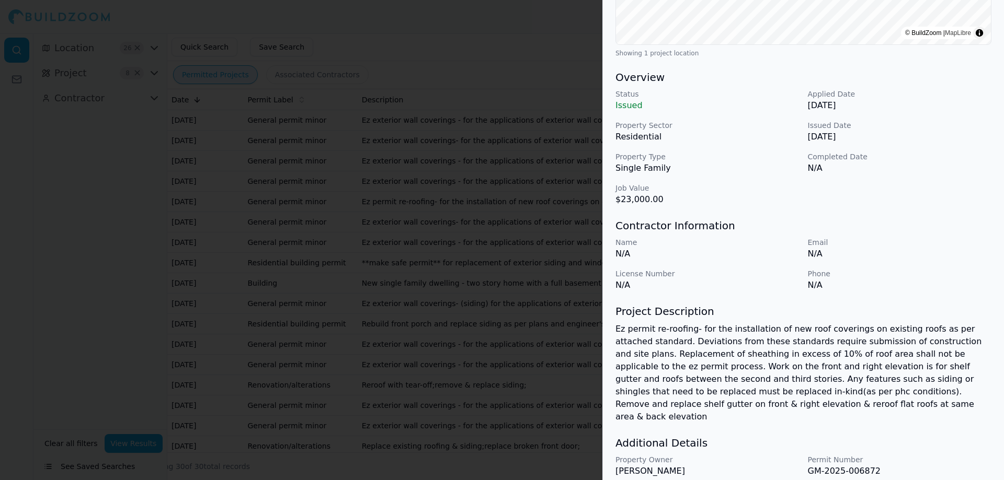
scroll to position [288, 0]
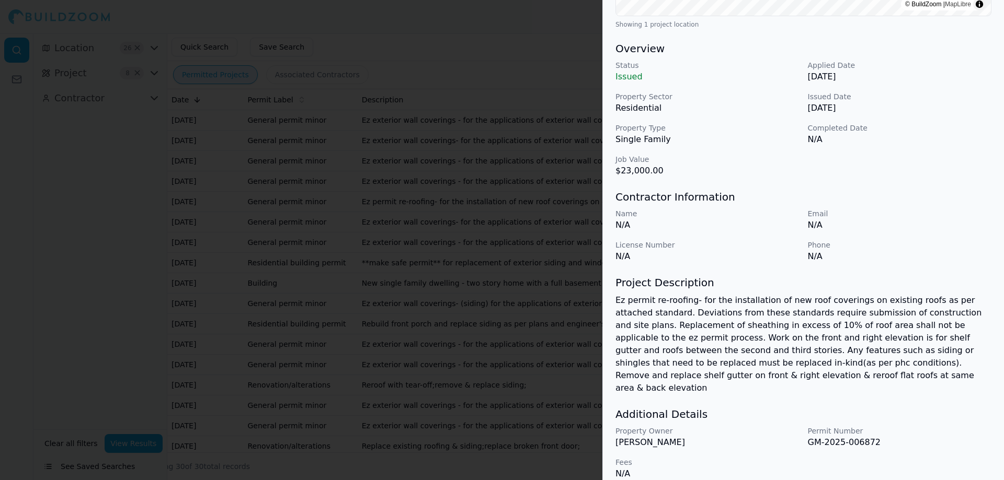
click at [531, 342] on div at bounding box center [502, 240] width 1004 height 480
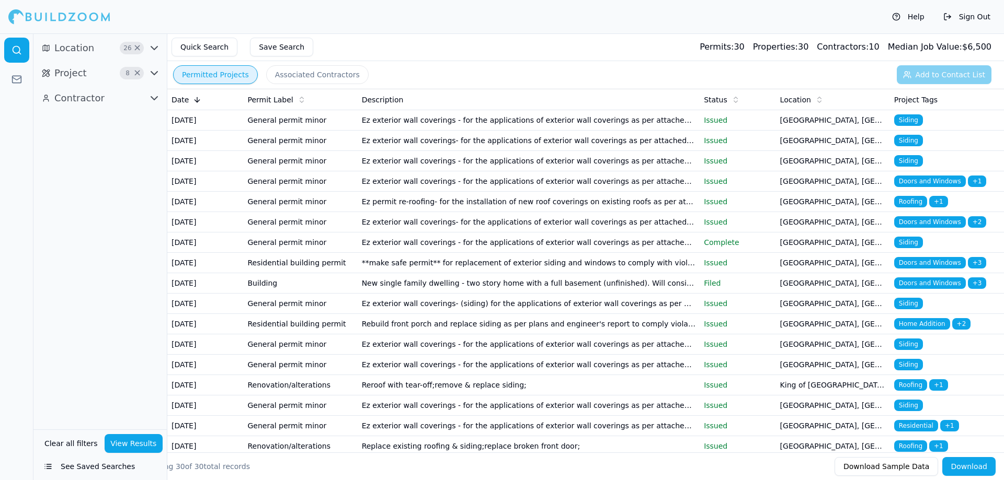
click at [960, 462] on button "Download" at bounding box center [968, 466] width 53 height 19
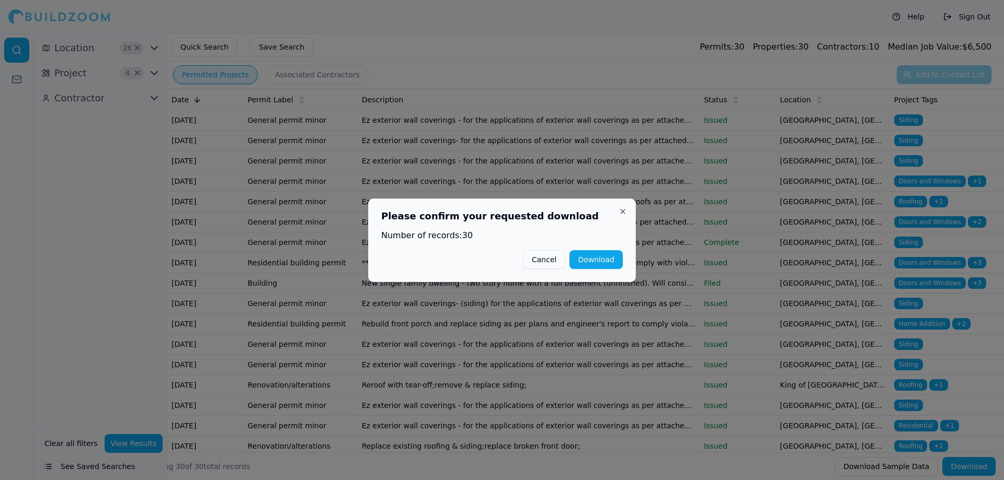
click at [623, 263] on div "Please confirm your requested download Number of records: 30 Cancel Download Cl…" at bounding box center [502, 241] width 268 height 84
click at [610, 260] on button "Download" at bounding box center [595, 259] width 53 height 19
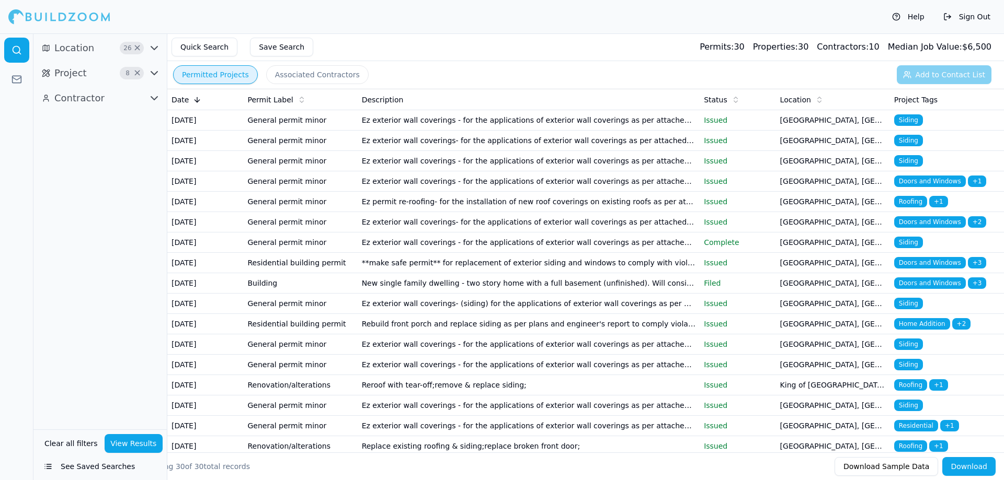
click at [879, 469] on button "Download Sample Data" at bounding box center [886, 466] width 104 height 19
click at [22, 86] on link at bounding box center [16, 79] width 25 height 25
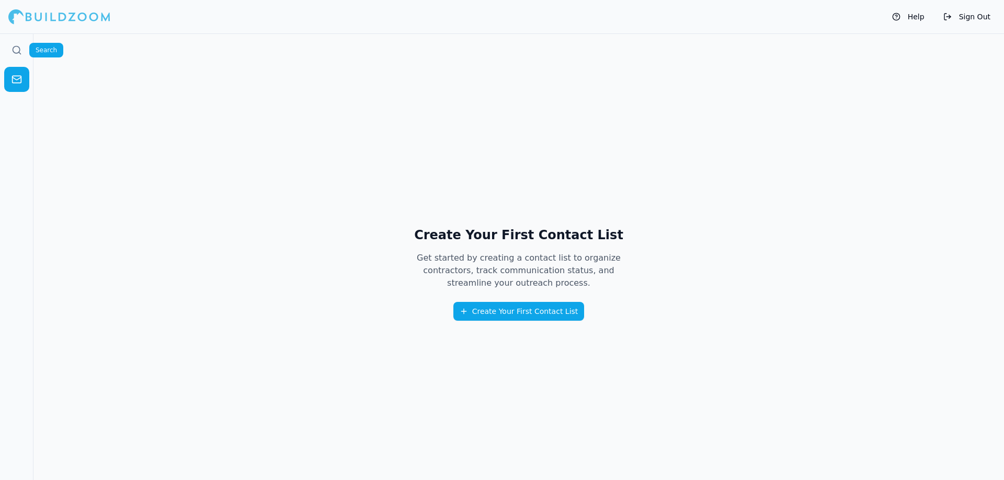
click at [20, 53] on icon at bounding box center [20, 53] width 2 height 2
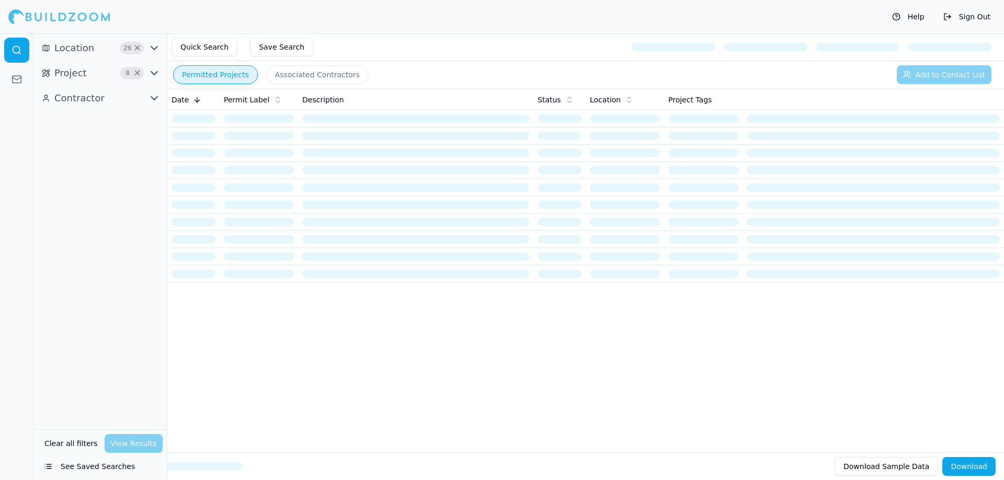
click at [151, 95] on icon "button" at bounding box center [154, 98] width 13 height 13
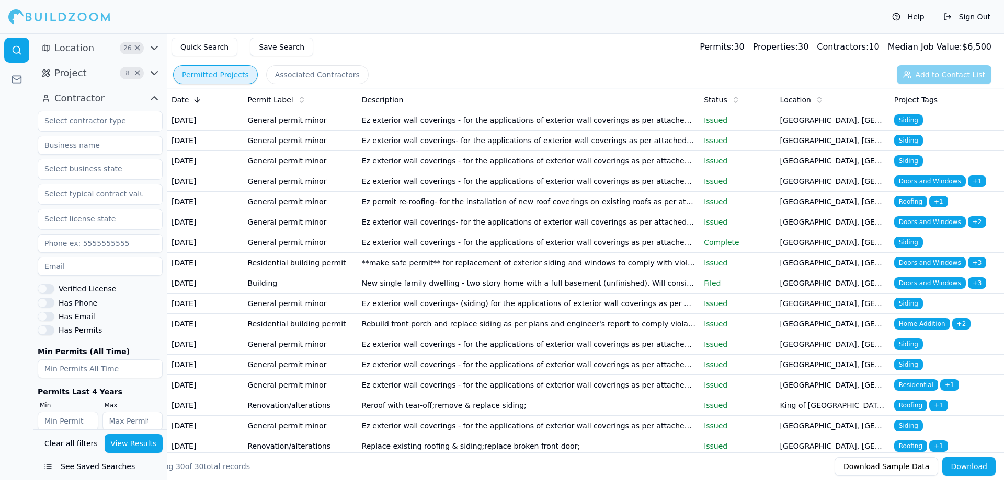
click at [283, 79] on button "Associated Contractors" at bounding box center [317, 74] width 102 height 19
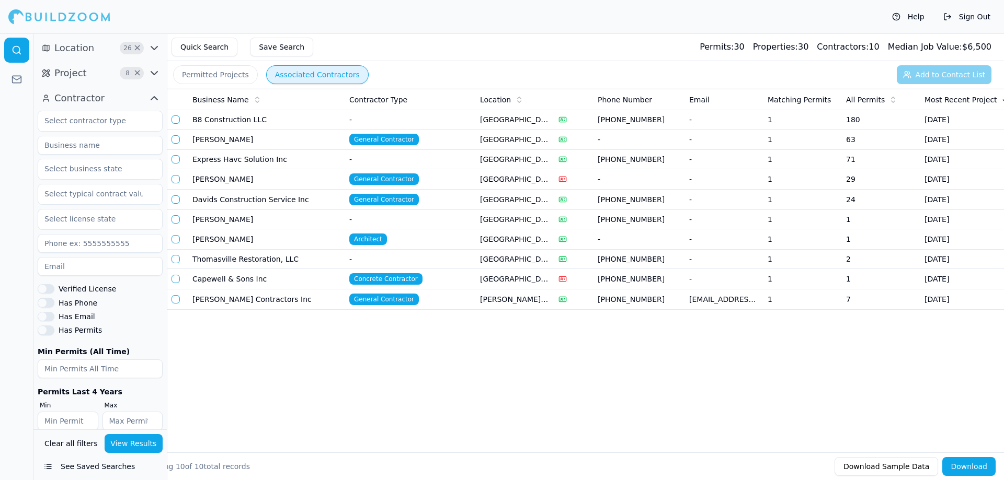
click at [174, 299] on button "button" at bounding box center [175, 299] width 8 height 8
click at [207, 259] on td "Thomasville Restoration, LLC" at bounding box center [266, 259] width 157 height 19
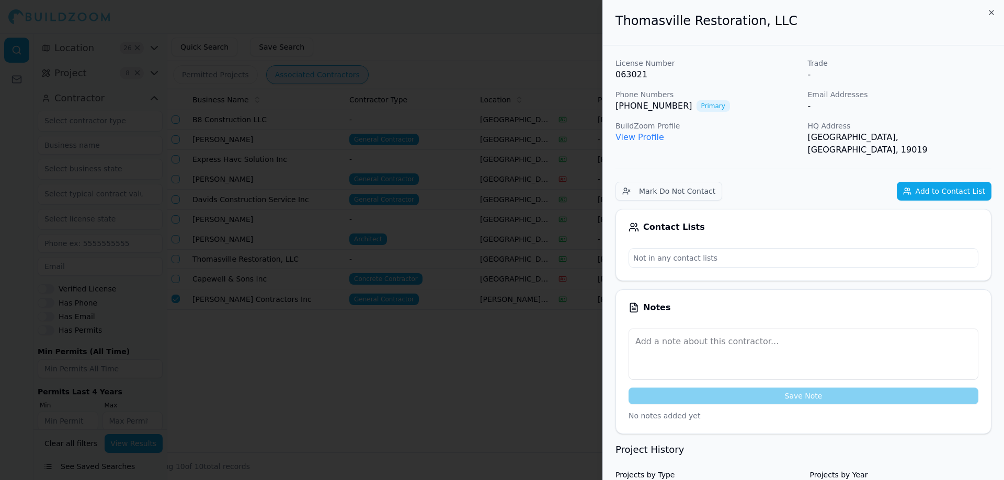
click at [539, 260] on div at bounding box center [502, 240] width 1004 height 480
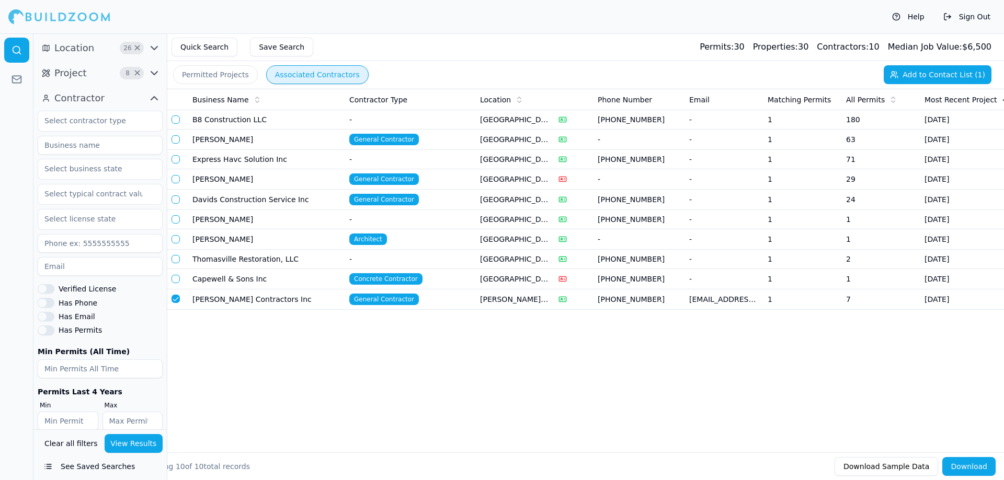
click at [255, 203] on td "Davids Construction Service Inc" at bounding box center [266, 200] width 157 height 20
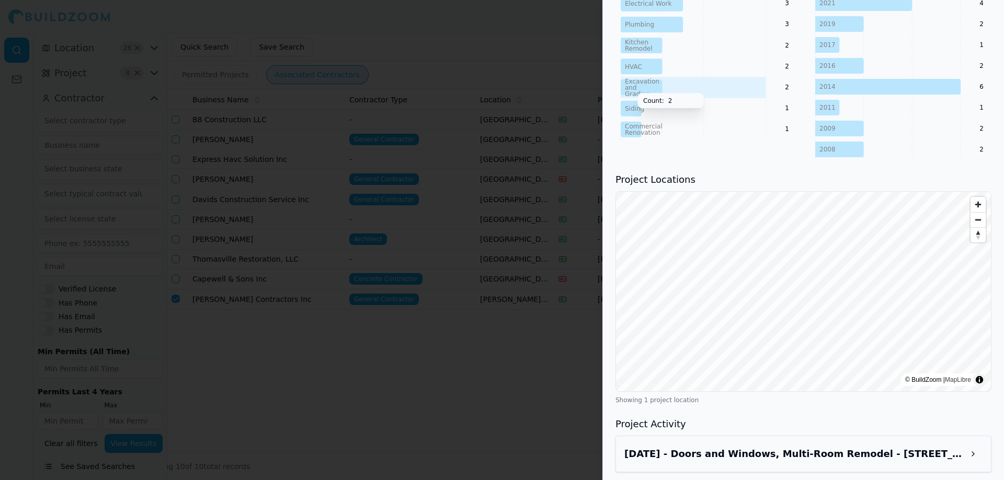
scroll to position [578, 0]
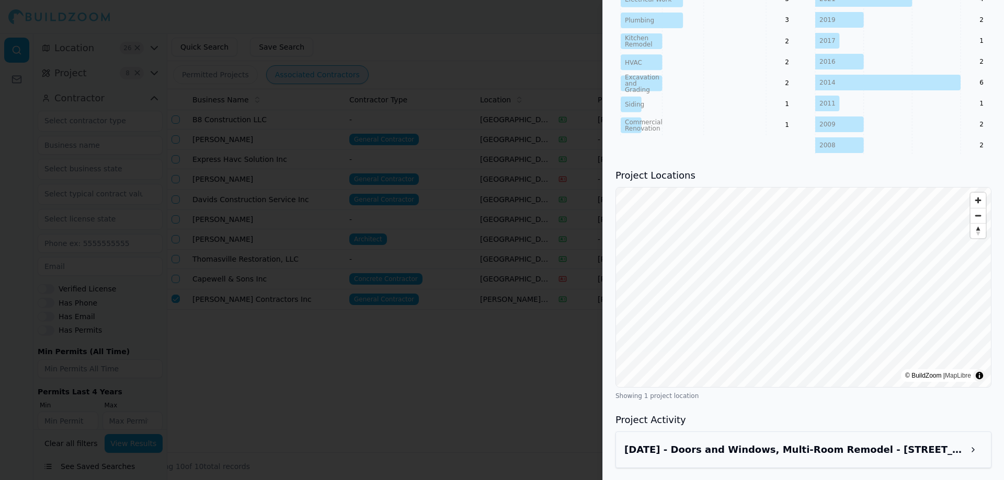
click at [937, 457] on div "[DATE] - Doors and Windows, Multi-Room Remodel - [STREET_ADDRESS]" at bounding box center [803, 450] width 358 height 19
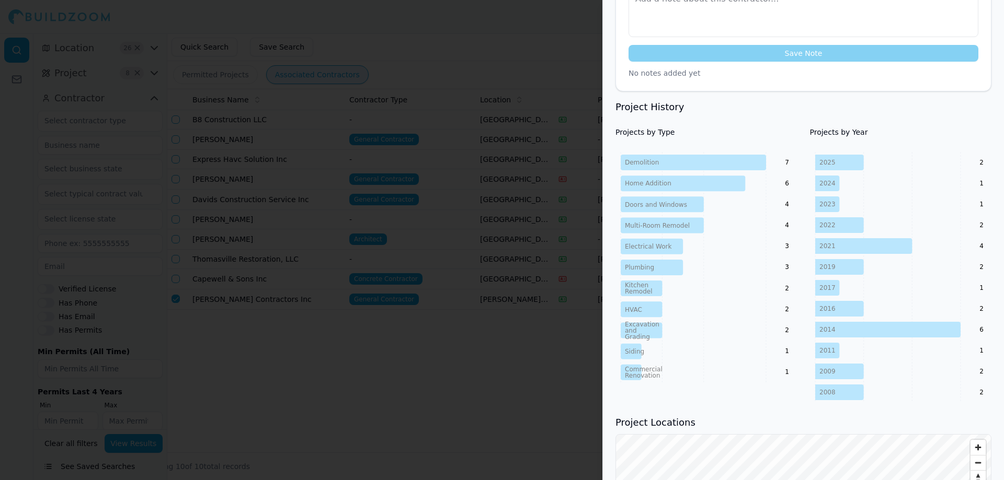
scroll to position [322, 0]
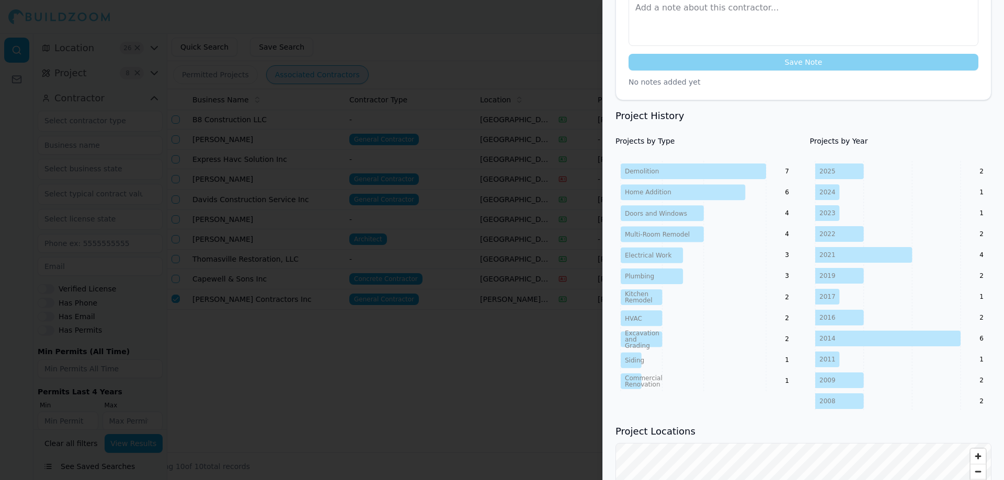
click at [553, 362] on div at bounding box center [502, 240] width 1004 height 480
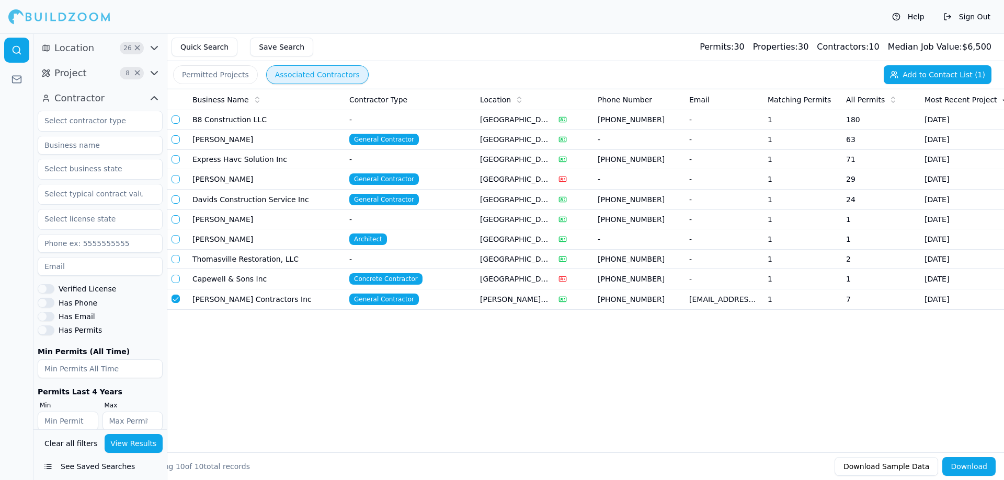
click at [272, 204] on td "Davids Construction Service Inc" at bounding box center [266, 200] width 157 height 20
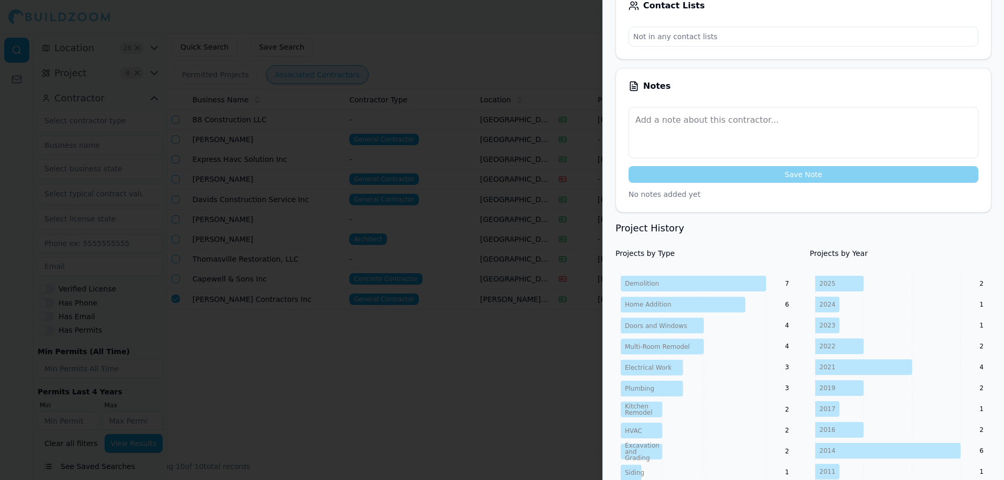
scroll to position [212, 0]
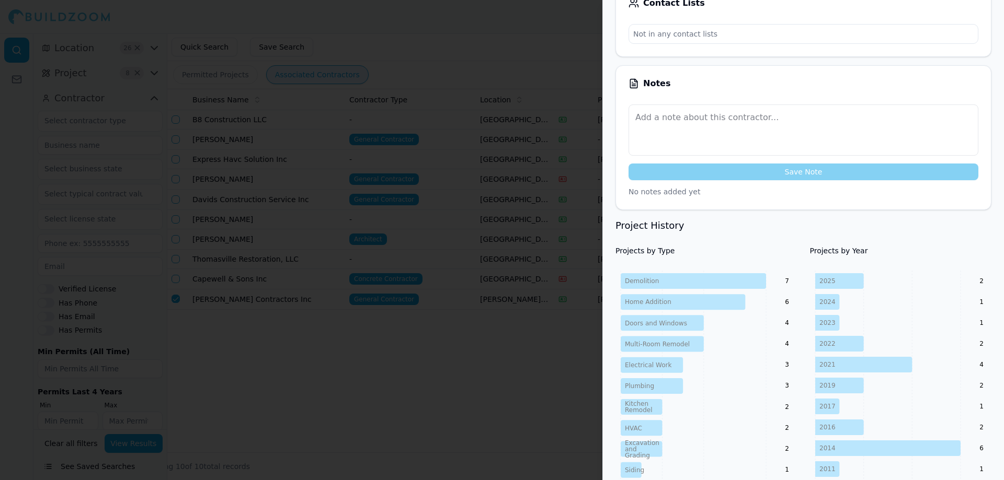
click at [348, 183] on div at bounding box center [502, 240] width 1004 height 480
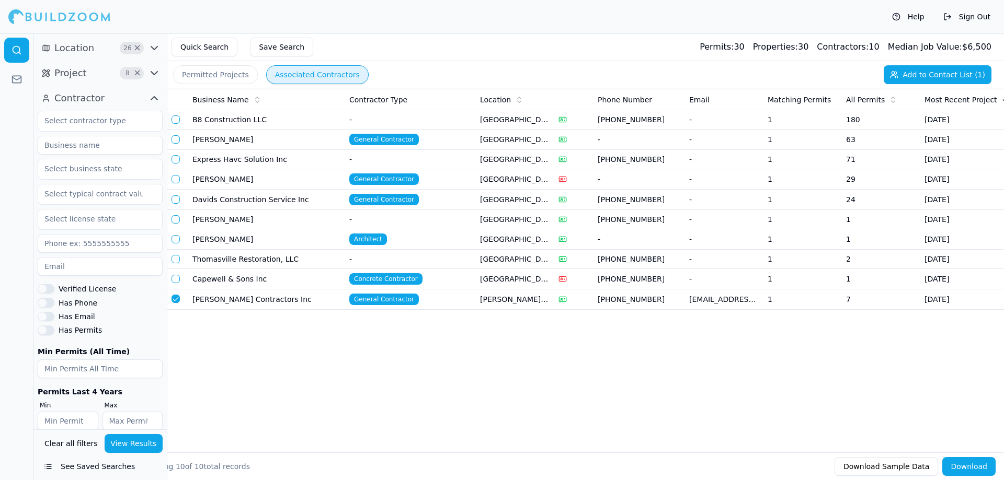
click at [248, 293] on td "[PERSON_NAME] Contractors Inc" at bounding box center [266, 300] width 157 height 20
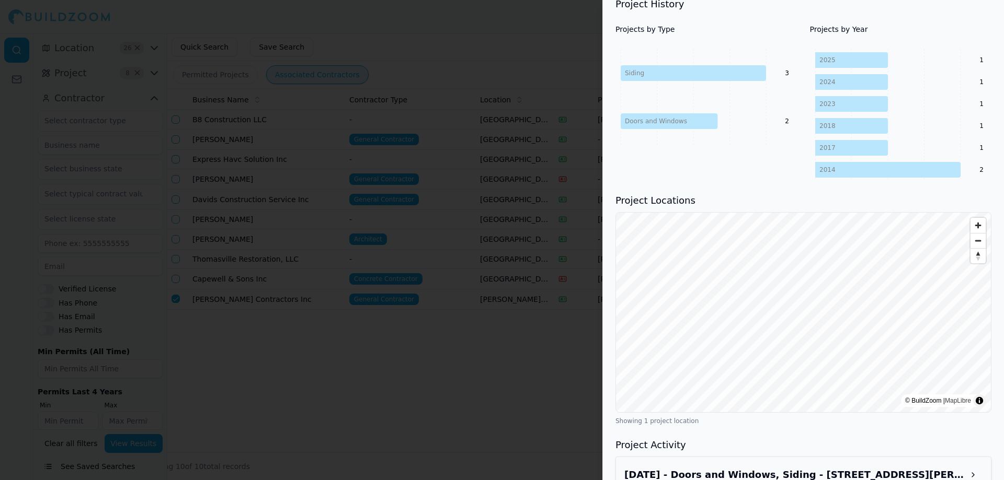
click at [848, 468] on h3 "[DATE] - Doors and Windows, Siding - [STREET_ADDRESS][PERSON_NAME]" at bounding box center [793, 475] width 339 height 15
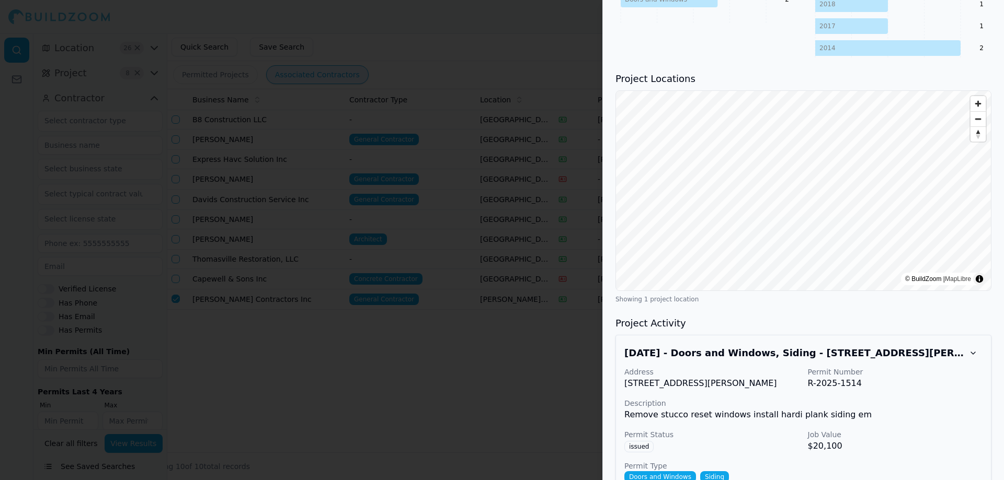
scroll to position [610, 0]
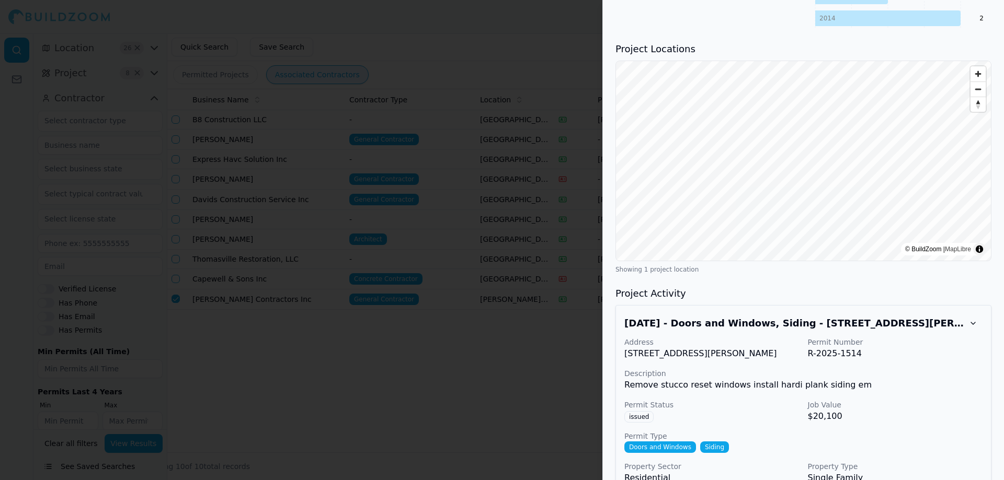
click at [968, 314] on button at bounding box center [972, 323] width 19 height 19
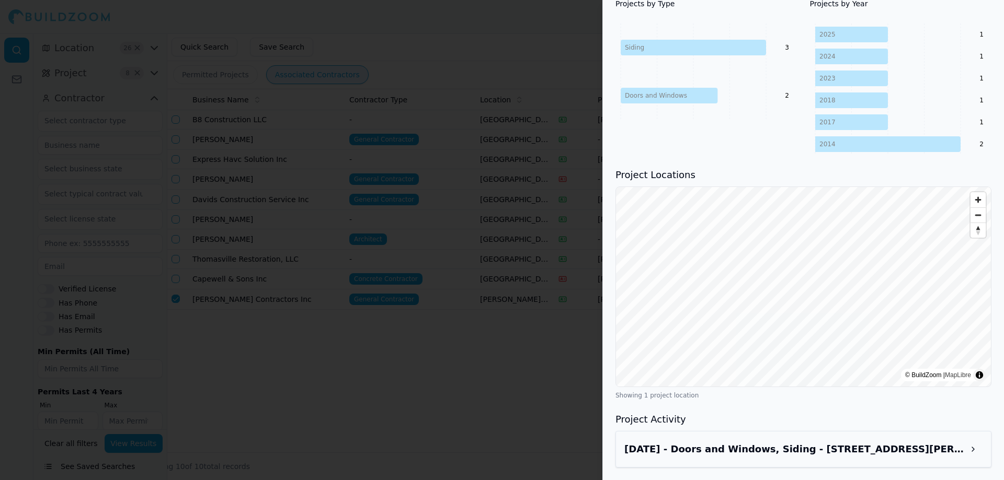
scroll to position [458, 0]
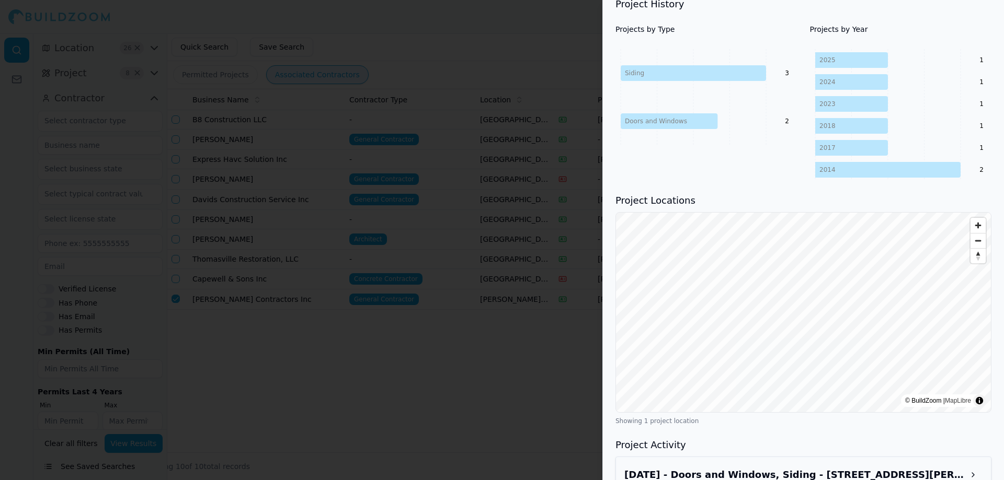
click at [462, 342] on div at bounding box center [502, 240] width 1004 height 480
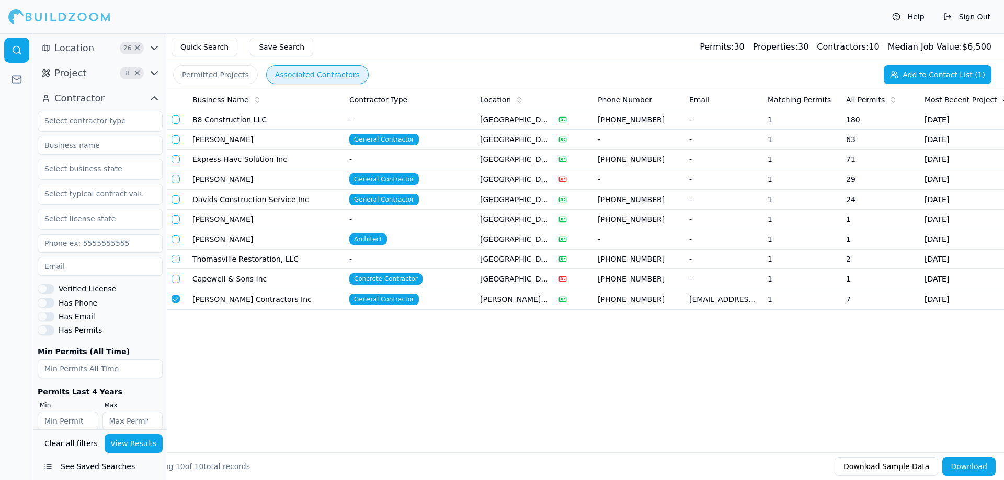
click at [309, 204] on td "Davids Construction Service Inc" at bounding box center [266, 200] width 157 height 20
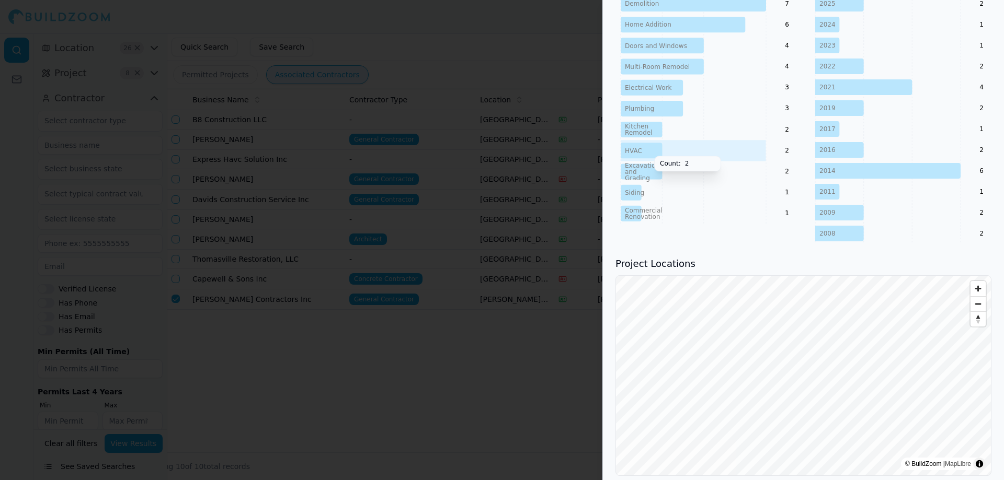
scroll to position [578, 0]
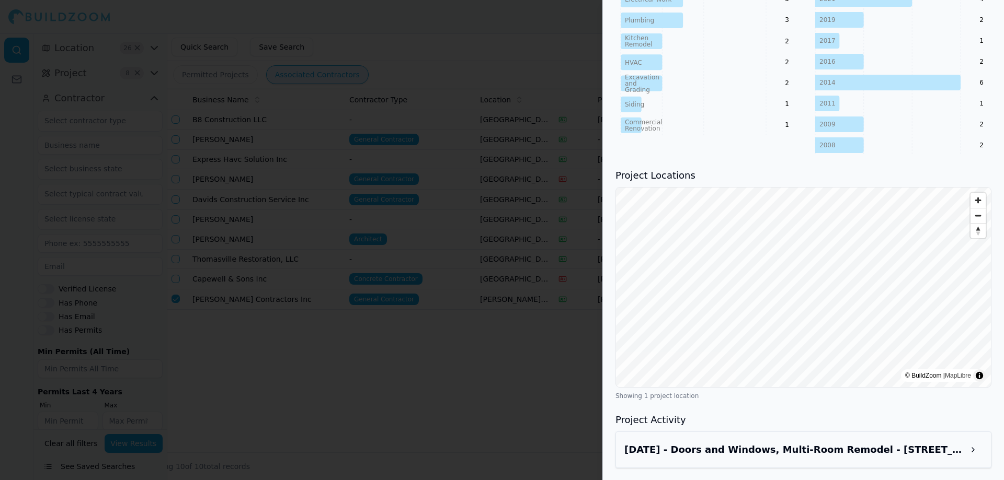
click at [443, 287] on div at bounding box center [502, 240] width 1004 height 480
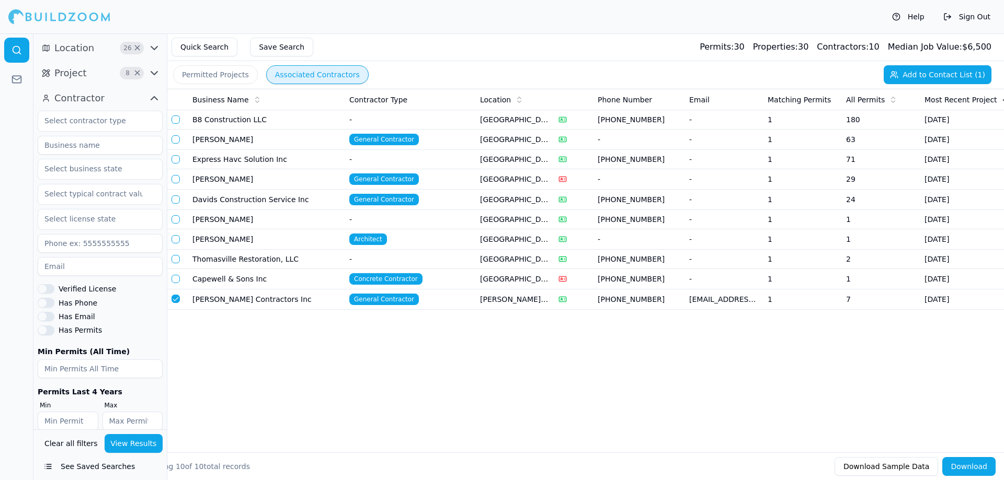
click at [215, 179] on td "[PERSON_NAME]" at bounding box center [266, 179] width 157 height 20
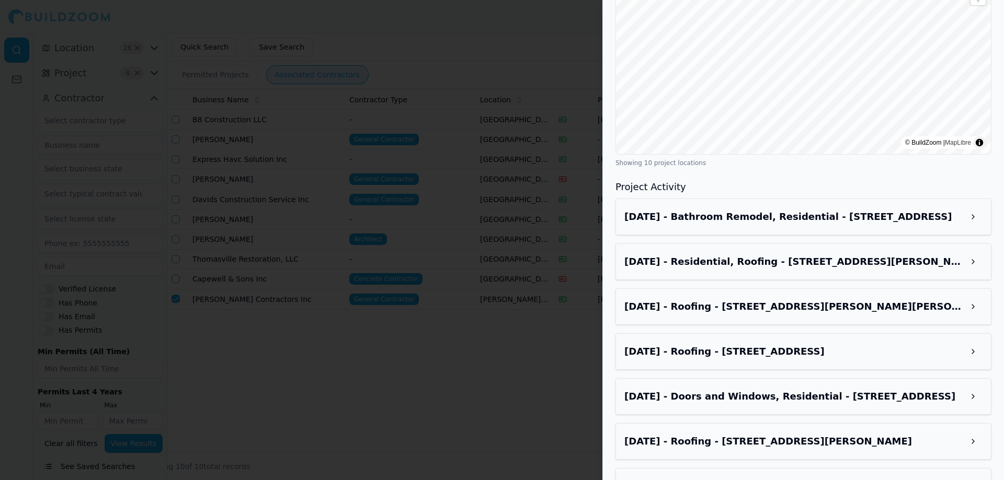
scroll to position [680, 0]
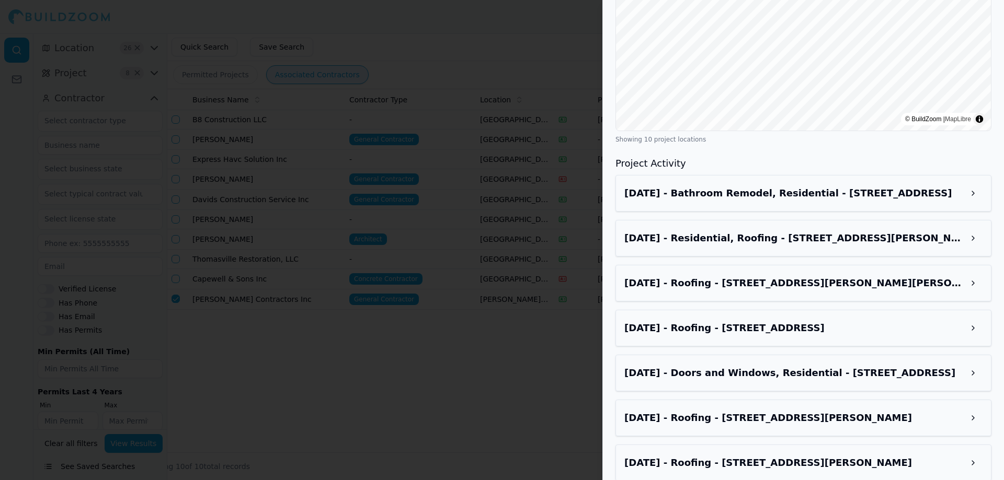
click at [800, 242] on h3 "[DATE] - Residential, Roofing - [STREET_ADDRESS][PERSON_NAME]" at bounding box center [793, 238] width 339 height 15
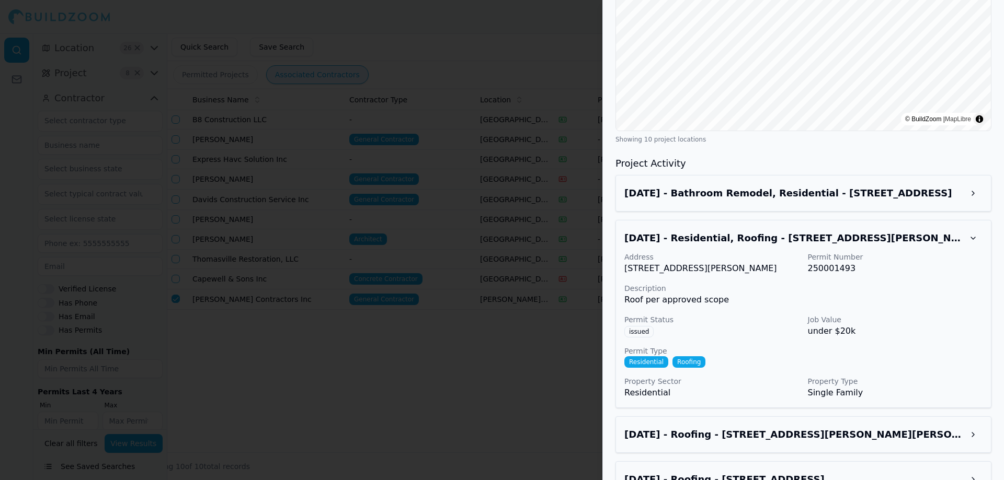
click at [800, 243] on h3 "[DATE] - Residential, Roofing - [STREET_ADDRESS][PERSON_NAME]" at bounding box center [793, 238] width 339 height 15
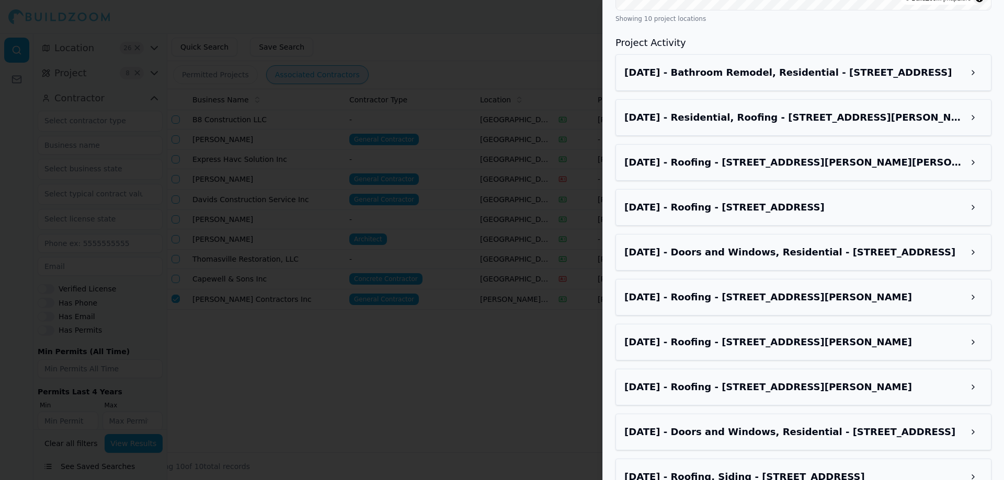
scroll to position [828, 0]
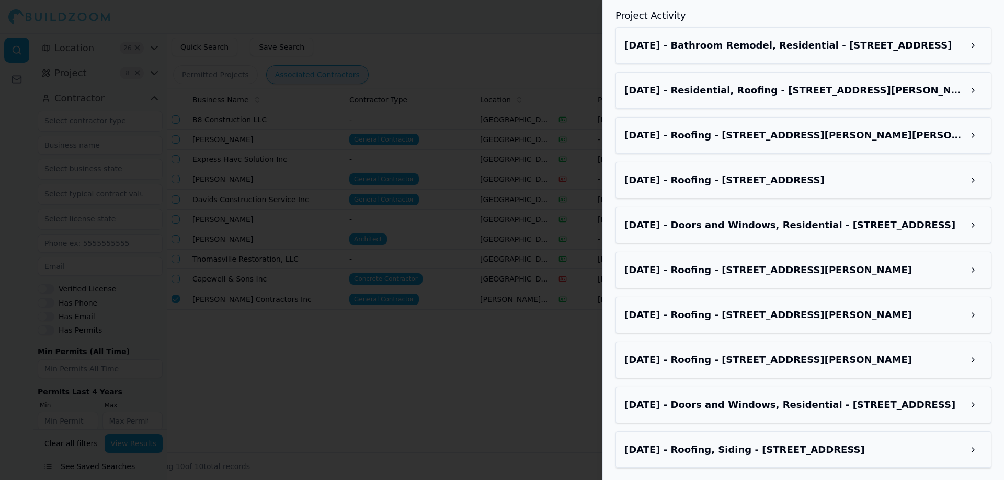
click at [782, 272] on h3 "[DATE] - Roofing - [STREET_ADDRESS][PERSON_NAME]" at bounding box center [793, 270] width 339 height 15
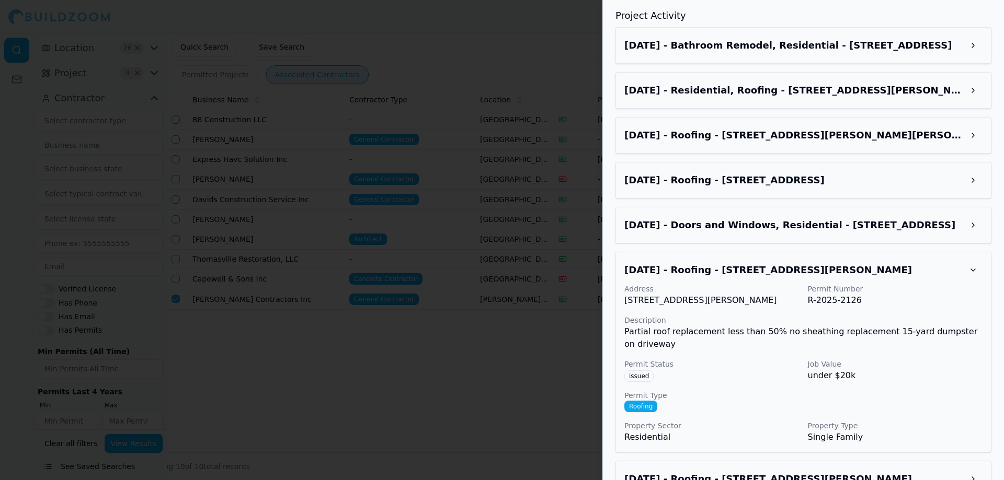
click at [782, 272] on h3 "[DATE] - Roofing - [STREET_ADDRESS][PERSON_NAME]" at bounding box center [793, 270] width 339 height 15
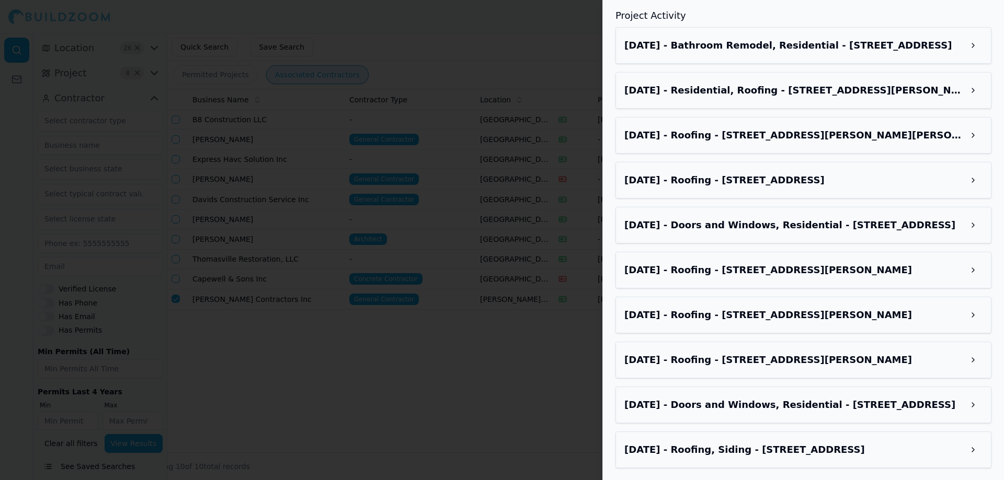
click at [772, 187] on div "[DATE] - Roofing - [STREET_ADDRESS]" at bounding box center [803, 180] width 358 height 19
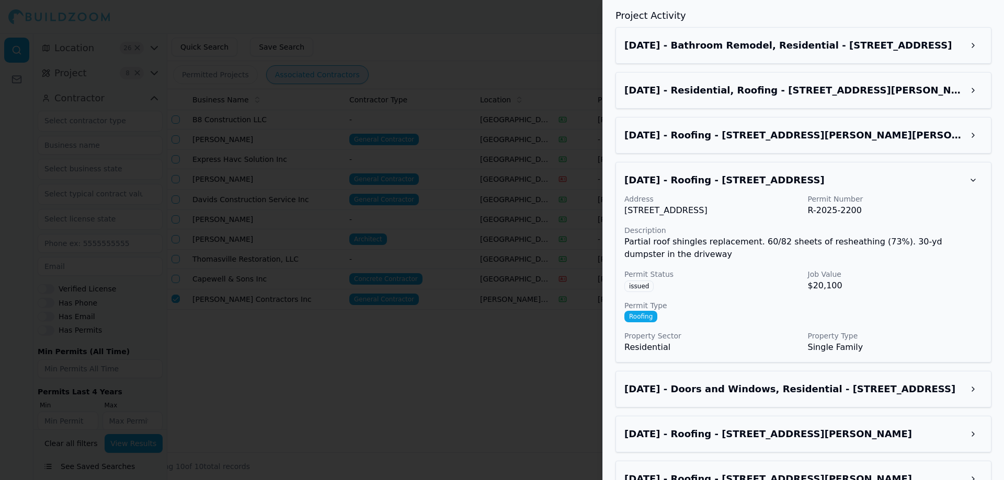
click at [629, 207] on p "[STREET_ADDRESS]" at bounding box center [711, 210] width 175 height 13
drag, startPoint x: 629, startPoint y: 207, endPoint x: 773, endPoint y: 209, distance: 143.8
click at [773, 209] on p "[STREET_ADDRESS]" at bounding box center [711, 210] width 175 height 13
copy p "[STREET_ADDRESS]"
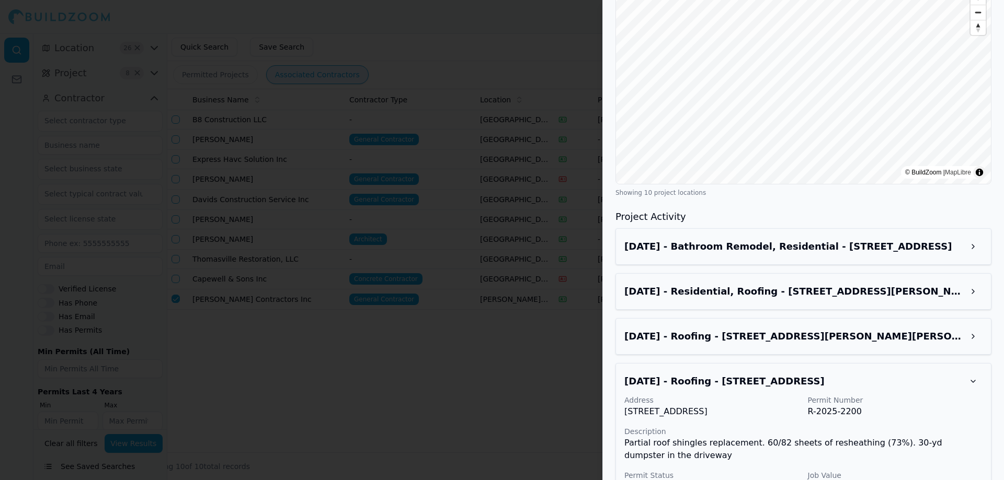
scroll to position [626, 0]
click at [946, 386] on h3 "[DATE] - Roofing - [STREET_ADDRESS]" at bounding box center [793, 382] width 339 height 15
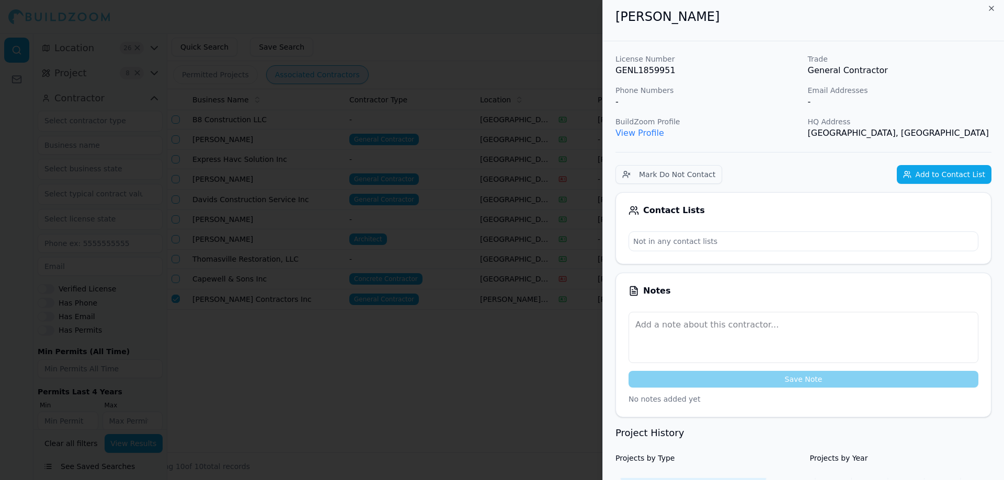
scroll to position [0, 0]
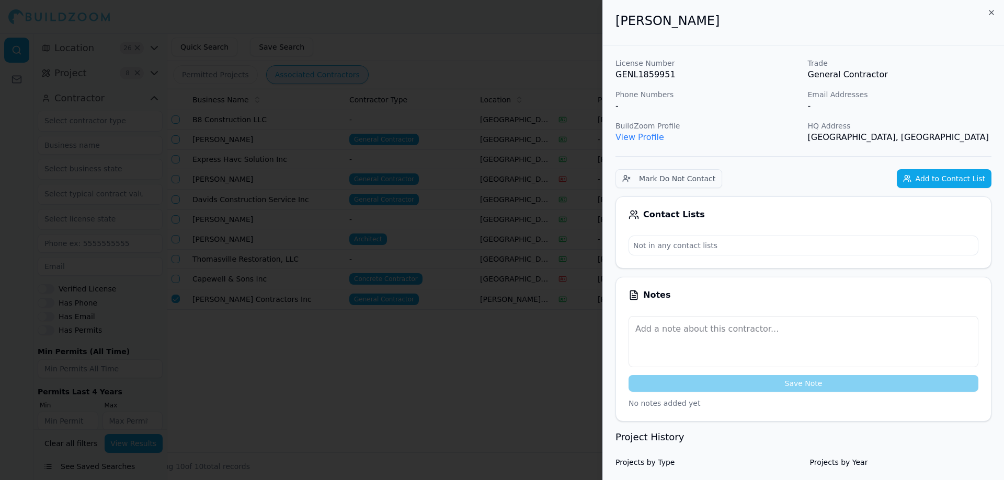
click at [394, 225] on div at bounding box center [502, 240] width 1004 height 480
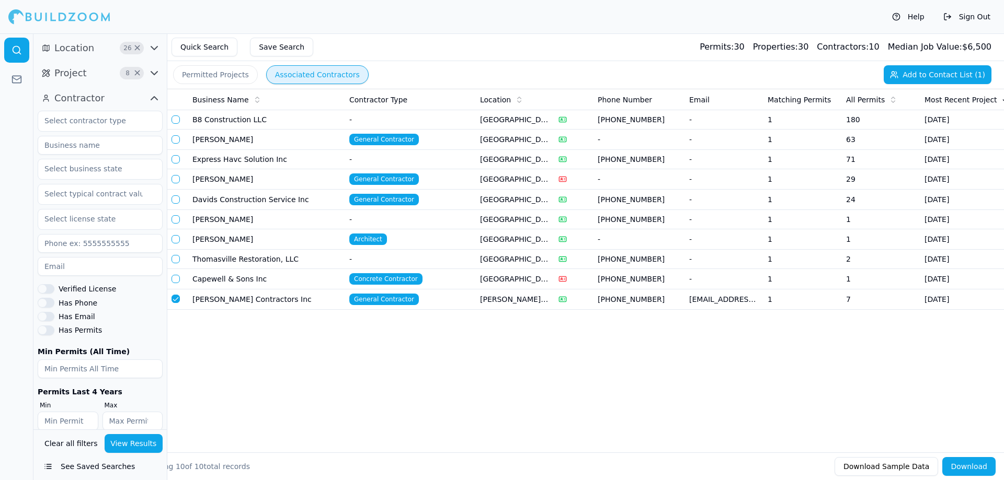
click at [174, 179] on button "button" at bounding box center [175, 179] width 8 height 8
click at [259, 161] on td "Express Havc Solution Inc" at bounding box center [266, 159] width 157 height 19
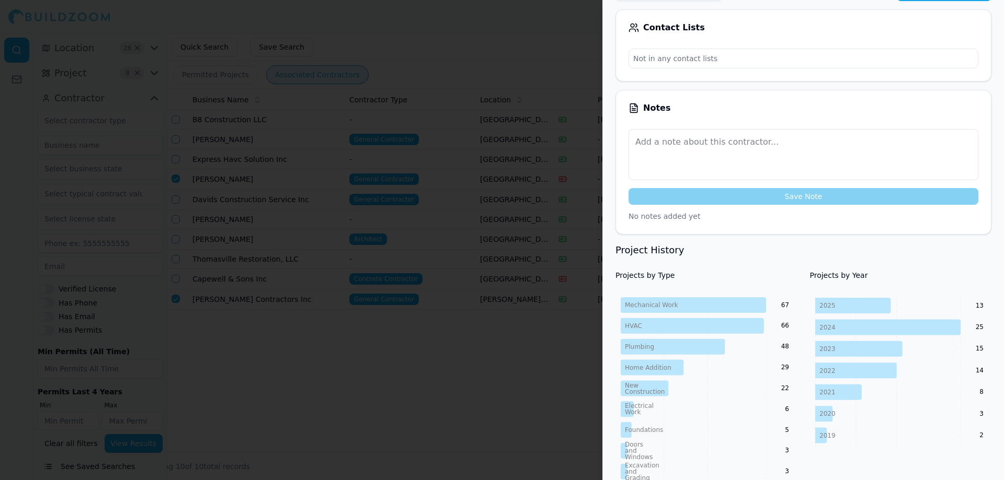
scroll to position [261, 0]
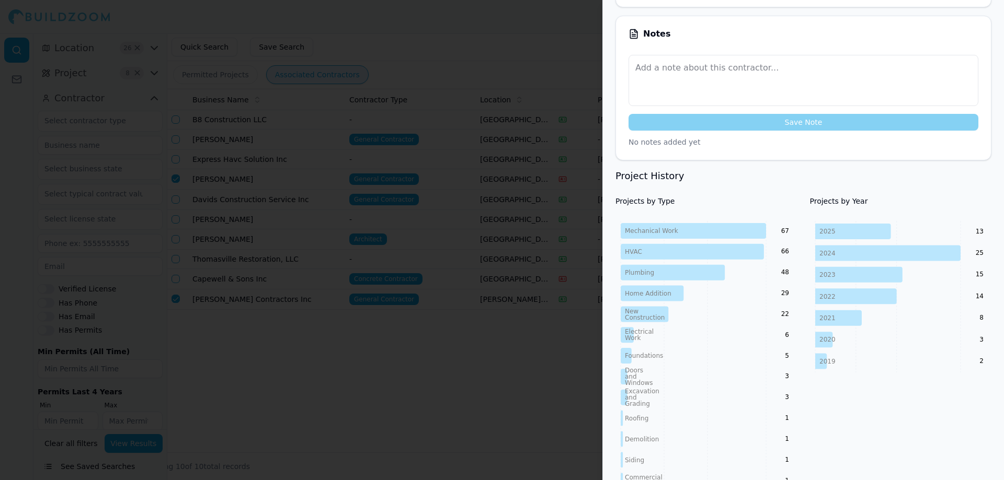
click at [458, 280] on div at bounding box center [502, 240] width 1004 height 480
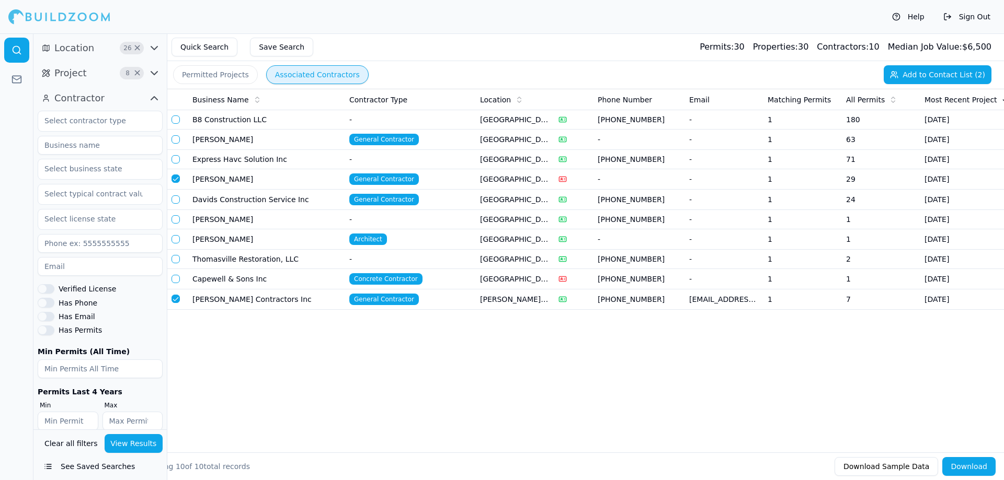
click at [242, 134] on td "[PERSON_NAME]" at bounding box center [266, 140] width 157 height 20
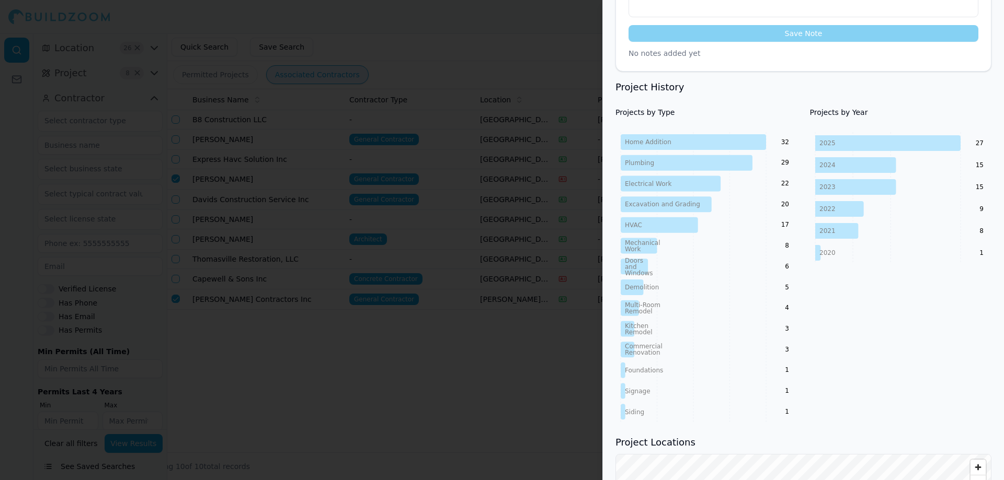
scroll to position [366, 0]
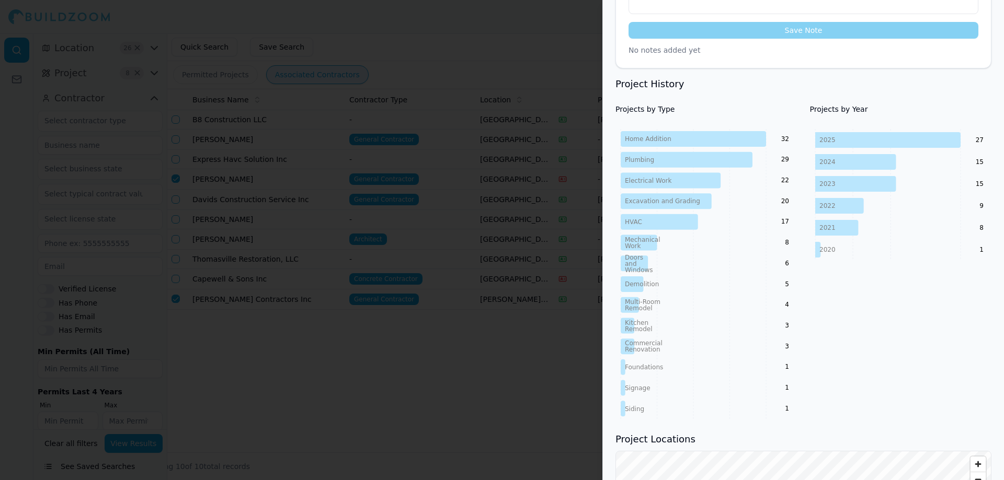
drag, startPoint x: 431, startPoint y: 206, endPoint x: 394, endPoint y: 178, distance: 47.0
click at [429, 206] on div at bounding box center [502, 240] width 1004 height 480
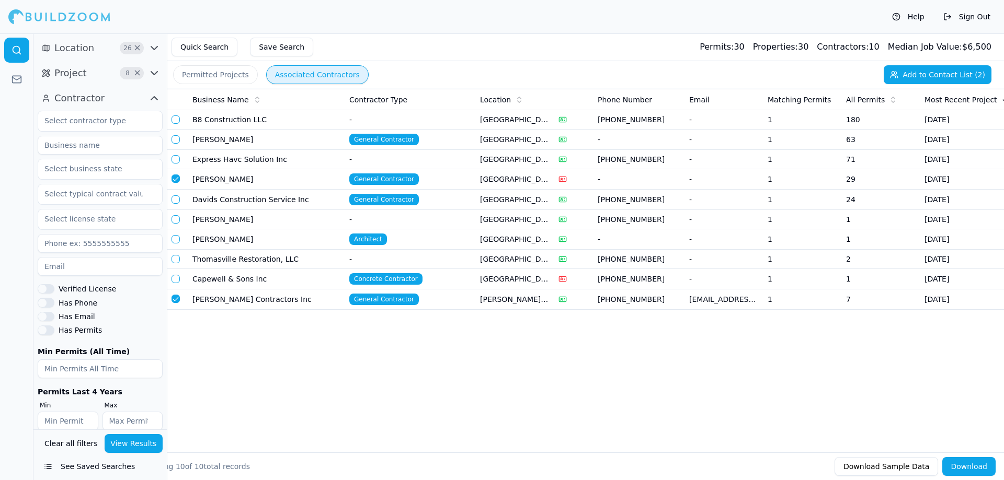
click at [301, 121] on td "B8 Construction LLC" at bounding box center [266, 119] width 157 height 19
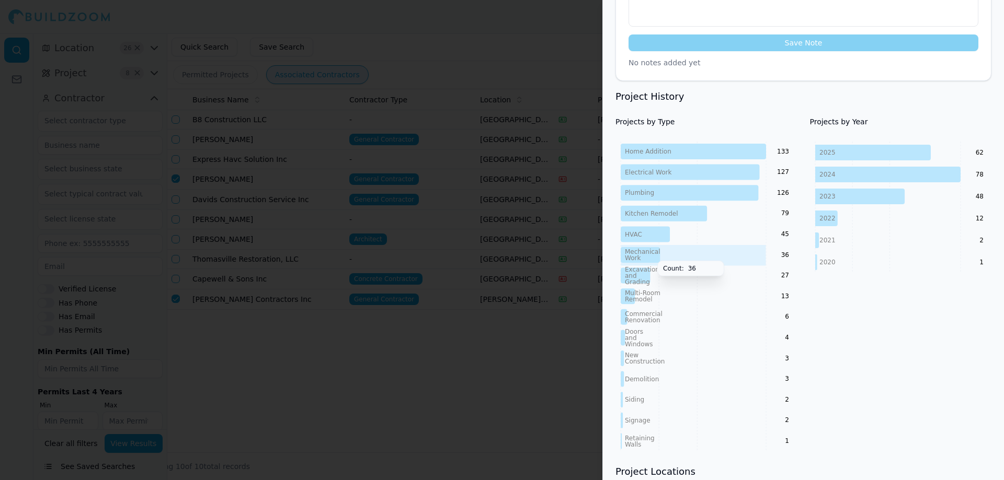
scroll to position [418, 0]
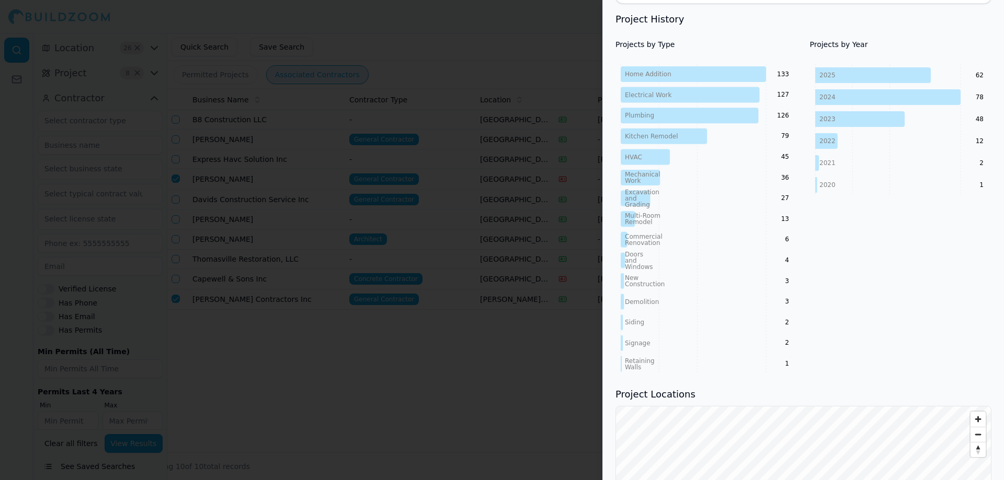
click at [547, 294] on div at bounding box center [502, 240] width 1004 height 480
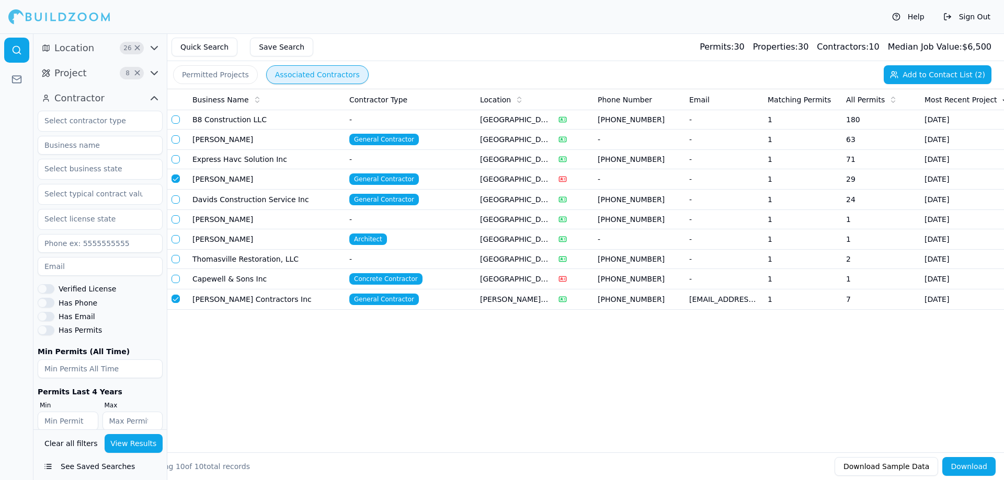
click at [936, 76] on button "Add to Contact List (2)" at bounding box center [937, 74] width 108 height 19
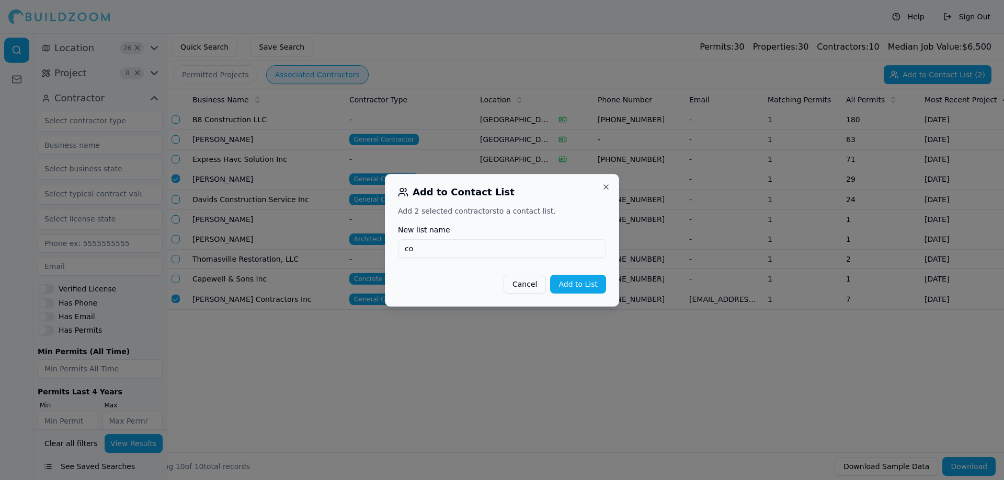
type input "c"
type input "cntct1"
click at [577, 290] on button "Add to List" at bounding box center [578, 284] width 56 height 19
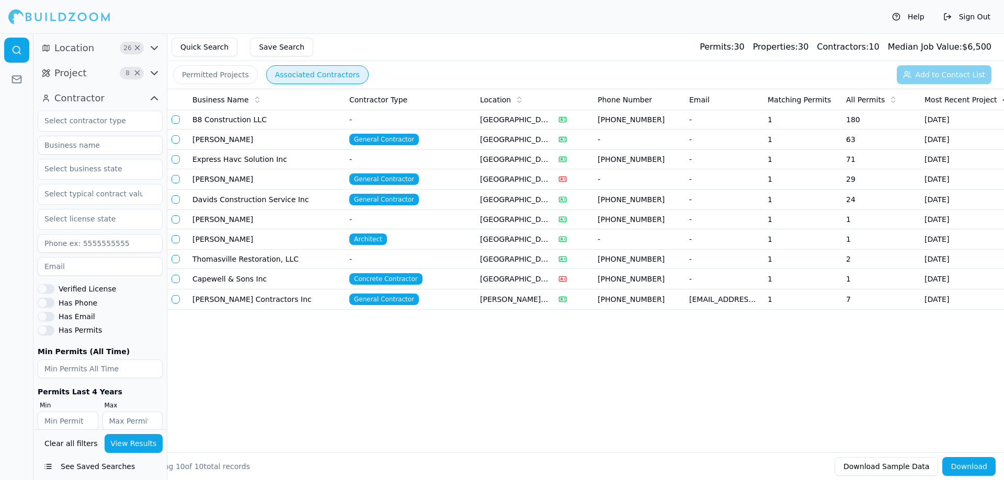
click at [78, 446] on button "Clear all filters" at bounding box center [71, 443] width 59 height 19
click at [808, 392] on div "Business Name Contractor Type Location Phone Number Email Matching Permits All …" at bounding box center [585, 254] width 836 height 330
click at [32, 12] on div at bounding box center [59, 16] width 102 height 21
click at [63, 16] on div at bounding box center [59, 16] width 102 height 21
